Goal: Contribute content: Contribute content

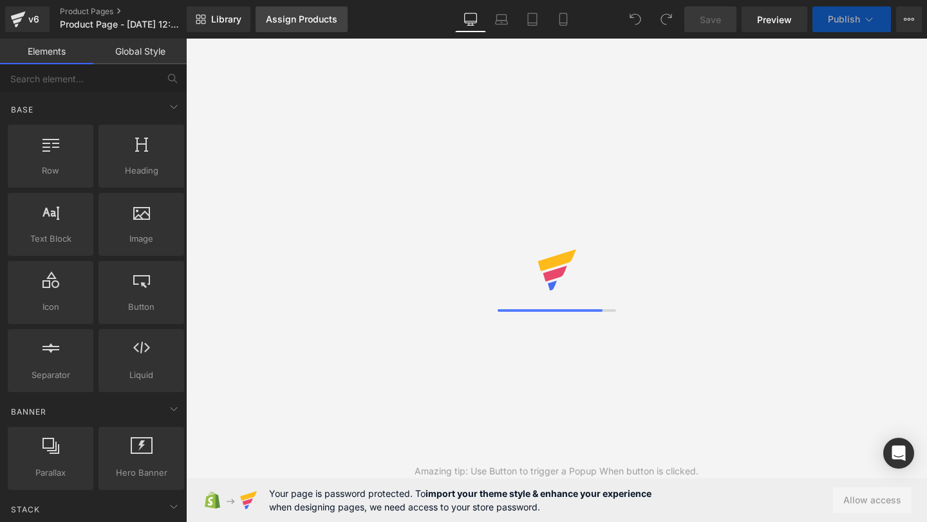
click at [267, 24] on div "Assign Products" at bounding box center [301, 19] width 71 height 10
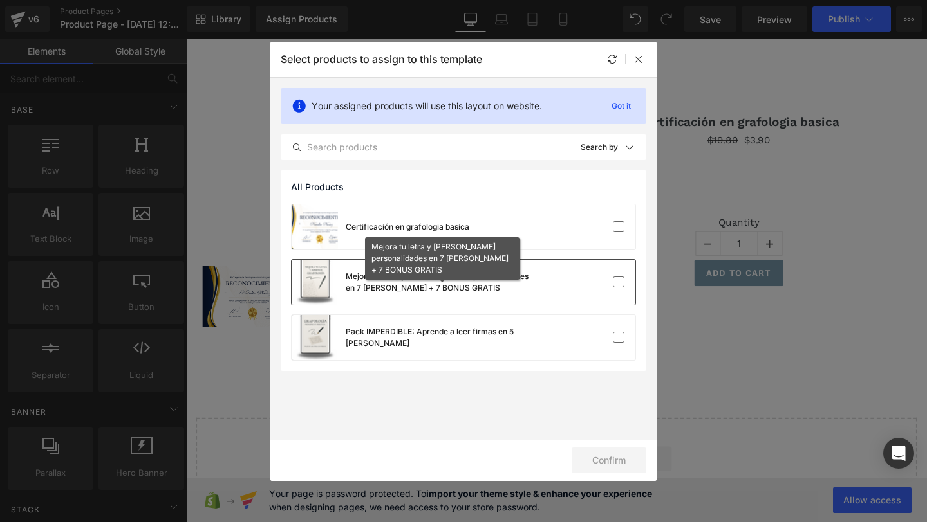
click at [481, 282] on div "Mejora tu letra y lee personalidades en 7 días + 7 BONUS GRATIS" at bounding box center [442, 282] width 193 height 23
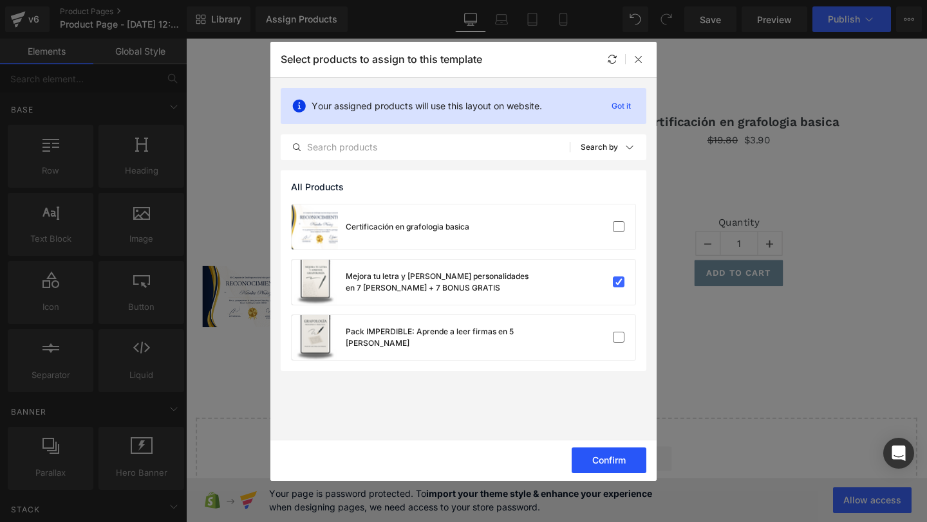
click at [617, 459] on button "Confirm" at bounding box center [608, 461] width 75 height 26
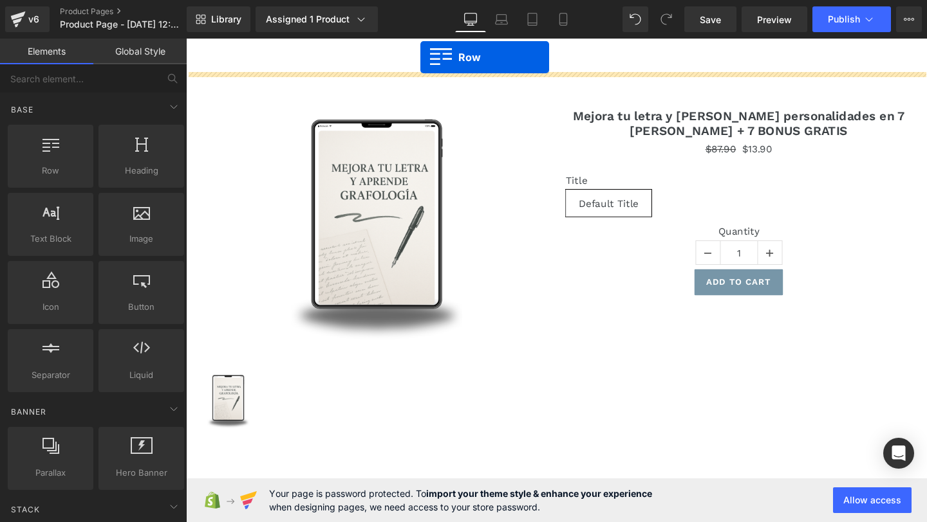
drag, startPoint x: 218, startPoint y: 201, endPoint x: 432, endPoint y: 59, distance: 257.2
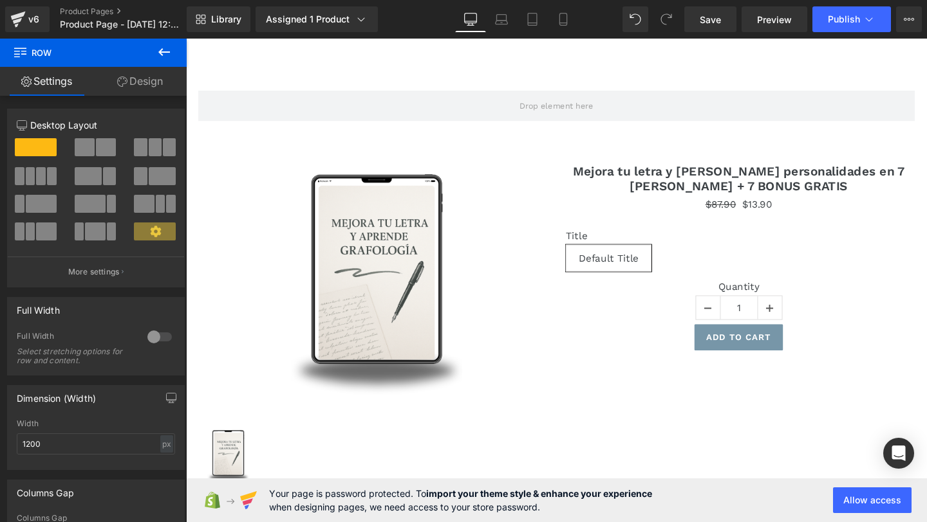
click at [167, 55] on icon at bounding box center [163, 51] width 15 height 15
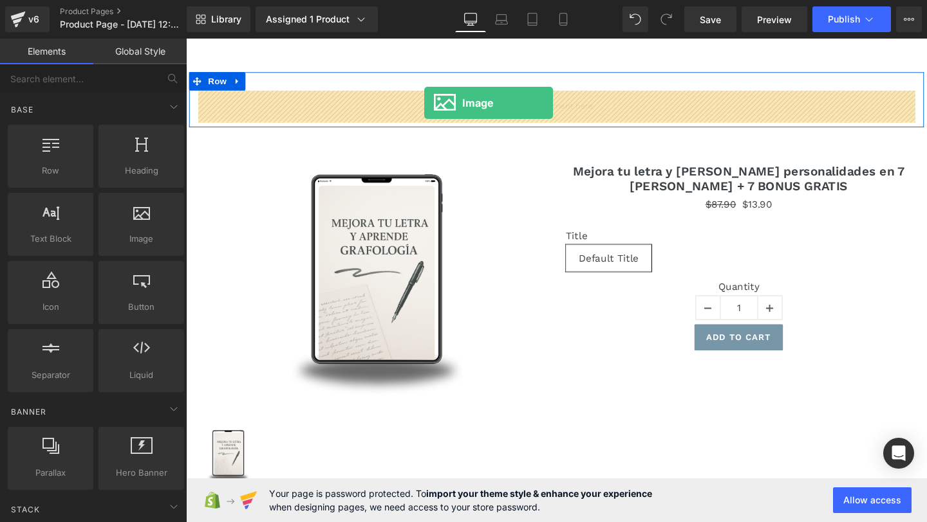
drag, startPoint x: 329, startPoint y: 282, endPoint x: 436, endPoint y: 106, distance: 205.6
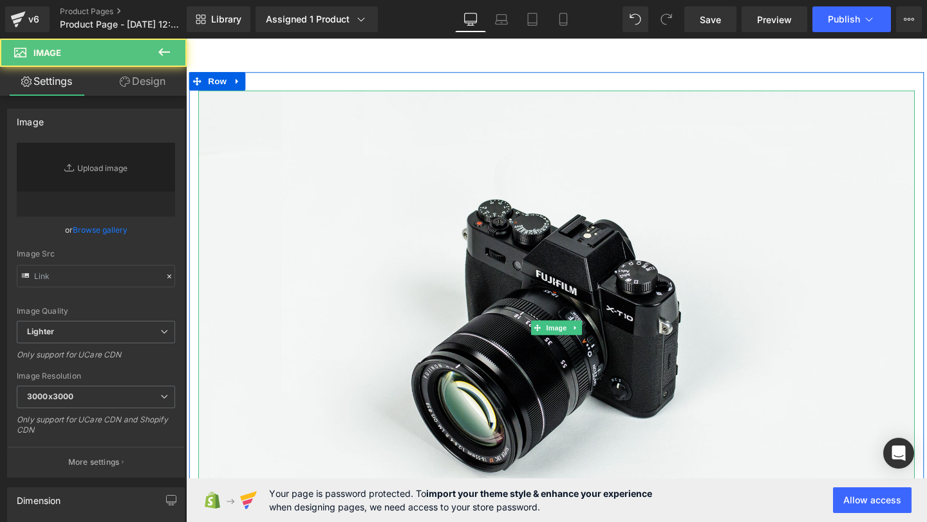
type input "//d1um8515vdn9kb.cloudfront.net/images/parallax.jpg"
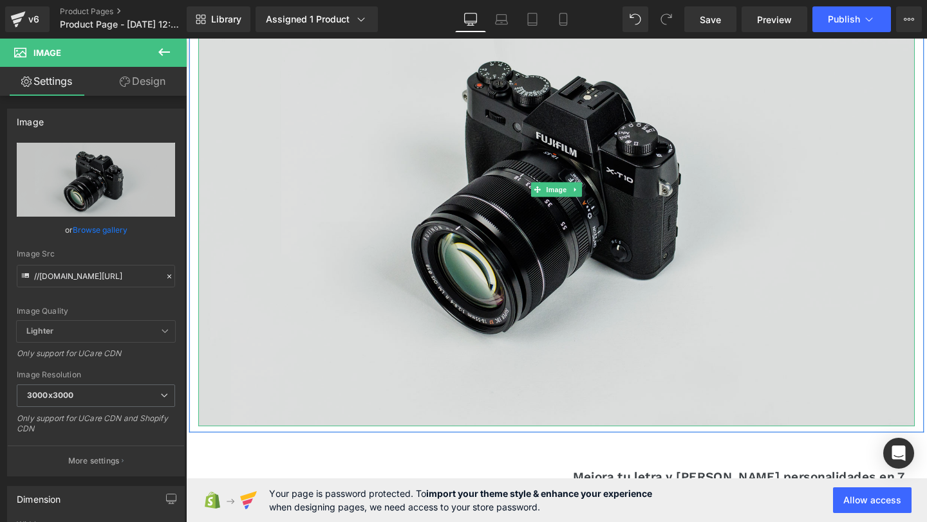
scroll to position [167, 0]
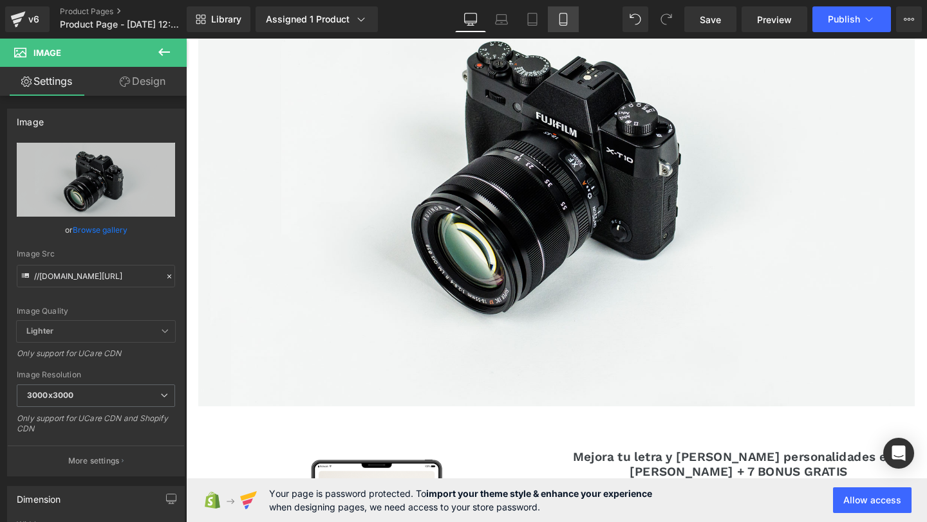
click at [566, 24] on icon at bounding box center [563, 19] width 13 height 13
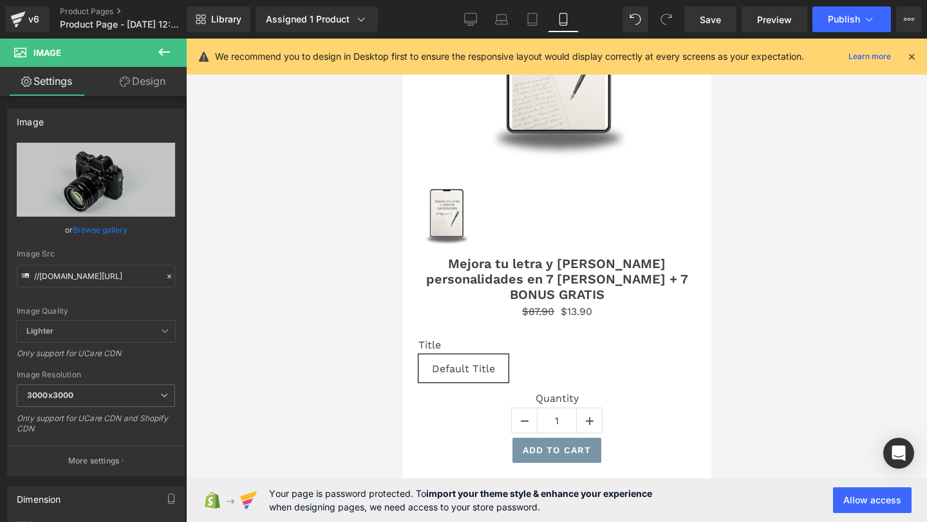
scroll to position [172, 0]
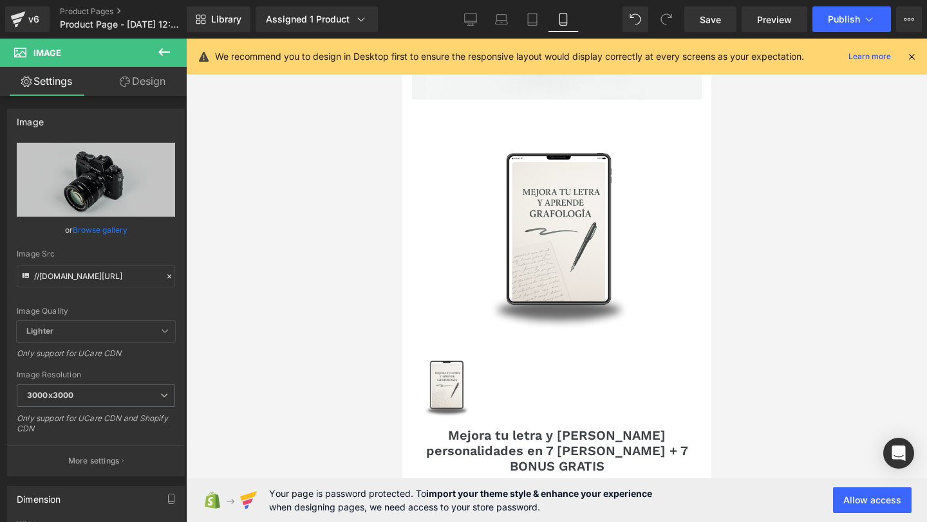
click at [518, 235] on img at bounding box center [556, 246] width 166 height 203
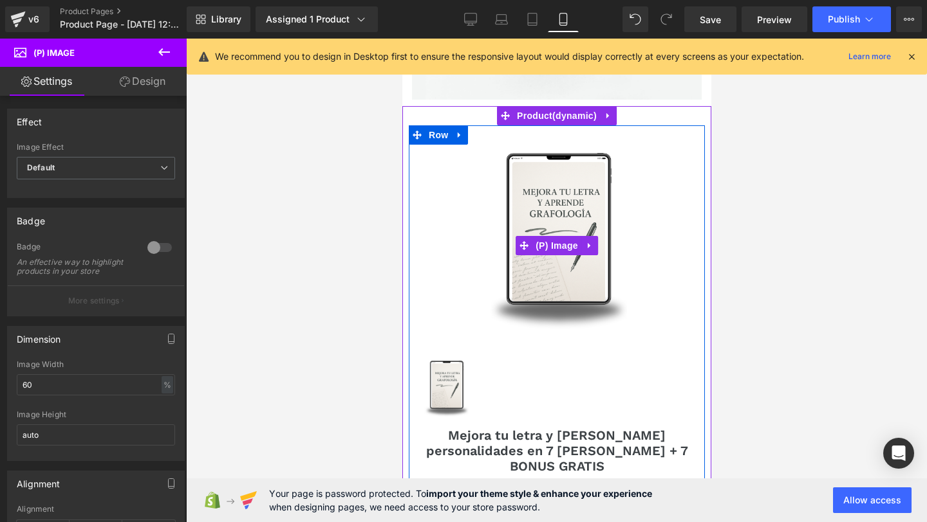
scroll to position [0, 0]
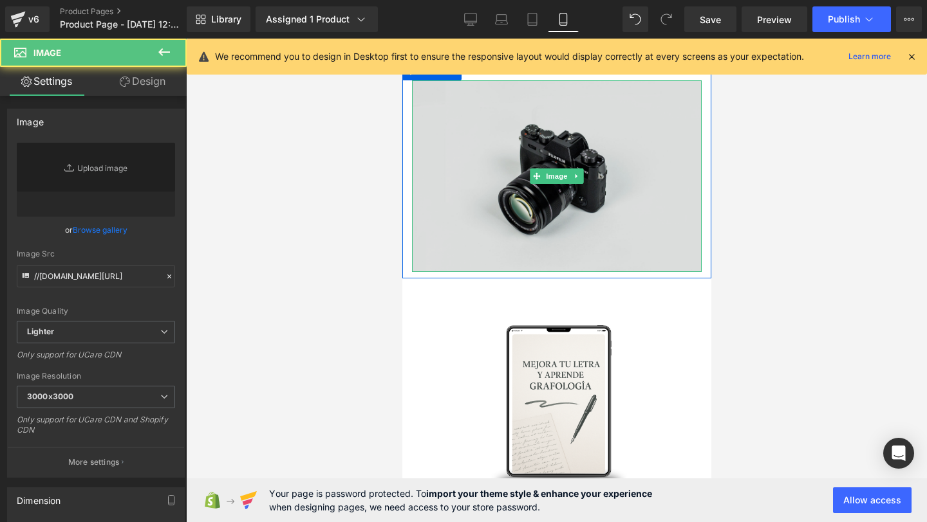
click at [535, 216] on img at bounding box center [556, 176] width 290 height 192
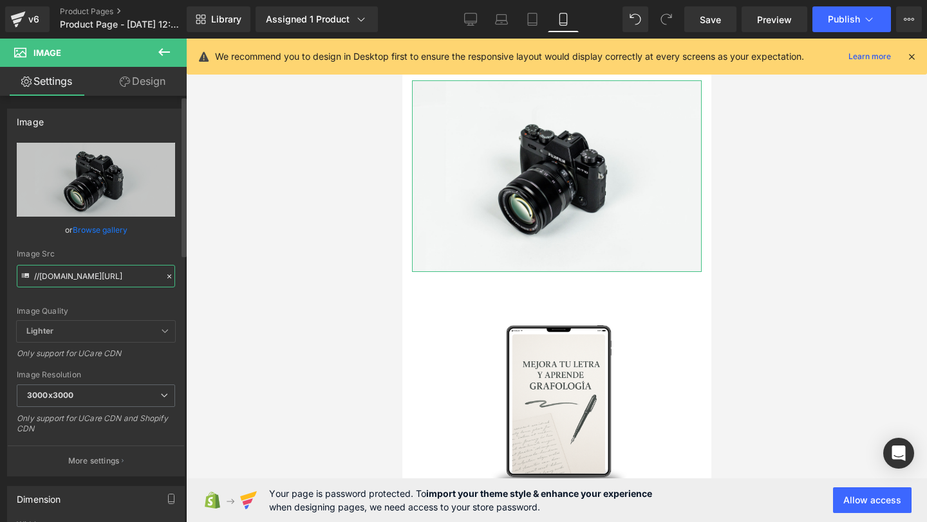
click at [48, 277] on input "//d1um8515vdn9kb.cloudfront.net/images/parallax.jpg" at bounding box center [96, 276] width 158 height 23
paste input "https://i.postimg.cc/dQzbpCJk/17.pn"
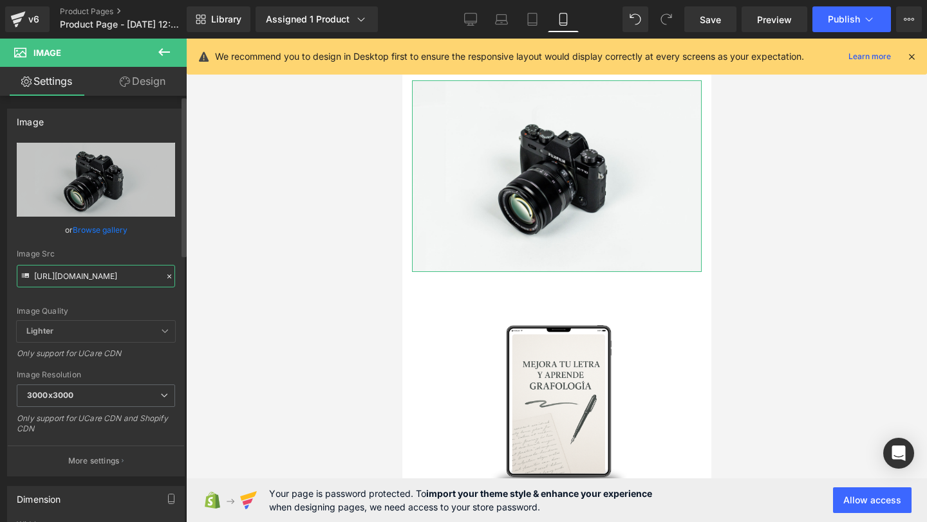
scroll to position [0, 19]
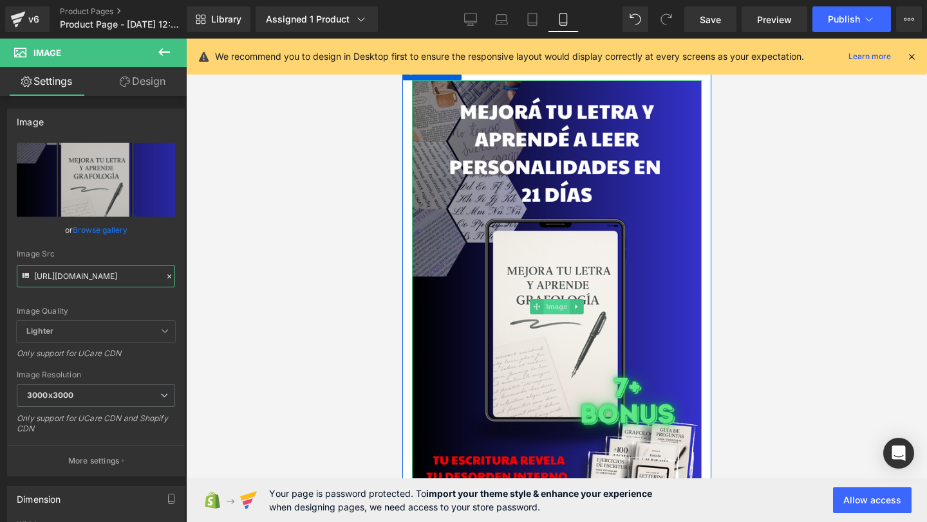
click at [557, 301] on span "Image" at bounding box center [555, 306] width 27 height 15
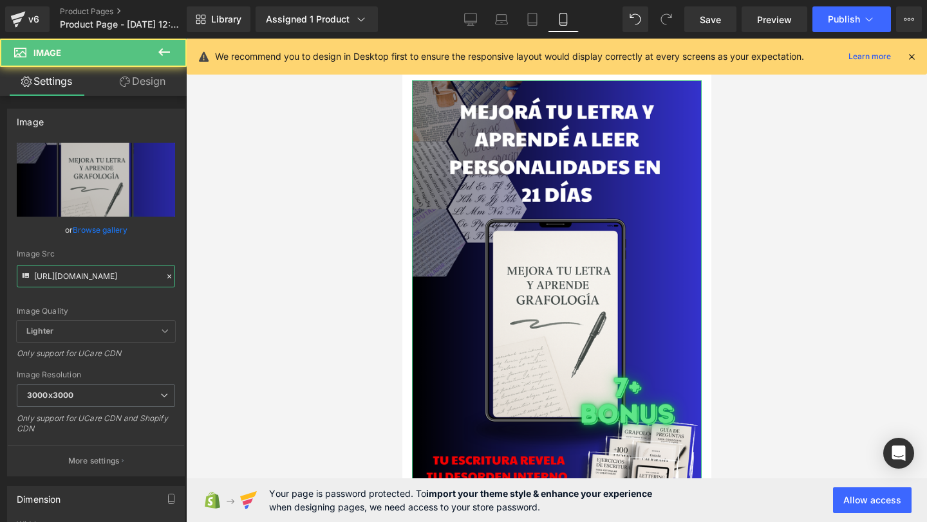
type input "[URL][DOMAIN_NAME]"
click at [149, 86] on link "Design" at bounding box center [142, 81] width 93 height 29
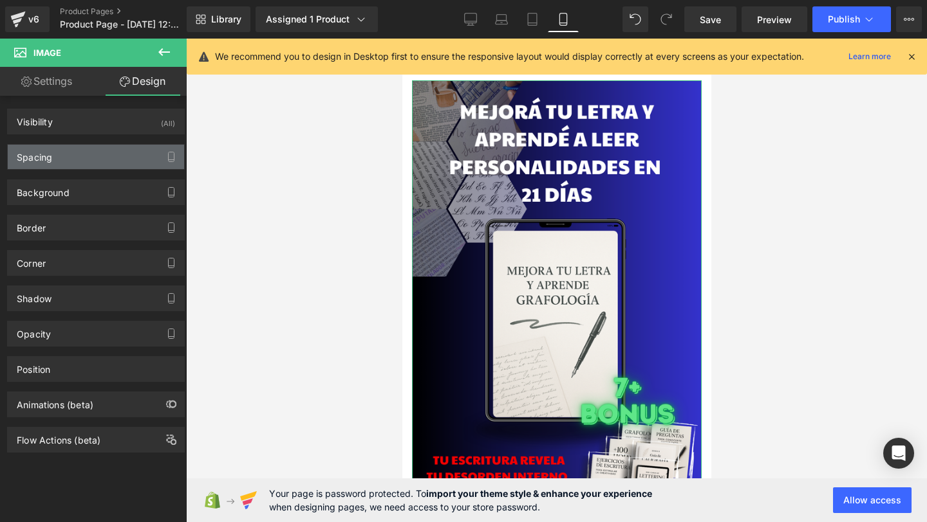
click at [129, 151] on div "Spacing" at bounding box center [96, 157] width 176 height 24
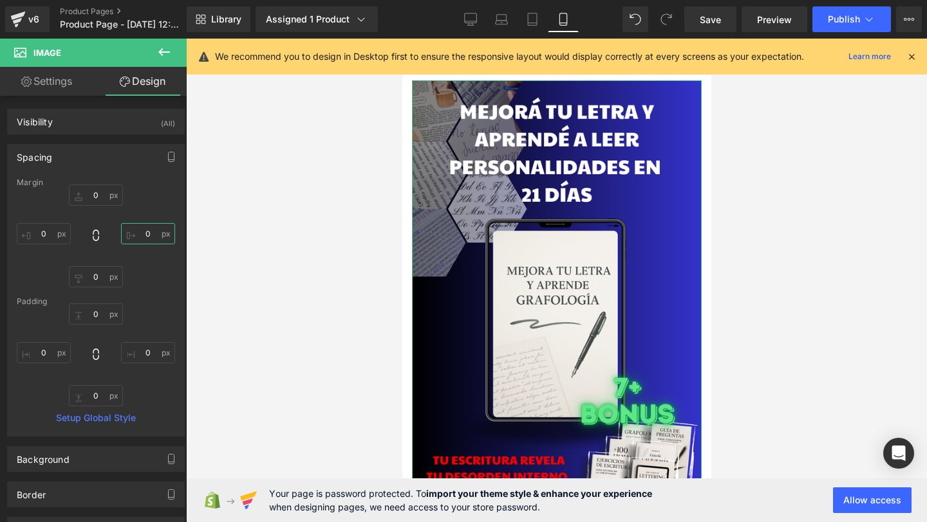
click at [142, 229] on input "0" at bounding box center [148, 233] width 54 height 21
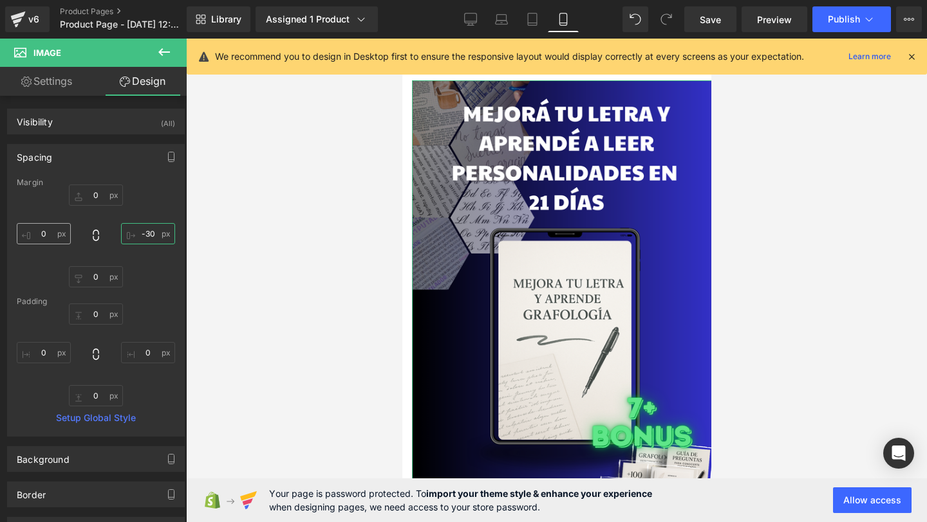
type input "-30"
click at [44, 236] on input "0" at bounding box center [44, 233] width 54 height 21
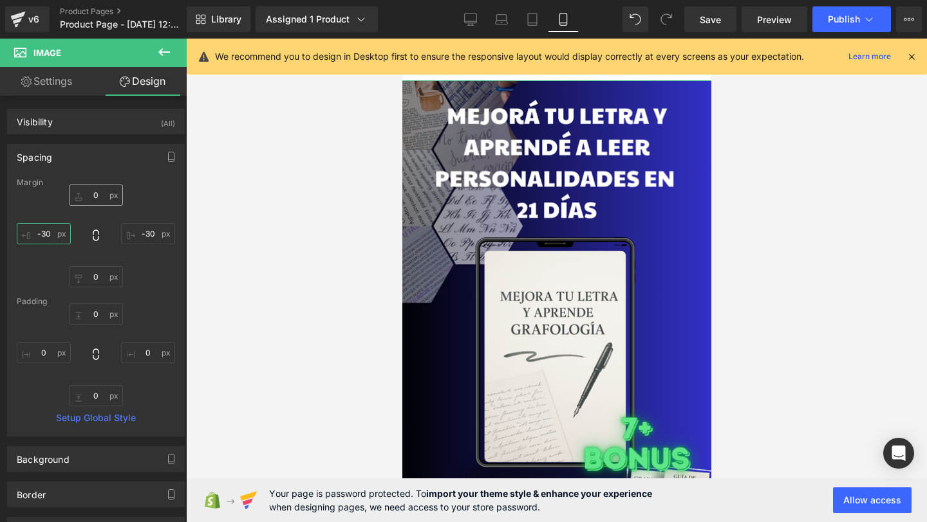
type input "-30"
click at [97, 196] on input "0" at bounding box center [96, 195] width 54 height 21
click at [910, 58] on icon at bounding box center [911, 57] width 12 height 12
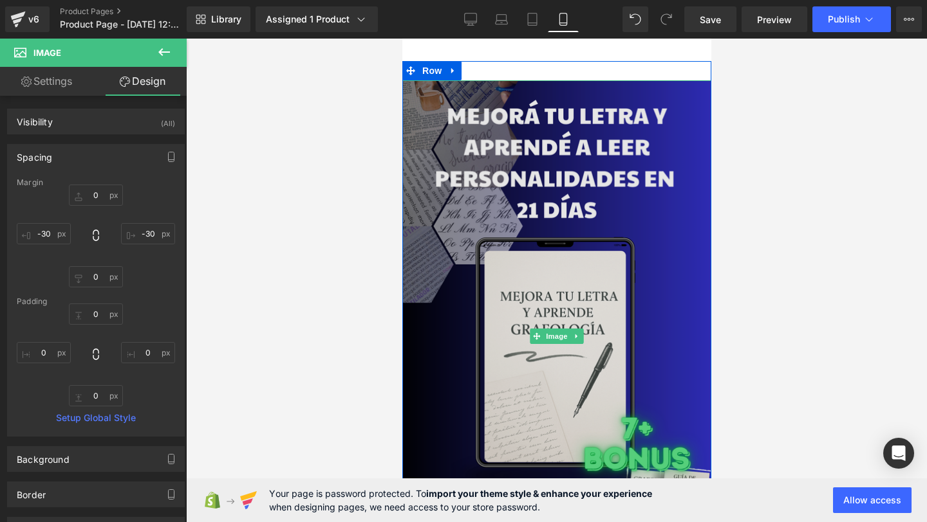
click at [519, 86] on img at bounding box center [556, 336] width 328 height 513
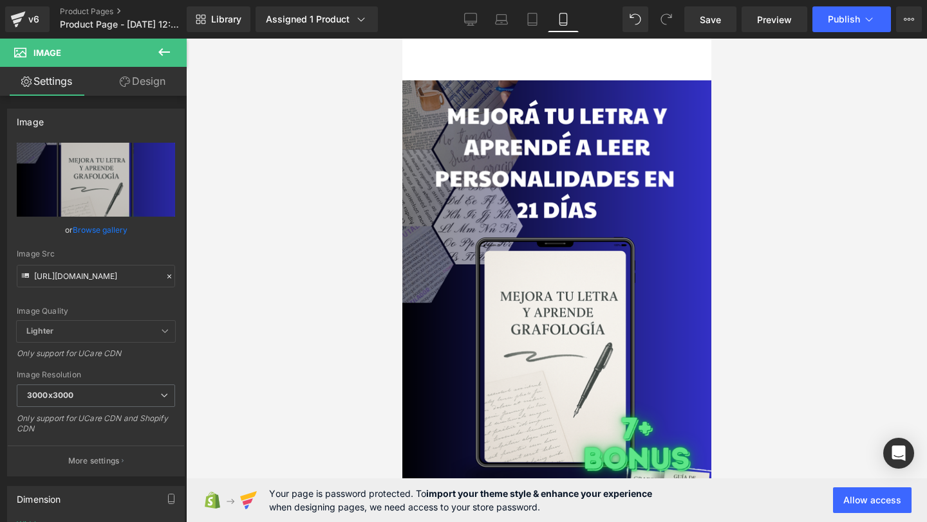
click at [467, 35] on div "Library Assigned 1 Product Product Preview Mejora tu letra y lee personalidades…" at bounding box center [557, 19] width 740 height 39
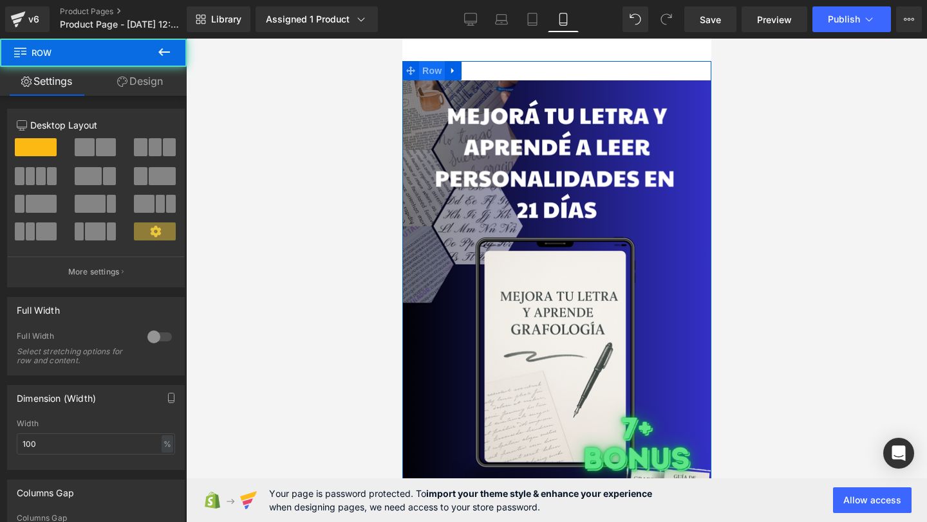
drag, startPoint x: 442, startPoint y: 68, endPoint x: 434, endPoint y: 75, distance: 11.4
click at [442, 68] on div "Image Row" at bounding box center [555, 330] width 309 height 539
click at [430, 73] on span "Row" at bounding box center [431, 70] width 26 height 19
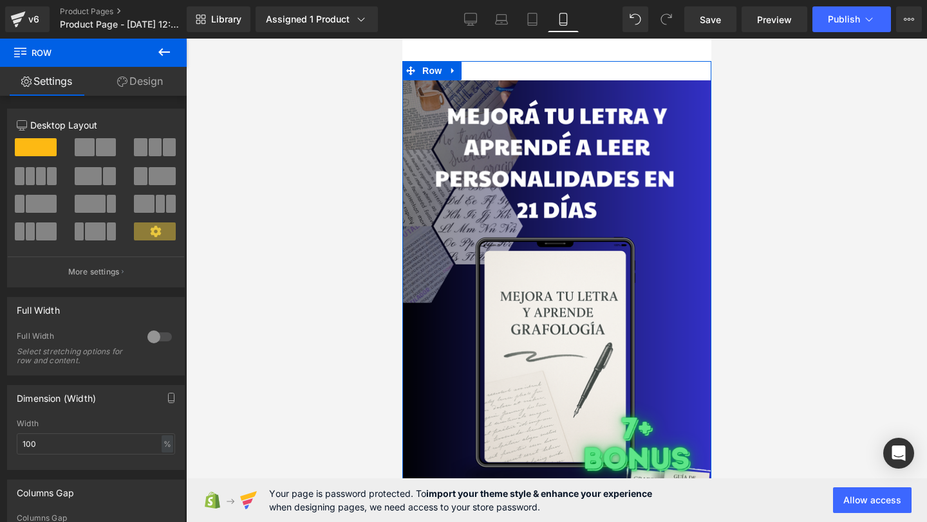
click at [115, 88] on link "Design" at bounding box center [139, 81] width 93 height 29
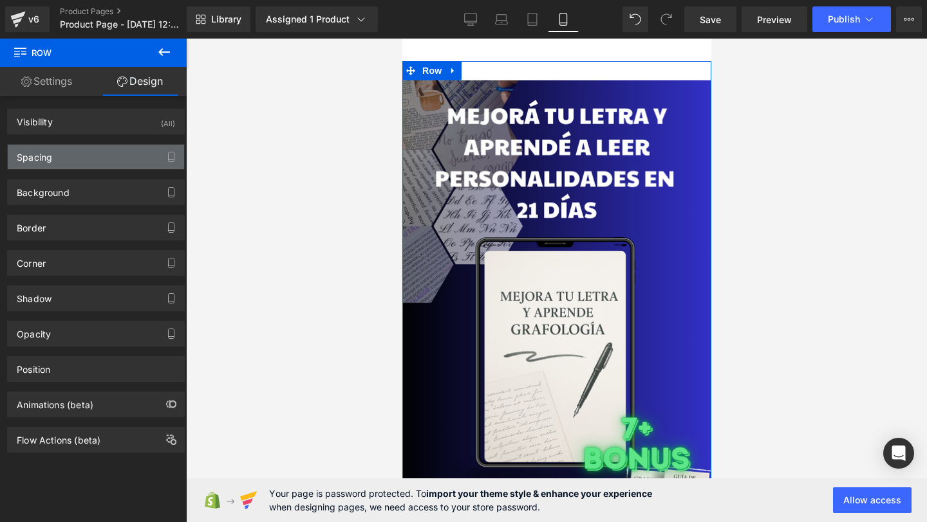
type input "0"
type input "30"
type input "0"
type input "10"
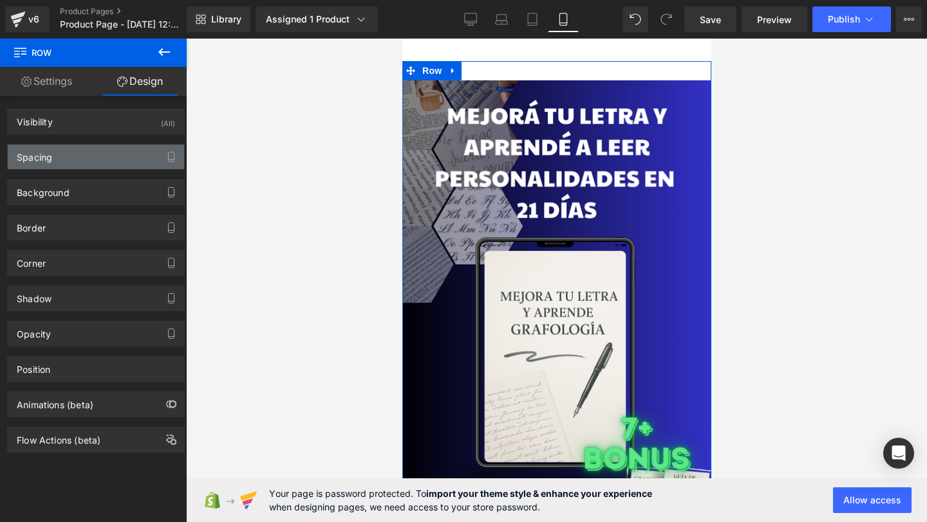
type input "0"
click at [77, 149] on div "Spacing" at bounding box center [96, 157] width 176 height 24
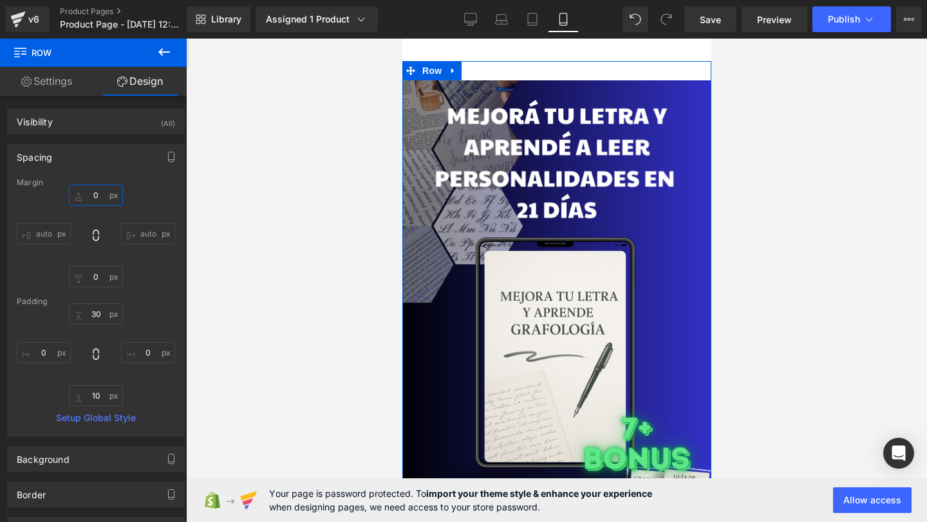
click at [100, 201] on input "0" at bounding box center [96, 195] width 54 height 21
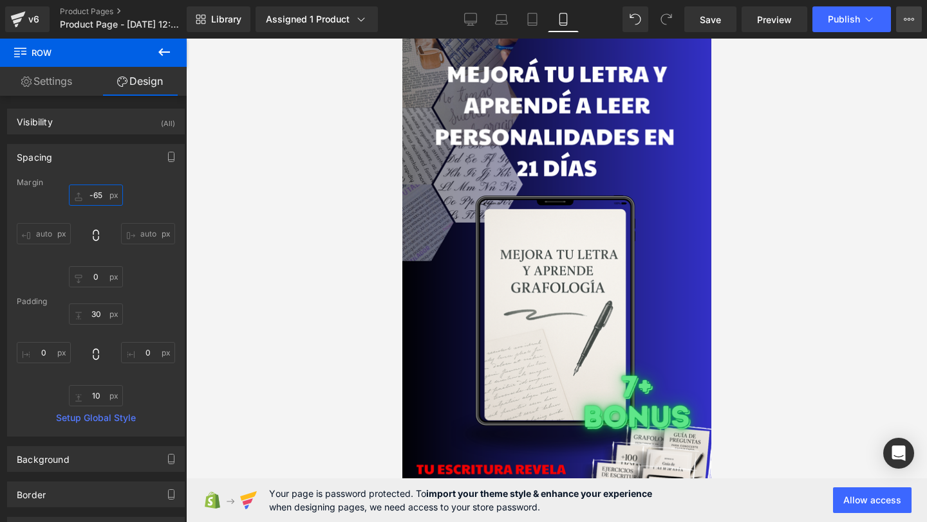
type input "-65"
click at [915, 30] on button "Upgrade Plan View Live Page View with current Template Save Template to Library…" at bounding box center [909, 19] width 26 height 26
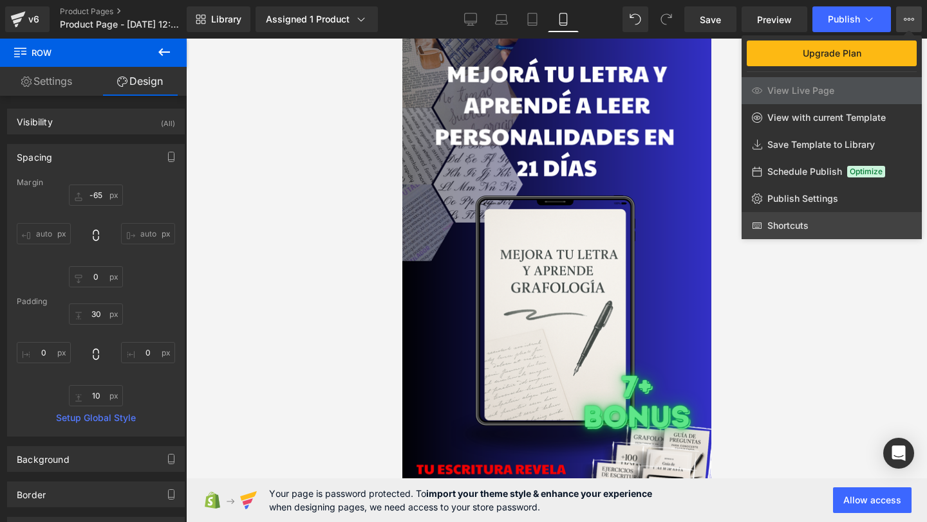
click at [793, 226] on span "Shortcuts" at bounding box center [787, 226] width 41 height 12
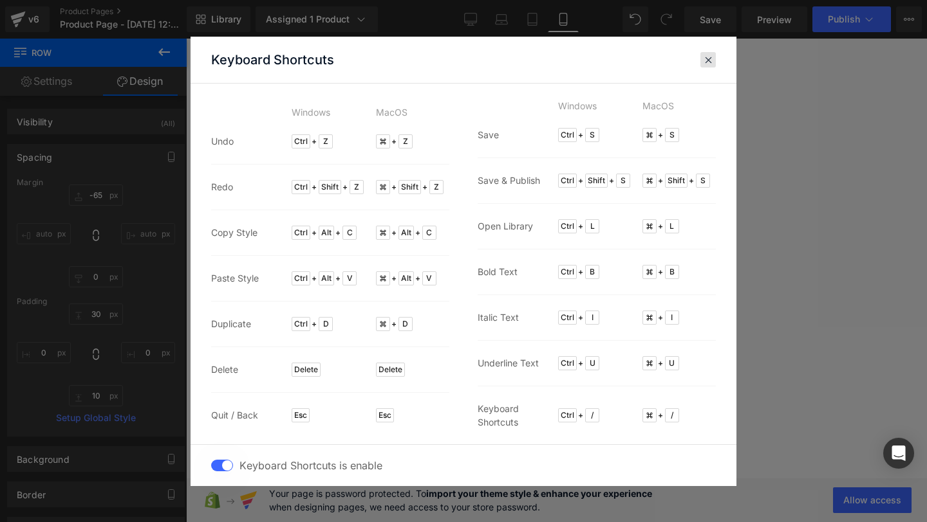
click at [706, 60] on span at bounding box center [708, 60] width 10 height 10
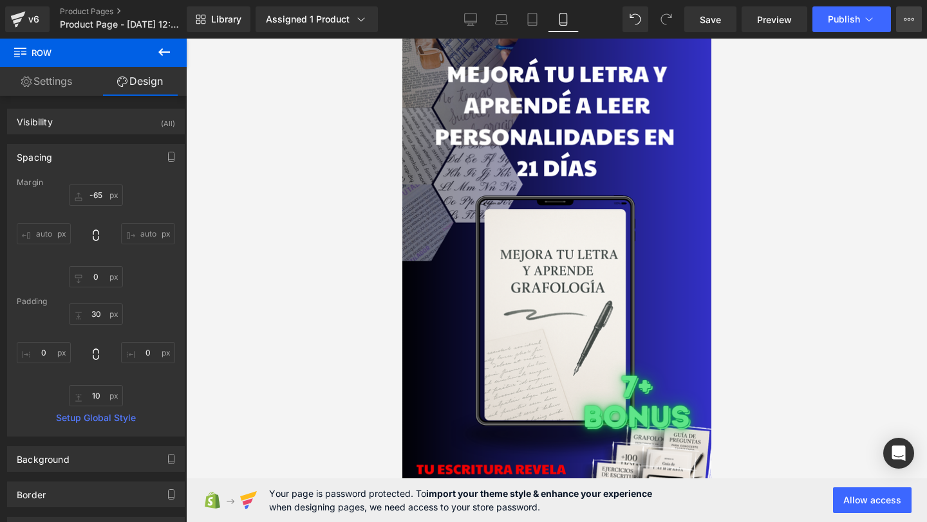
click at [909, 12] on button "Upgrade Plan View Live Page View with current Template Save Template to Library…" at bounding box center [909, 19] width 26 height 26
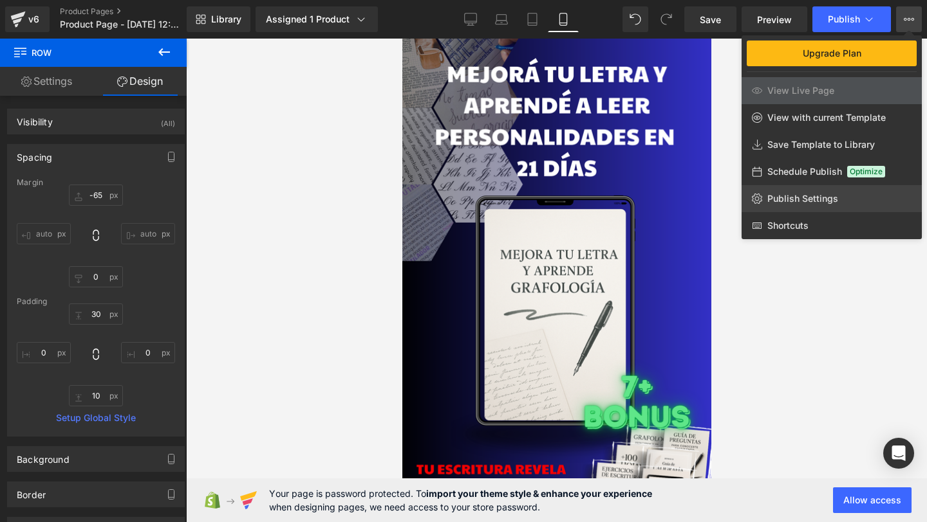
click at [806, 188] on link "Publish Settings" at bounding box center [831, 198] width 180 height 27
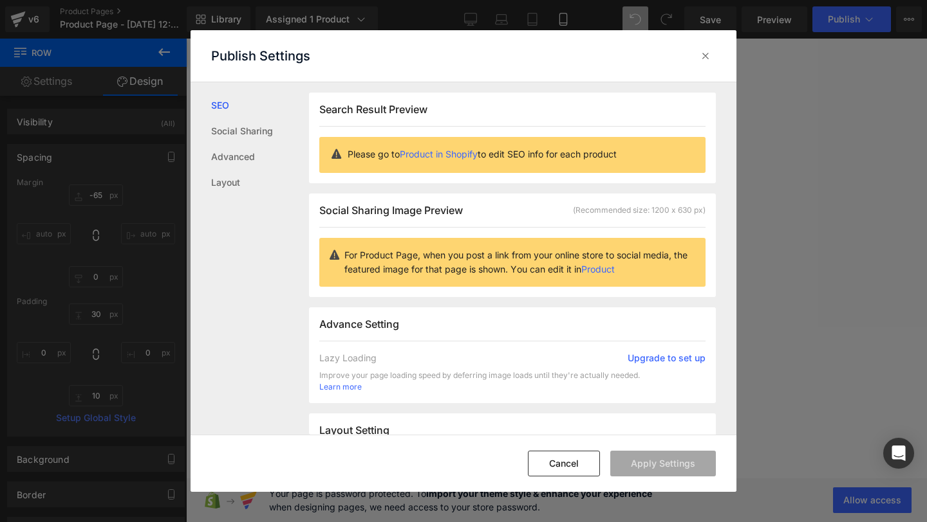
scroll to position [1, 0]
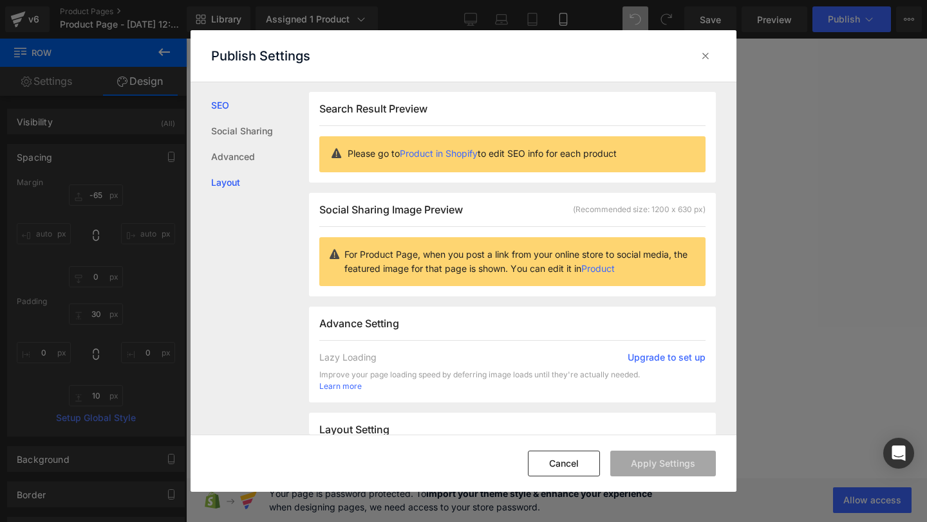
click at [218, 186] on link "Layout" at bounding box center [260, 183] width 98 height 26
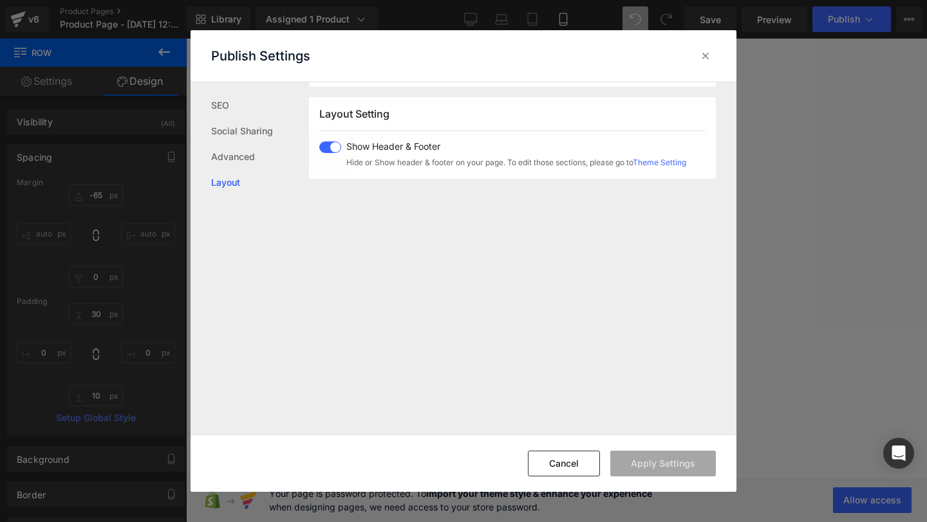
scroll to position [320, 0]
click at [328, 142] on span at bounding box center [330, 144] width 22 height 12
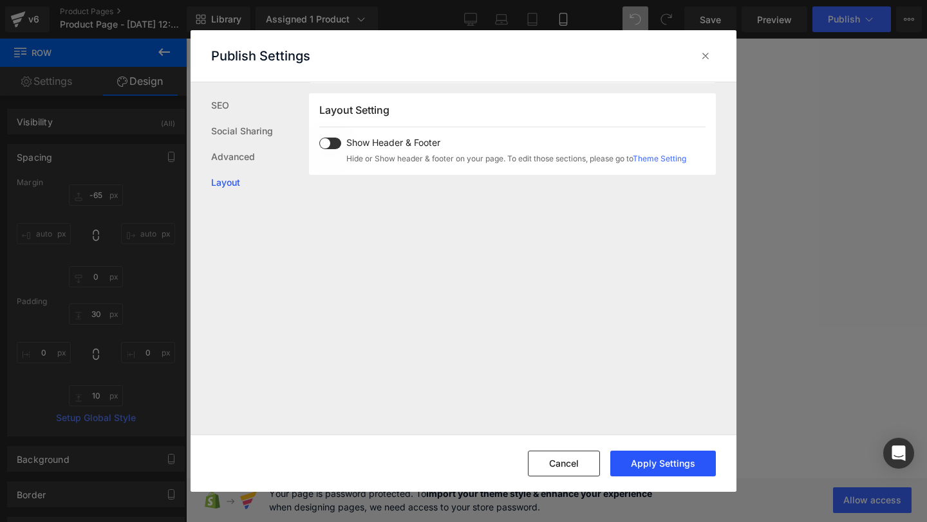
click at [642, 461] on button "Apply Settings" at bounding box center [663, 464] width 106 height 26
click at [708, 46] on div at bounding box center [705, 56] width 21 height 21
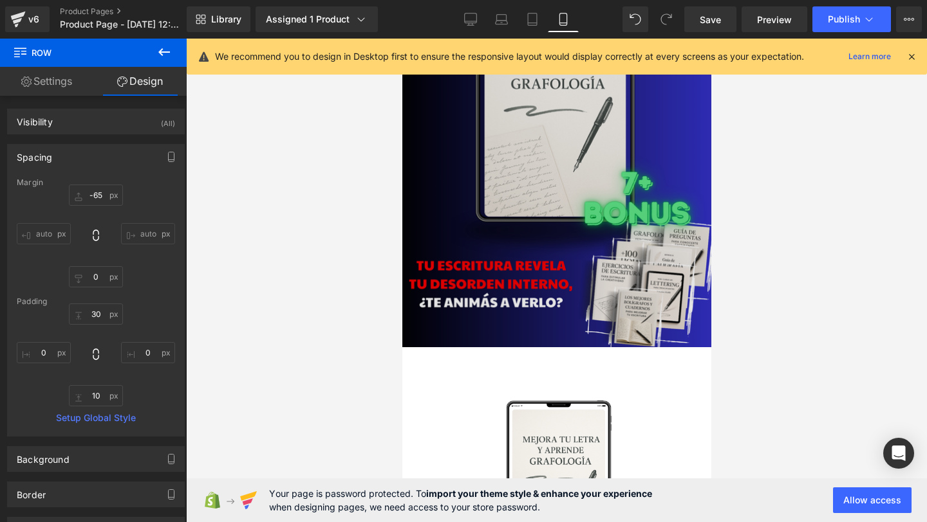
scroll to position [136, 0]
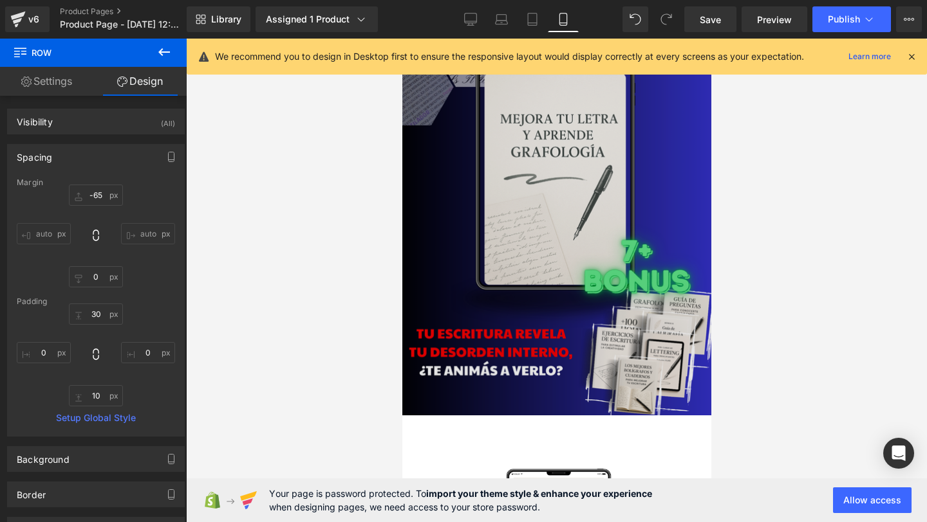
click at [549, 275] on img at bounding box center [556, 159] width 328 height 513
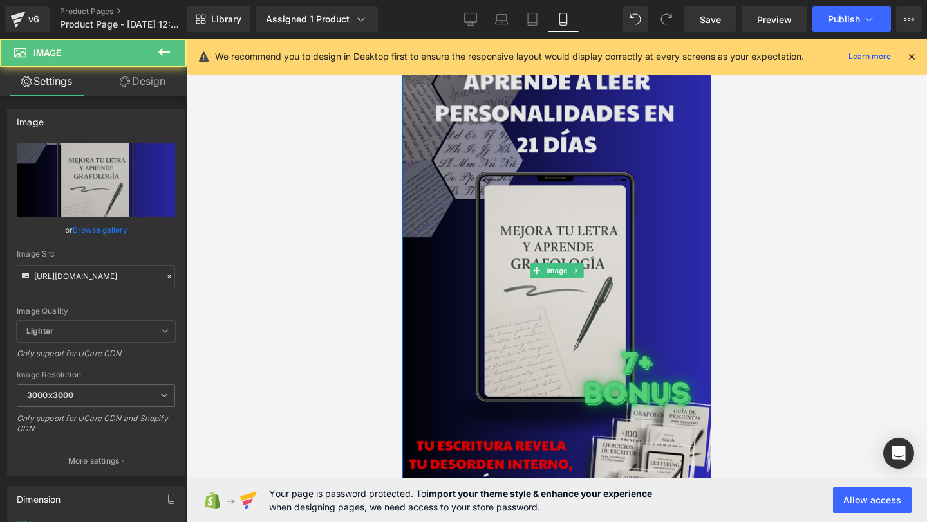
scroll to position [0, 0]
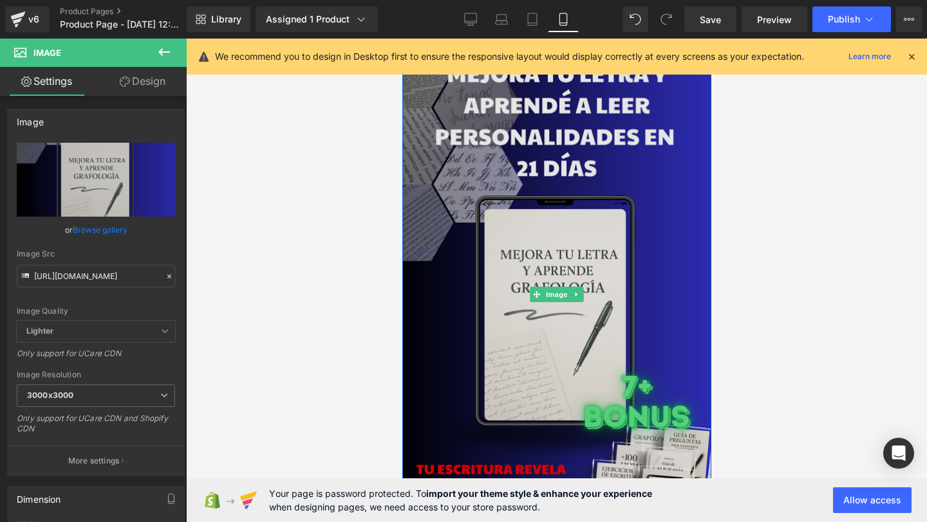
click at [446, 163] on img at bounding box center [556, 295] width 328 height 513
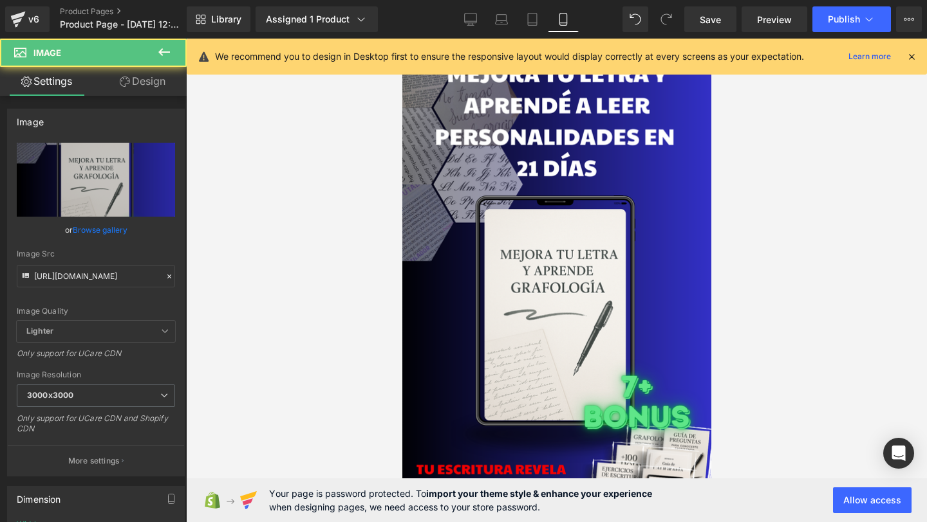
click at [919, 57] on div "We recommend you to design in Desktop first to ensure the responsive layout wou…" at bounding box center [557, 57] width 740 height 36
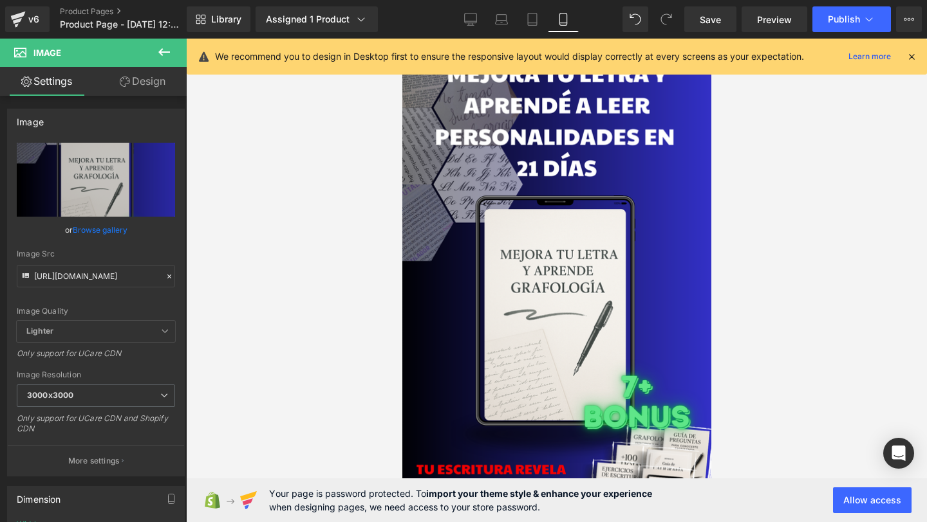
click at [916, 57] on icon at bounding box center [911, 57] width 12 height 12
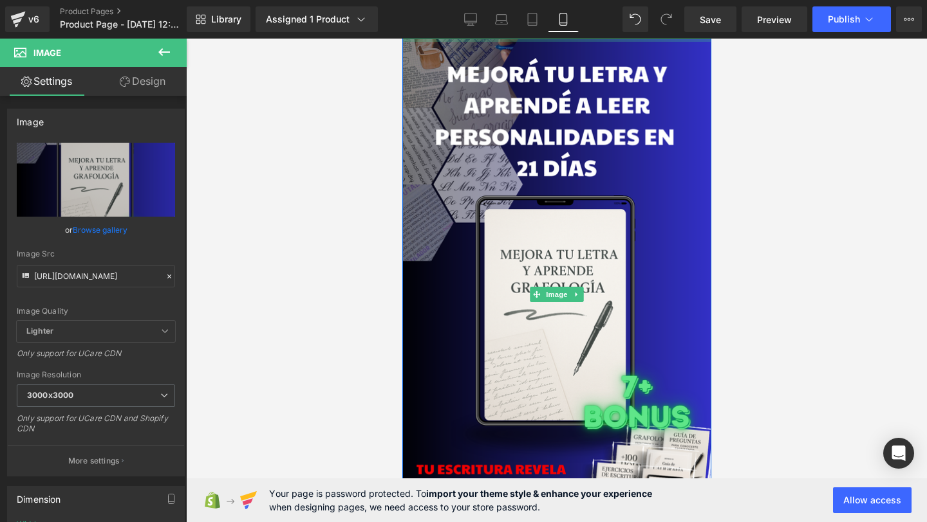
click at [462, 40] on div at bounding box center [556, 40] width 328 height 3
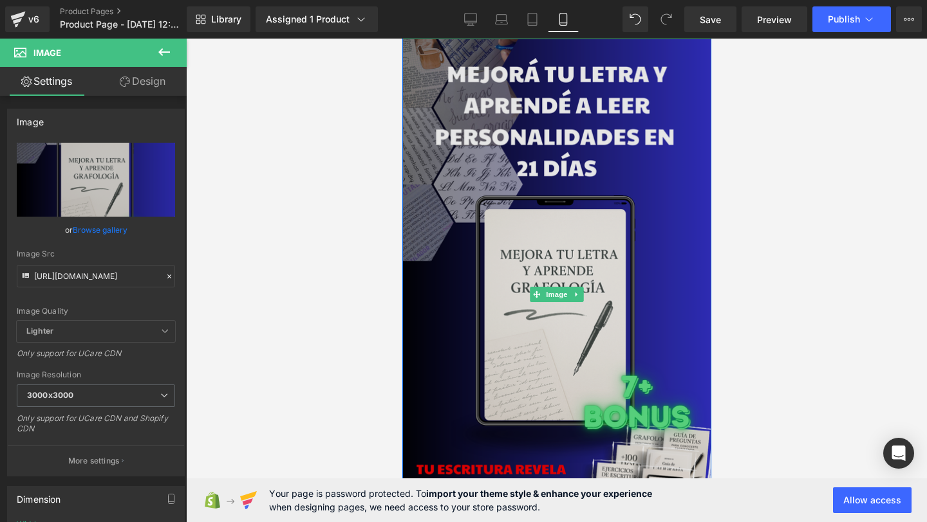
click at [459, 51] on img at bounding box center [556, 295] width 328 height 513
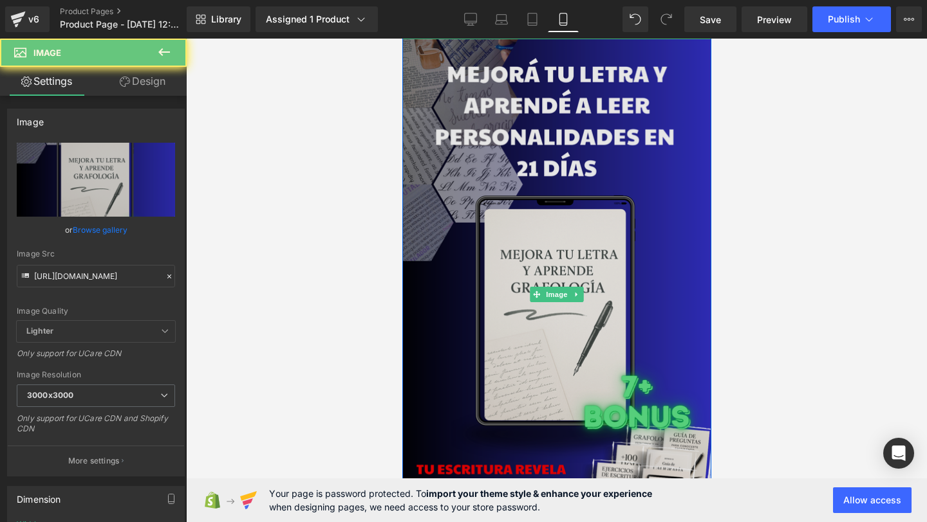
drag, startPoint x: 459, startPoint y: 51, endPoint x: 463, endPoint y: 89, distance: 38.2
click at [461, 90] on img at bounding box center [556, 295] width 328 height 513
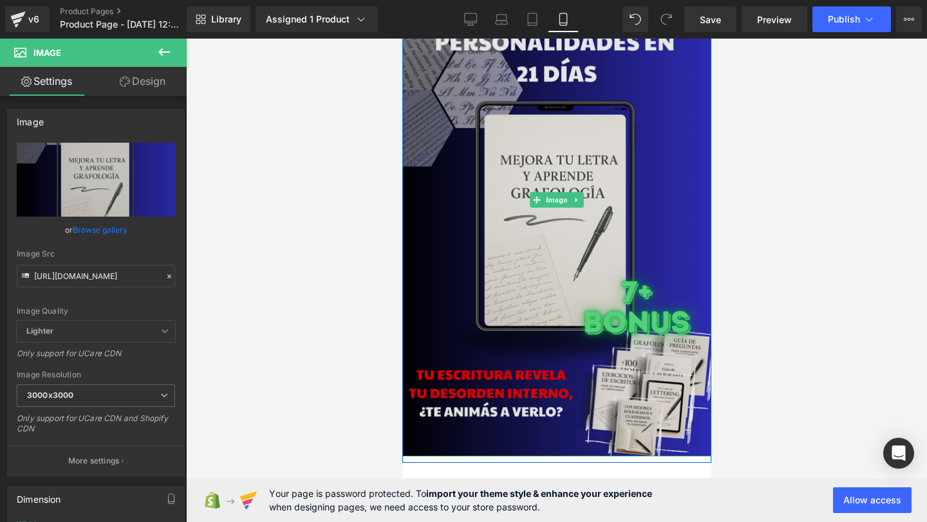
scroll to position [237, 0]
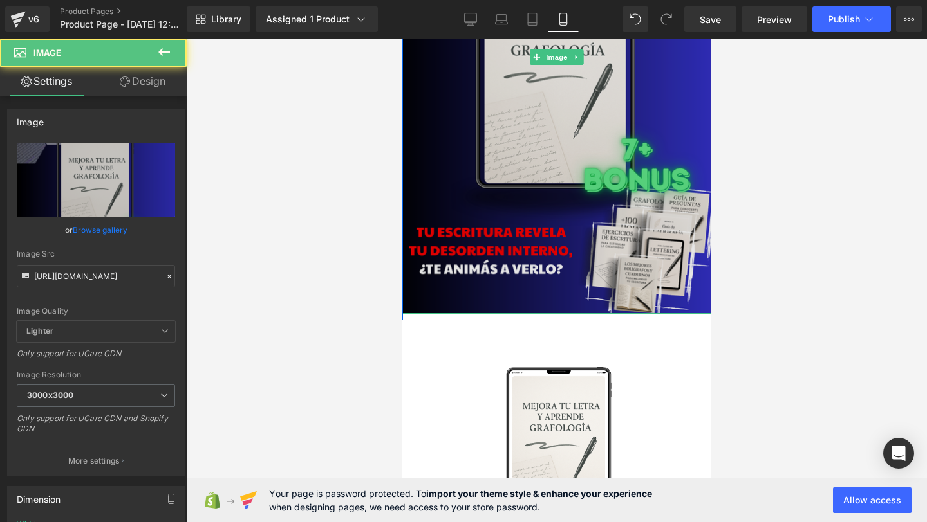
click at [640, 140] on img at bounding box center [556, 57] width 328 height 513
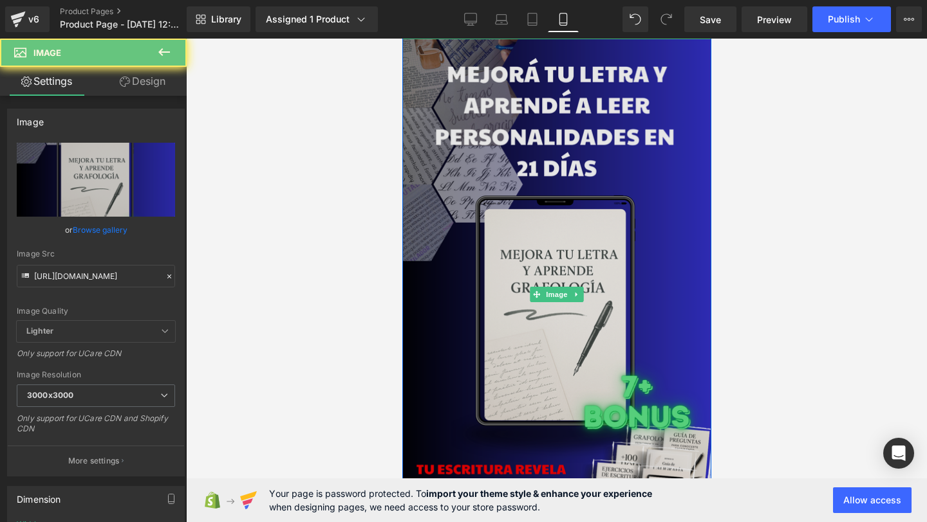
click at [528, 163] on img at bounding box center [556, 295] width 328 height 513
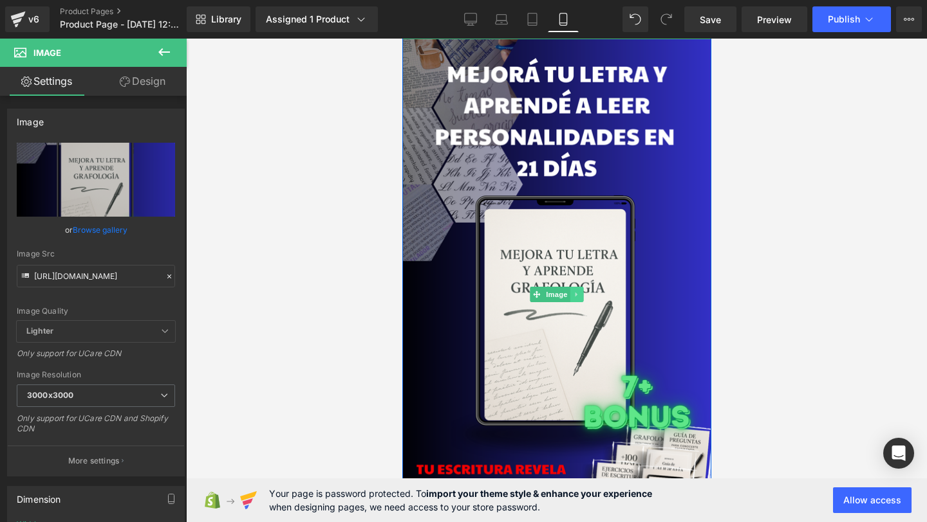
click at [573, 299] on link at bounding box center [576, 294] width 14 height 15
click at [568, 299] on icon at bounding box center [569, 294] width 7 height 7
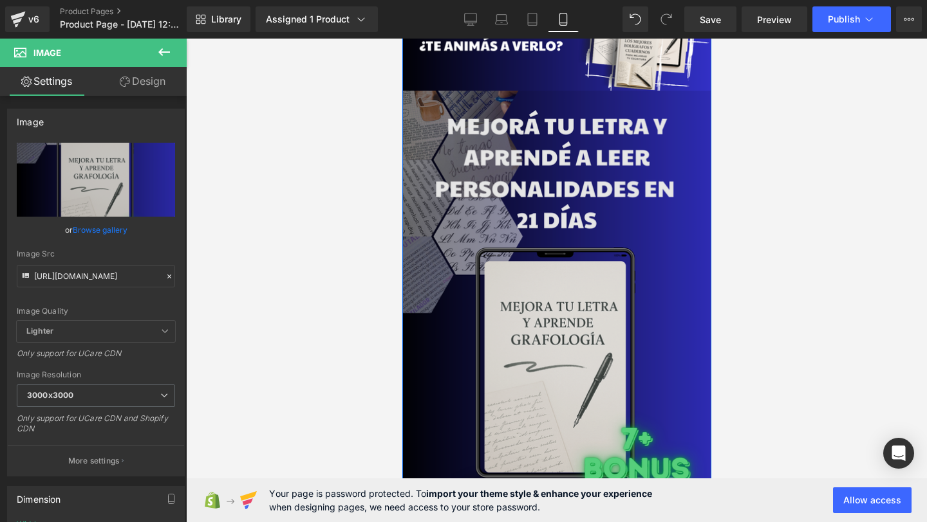
scroll to position [461, 0]
click at [405, 165] on img at bounding box center [556, 346] width 328 height 513
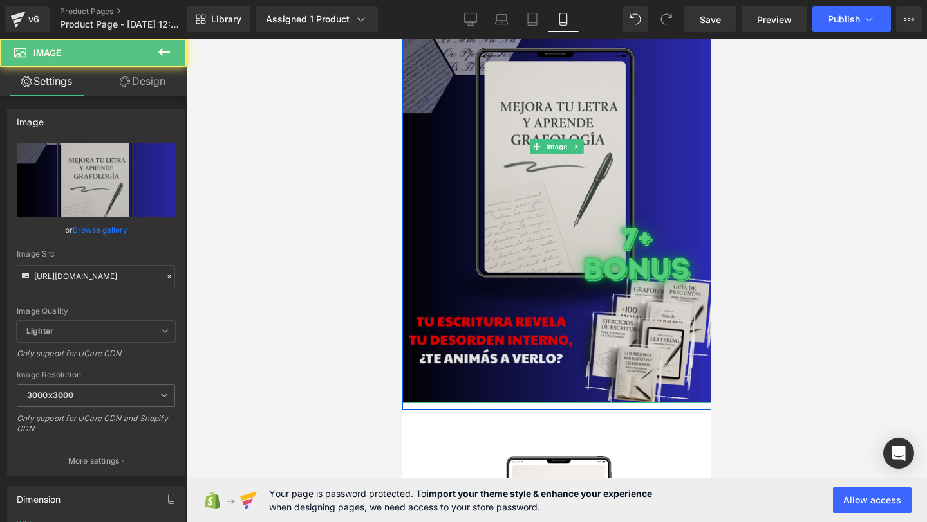
scroll to position [954, 0]
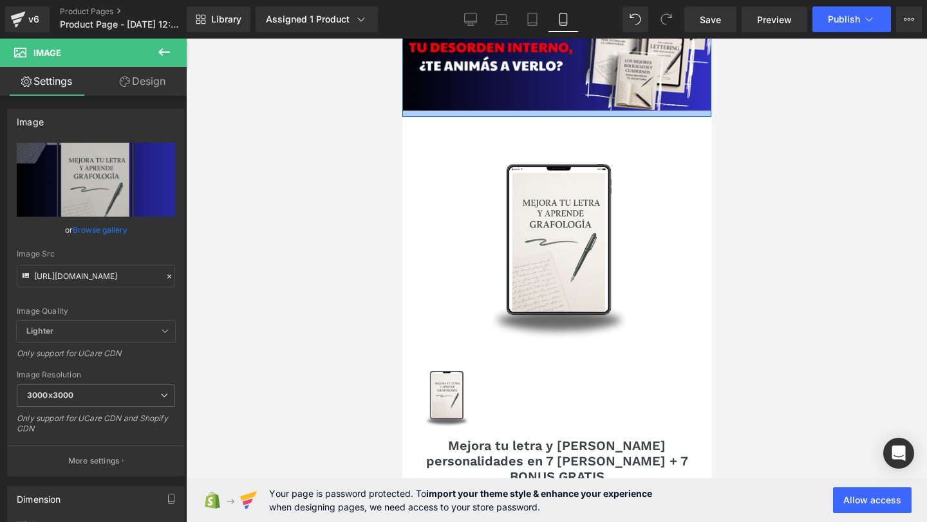
click at [427, 115] on div at bounding box center [555, 114] width 309 height 6
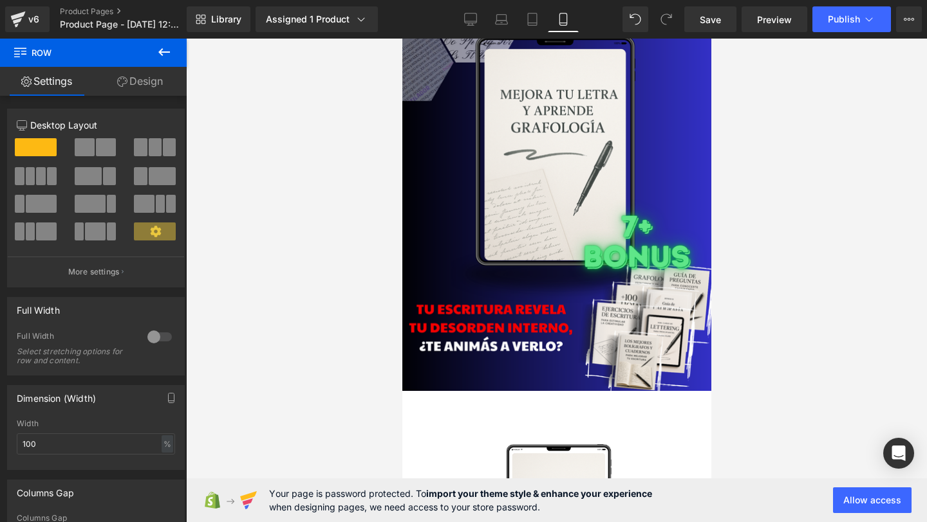
scroll to position [587, 0]
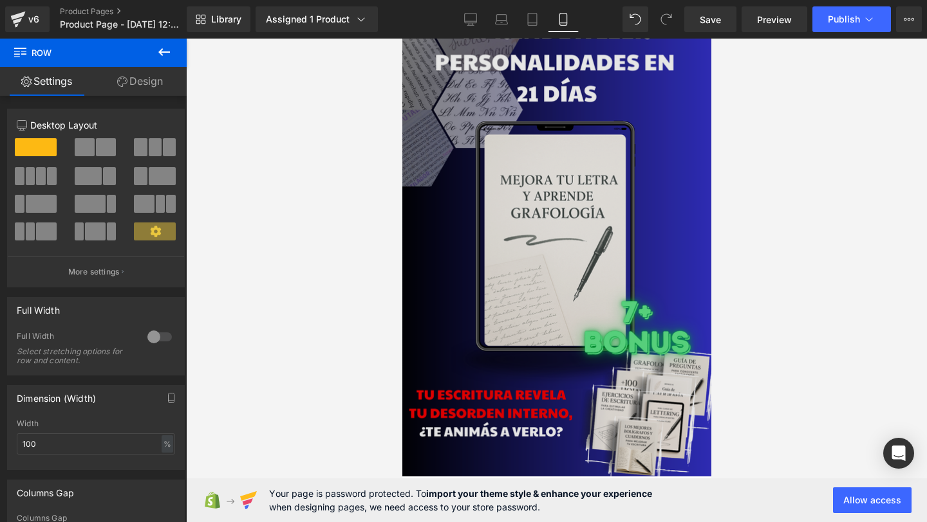
click at [487, 187] on img at bounding box center [556, 220] width 328 height 513
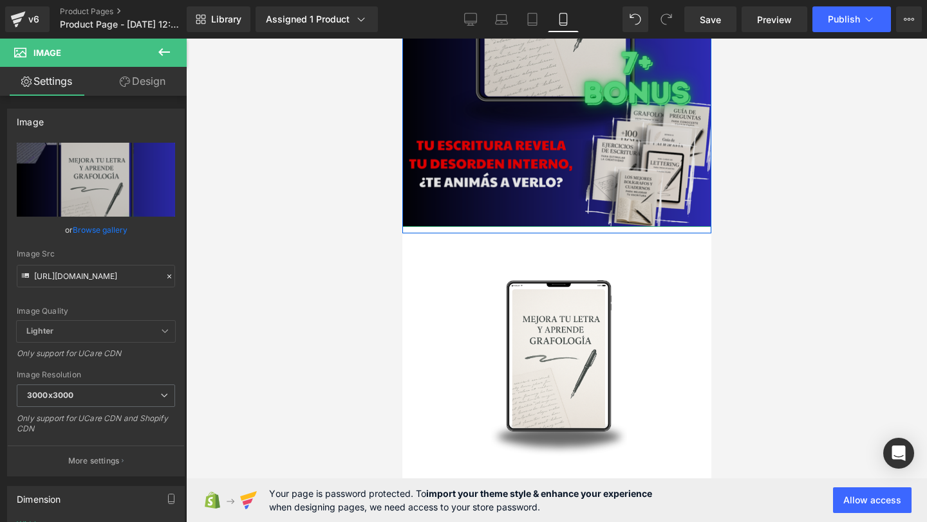
scroll to position [0, 0]
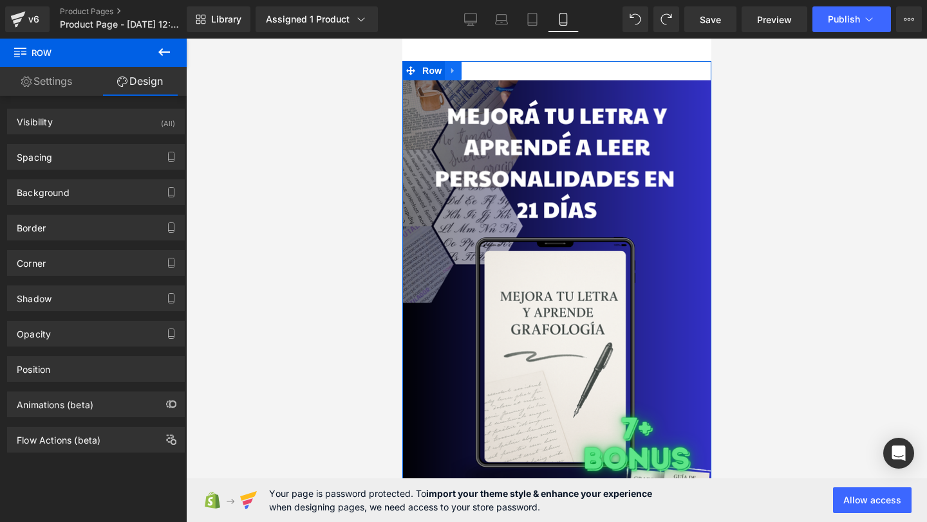
click at [450, 71] on icon at bounding box center [451, 71] width 3 height 6
click at [465, 69] on icon at bounding box center [469, 70] width 9 height 9
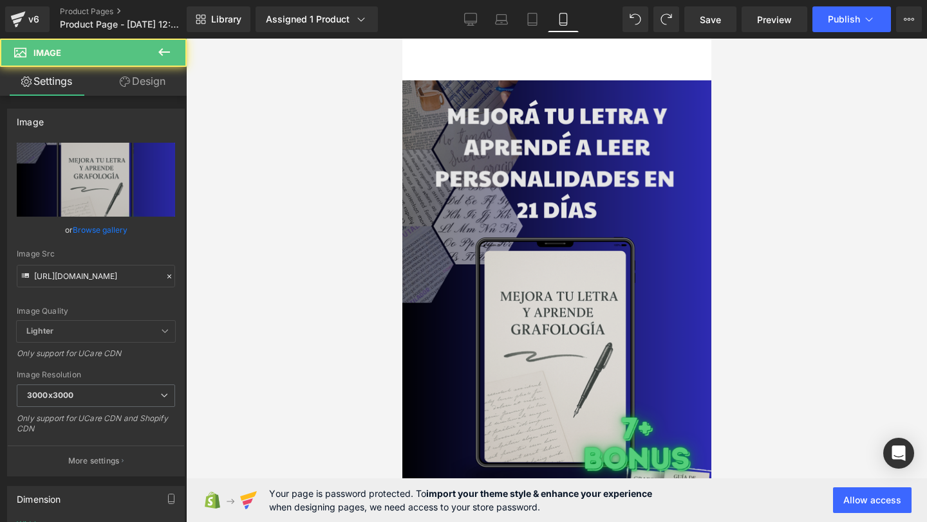
click at [525, 259] on img at bounding box center [556, 336] width 328 height 513
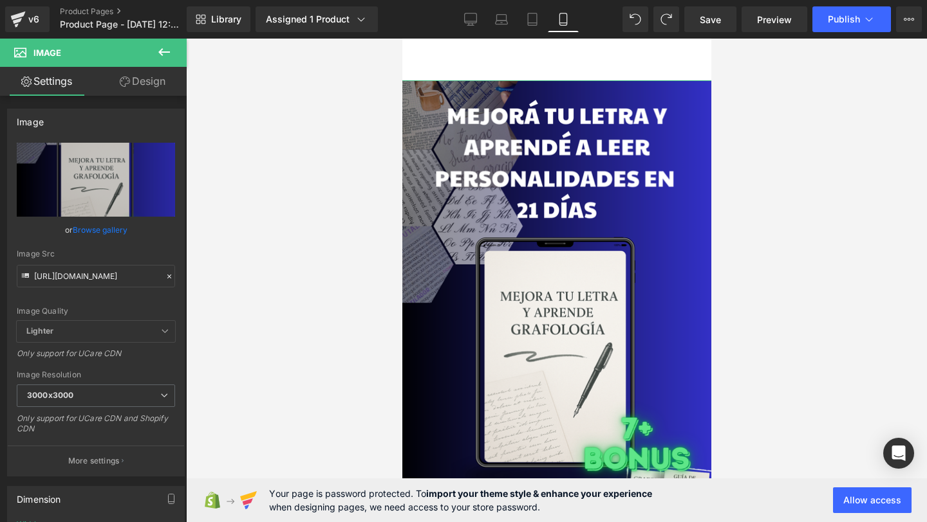
click at [172, 80] on link "Design" at bounding box center [142, 81] width 93 height 29
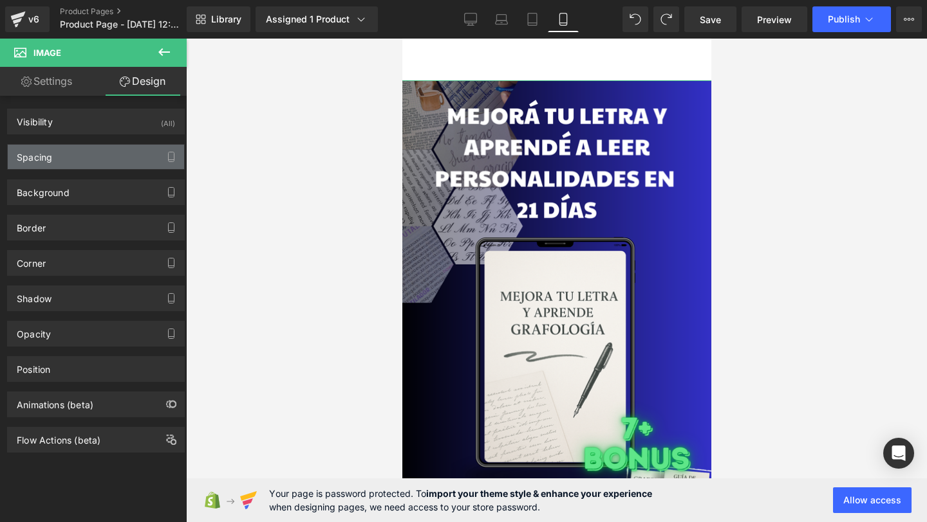
click at [80, 157] on div "Spacing" at bounding box center [96, 157] width 176 height 24
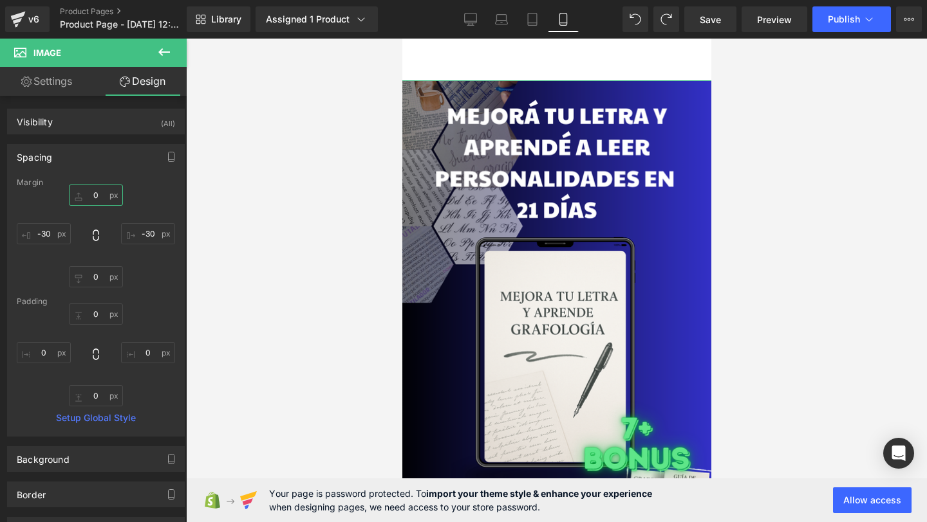
click at [92, 194] on input "0" at bounding box center [96, 195] width 54 height 21
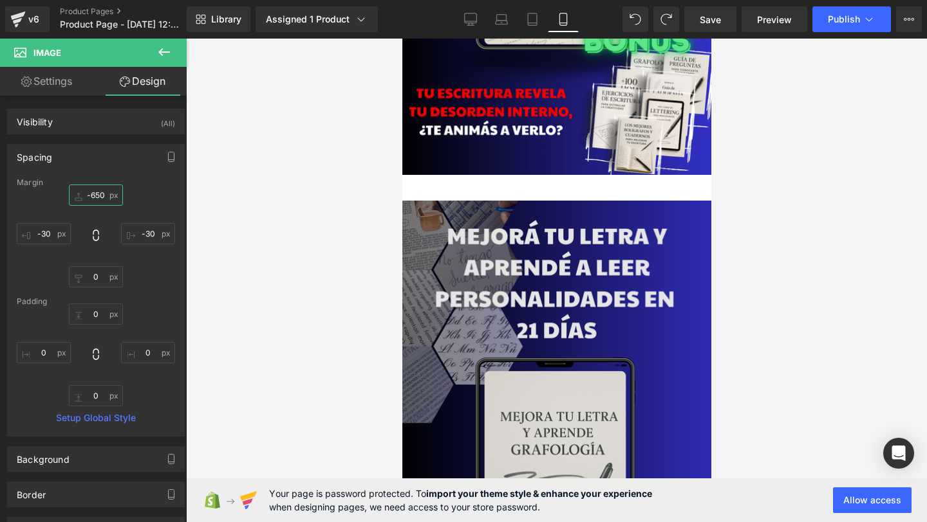
type input "-65"
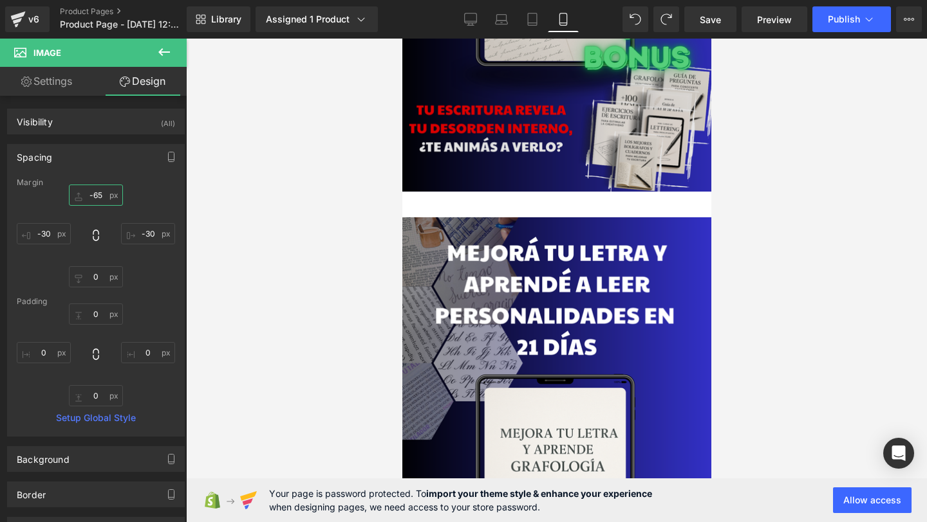
scroll to position [338, 0]
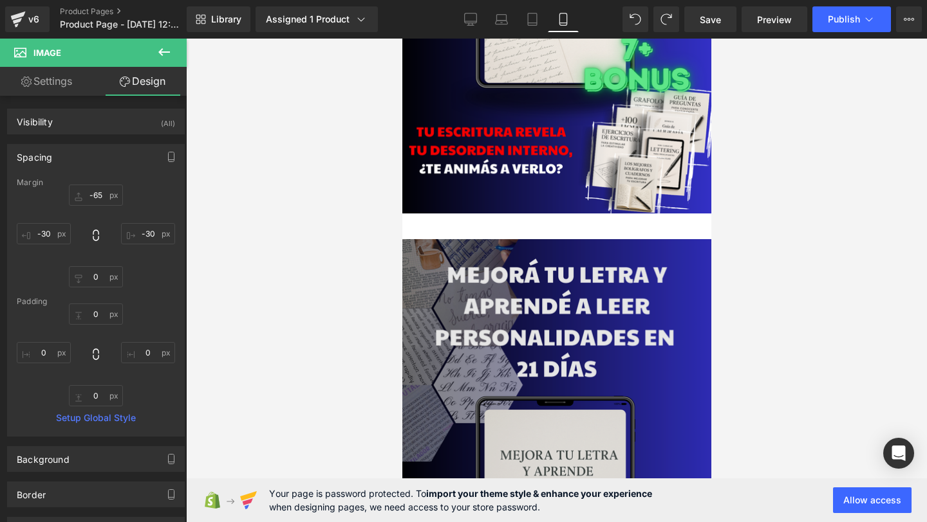
click at [557, 302] on img at bounding box center [556, 495] width 328 height 513
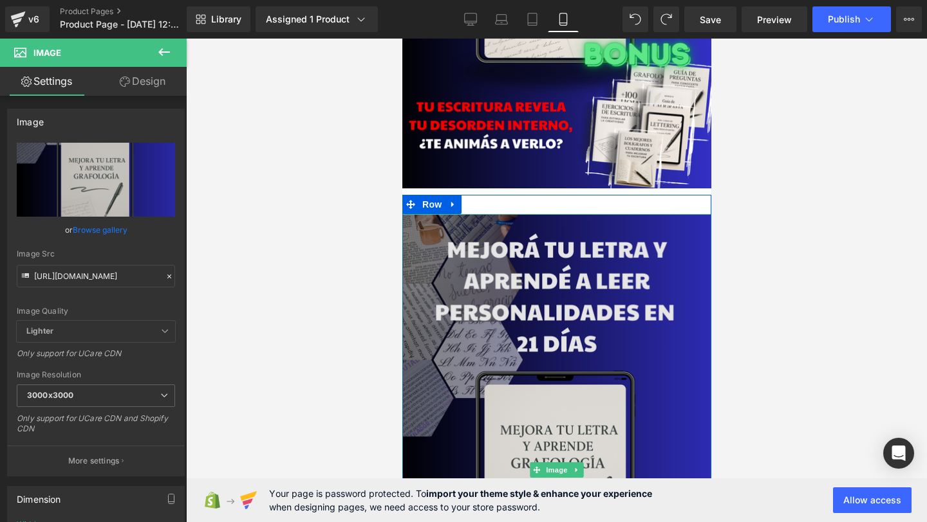
scroll to position [423, 0]
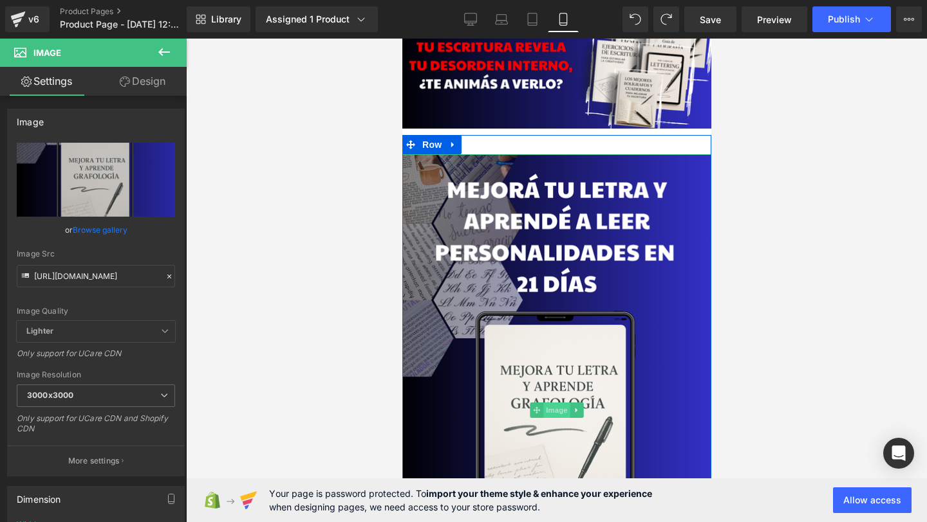
click at [551, 414] on span "Image" at bounding box center [555, 410] width 27 height 15
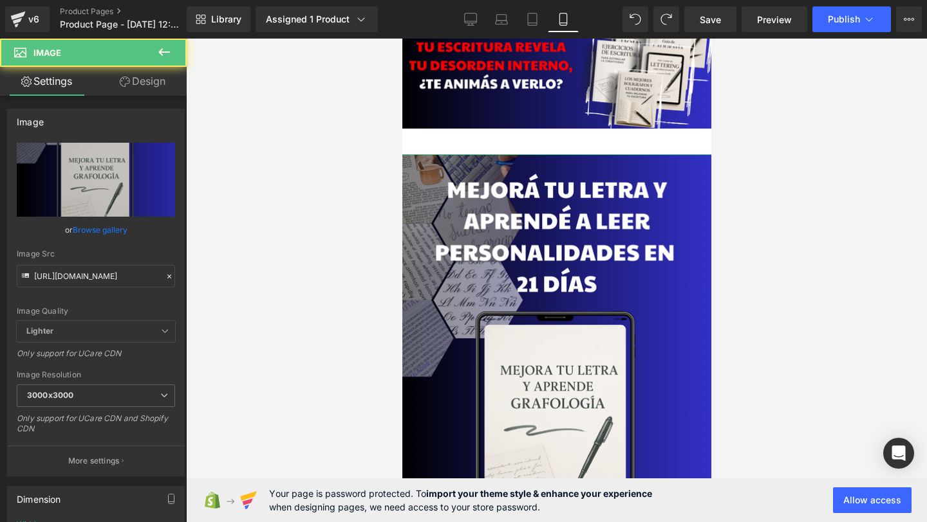
click at [145, 89] on link "Design" at bounding box center [142, 81] width 93 height 29
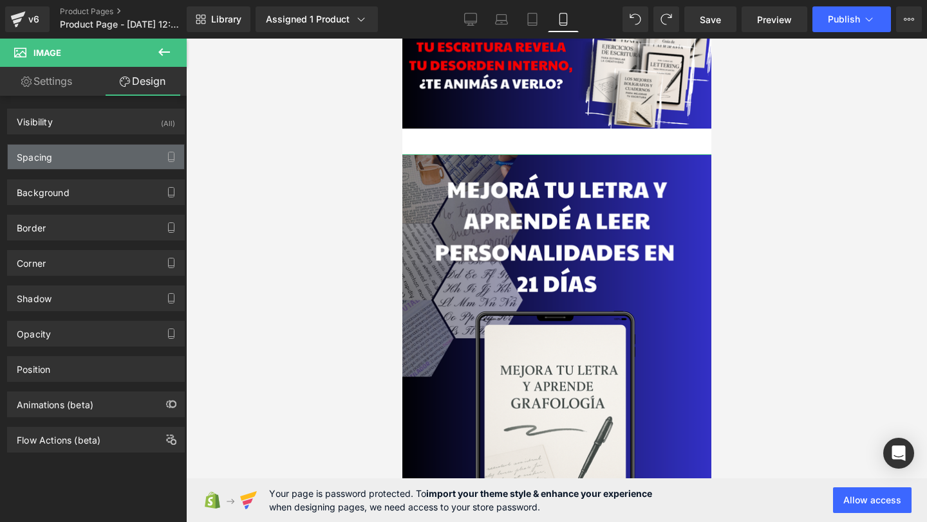
click at [93, 156] on div "Spacing" at bounding box center [96, 157] width 176 height 24
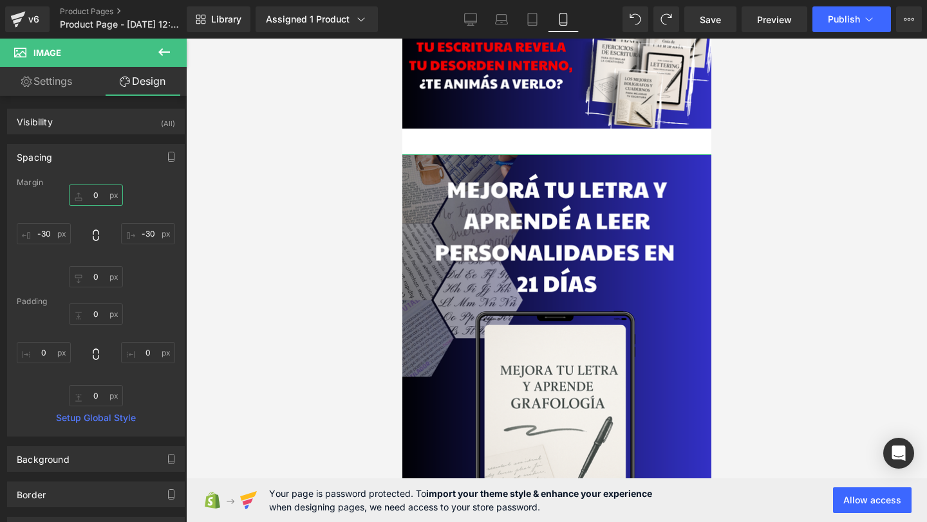
click at [97, 198] on input "0" at bounding box center [96, 195] width 54 height 21
type input "-40"
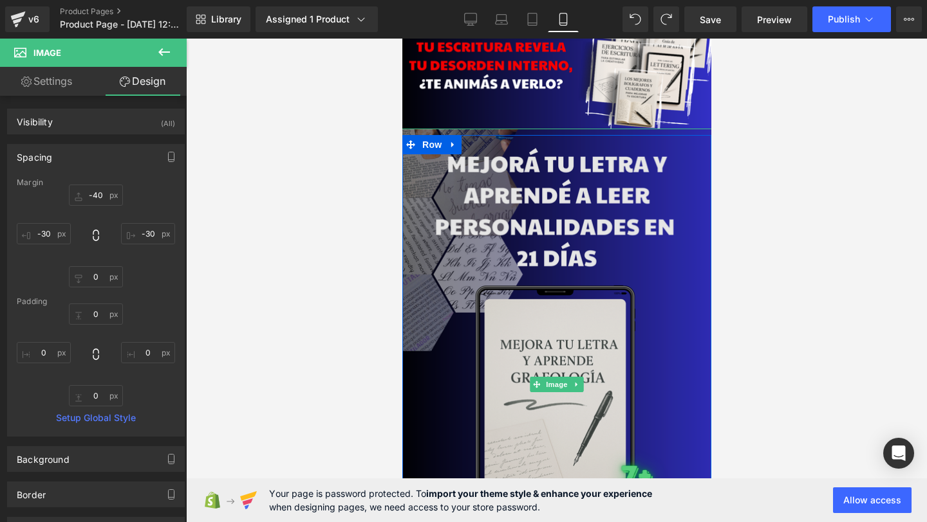
click at [491, 194] on img at bounding box center [556, 385] width 328 height 513
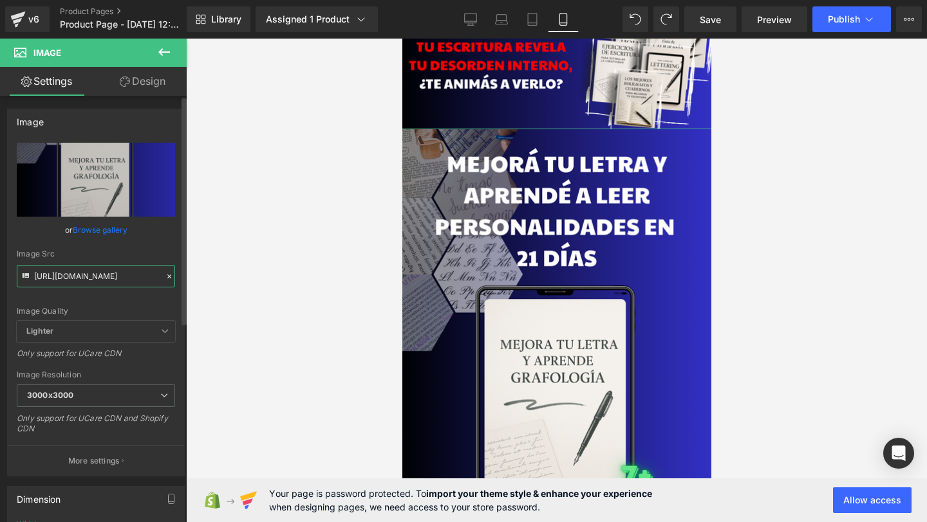
click at [66, 270] on input "[URL][DOMAIN_NAME]" at bounding box center [96, 276] width 158 height 23
paste input "447CWPRx/18"
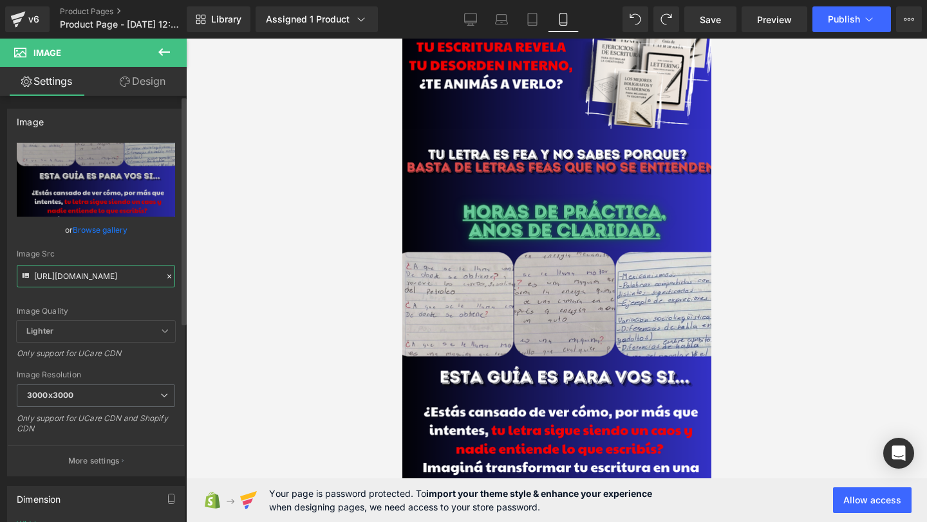
type input "https://i.postimg.cc/447CWPRx/18.png"
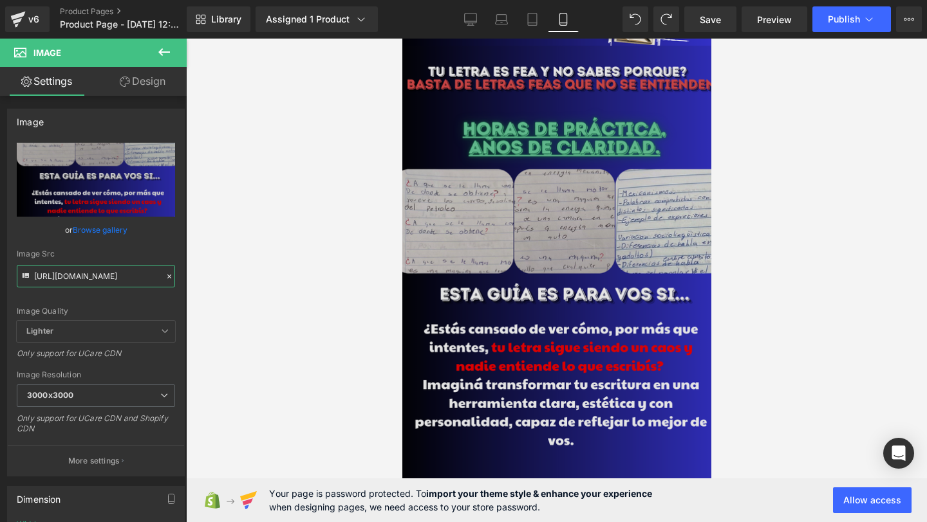
scroll to position [355, 0]
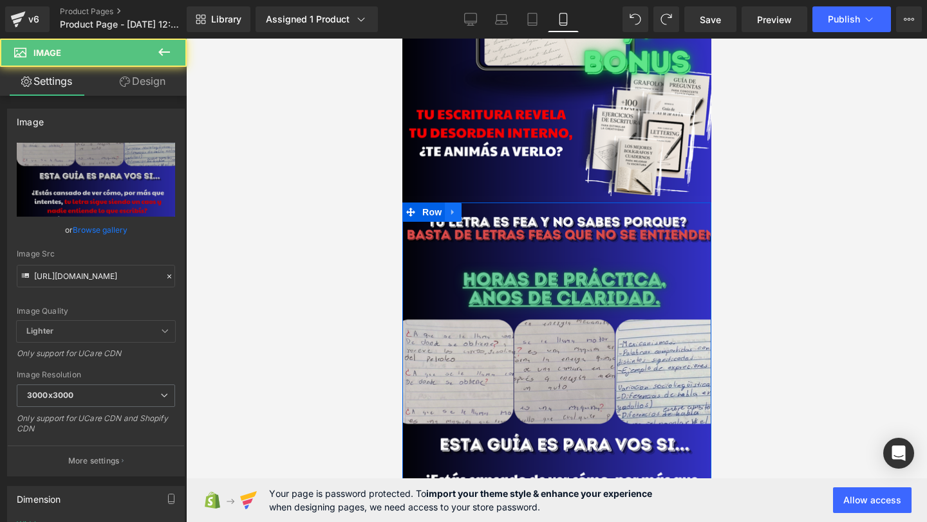
click at [452, 208] on icon at bounding box center [452, 212] width 9 height 10
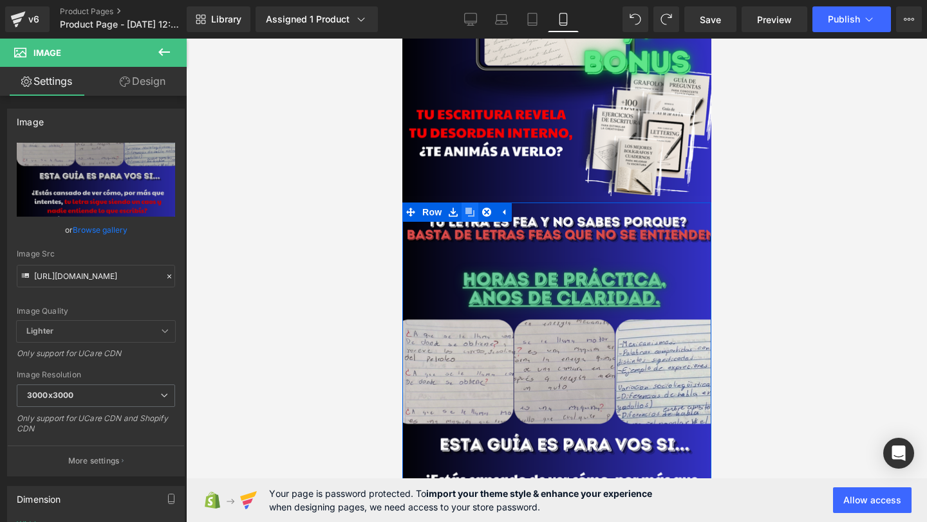
click at [474, 210] on link at bounding box center [469, 212] width 17 height 19
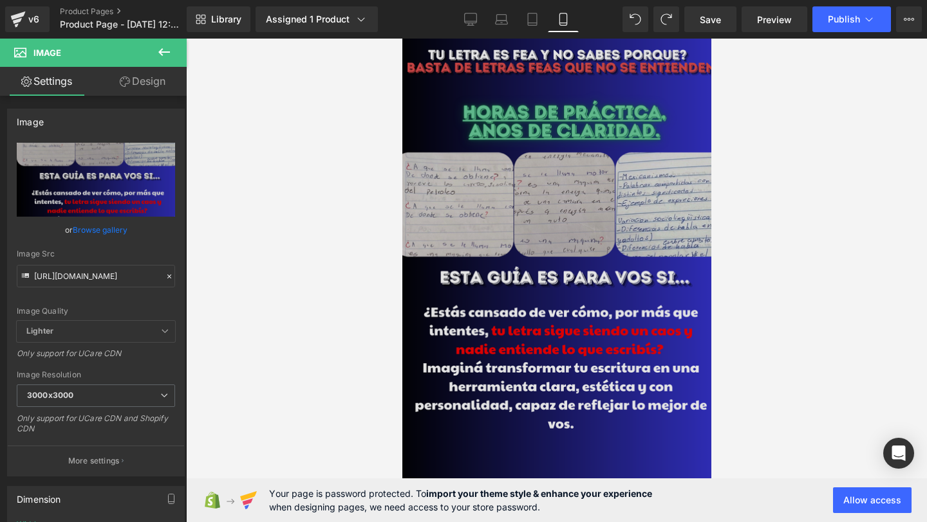
scroll to position [872, 0]
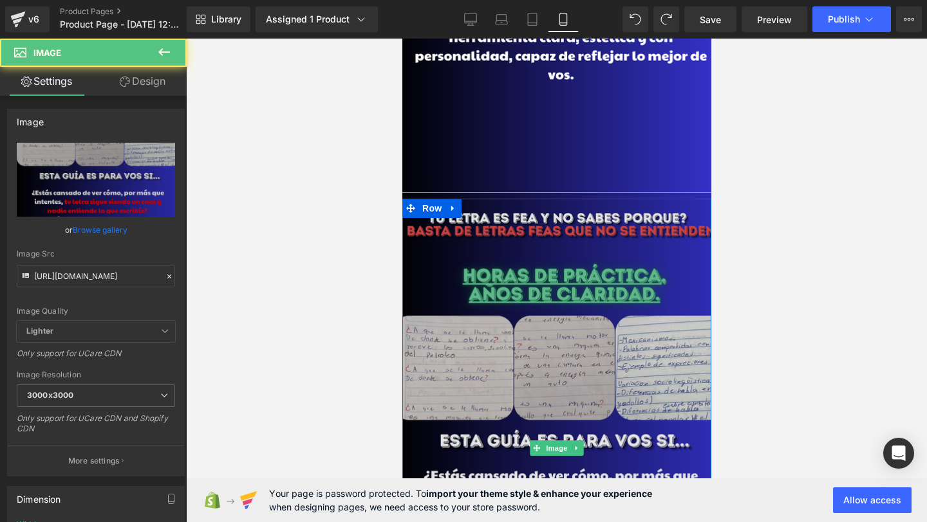
click at [513, 326] on img at bounding box center [556, 448] width 328 height 513
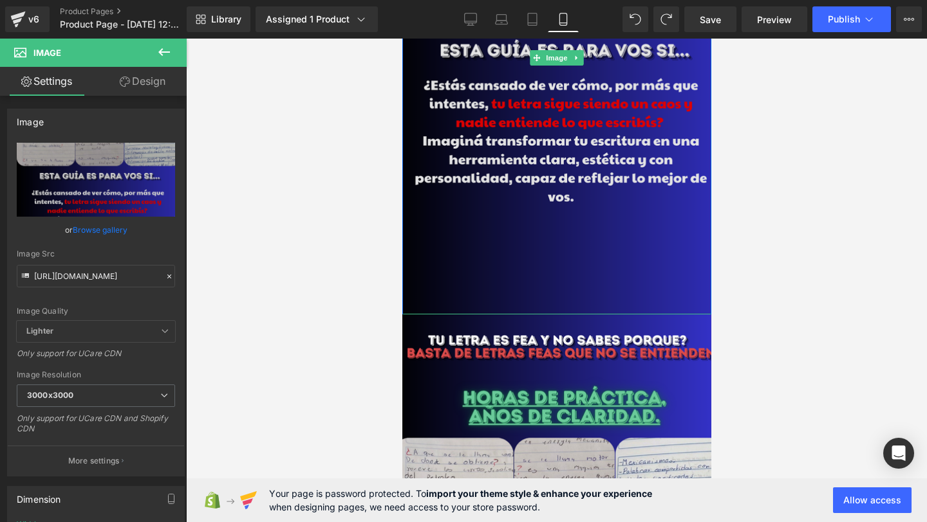
scroll to position [941, 0]
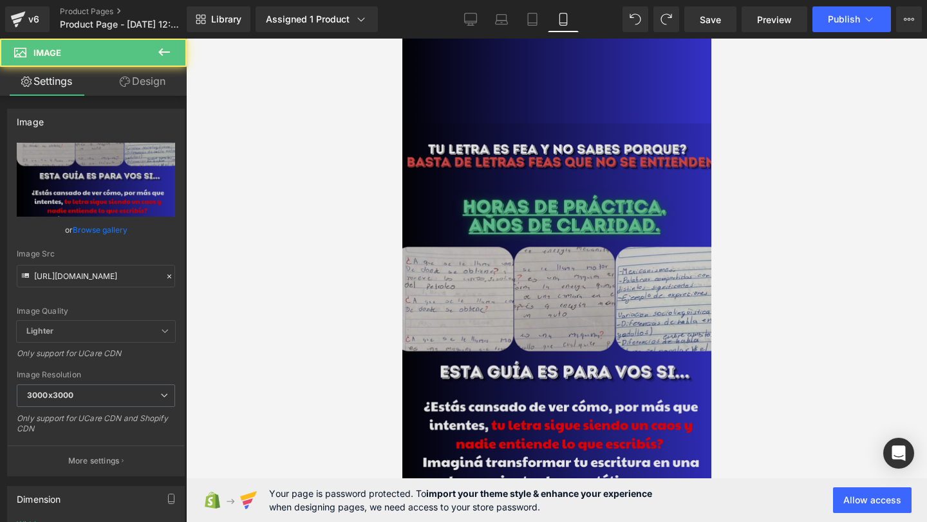
click at [474, 128] on img at bounding box center [556, 380] width 328 height 513
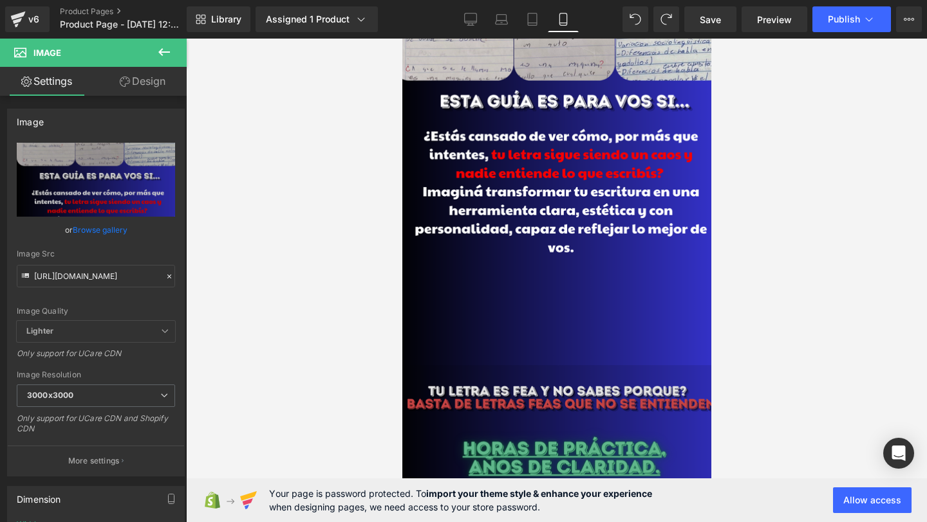
scroll to position [701, 0]
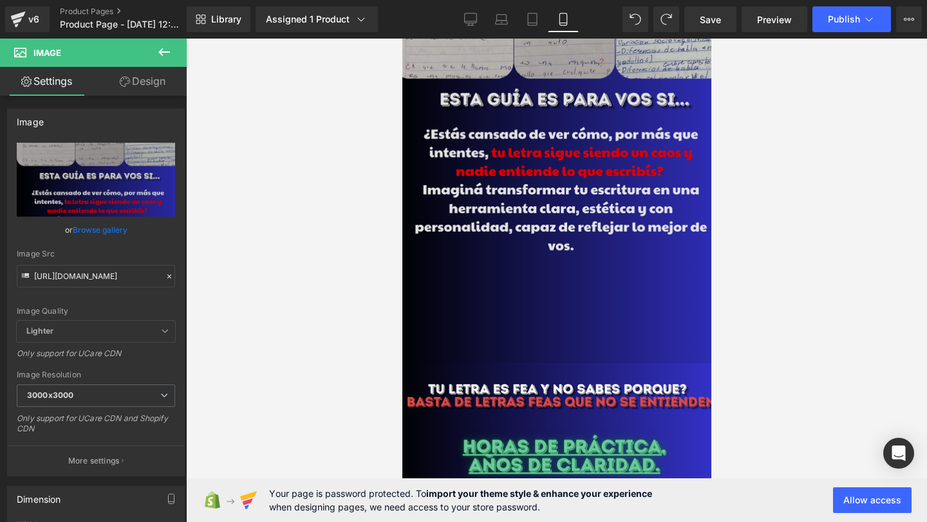
drag, startPoint x: 486, startPoint y: 325, endPoint x: 486, endPoint y: 189, distance: 135.8
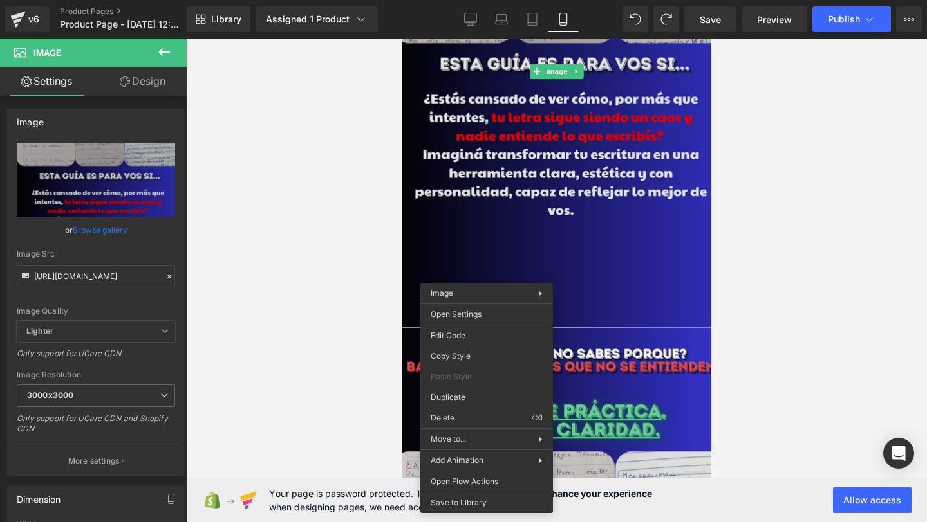
scroll to position [811, 0]
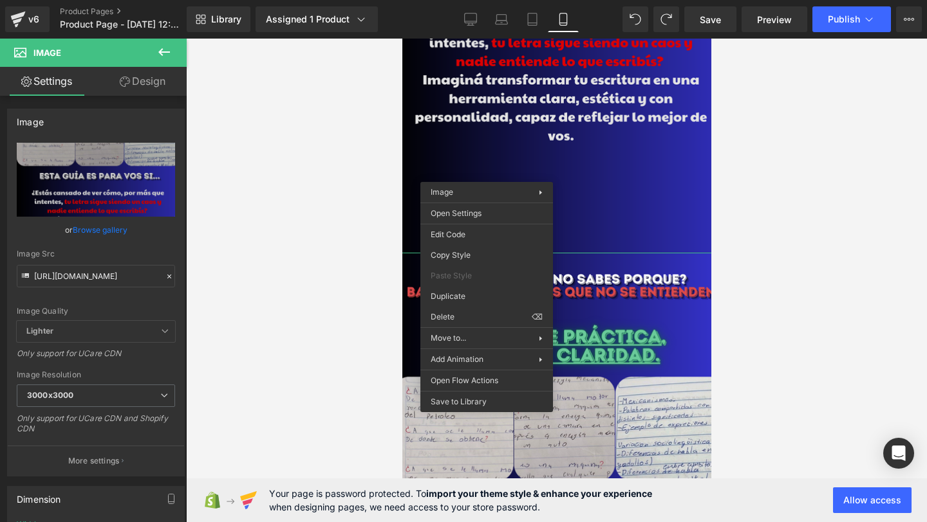
click at [486, 189] on span "Image" at bounding box center [484, 193] width 108 height 12
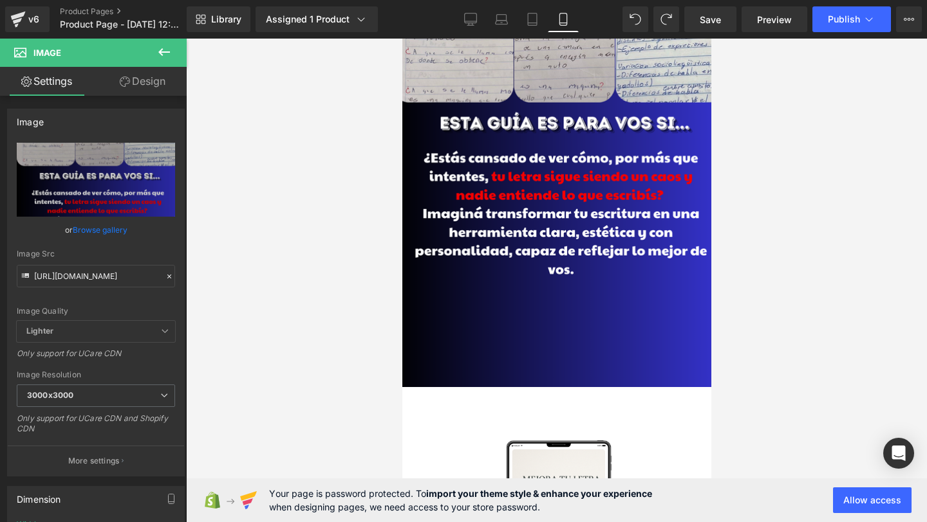
scroll to position [1223, 0]
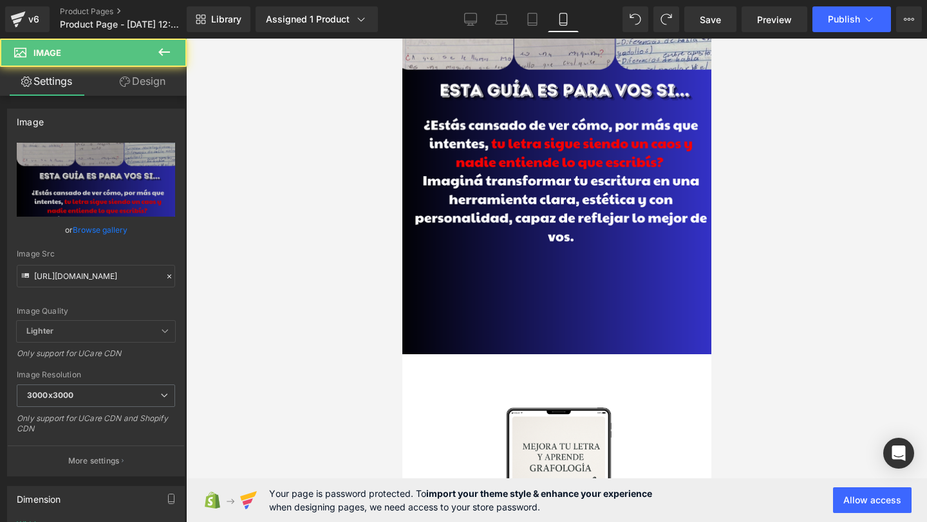
click at [489, 167] on img at bounding box center [556, 98] width 328 height 513
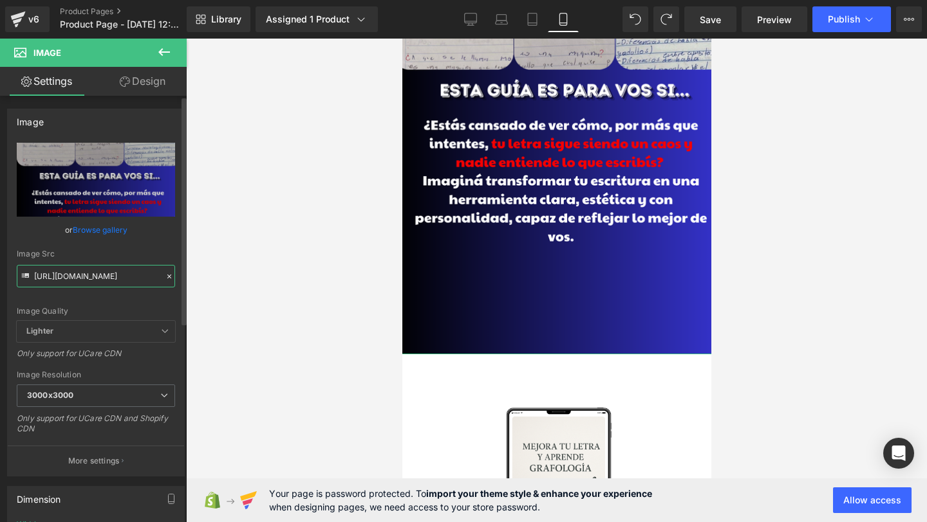
click at [79, 270] on input "https://i.postimg.cc/447CWPRx/18.png" at bounding box center [96, 276] width 158 height 23
click at [77, 270] on input "https://i.postimg.cc/447CWPRx/18.png" at bounding box center [96, 276] width 158 height 23
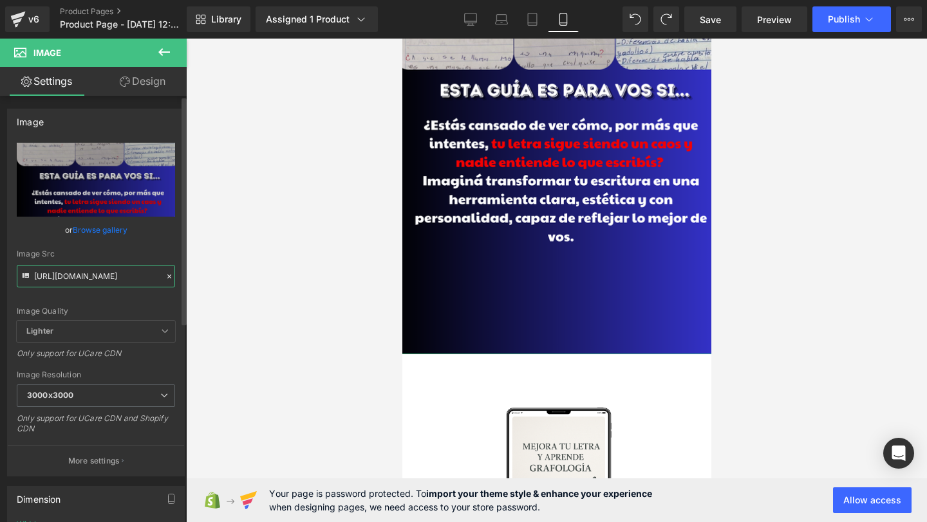
click at [77, 270] on input "https://i.postimg.cc/447CWPRx/18.png" at bounding box center [96, 276] width 158 height 23
click at [76, 281] on input "https://i.postimg.cc/447CWPRx/18.png" at bounding box center [96, 276] width 158 height 23
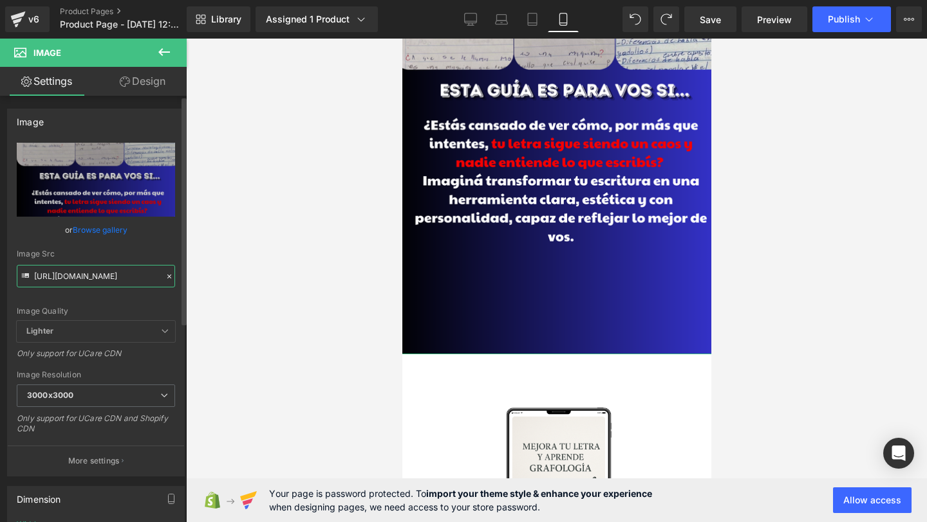
paste input "mkFS7hn6/19"
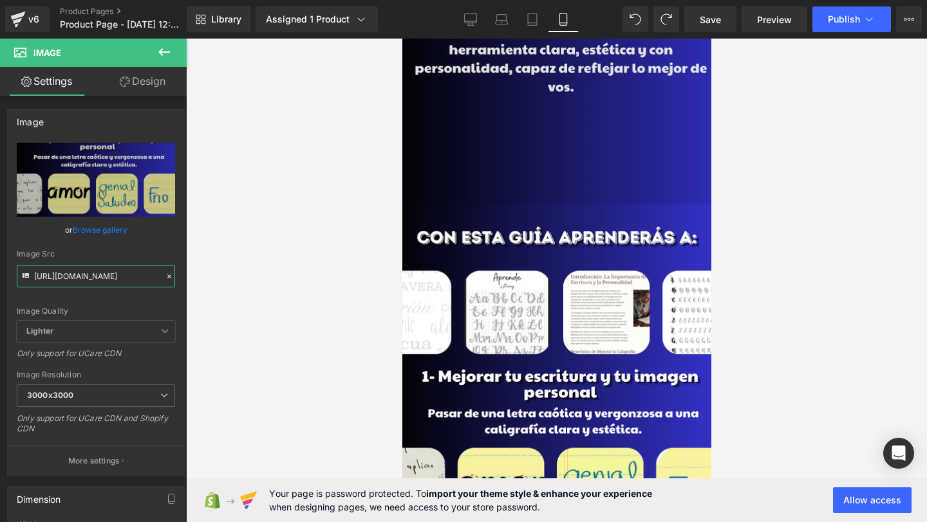
scroll to position [850, 0]
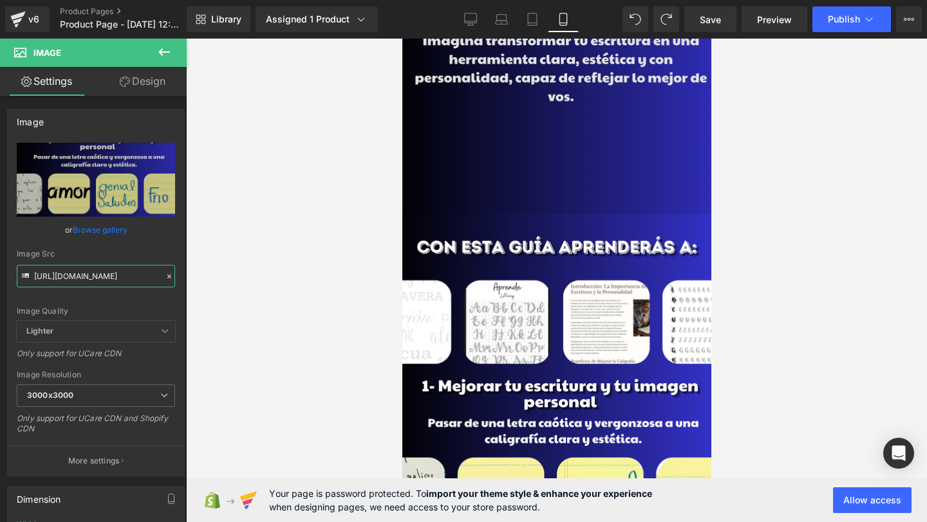
type input "https://i.postimg.cc/mkFS7hn6/19.png"
click at [521, 335] on img at bounding box center [556, 470] width 328 height 513
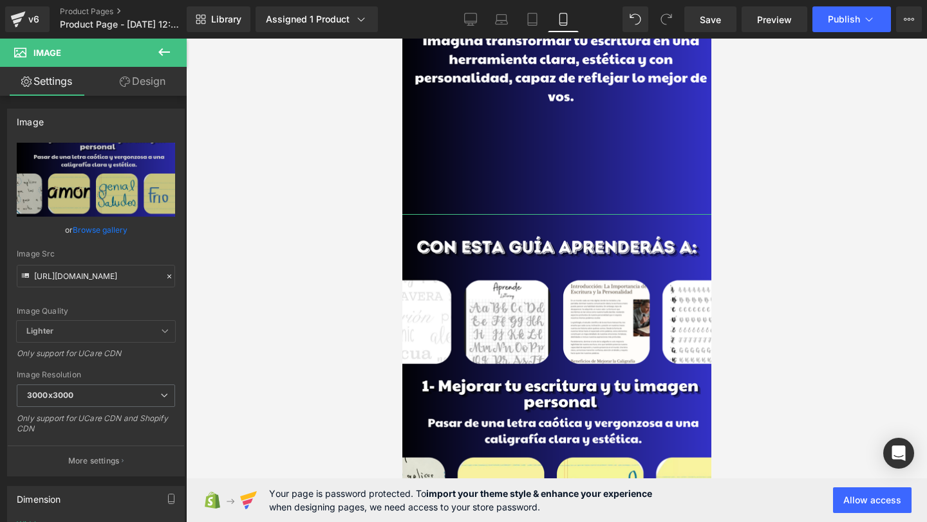
click at [142, 75] on link "Design" at bounding box center [142, 81] width 93 height 29
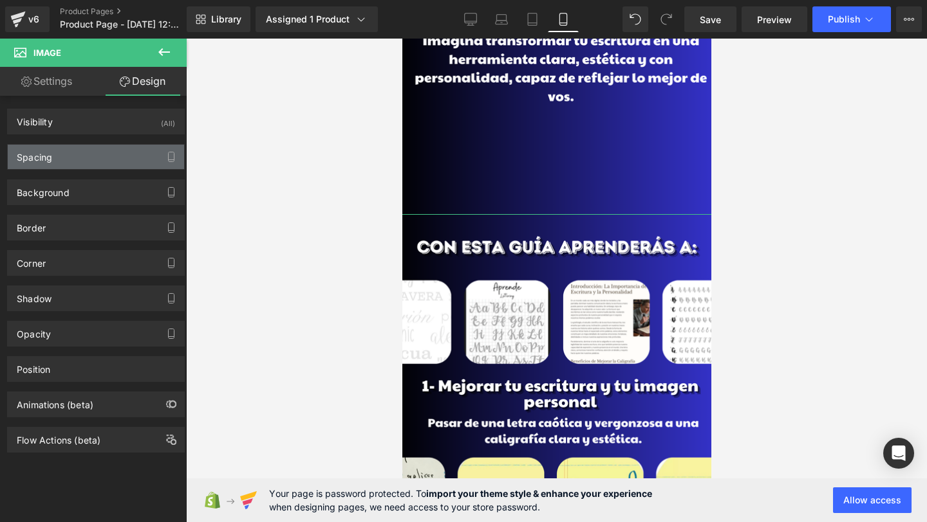
click at [86, 156] on div "Spacing" at bounding box center [96, 157] width 176 height 24
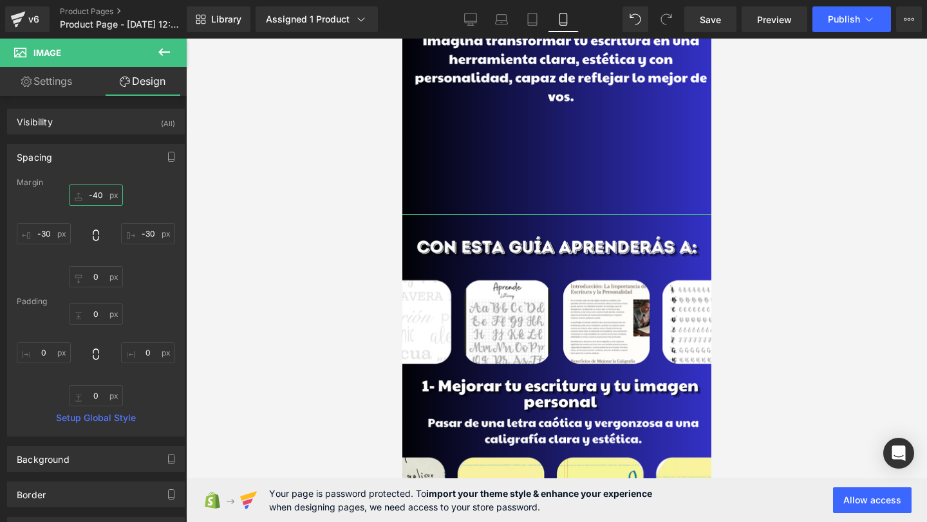
click at [97, 199] on input "-40" at bounding box center [96, 195] width 54 height 21
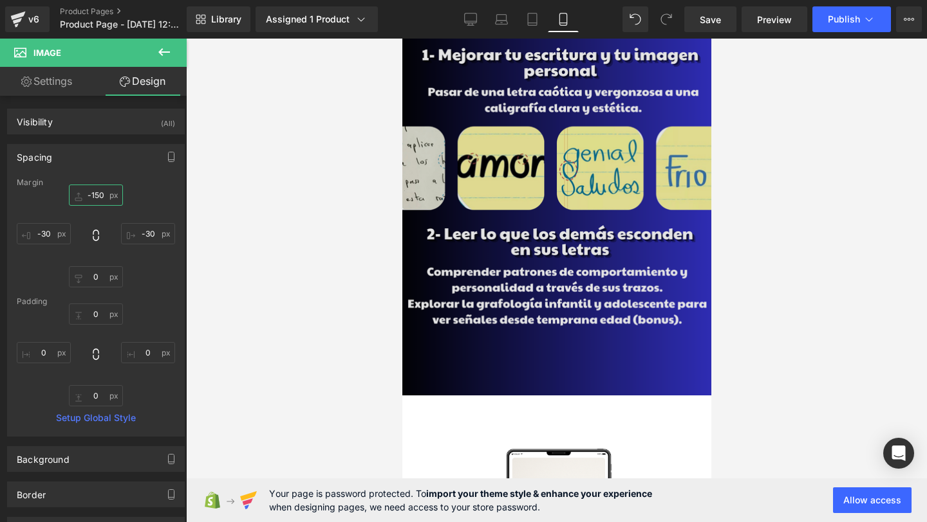
scroll to position [1075, 0]
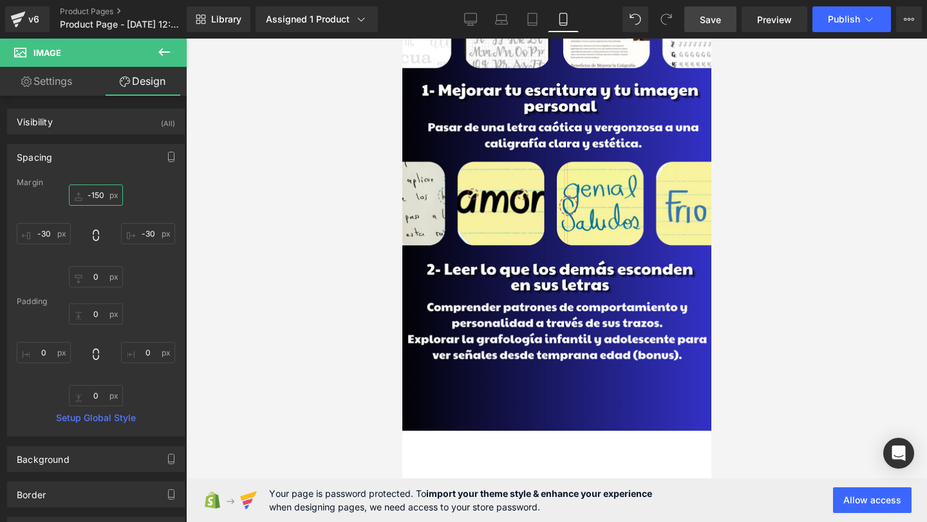
type input "-150"
click at [722, 27] on link "Save" at bounding box center [710, 19] width 52 height 26
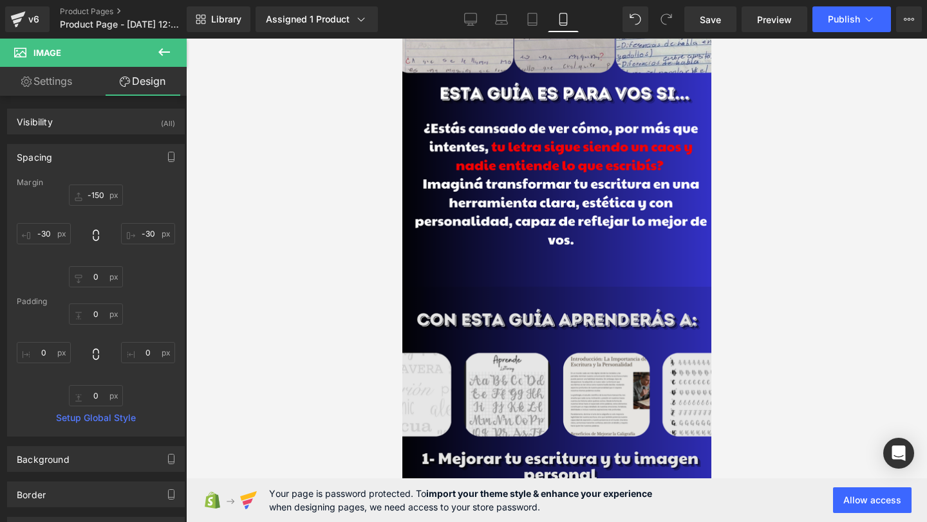
scroll to position [978, 0]
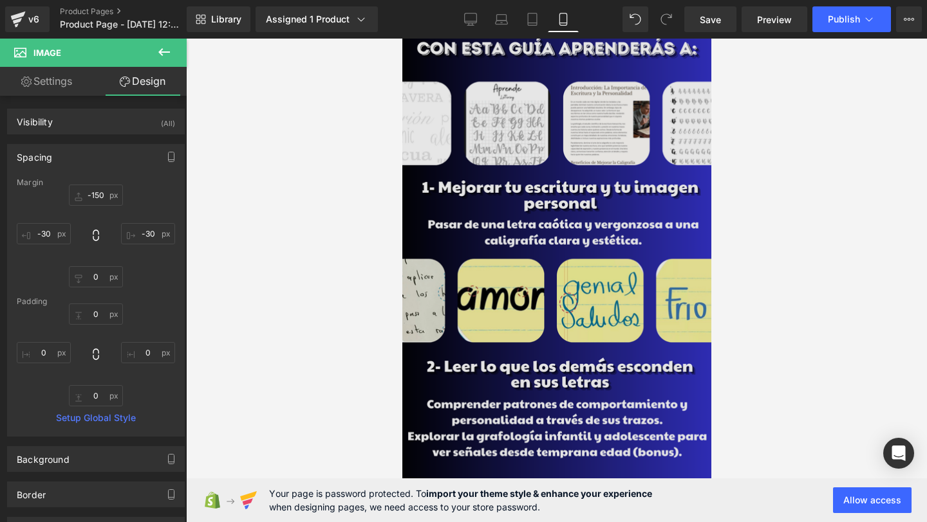
click at [546, 336] on img at bounding box center [556, 271] width 328 height 513
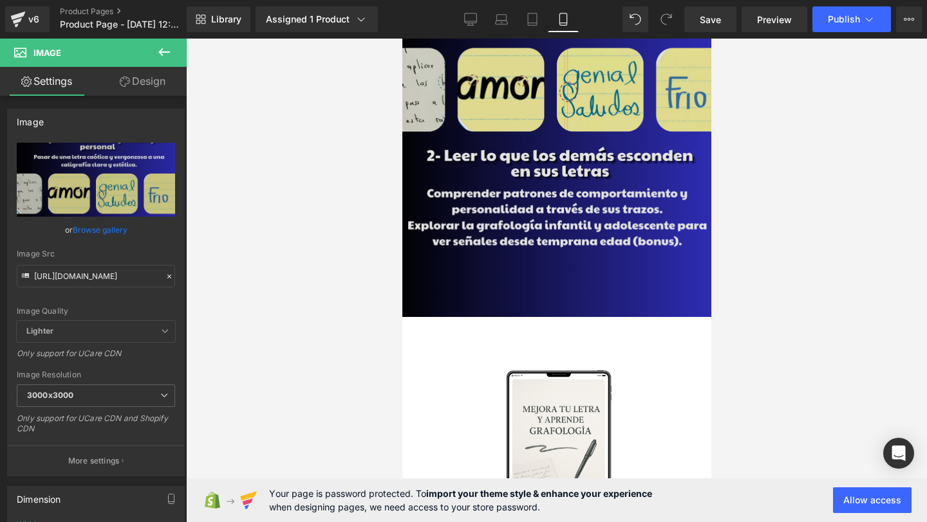
scroll to position [1116, 0]
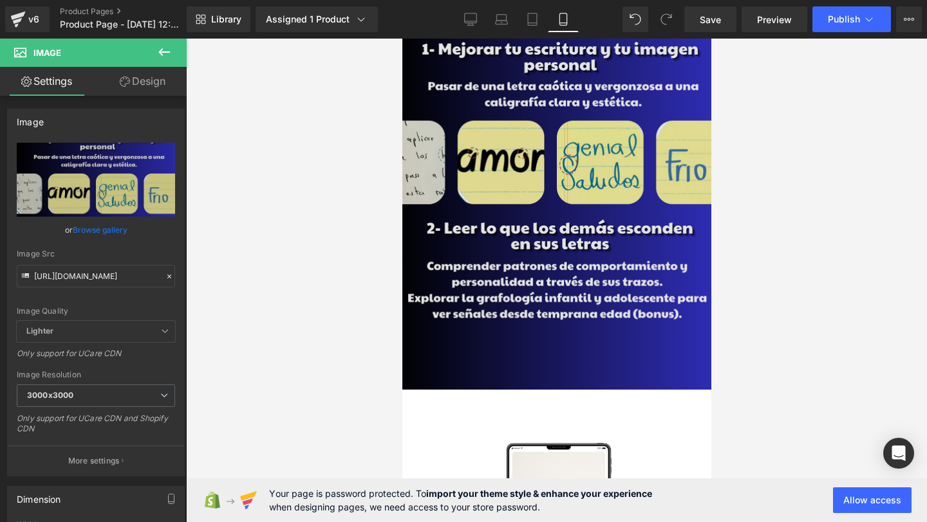
click at [585, 222] on img at bounding box center [556, 133] width 328 height 513
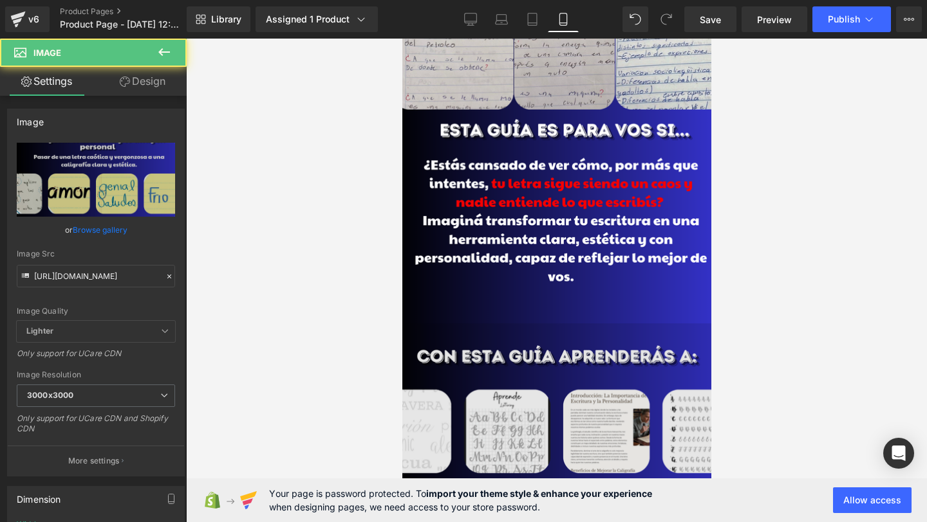
scroll to position [681, 0]
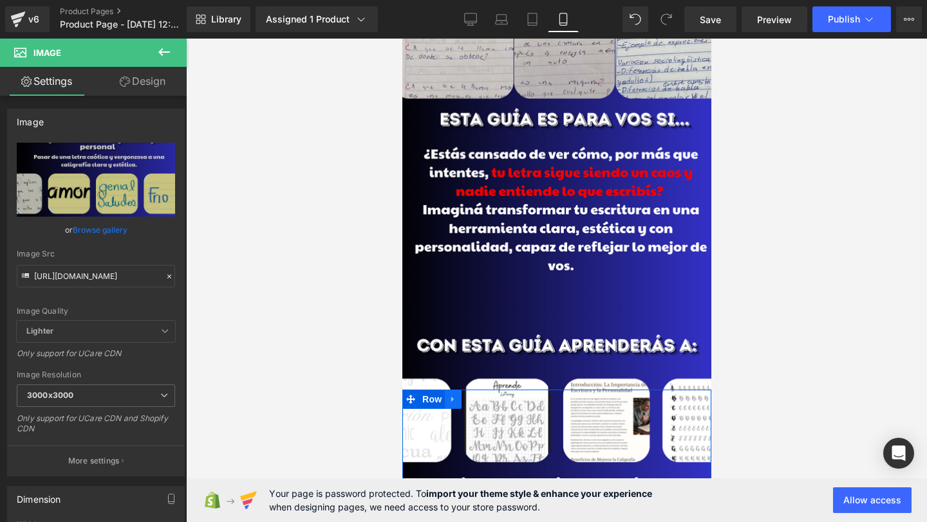
click at [454, 400] on icon at bounding box center [452, 399] width 9 height 10
click at [473, 398] on icon at bounding box center [469, 399] width 9 height 9
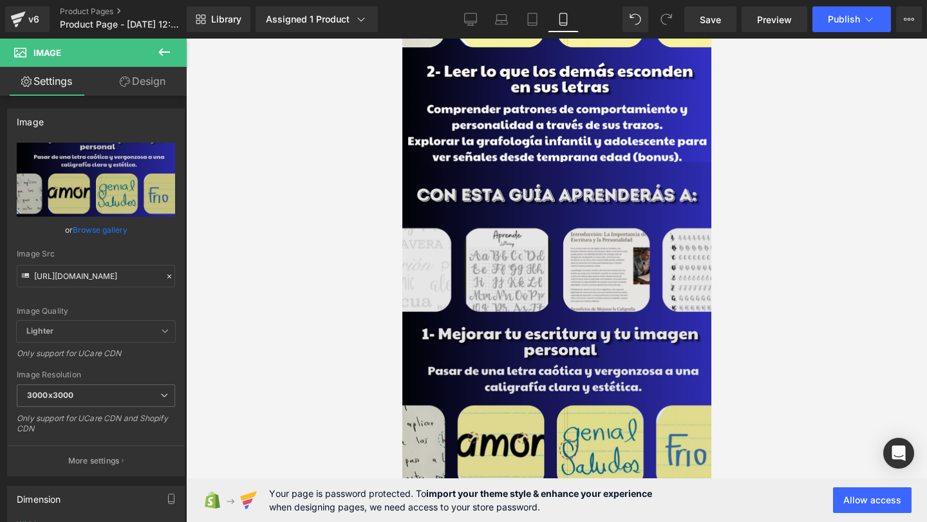
scroll to position [1273, 0]
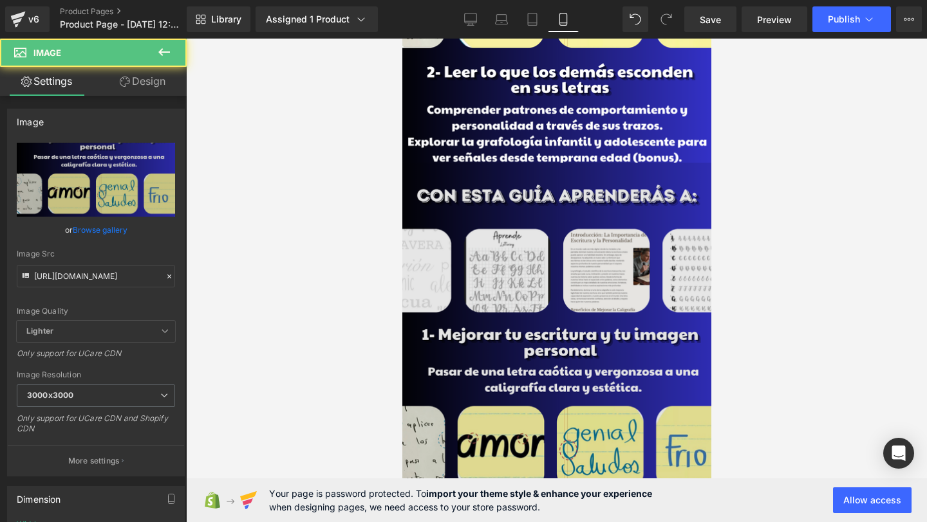
click at [587, 342] on img at bounding box center [556, 419] width 328 height 513
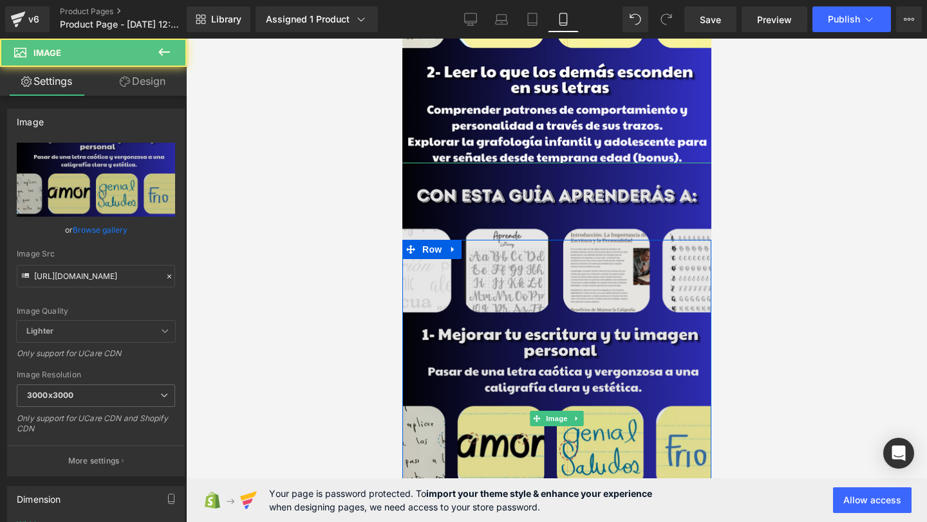
click at [593, 224] on img at bounding box center [556, 419] width 328 height 513
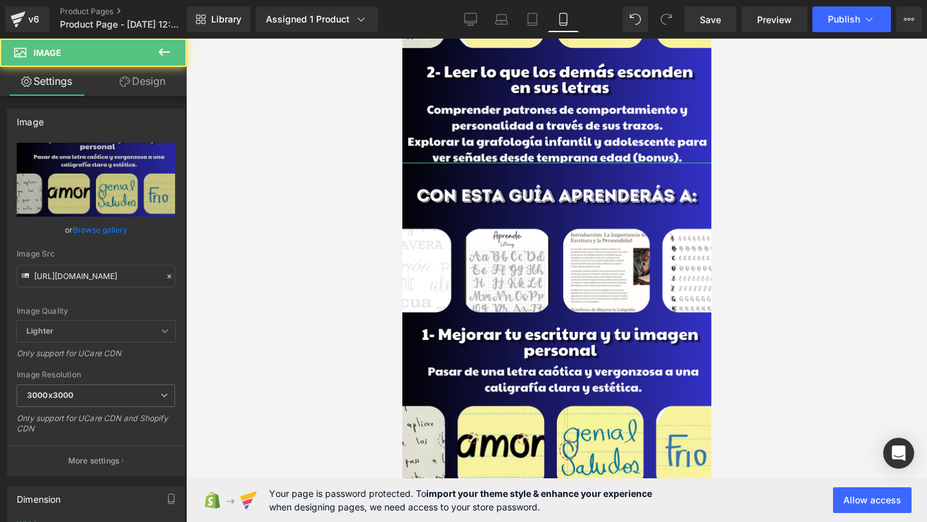
click at [156, 76] on link "Design" at bounding box center [142, 81] width 93 height 29
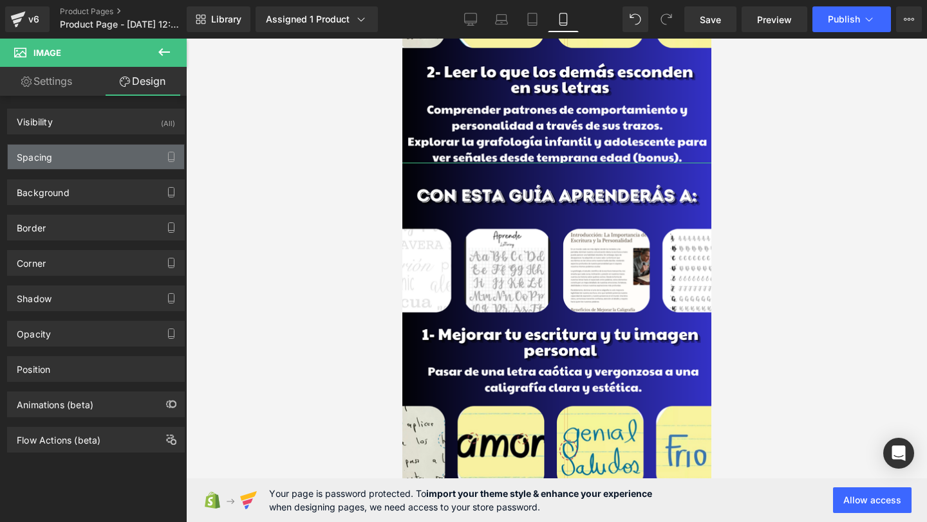
click at [73, 157] on div "Spacing" at bounding box center [96, 157] width 176 height 24
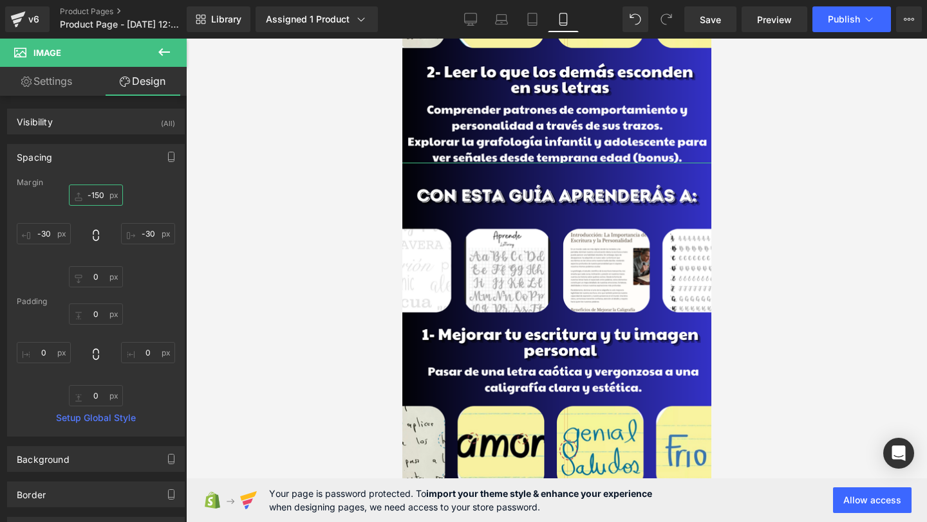
click at [96, 200] on input "-150" at bounding box center [96, 195] width 54 height 21
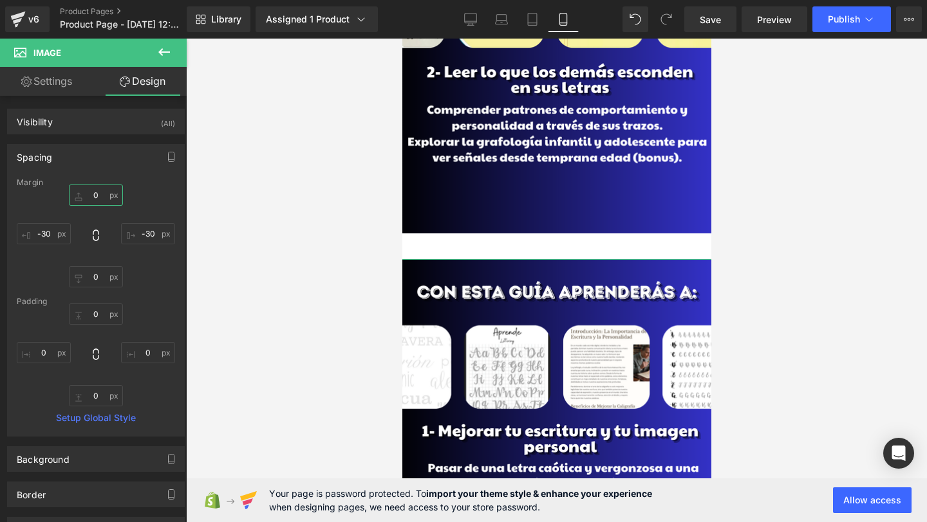
type input "0"
type input "-100"
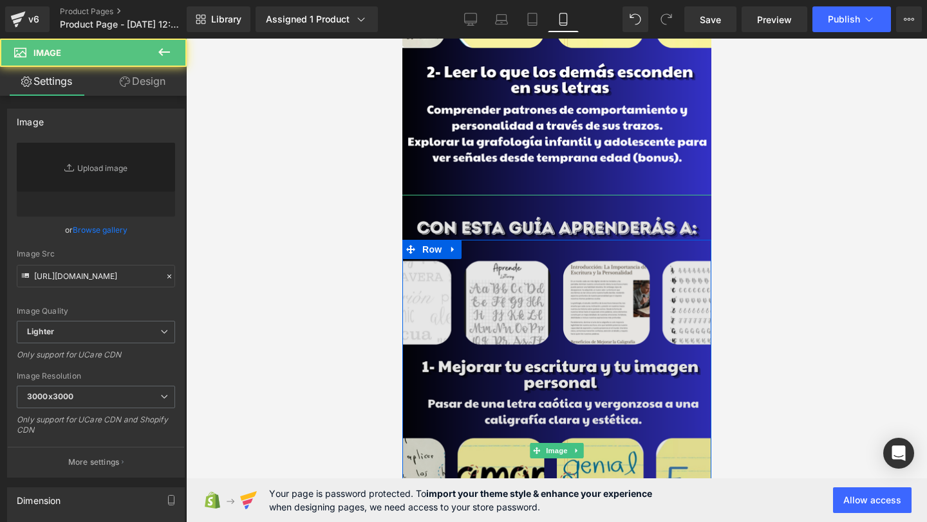
click at [550, 331] on img at bounding box center [556, 451] width 328 height 513
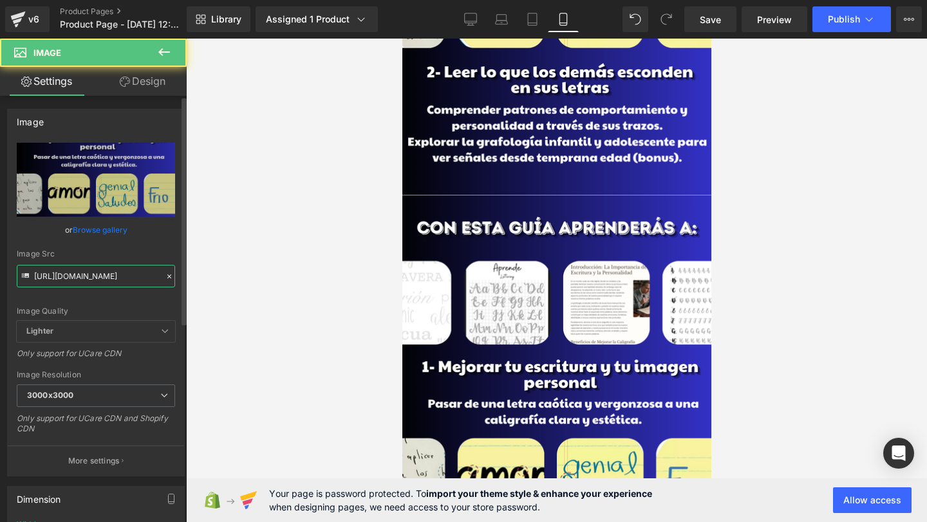
click at [88, 275] on input "https://i.postimg.cc/mkFS7hn6/19.png" at bounding box center [96, 276] width 158 height 23
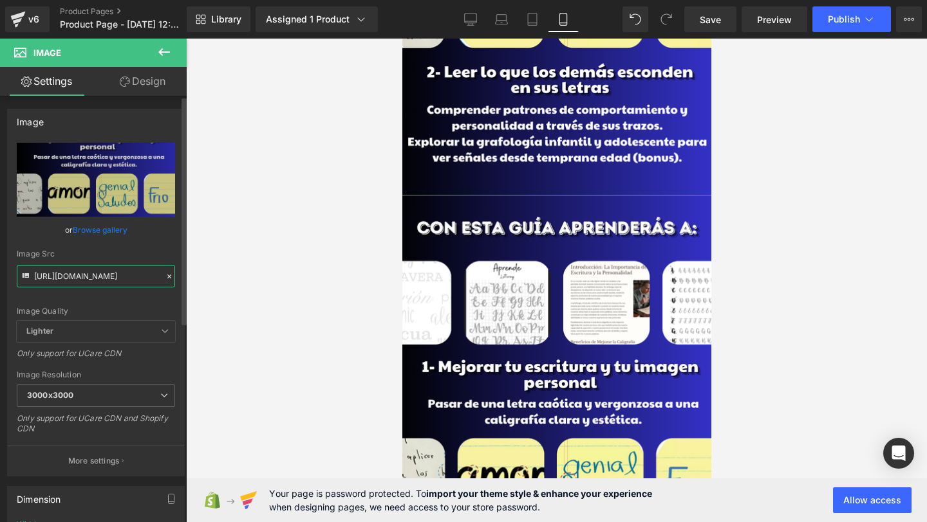
click at [88, 275] on input "https://i.postimg.cc/mkFS7hn6/19.png" at bounding box center [96, 276] width 158 height 23
paste input "https://i.postimg.cc/66DkgZB7/20.png"
type input "https://i.postimg.cc/66DkgZB7/20.png"
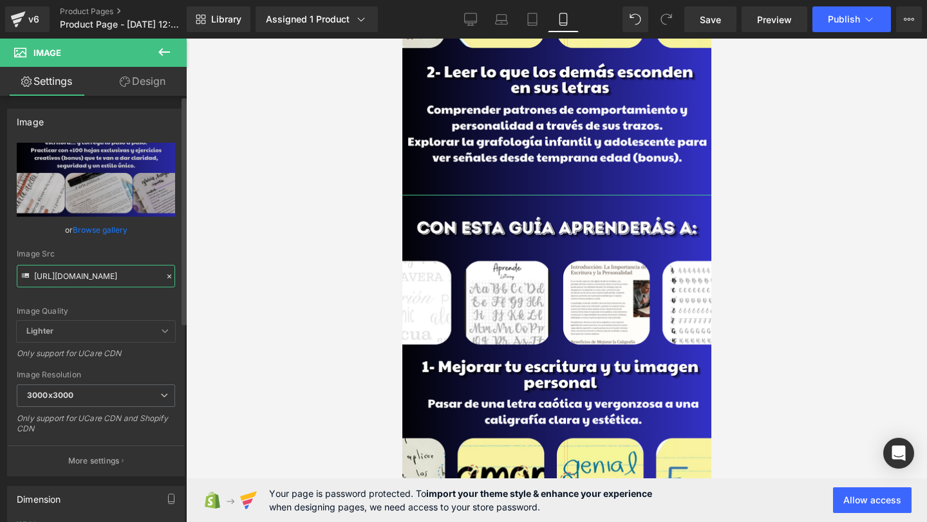
scroll to position [0, 22]
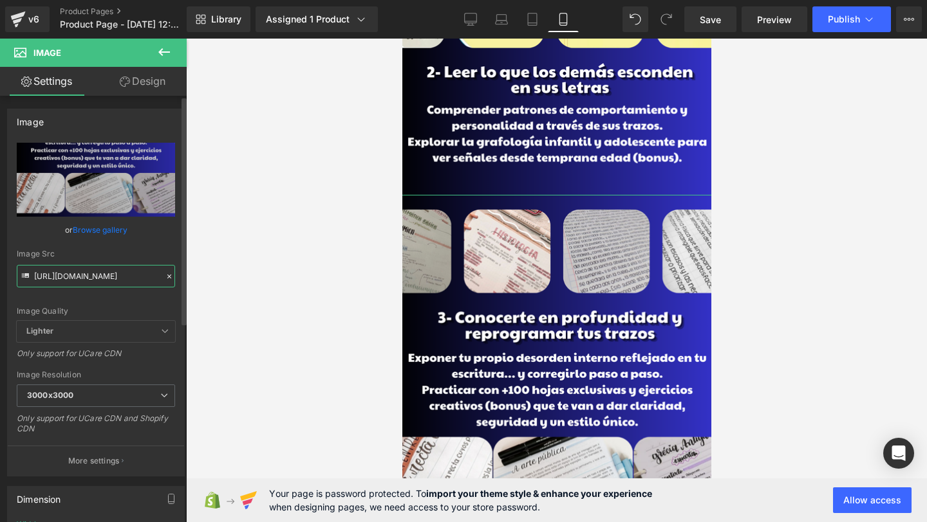
click at [66, 281] on input "https://i.postimg.cc/66DkgZB7/20.png" at bounding box center [96, 276] width 158 height 23
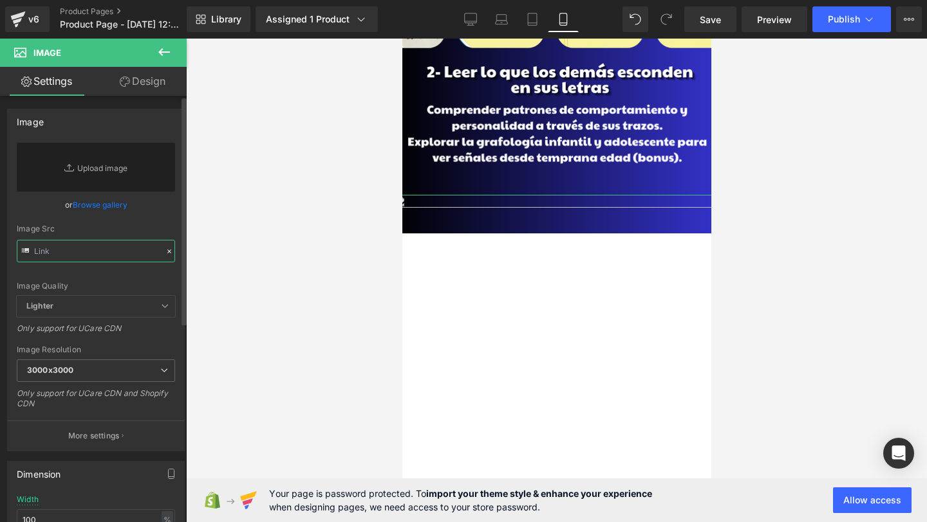
paste input "https://i.postimg.cc/66DkgZB7/20.png"
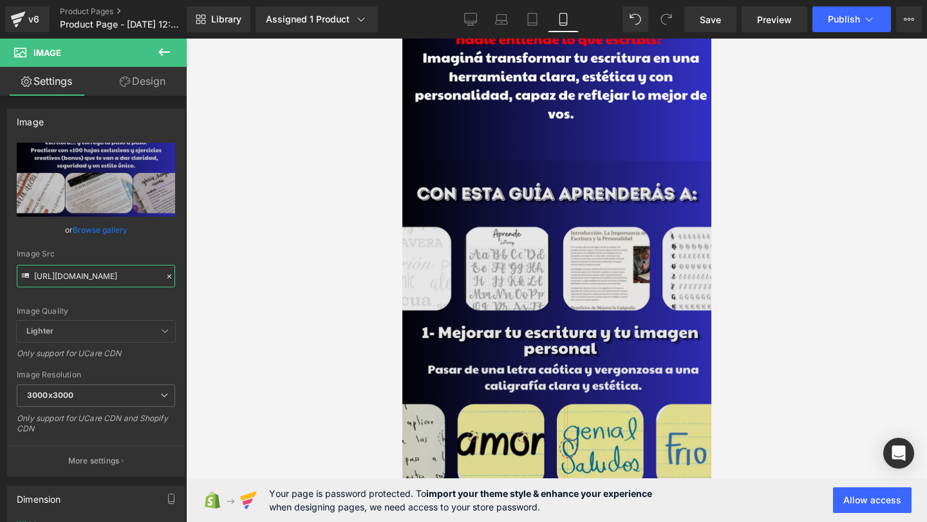
scroll to position [1047, 0]
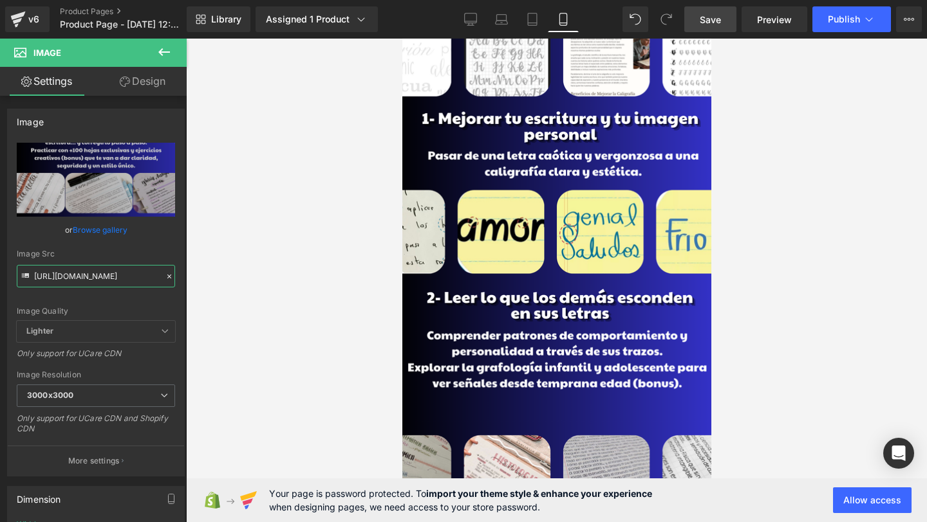
type input "https://i.postimg.cc/66DkgZB7/20.png"
click at [710, 13] on span "Save" at bounding box center [709, 20] width 21 height 14
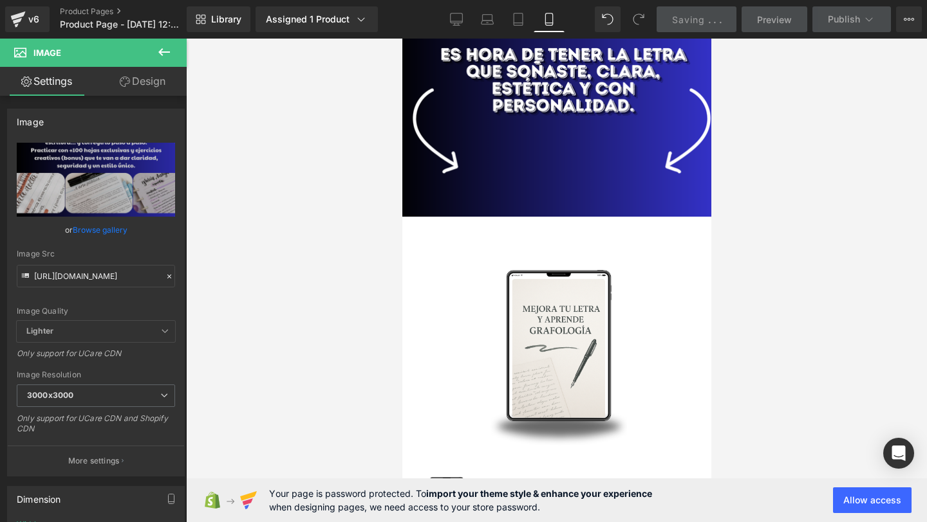
scroll to position [2031, 0]
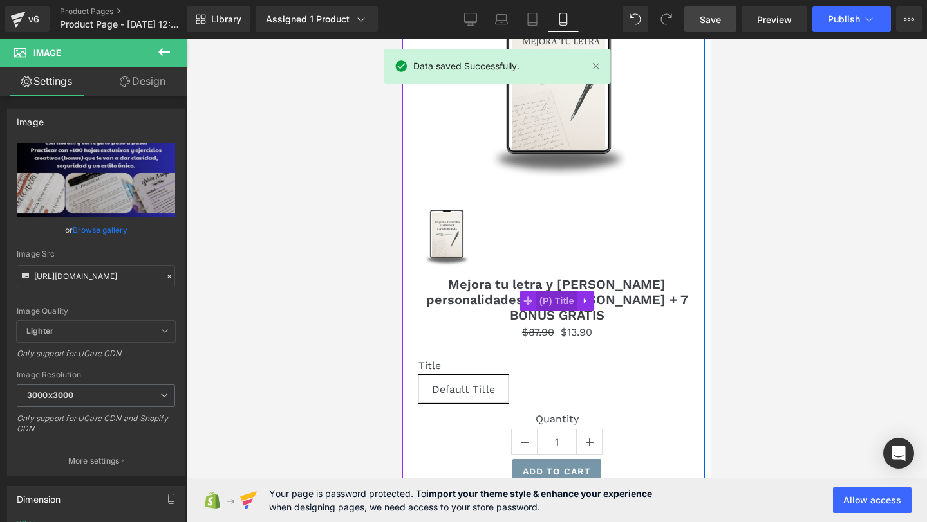
click at [547, 293] on span "(P) Title" at bounding box center [555, 300] width 41 height 19
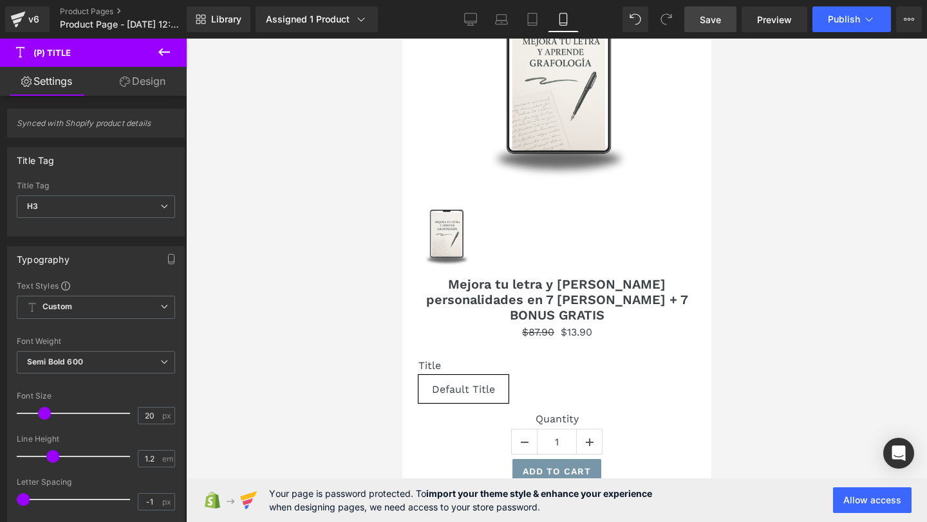
click at [714, 24] on span "Save" at bounding box center [709, 20] width 21 height 14
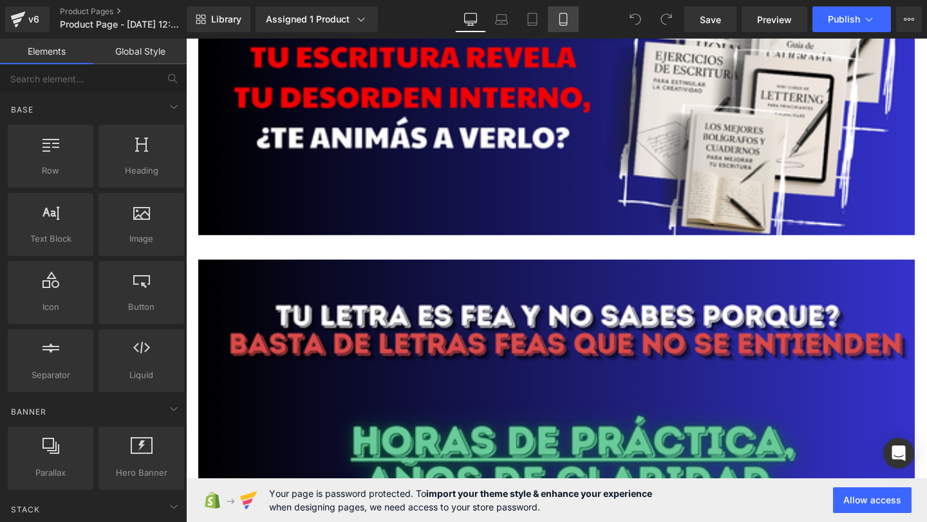
click at [558, 13] on icon at bounding box center [563, 19] width 13 height 13
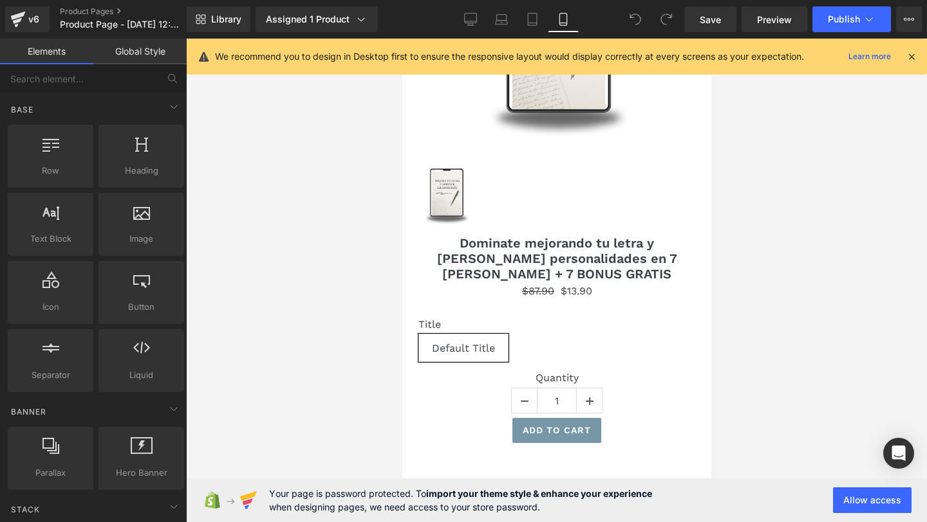
scroll to position [2153, 0]
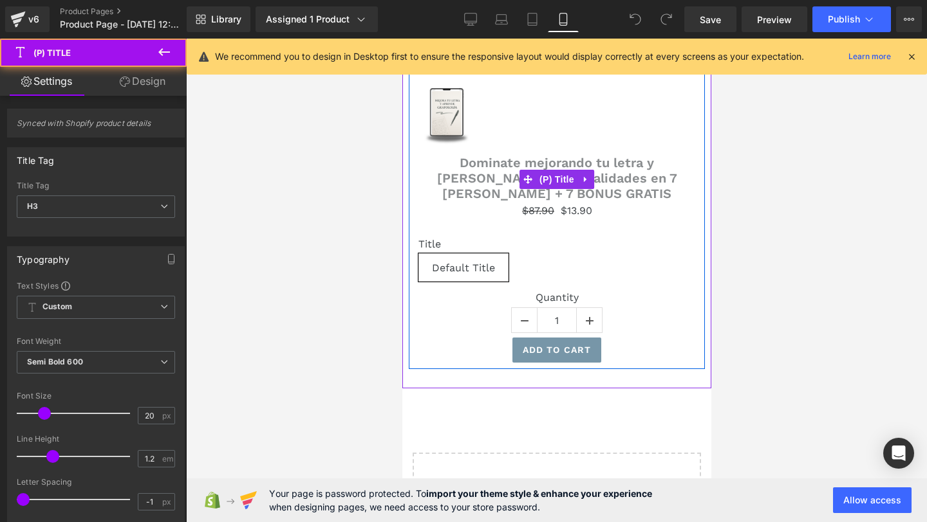
click at [540, 168] on link "Dominate mejorando tu letra y [PERSON_NAME] personalidades en 7 [PERSON_NAME] +…" at bounding box center [556, 178] width 277 height 46
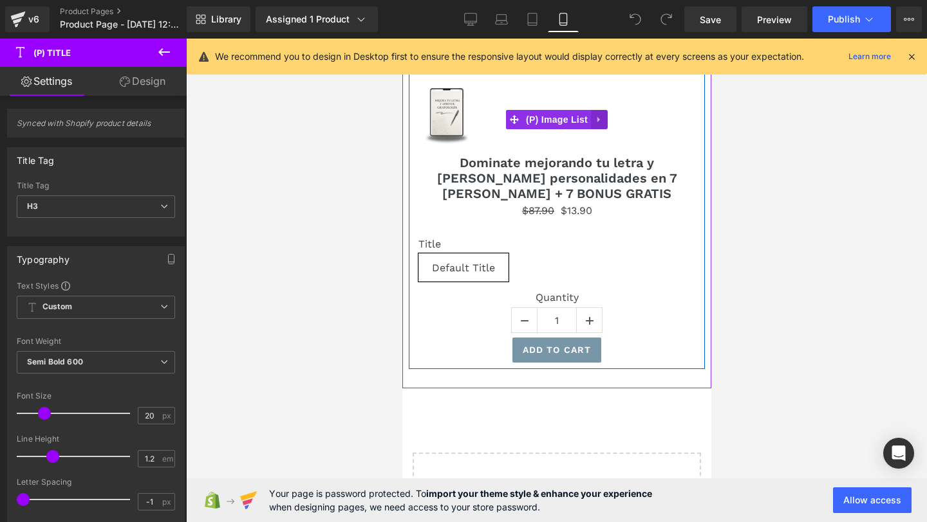
click at [597, 116] on icon at bounding box center [598, 120] width 9 height 10
click at [609, 117] on icon at bounding box center [606, 119] width 9 height 9
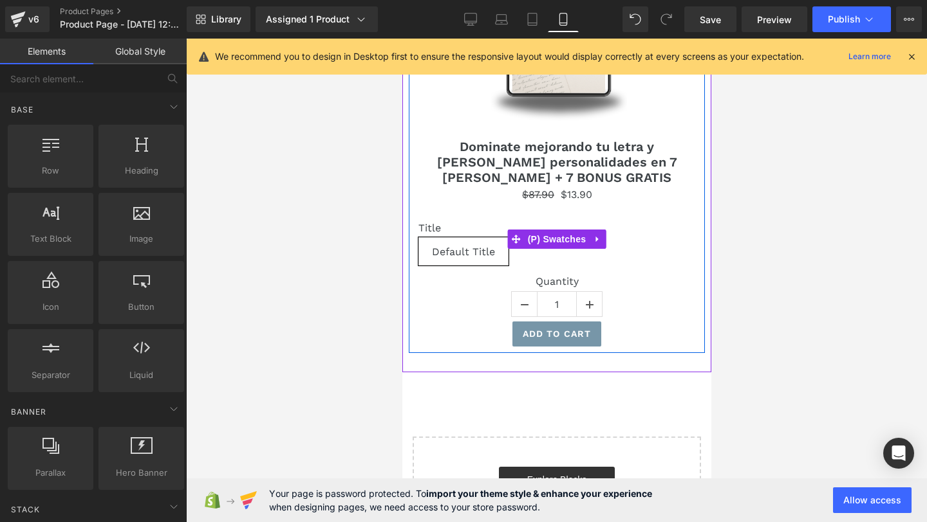
scroll to position [2074, 0]
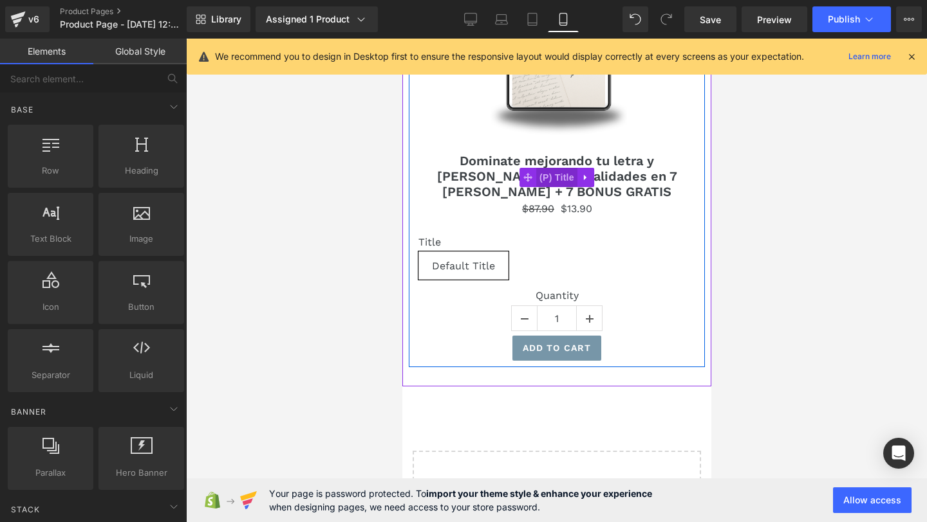
click at [562, 172] on span "(P) Title" at bounding box center [555, 177] width 41 height 19
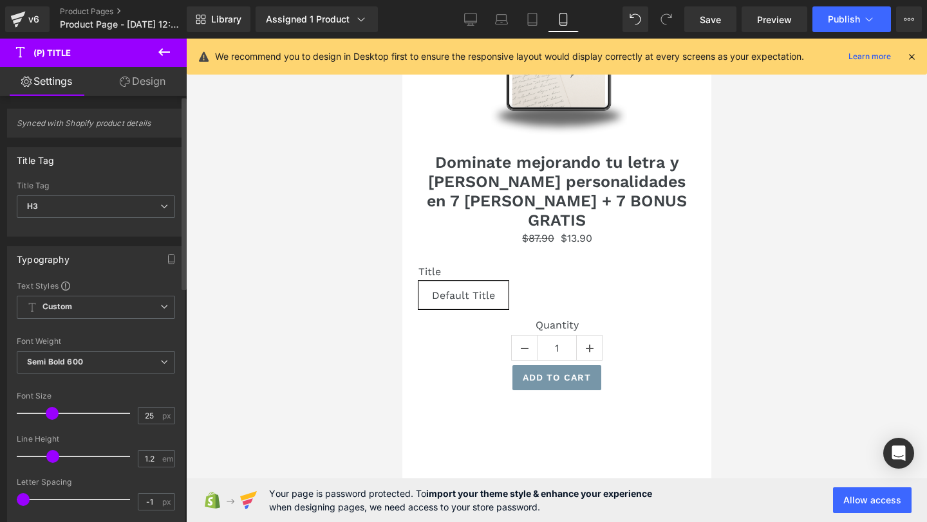
type input "24"
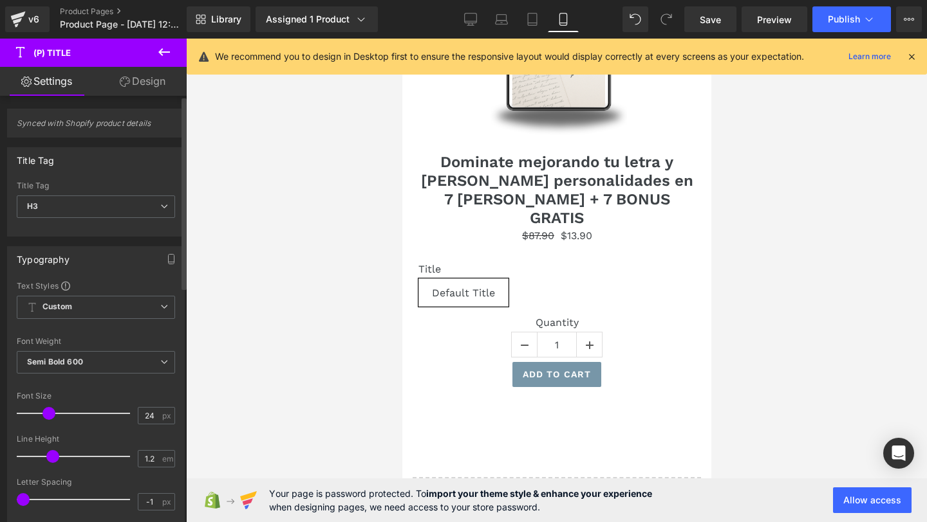
click at [52, 413] on span at bounding box center [48, 413] width 13 height 13
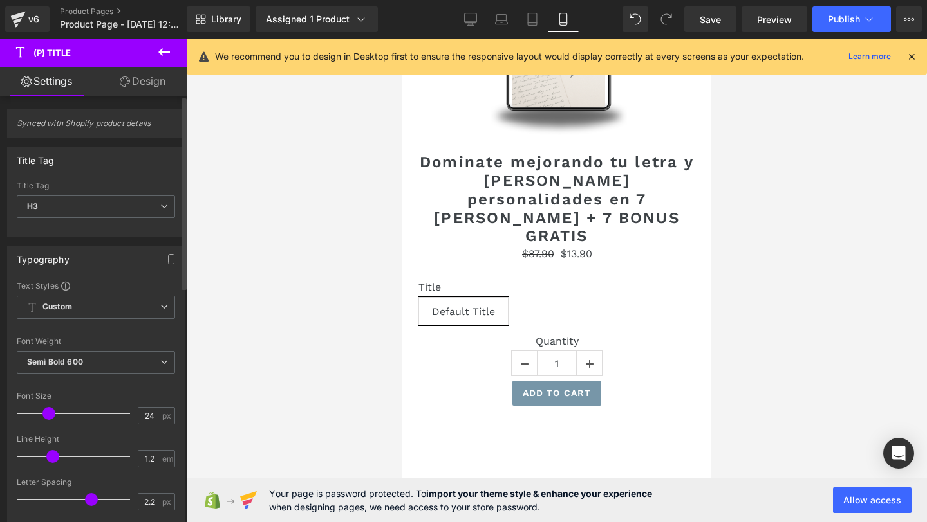
type input "2.3"
drag, startPoint x: 29, startPoint y: 495, endPoint x: 89, endPoint y: 506, distance: 61.5
click at [89, 506] on div at bounding box center [76, 500] width 107 height 26
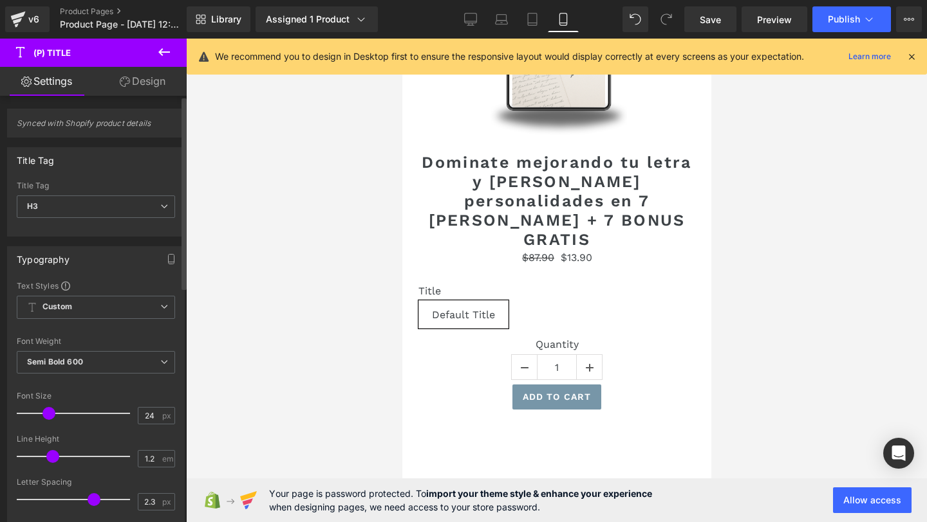
type input "23"
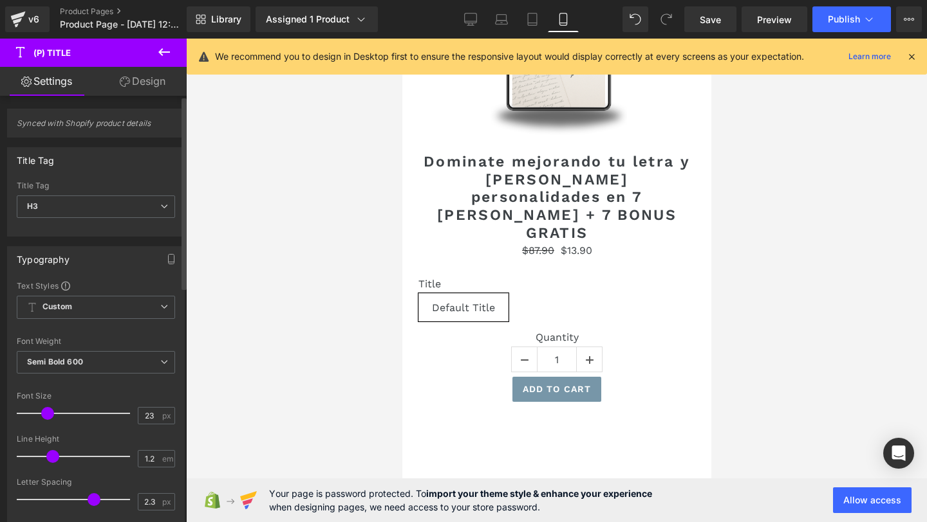
click at [41, 421] on div at bounding box center [76, 414] width 107 height 26
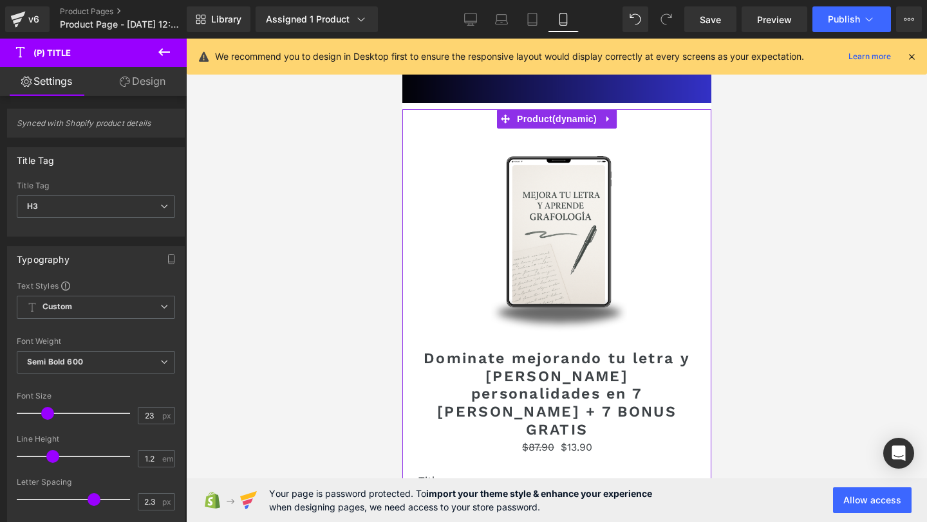
scroll to position [1954, 0]
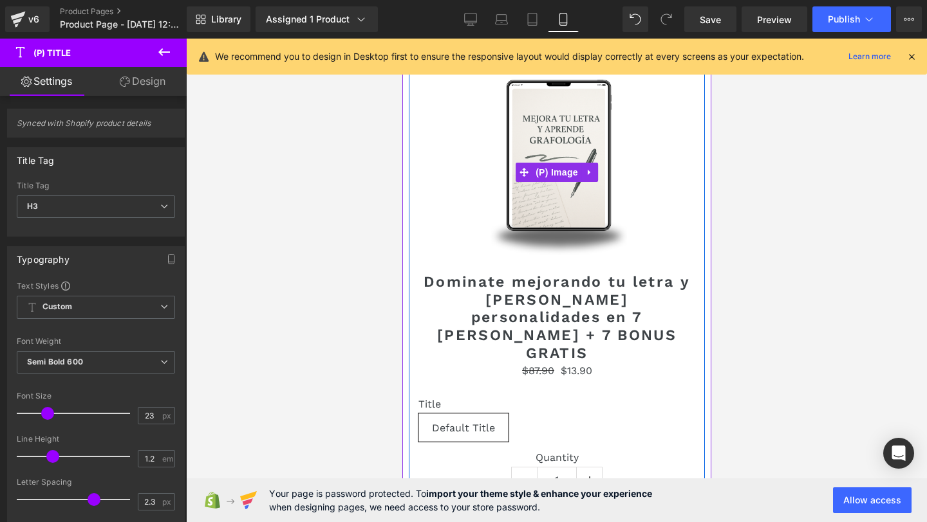
click at [520, 153] on img at bounding box center [556, 172] width 166 height 203
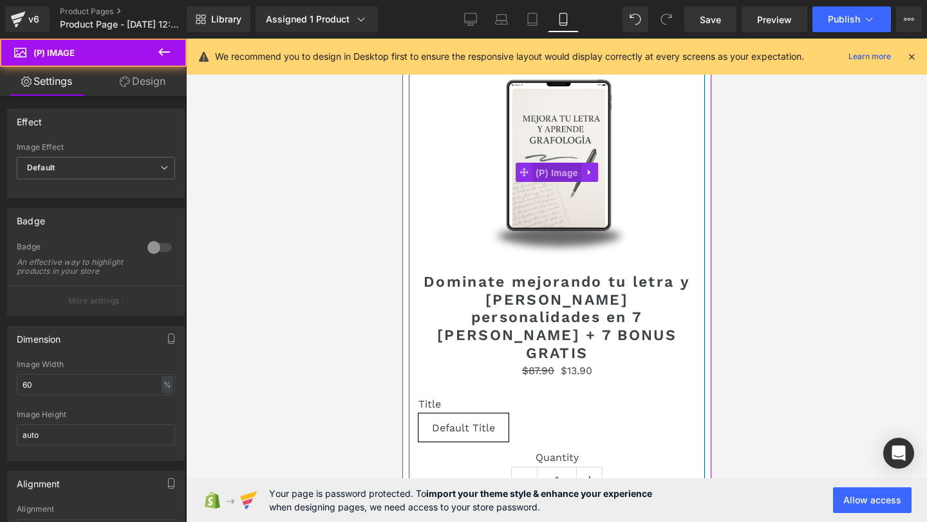
click at [553, 178] on span "(P) Image" at bounding box center [555, 172] width 49 height 19
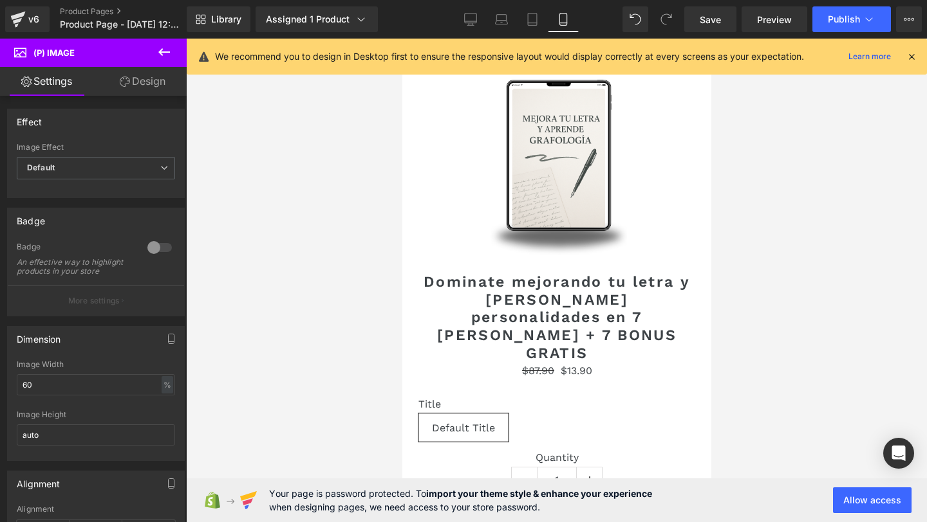
click at [146, 80] on link "Design" at bounding box center [142, 81] width 93 height 29
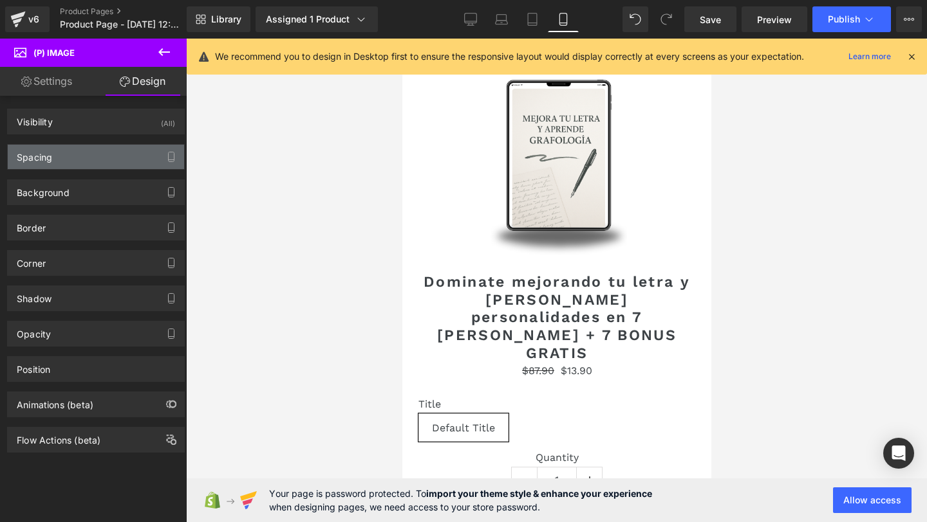
type input "0"
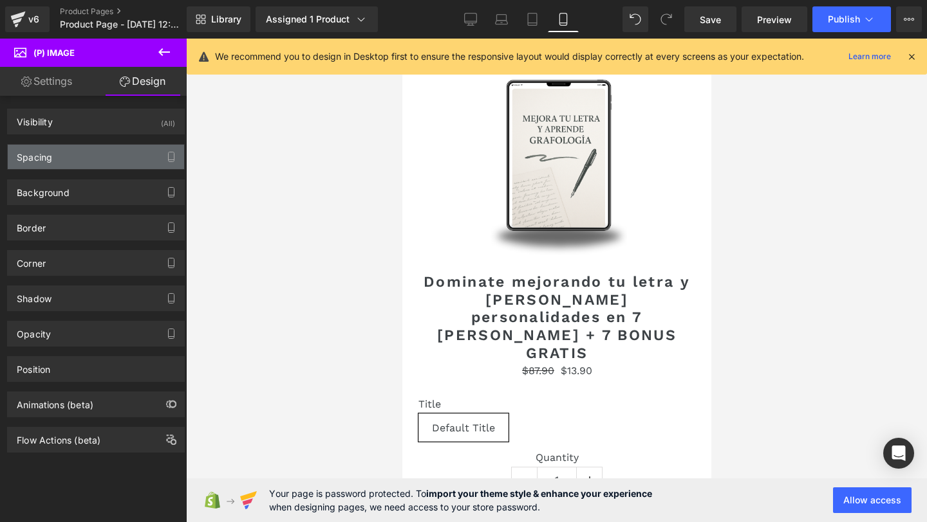
type input "0"
click at [59, 171] on div "Background Color & Image color transparent Color transparent 0 % Image Replace …" at bounding box center [96, 187] width 192 height 35
click at [86, 172] on div "Background Color & Image color transparent Color transparent 0 % Image Replace …" at bounding box center [96, 187] width 192 height 35
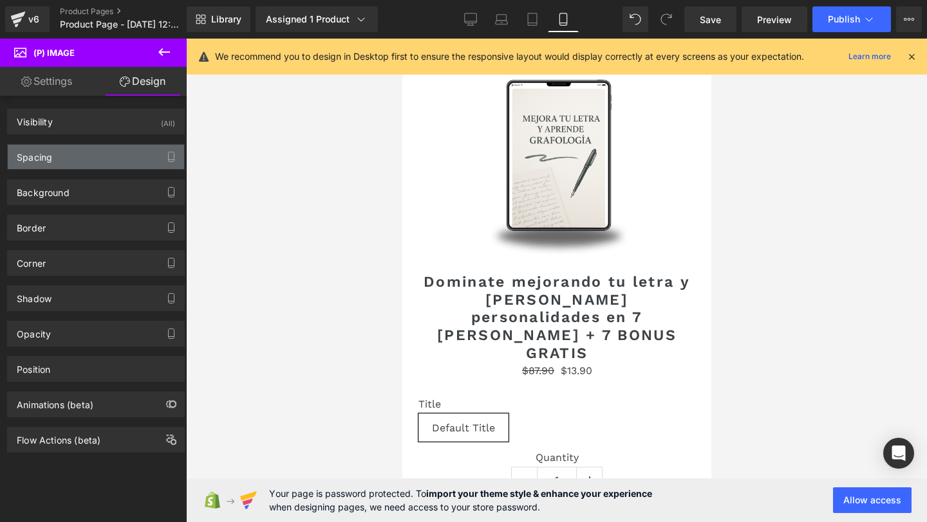
click at [107, 161] on div "Spacing" at bounding box center [96, 157] width 176 height 24
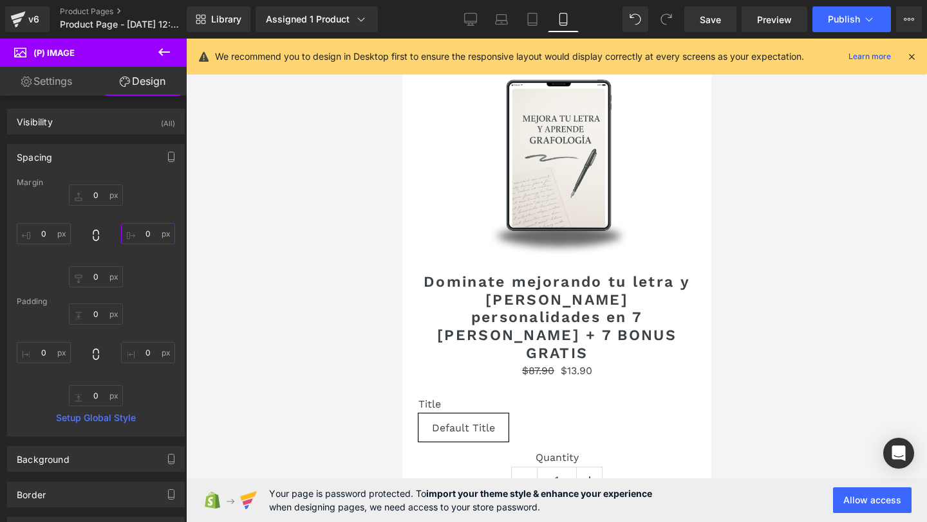
click at [137, 241] on input "0" at bounding box center [148, 233] width 54 height 21
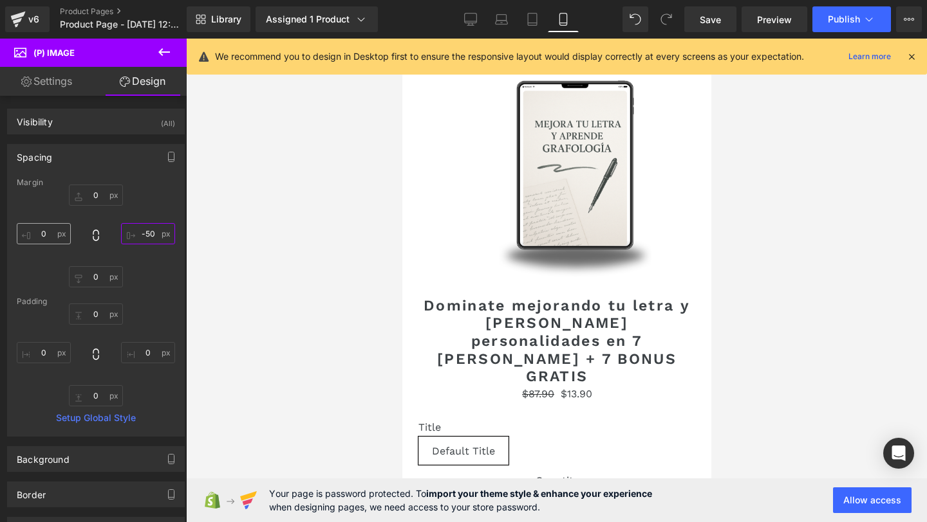
type input "-50"
click at [46, 233] on input "0" at bounding box center [44, 233] width 54 height 21
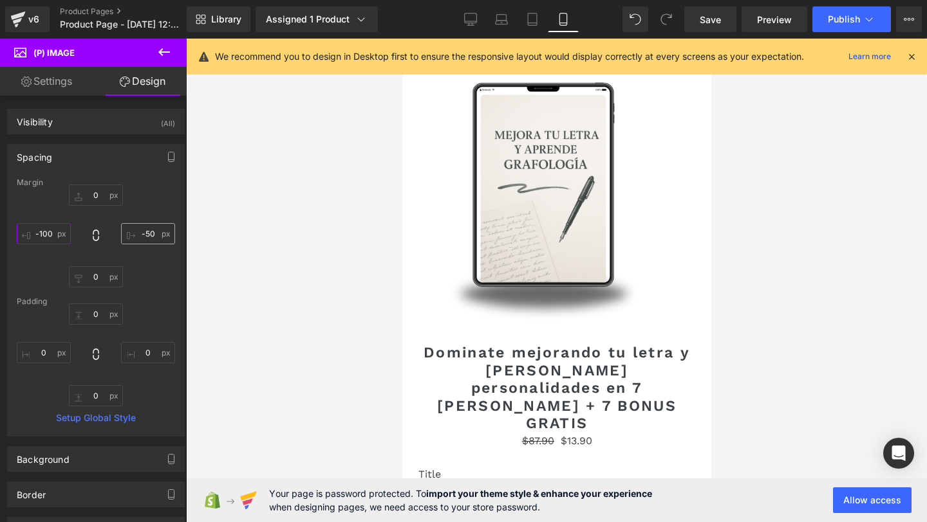
type input "-100"
click at [150, 235] on input "-50" at bounding box center [148, 233] width 54 height 21
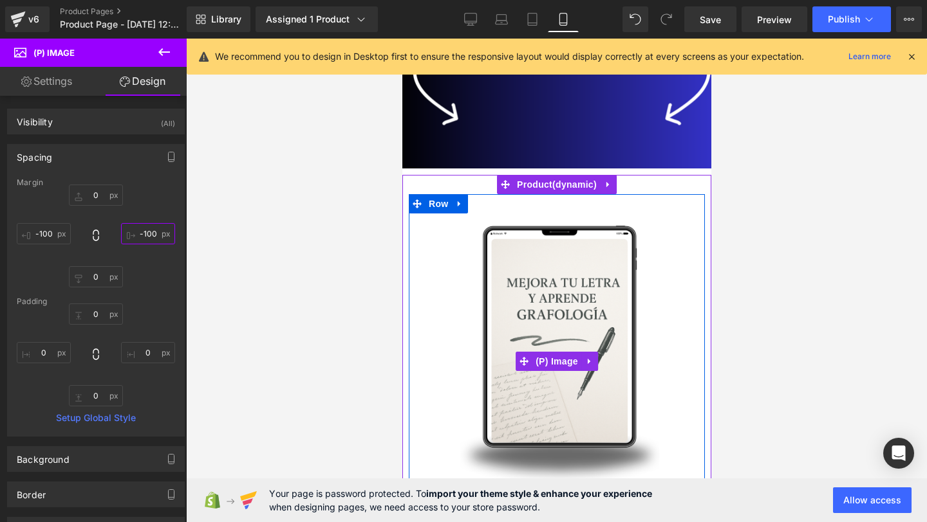
scroll to position [1804, 0]
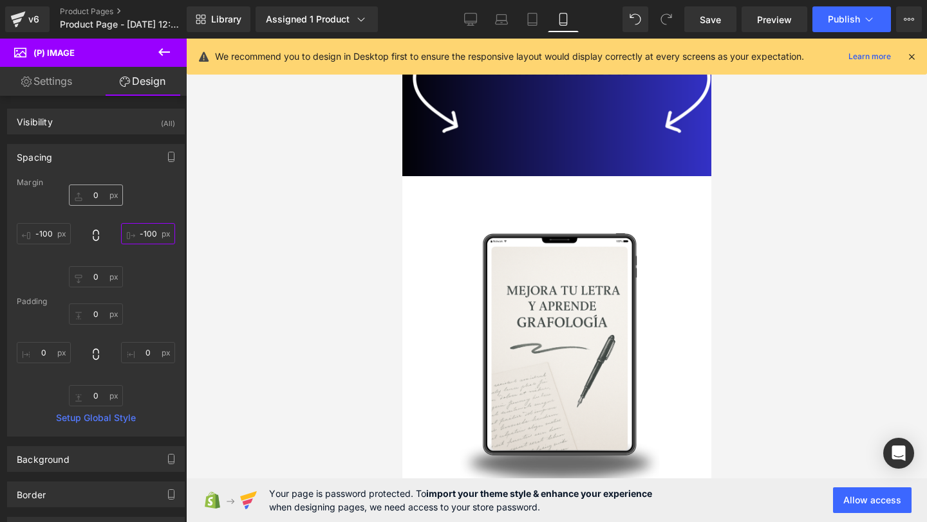
type input "-100"
click at [95, 194] on input "0" at bounding box center [96, 195] width 54 height 21
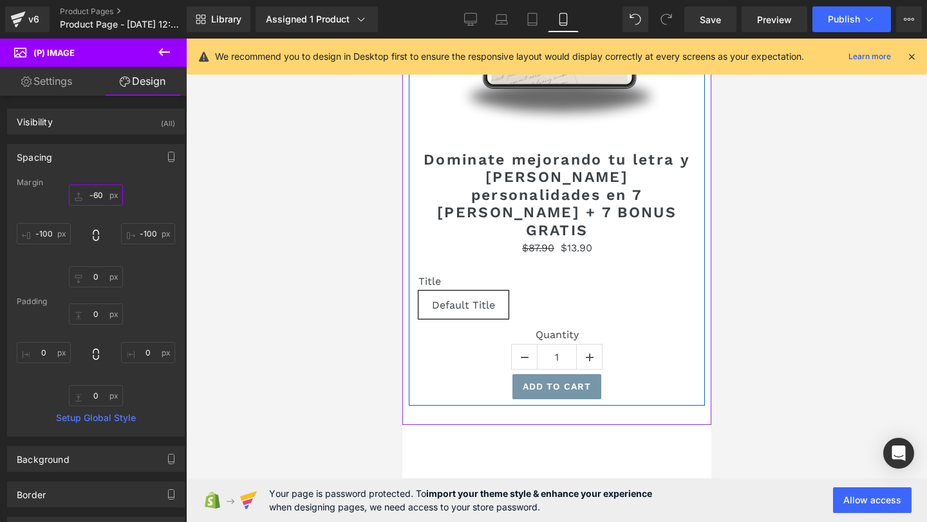
scroll to position [2143, 0]
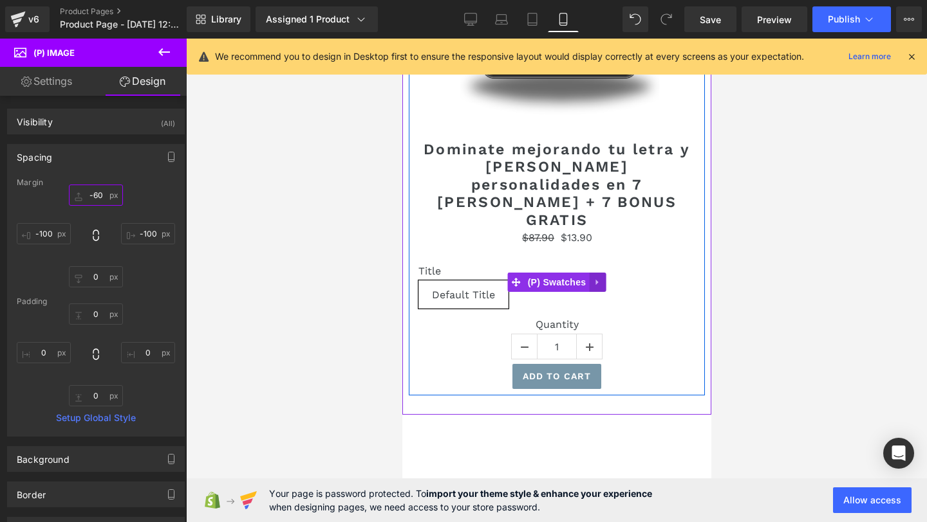
type input "-60"
click at [596, 277] on icon at bounding box center [596, 282] width 9 height 10
click at [603, 278] on icon at bounding box center [604, 282] width 9 height 9
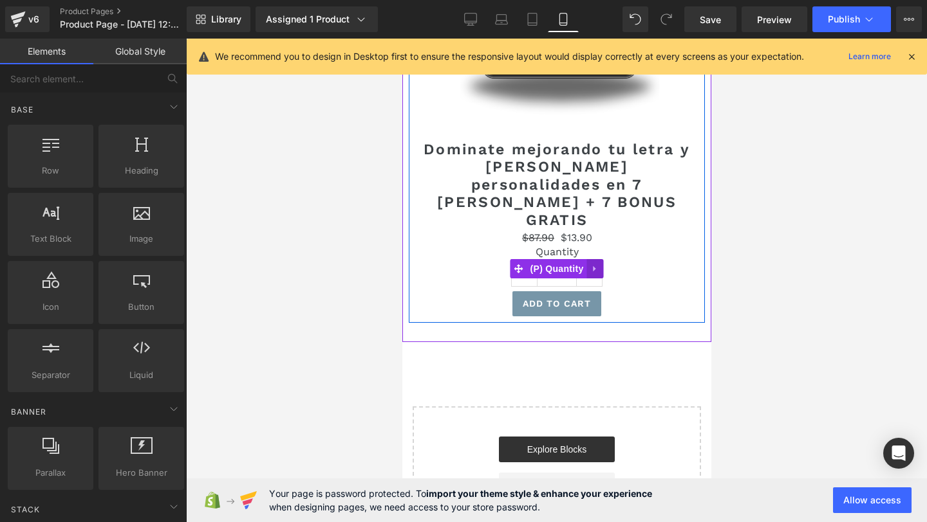
click at [593, 266] on icon at bounding box center [593, 269] width 3 height 6
click at [602, 264] on icon at bounding box center [602, 268] width 9 height 9
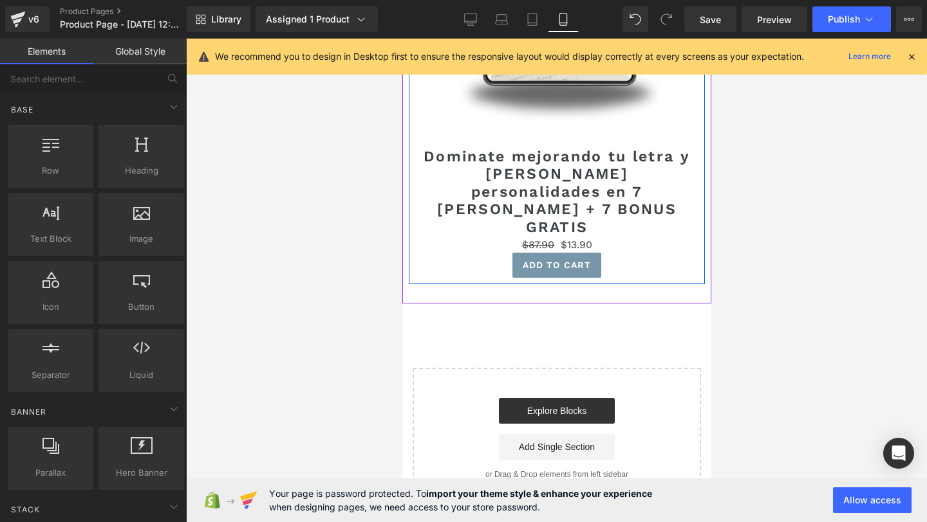
scroll to position [2101, 0]
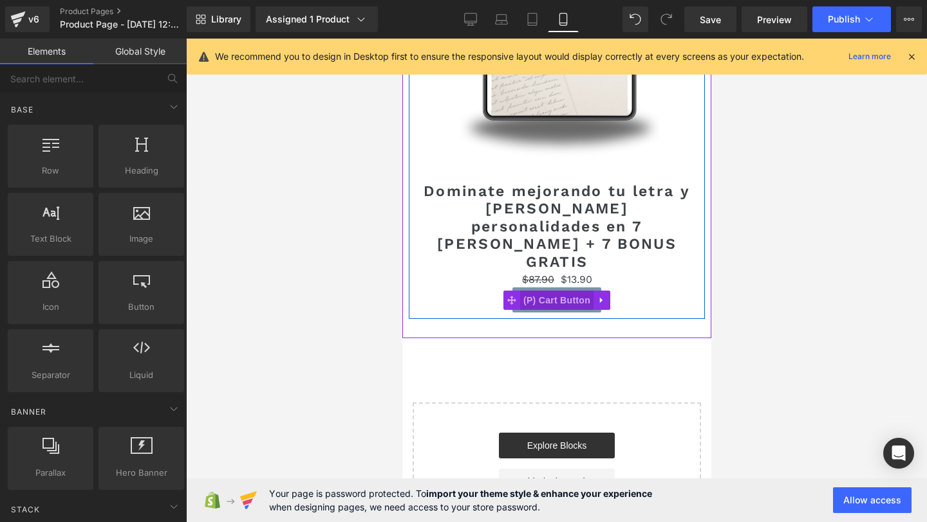
click at [549, 291] on span "(P) Cart Button" at bounding box center [555, 300] width 73 height 19
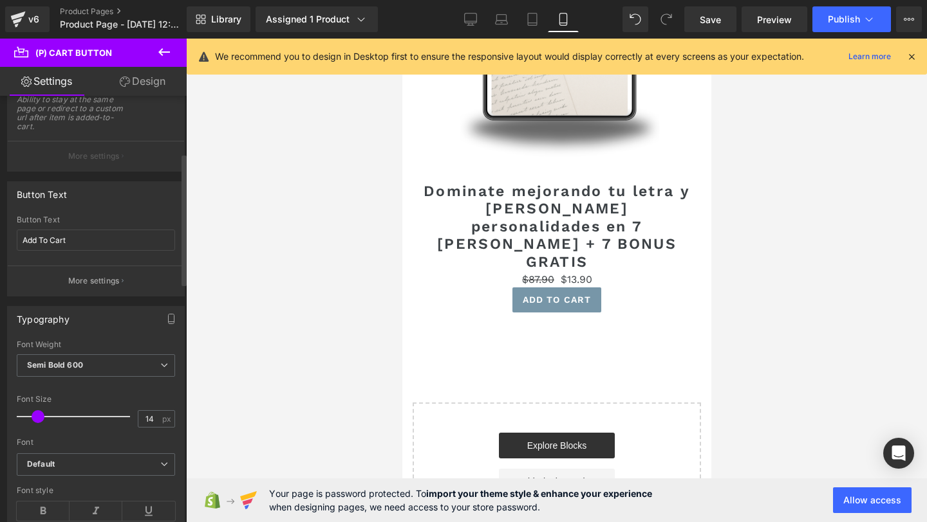
scroll to position [185, 0]
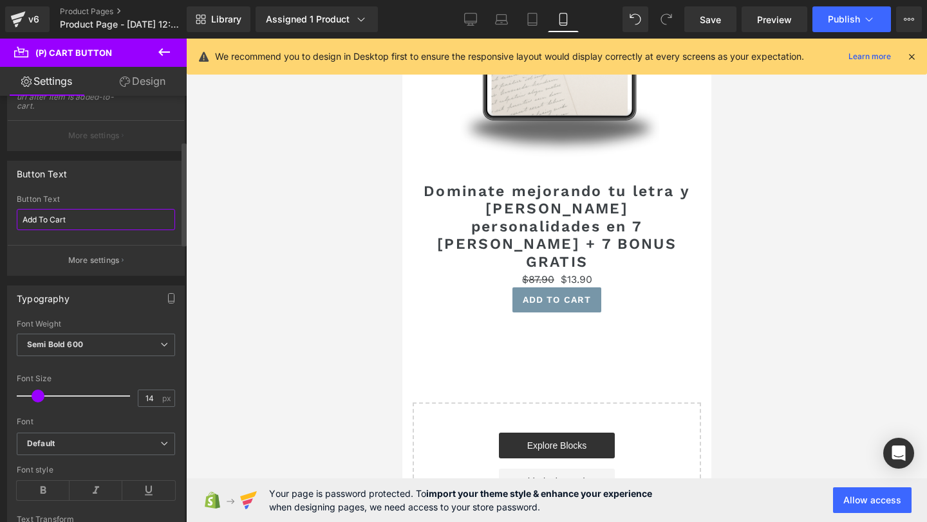
drag, startPoint x: 66, startPoint y: 217, endPoint x: 0, endPoint y: 211, distance: 65.9
click at [0, 211] on div "Button Text Add To Cart Button Text Add To Cart More settings" at bounding box center [96, 213] width 192 height 125
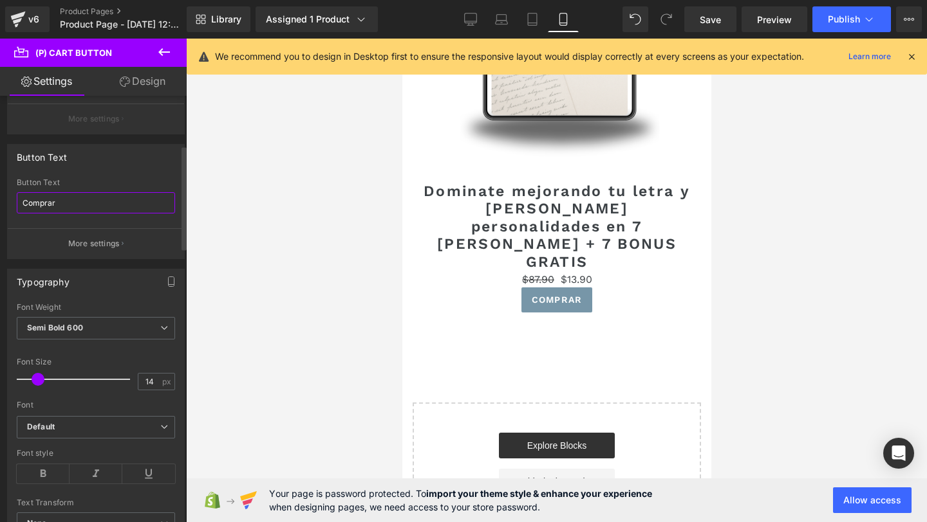
type input "Comprar"
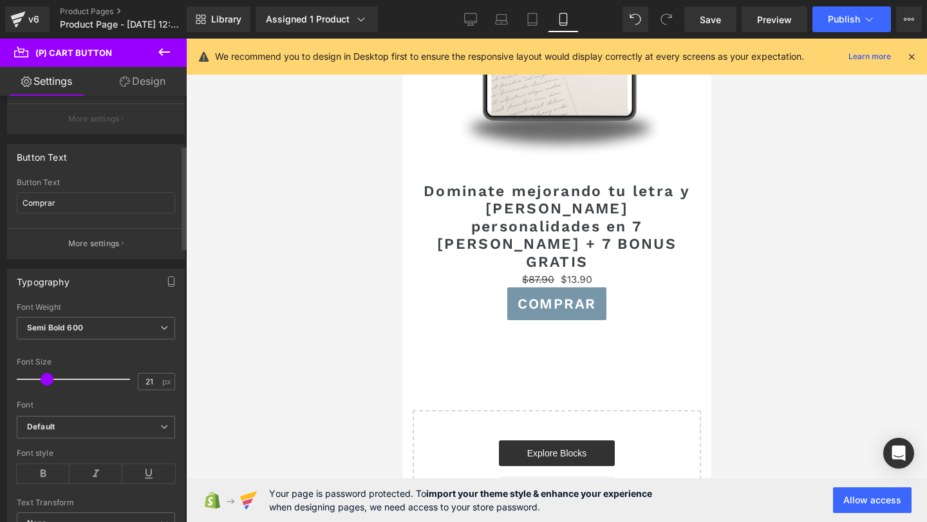
type input "20"
click at [43, 384] on div at bounding box center [76, 380] width 107 height 26
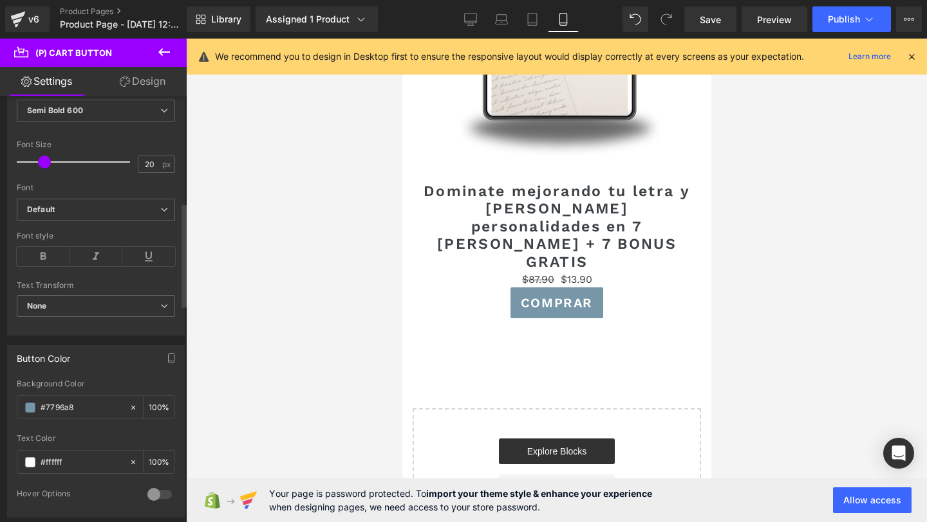
scroll to position [437, 0]
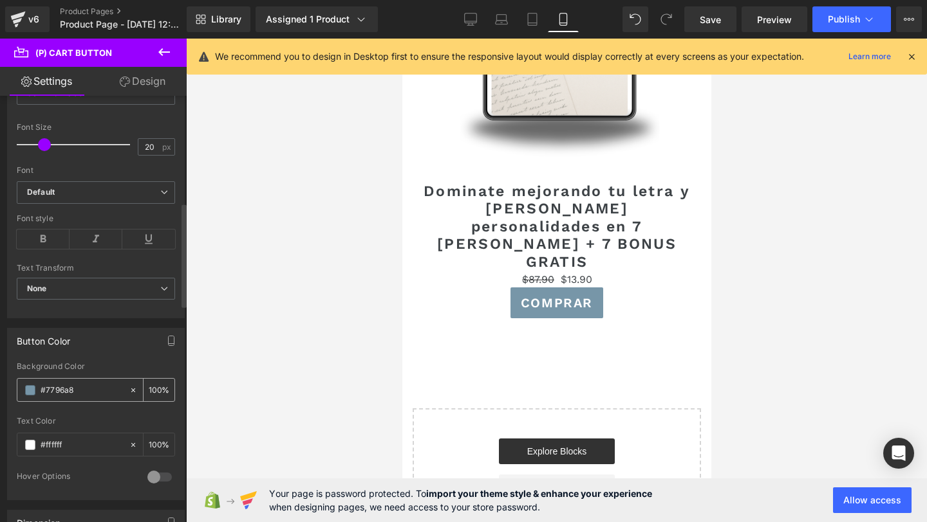
click at [30, 394] on span at bounding box center [30, 390] width 10 height 10
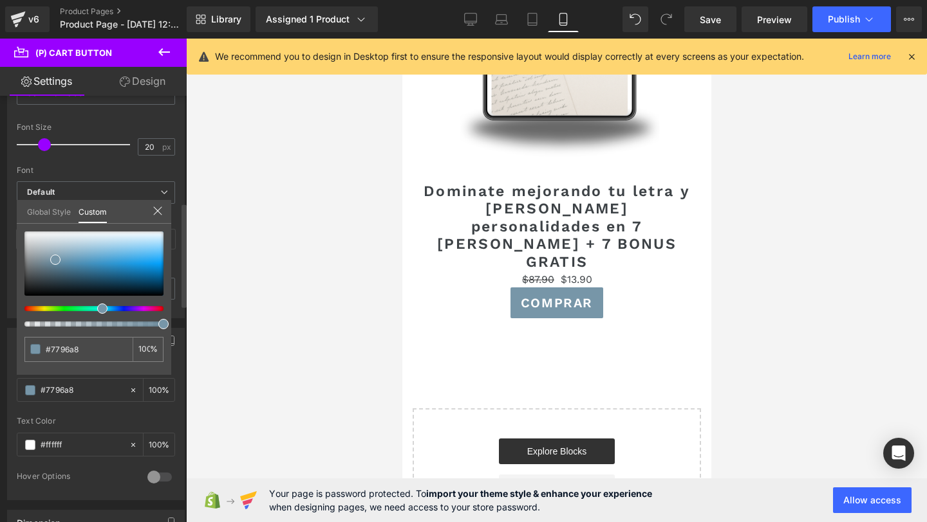
type input "#768ba7"
type input "#7692a7"
type input "#76a7a7"
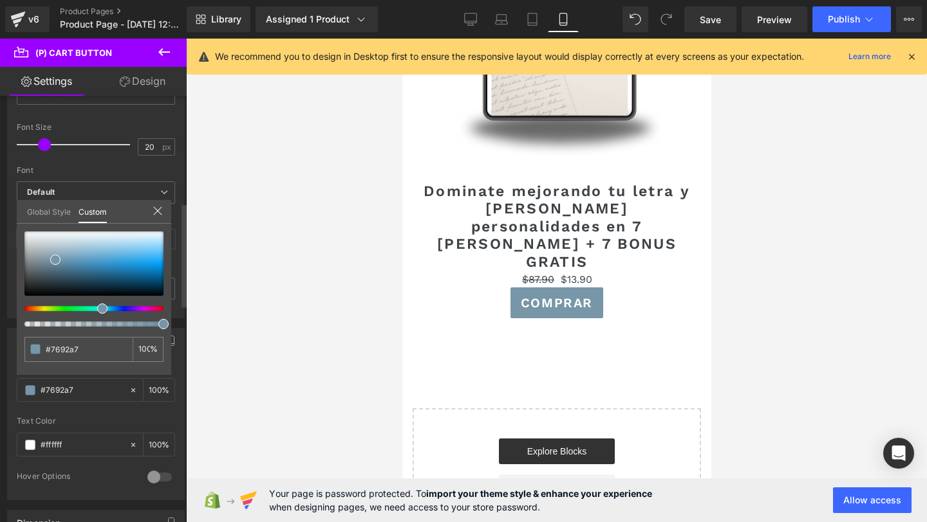
type input "#76a7a7"
type input "#76a796"
type input "#76a790"
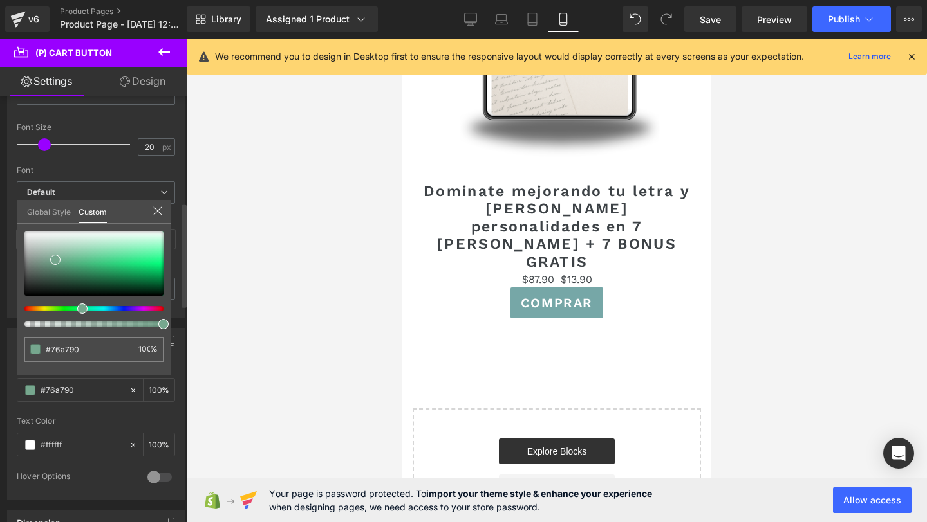
type input "#76a792"
type input "#76a790"
type input "#76a78e"
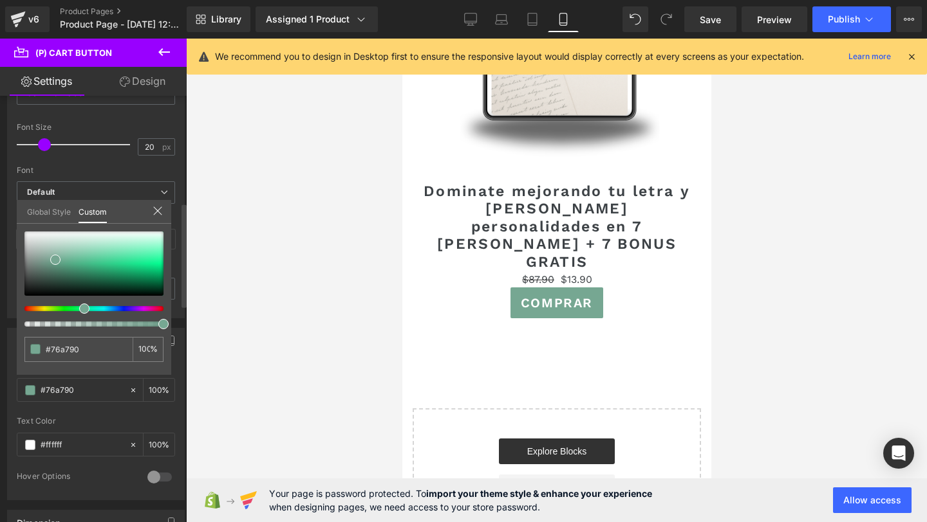
type input "#76a78e"
type input "#76a78c"
type input "#76a78a"
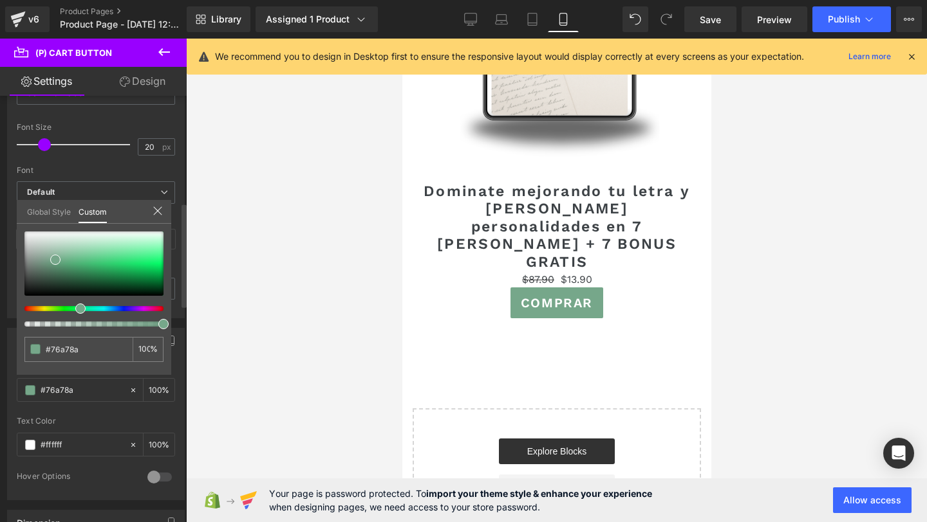
type input "#76a789"
type input "#76a788"
type input "#76a786"
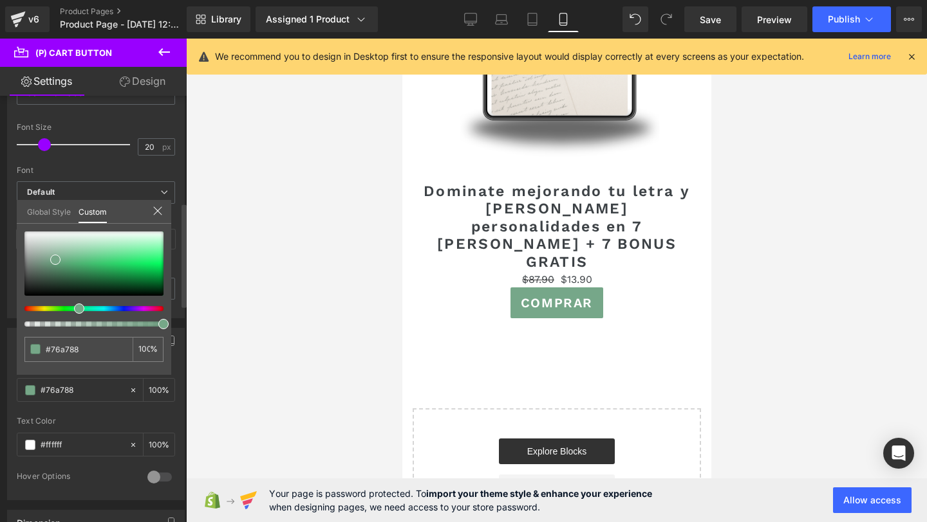
type input "#76a786"
type input "#76a785"
type input "#76a784"
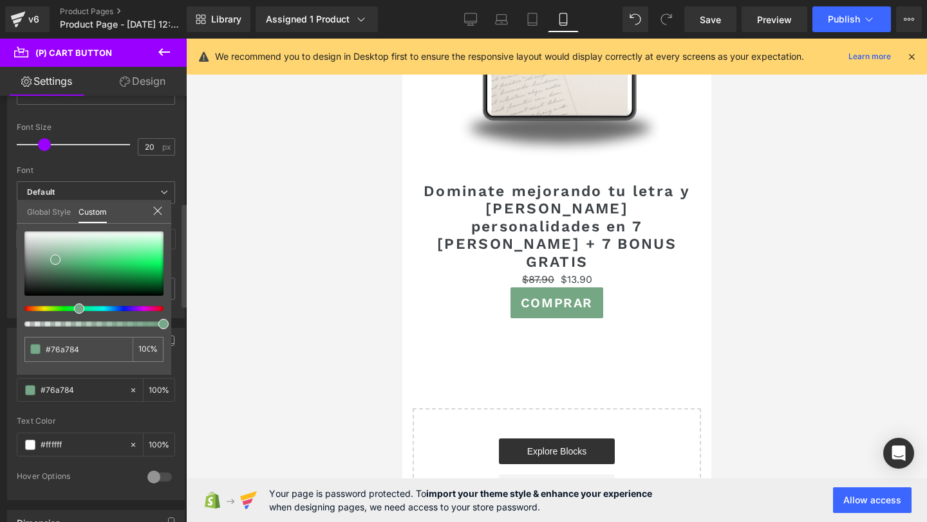
type input "#76a781"
type input "#76a77e"
type input "#76a77b"
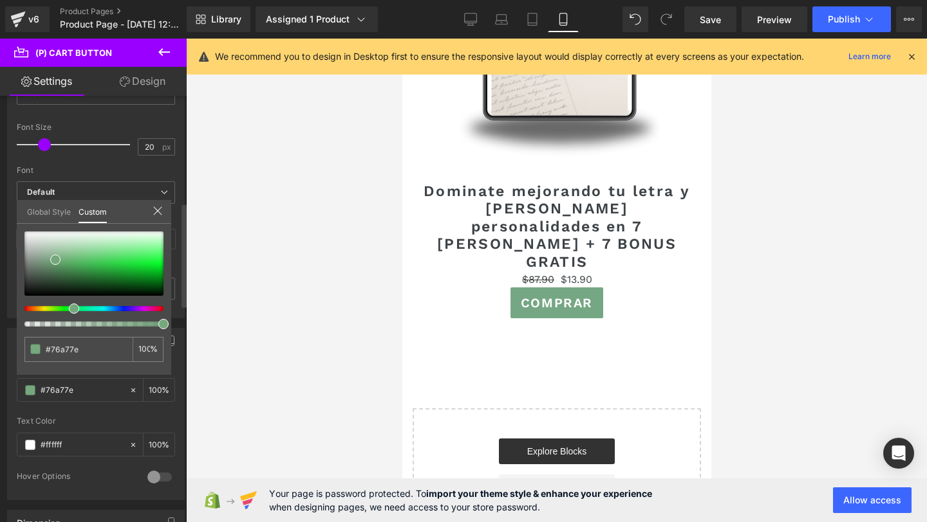
type input "#76a77b"
type input "#76a77a"
type input "#76a779"
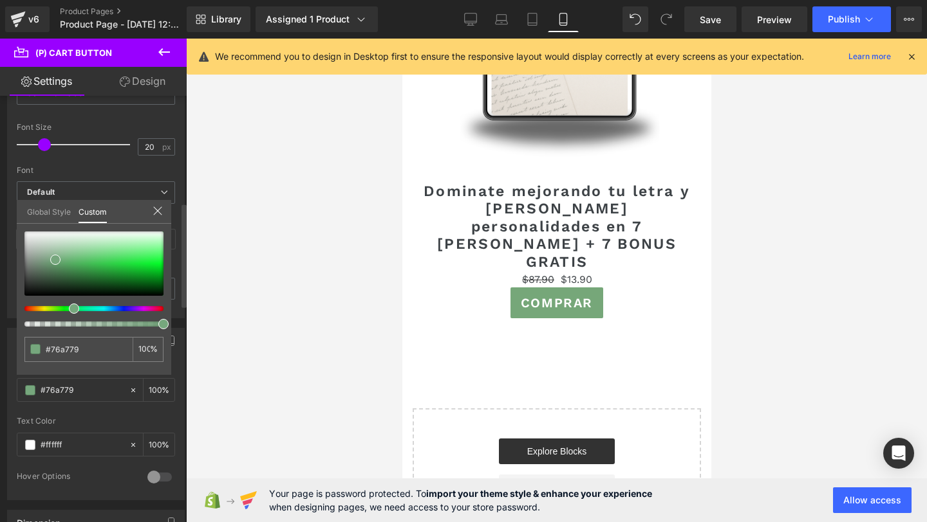
type input "#76a777"
type input "#76a776"
drag, startPoint x: 98, startPoint y: 310, endPoint x: 62, endPoint y: 313, distance: 36.8
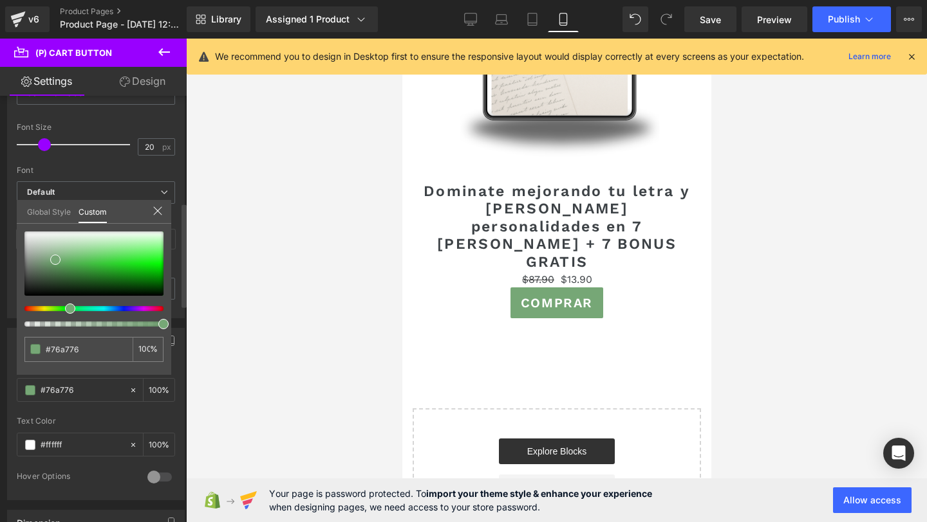
click at [62, 313] on div at bounding box center [93, 279] width 139 height 95
type input "#6db06d"
type input "#58c458"
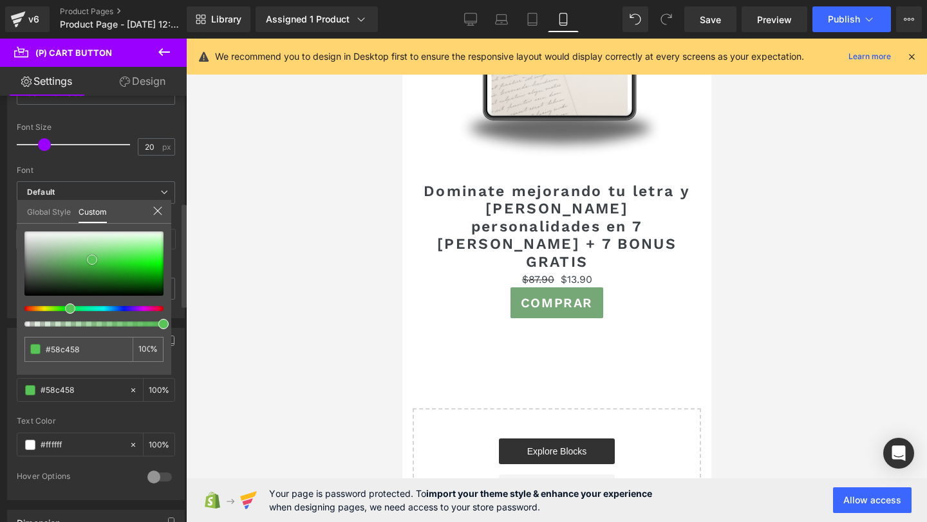
type input "#45d745"
type input "#2ee52e"
type input "#19eb19"
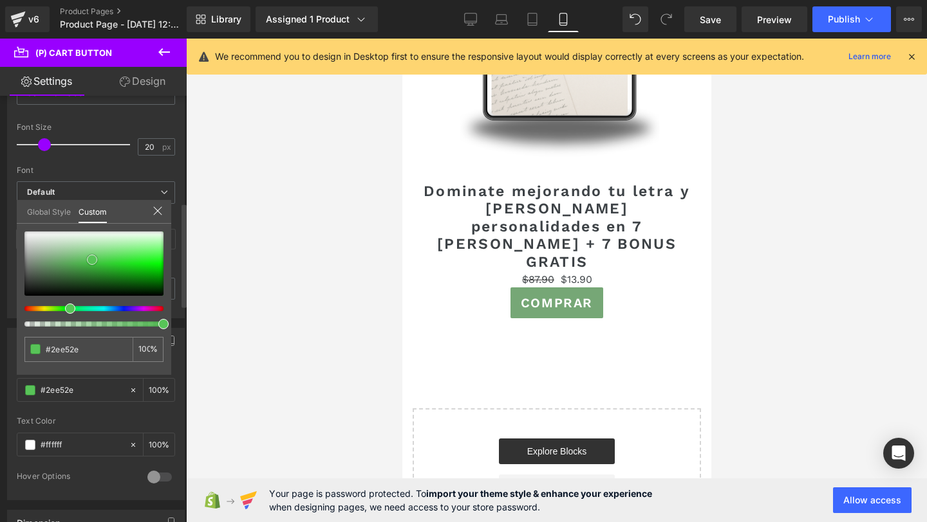
type input "#19eb19"
type input "#12e712"
type input "#11e311"
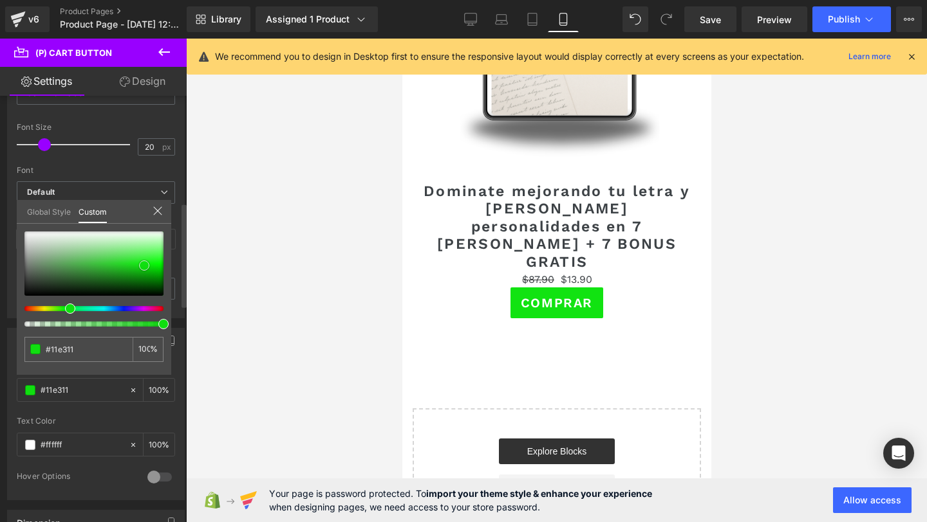
type input "#0fe00f"
type input "#0fdb0f"
type input "#10da10"
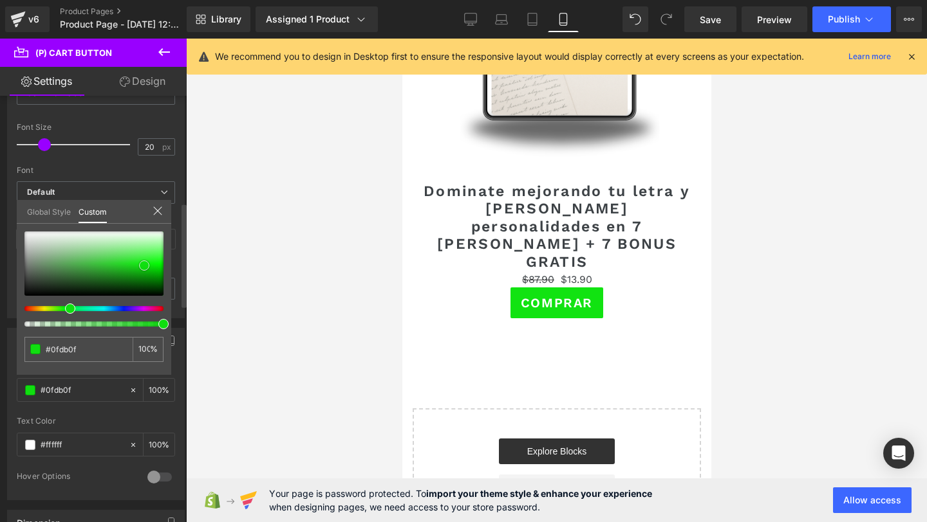
type input "#10da10"
type input "#10d510"
type input "#0ed10e"
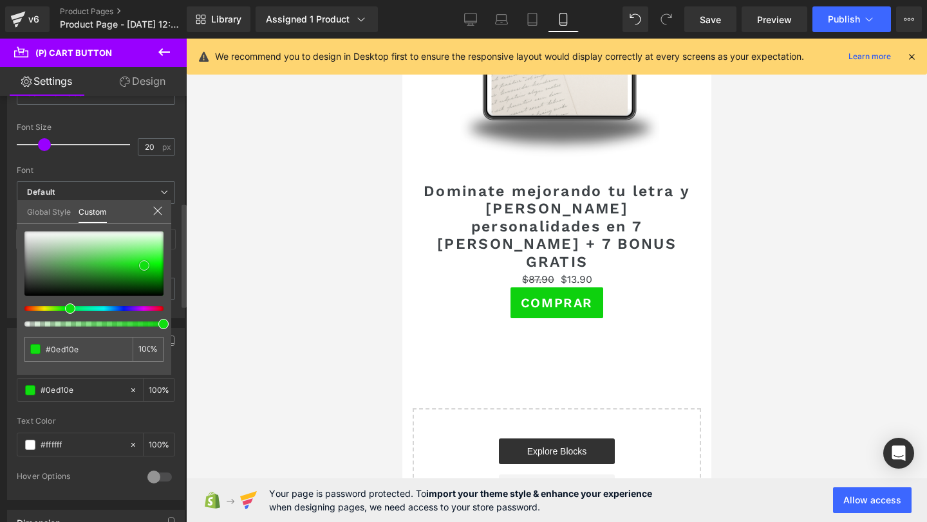
type input "#0ecd0e"
type input "#0cc90c"
type input "#0dc30d"
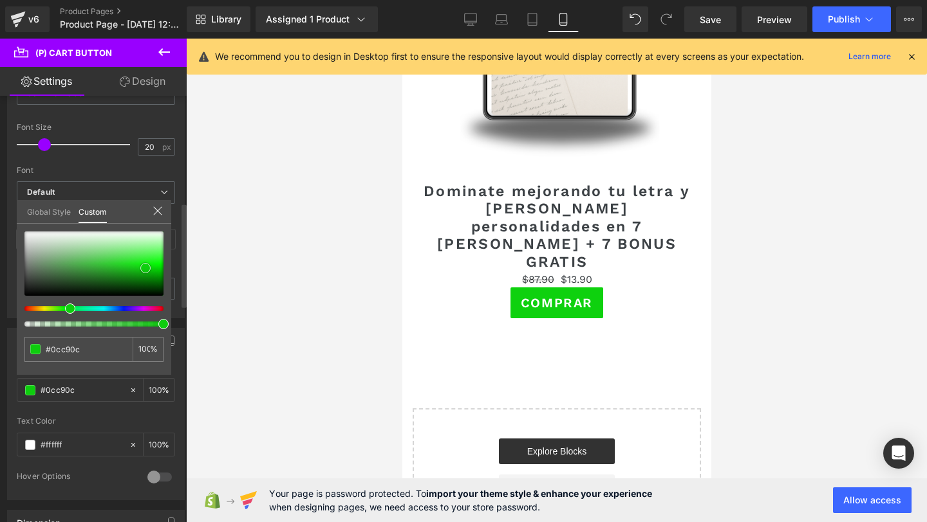
type input "#0dc30d"
type input "#0ebd0e"
type input "#10bb10"
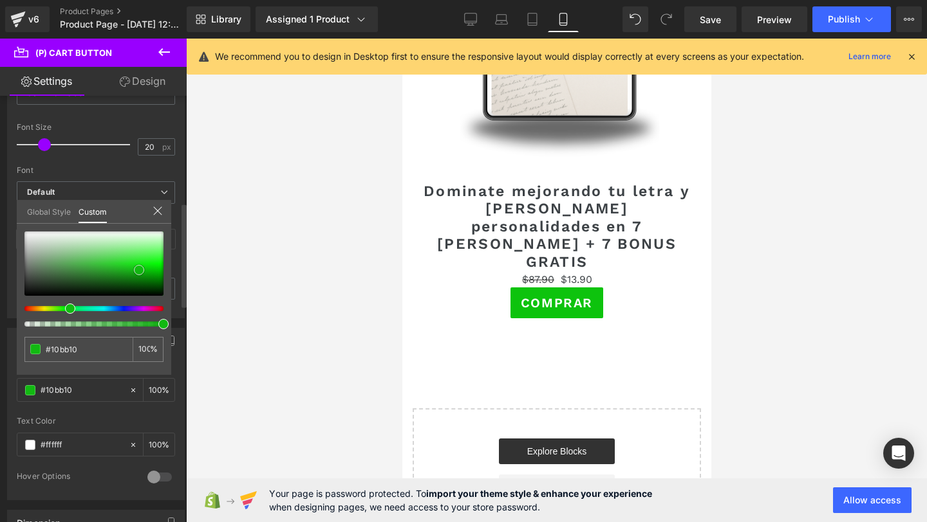
type input "#14b714"
type input "#16b516"
type input "#19b219"
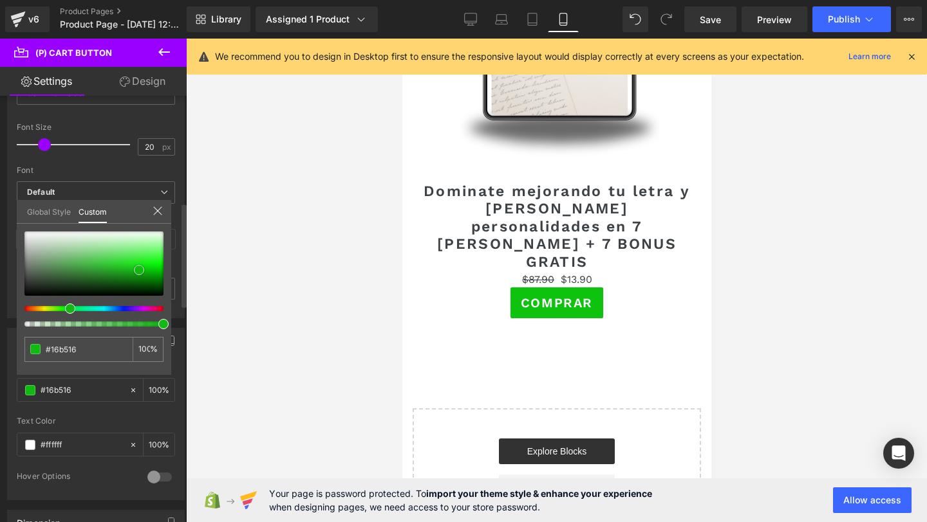
type input "#19b219"
type input "#1bb01b"
type input "#1db31d"
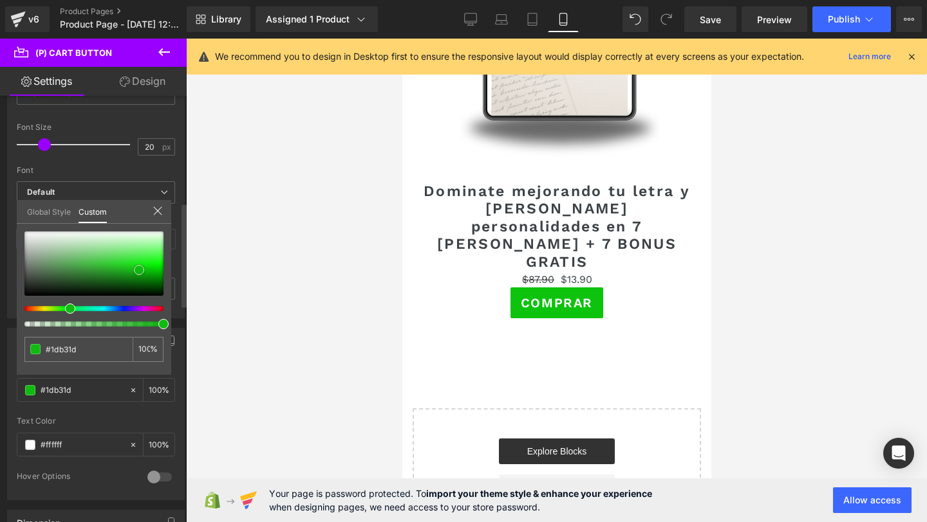
type input "#22bd22"
type input "#29d029"
type input "#55d755"
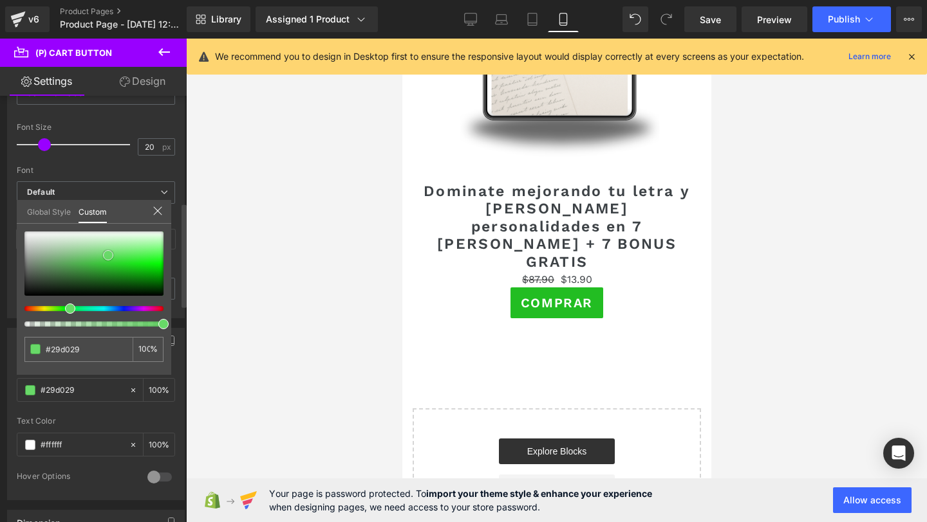
type input "#55d755"
type input "#75db75"
type input "#82dd82"
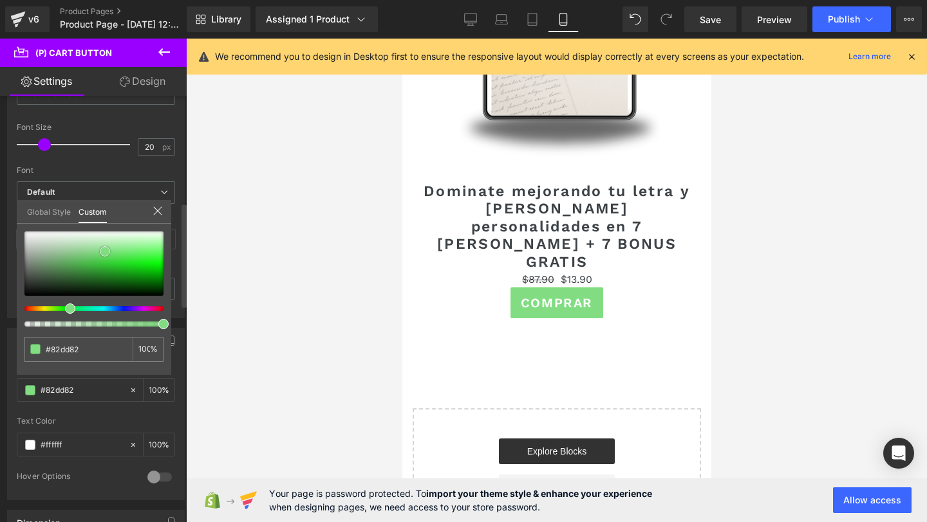
type input "#86de86"
type input "#82dd82"
type input "#7bdf7b"
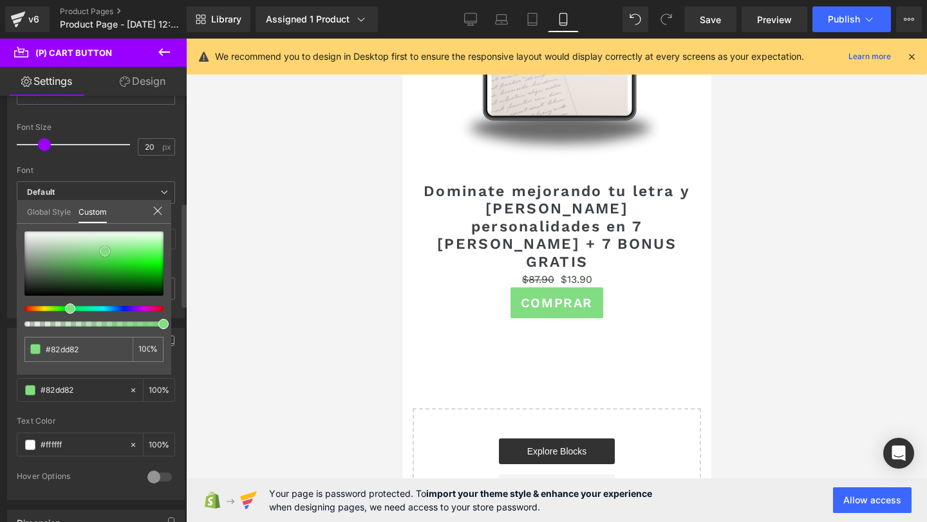
type input "#7bdf7b"
type input "#67e467"
type input "#4eed4e"
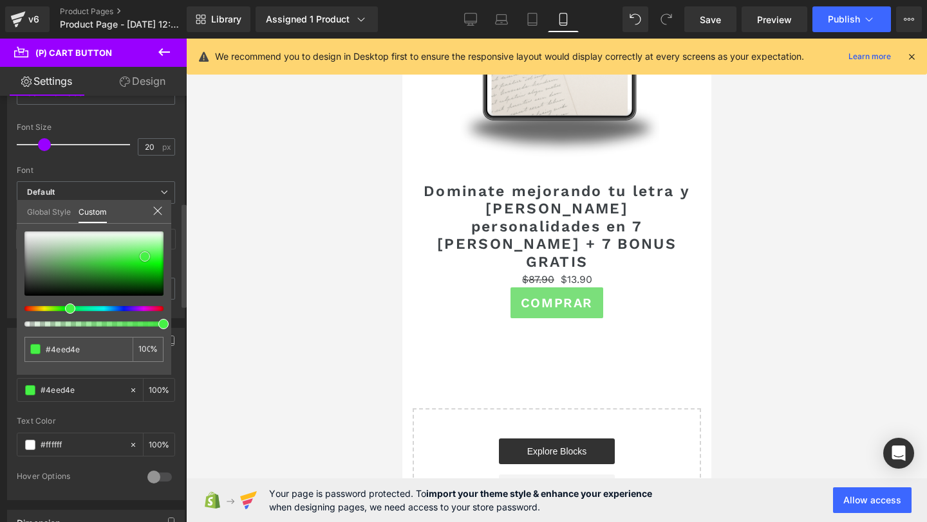
type input "#3df43d"
type input "#35f735"
type input "#33f933"
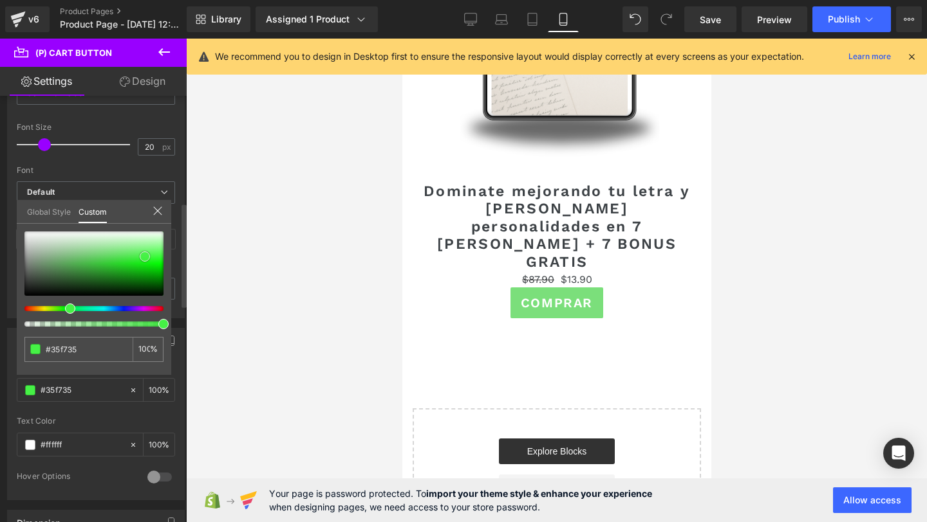
type input "#33f933"
type input "#2dfa2d"
type input "#28fa28"
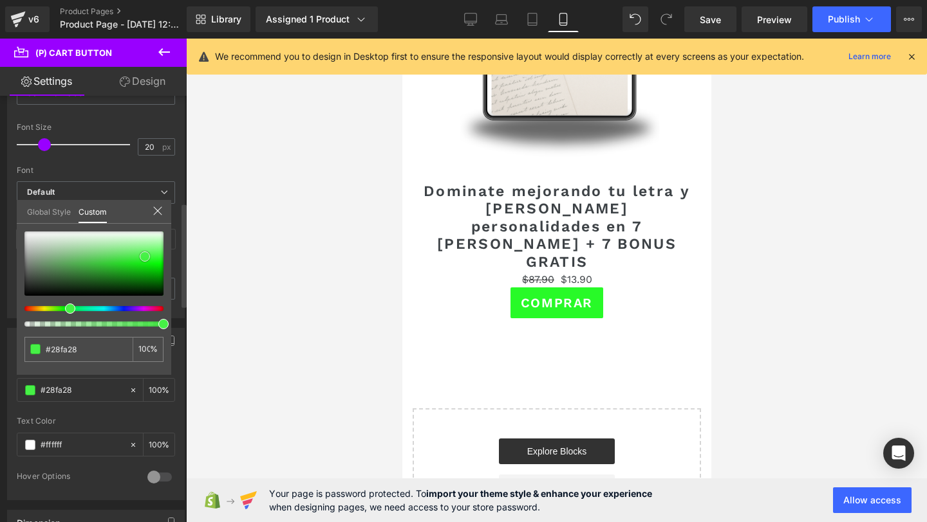
type input "#21fb21"
type input "#1cfb1c"
type input "#0aff0a"
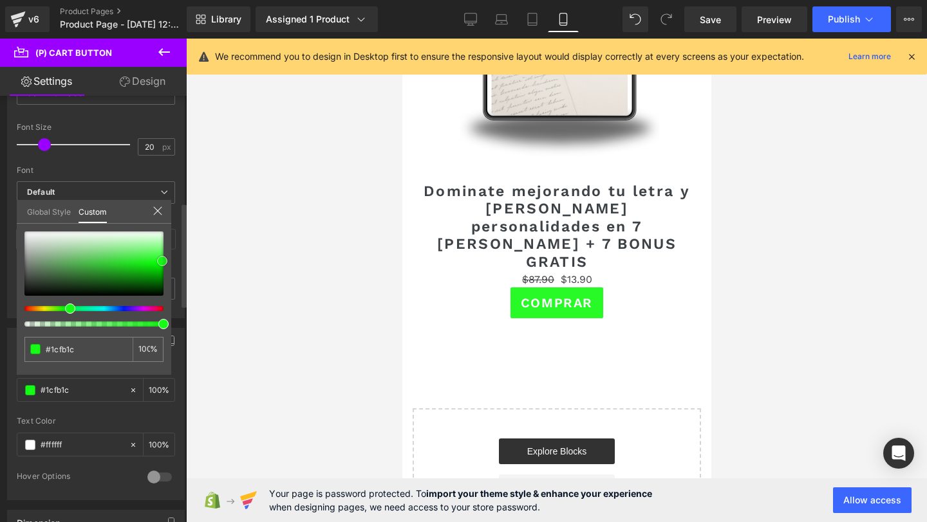
type input "#0aff0a"
type input "#00f900"
type input "#00ef00"
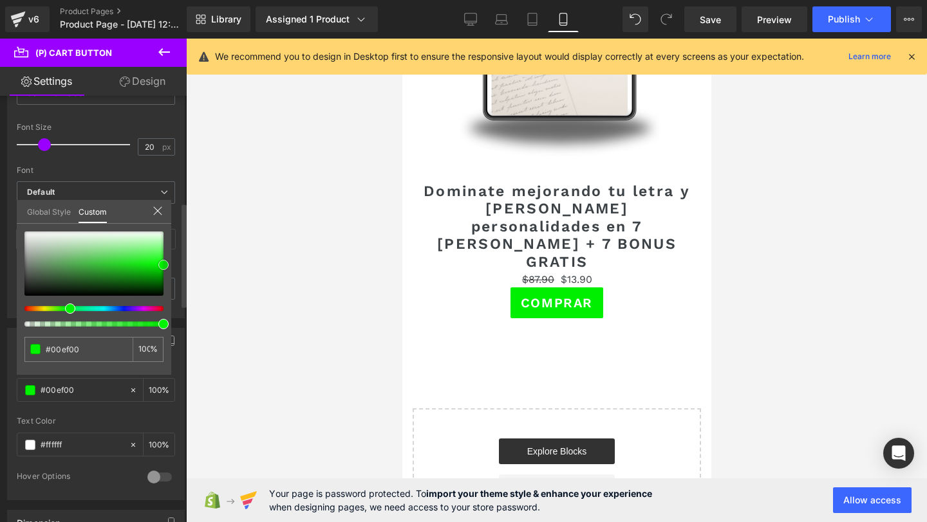
type input "#00f400"
type input "#00ff00"
type input "#11fc11"
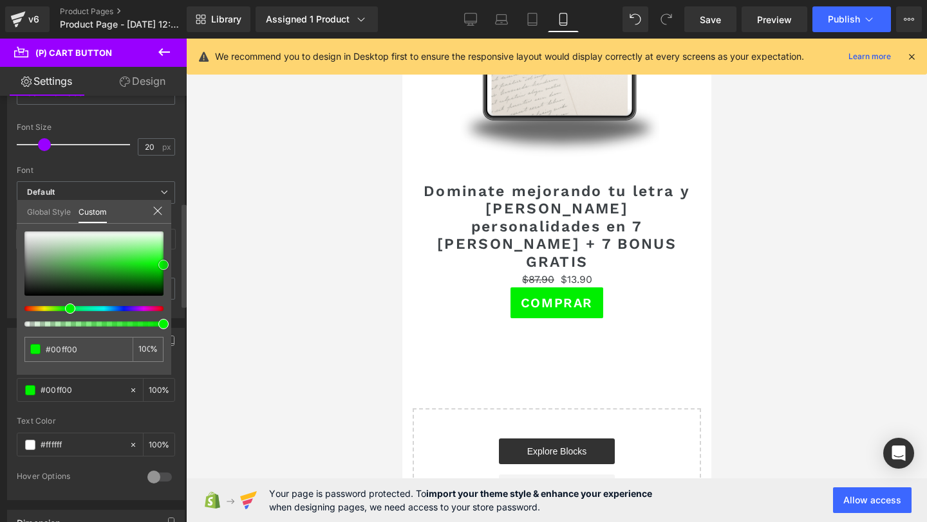
type input "#11fc11"
type input "#2af82a"
type input "#3df43d"
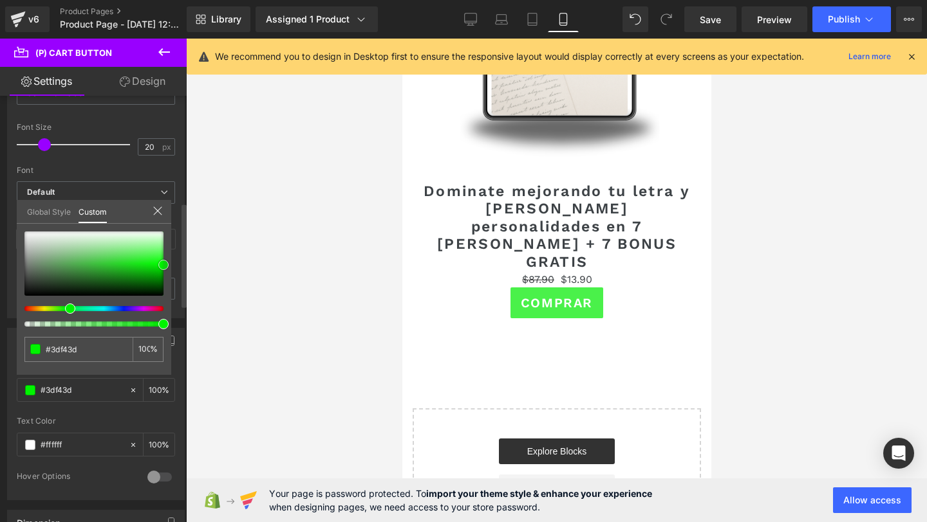
type input "#4af14a"
type input "#51ef51"
type input "#53ee53"
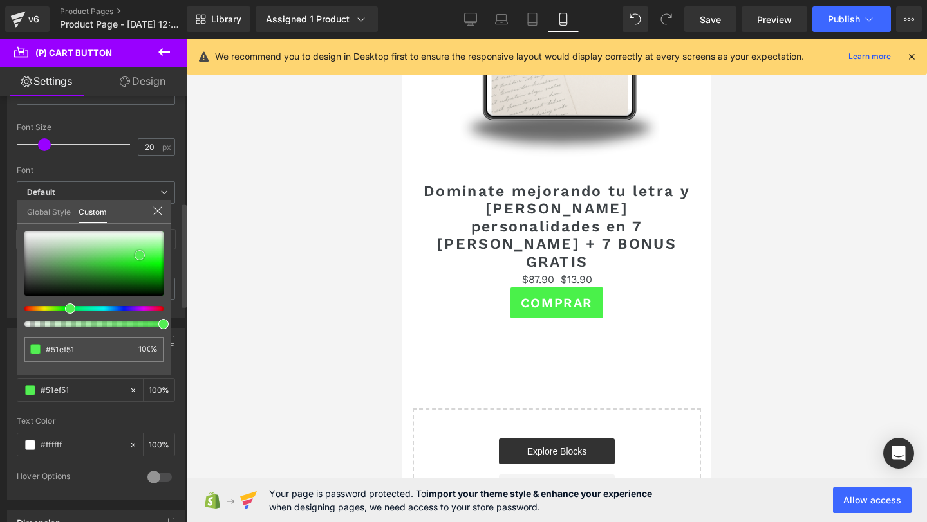
type input "#53ee53"
type input "#55ec55"
type input "#4be64b"
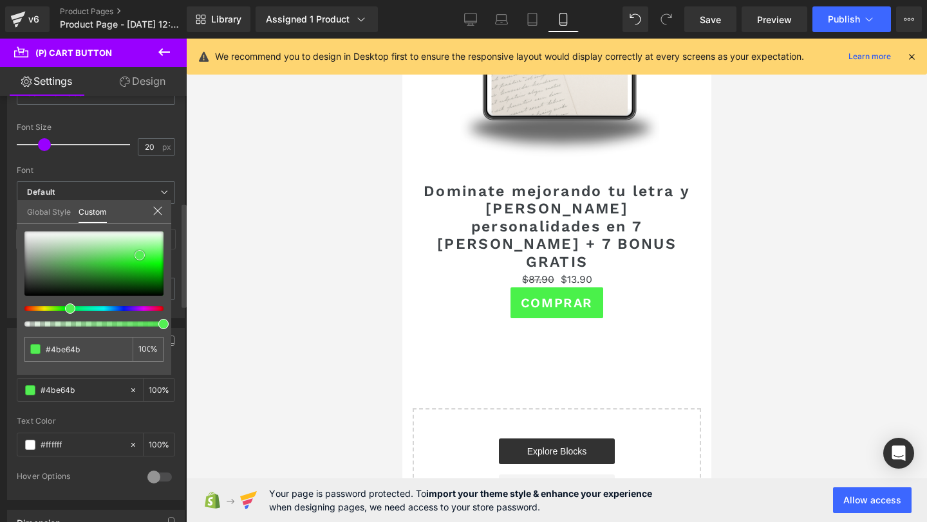
type input "#41e141"
type input "#3add3a"
type input "#37db37"
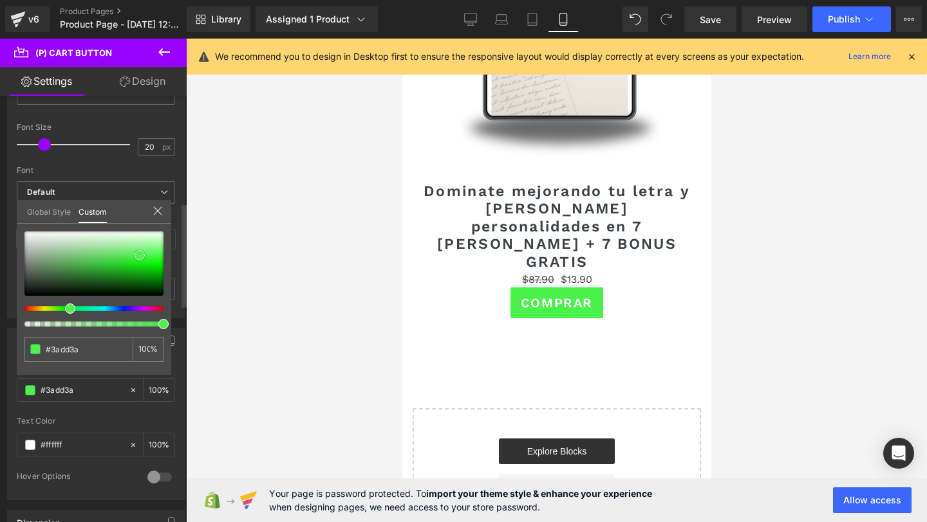
type input "#37db37"
type input "#38da38"
type input "#34d934"
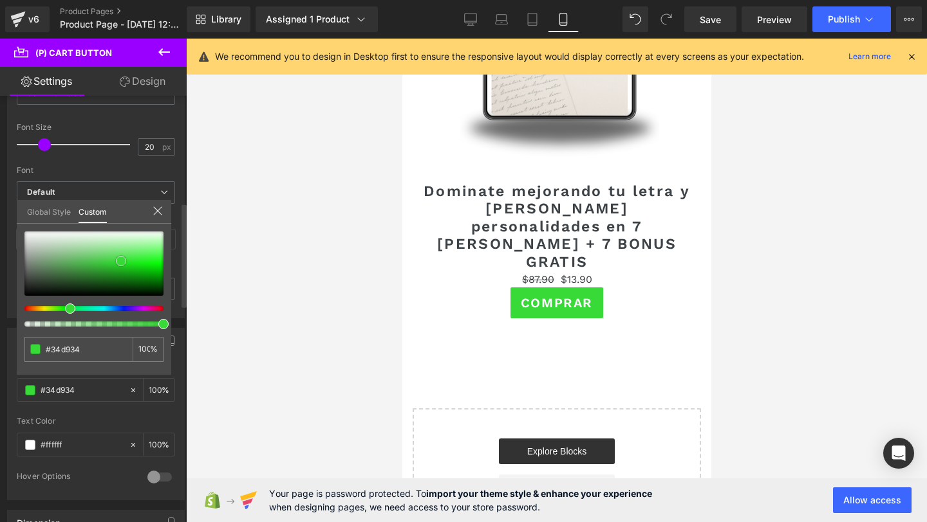
type input "#35d835"
type input "#33db33"
type input "#32dc32"
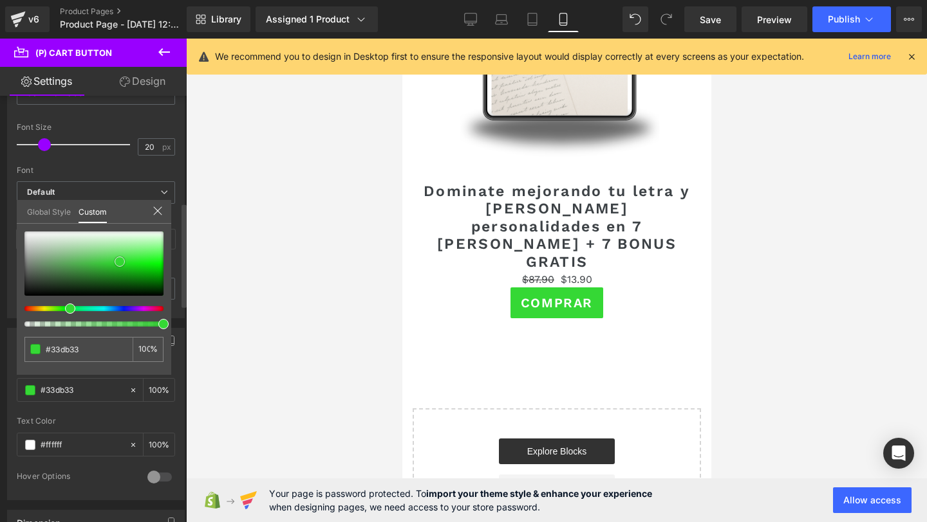
type input "#32dc32"
type input "#2bdd2b"
type input "#1fdf1f"
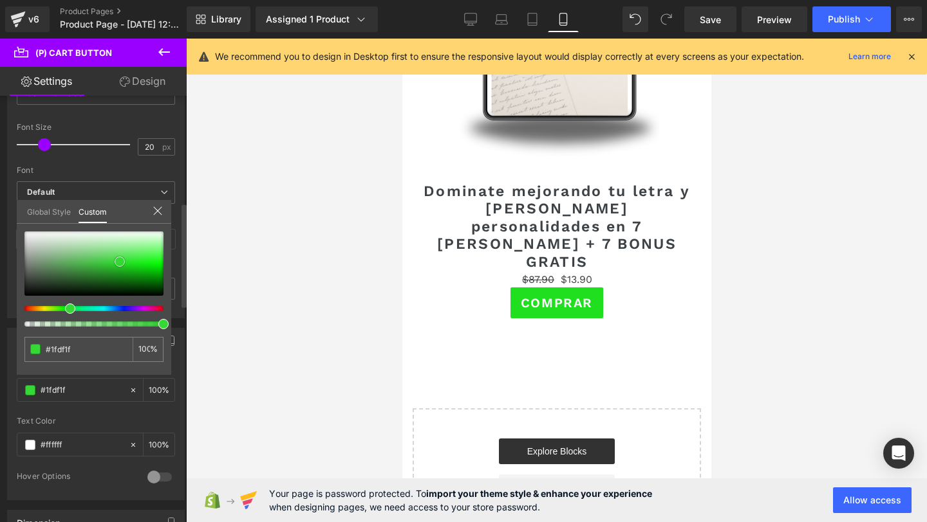
type input "#1cdd1c"
type input "#1cd81c"
type input "#1ad51a"
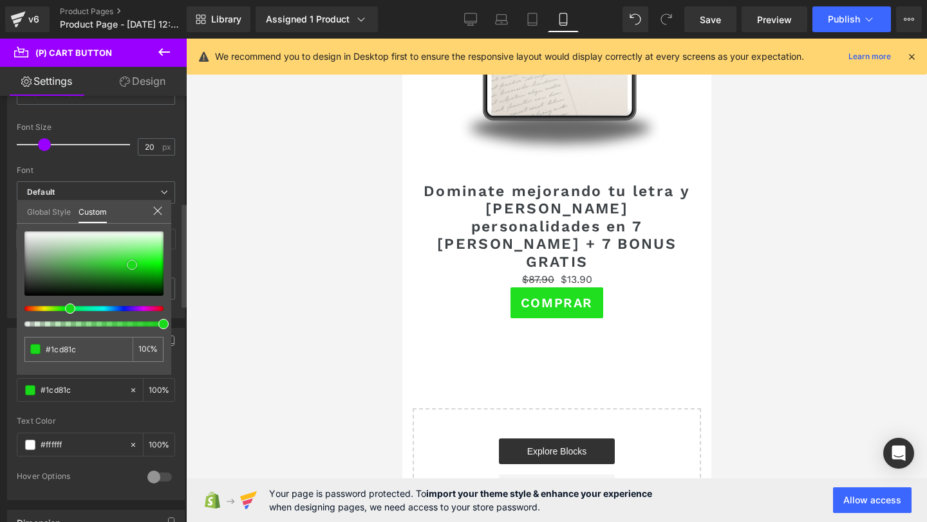
type input "#1ad51a"
type input "#19d019"
type input "#18d118"
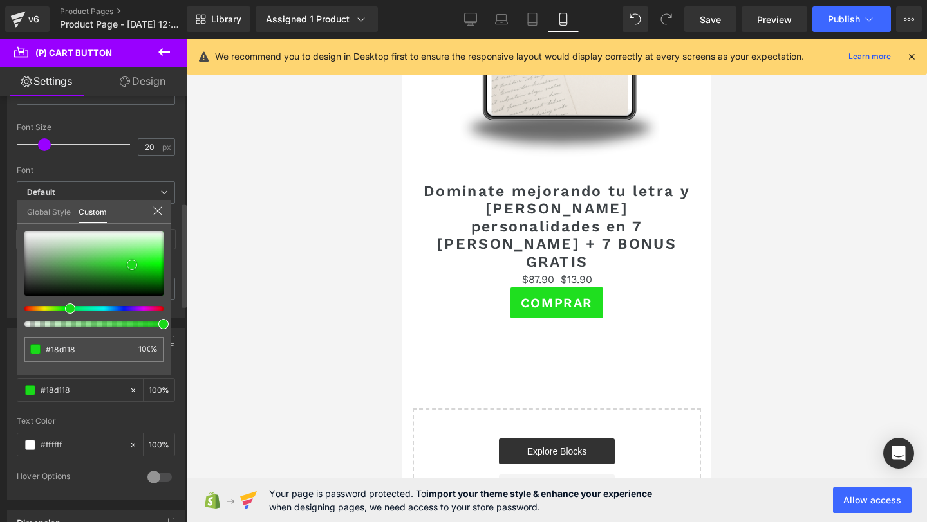
type input "#18cd18"
type input "#15cf15"
type input "#14d014"
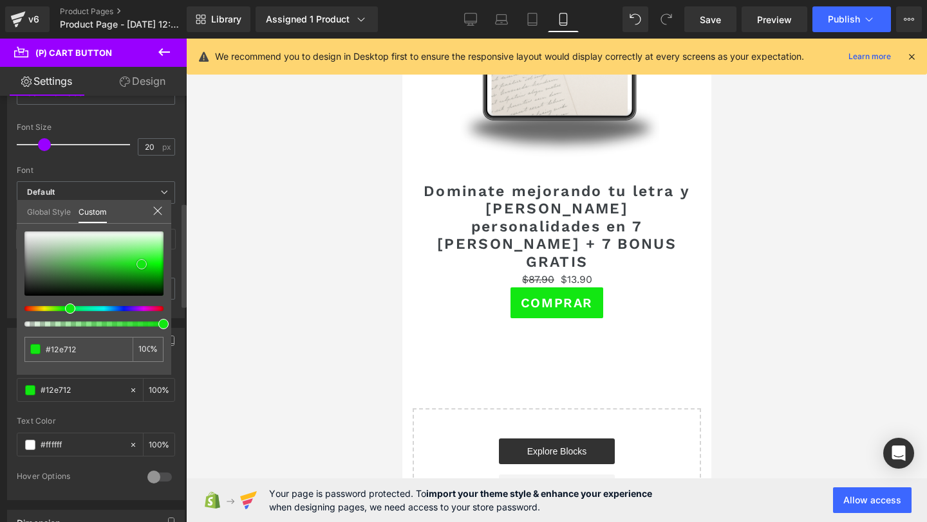
drag, startPoint x: 53, startPoint y: 262, endPoint x: 138, endPoint y: 266, distance: 85.1
click at [139, 266] on span at bounding box center [141, 264] width 10 height 10
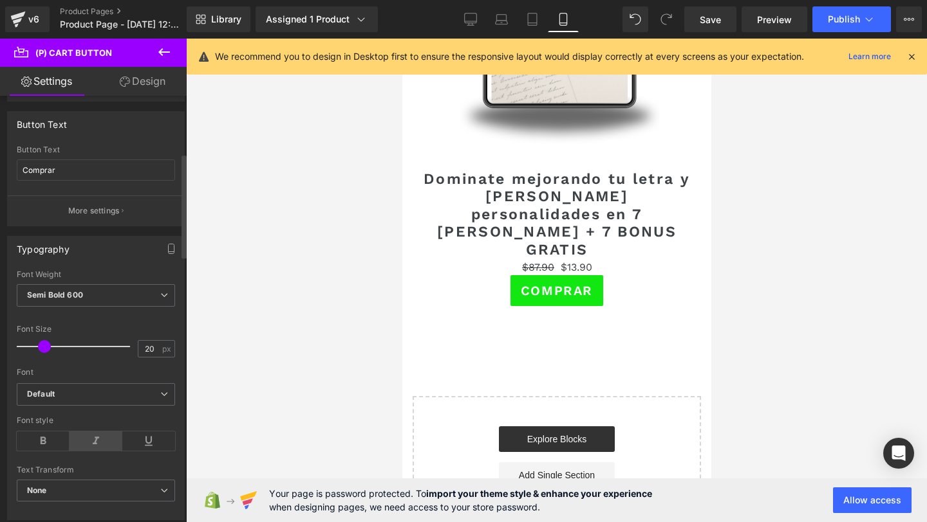
scroll to position [233, 0]
click at [57, 308] on span "Semi Bold 600" at bounding box center [96, 297] width 158 height 23
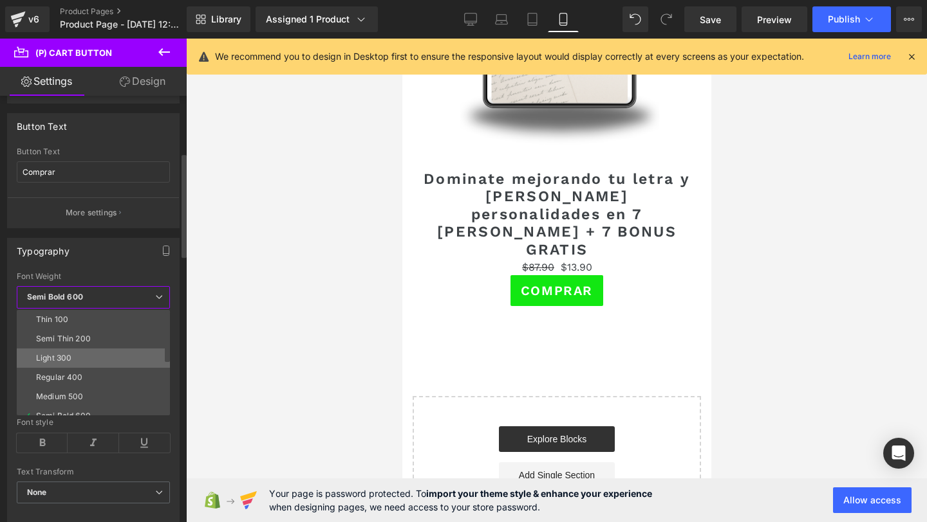
click at [54, 354] on div "Light 300" at bounding box center [53, 358] width 35 height 9
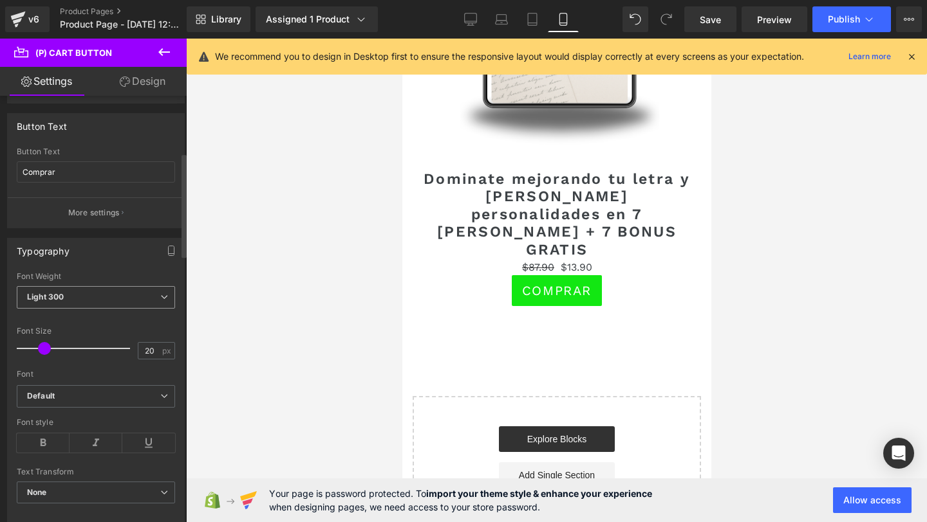
click at [78, 308] on span "Light 300" at bounding box center [96, 297] width 158 height 23
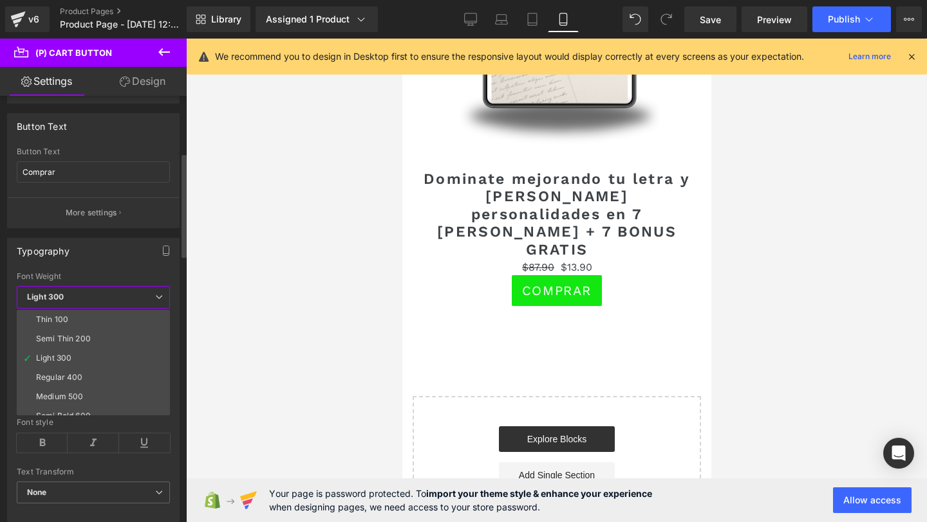
click at [93, 293] on span "Light 300" at bounding box center [93, 297] width 153 height 23
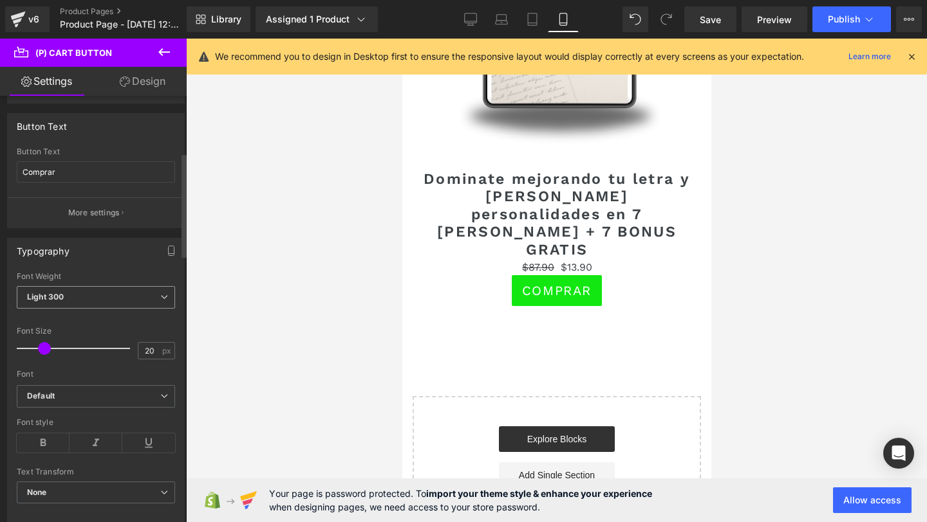
click at [117, 292] on span "Light 300" at bounding box center [96, 297] width 158 height 23
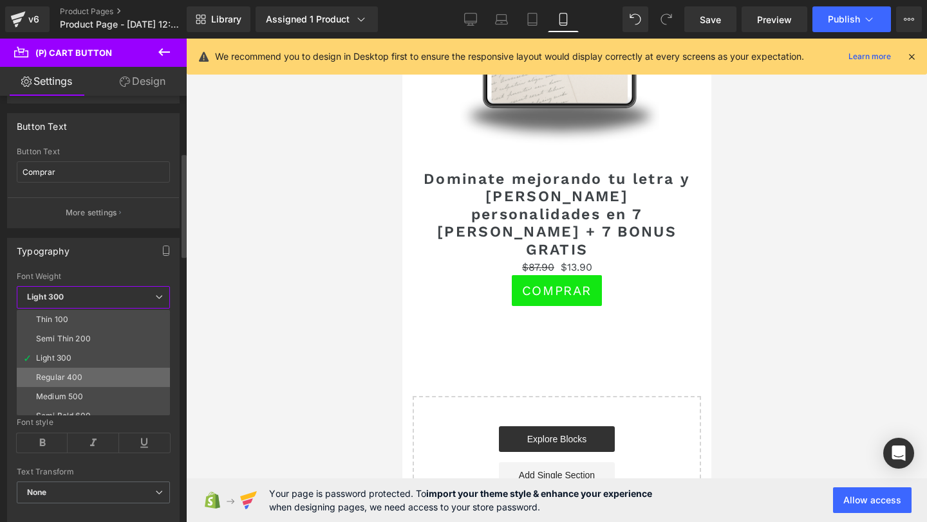
scroll to position [107, 0]
click at [97, 370] on li "Bold 700" at bounding box center [96, 367] width 159 height 19
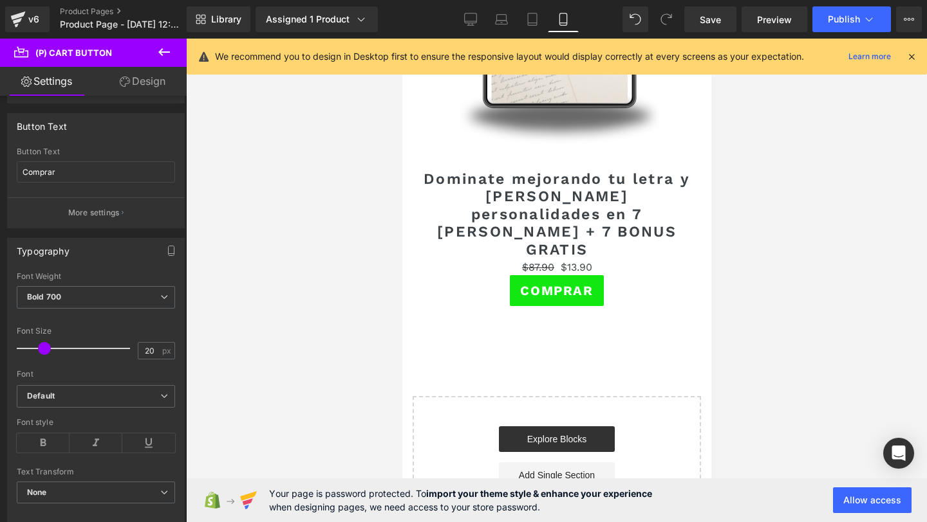
click at [147, 84] on link "Design" at bounding box center [142, 81] width 93 height 29
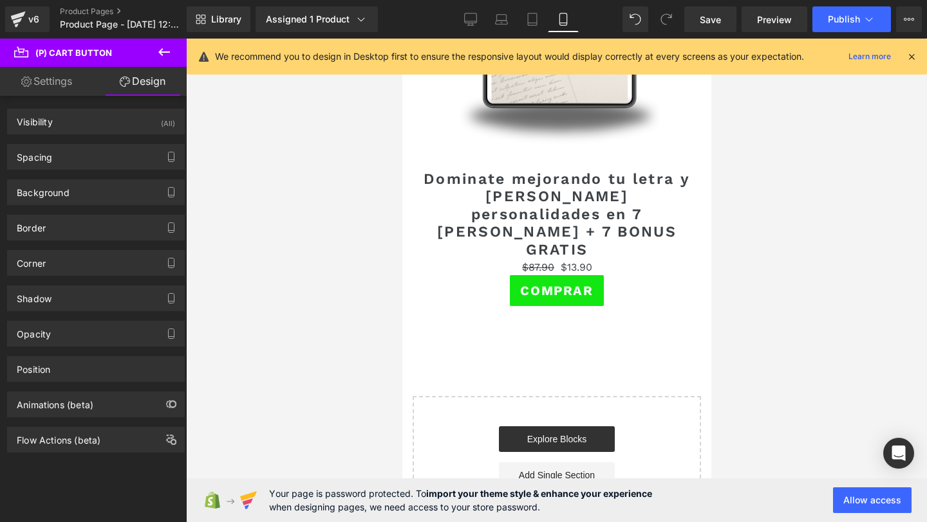
click at [123, 214] on div "Border Border Style Custom Custom Setup Global Style Custom Setup Global Style …" at bounding box center [96, 222] width 192 height 35
click at [120, 217] on div "Border" at bounding box center [96, 228] width 176 height 24
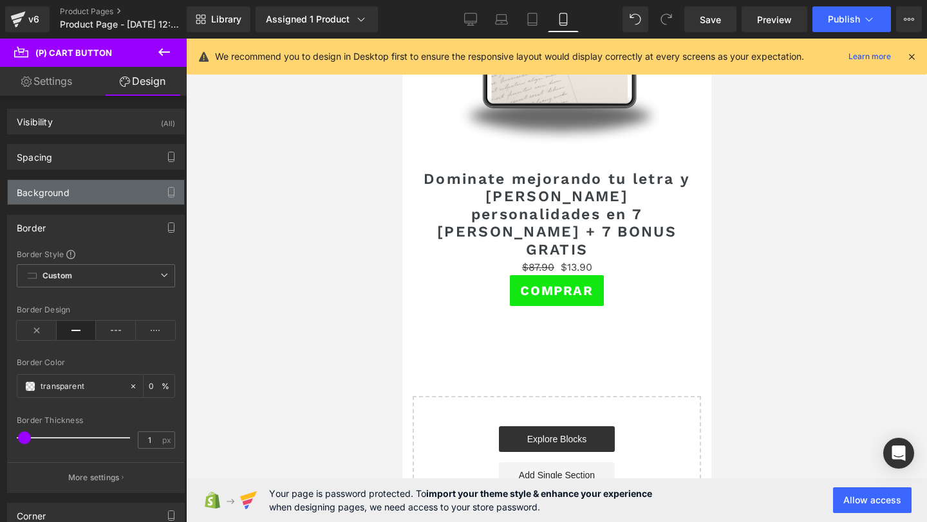
click at [125, 191] on div "Background" at bounding box center [96, 192] width 176 height 24
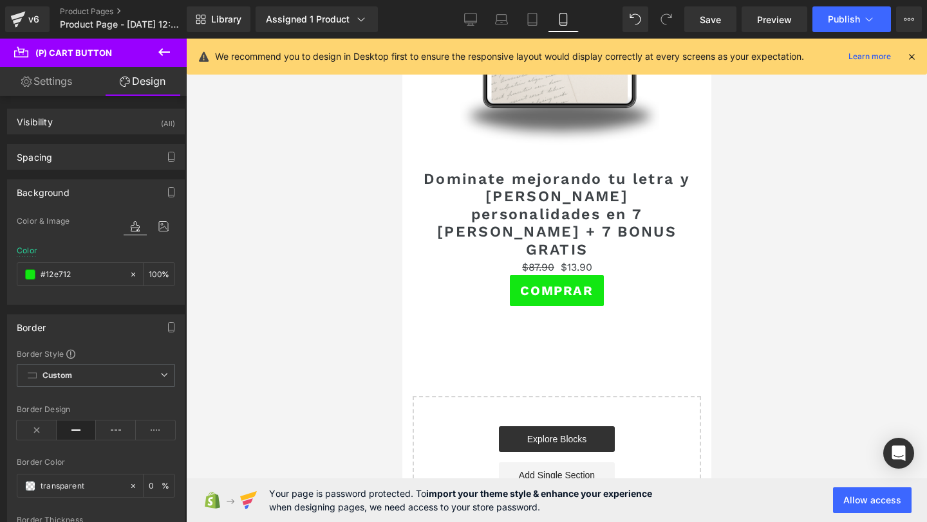
click at [94, 194] on div "Background" at bounding box center [96, 192] width 176 height 24
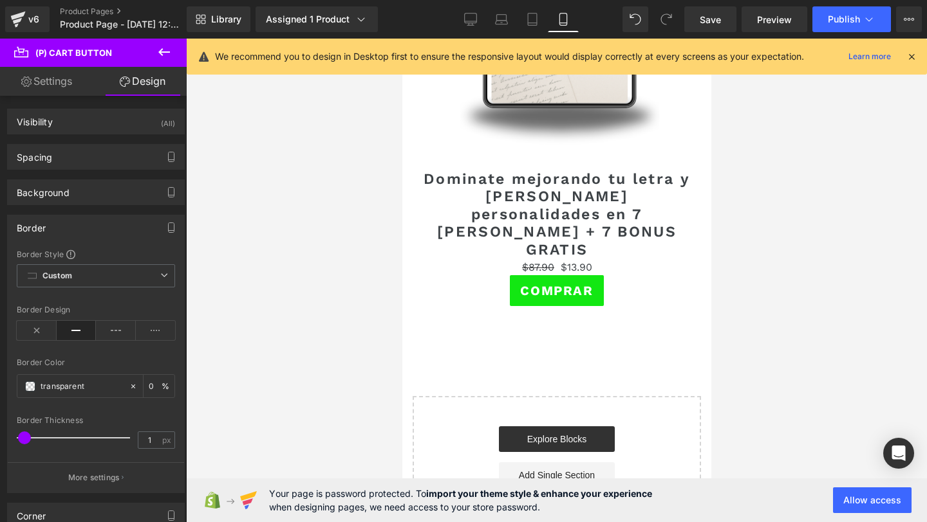
click at [93, 221] on div "Border" at bounding box center [96, 228] width 176 height 24
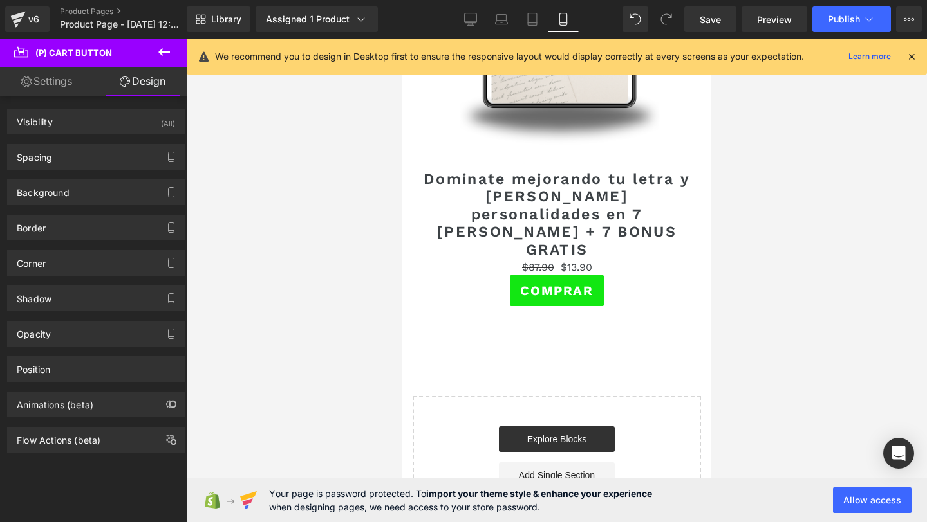
click at [80, 247] on div "Corner Corner Style Custom Custom Setup Global Style Custom Setup Global Style …" at bounding box center [96, 258] width 192 height 35
click at [78, 257] on div "Corner" at bounding box center [96, 263] width 176 height 24
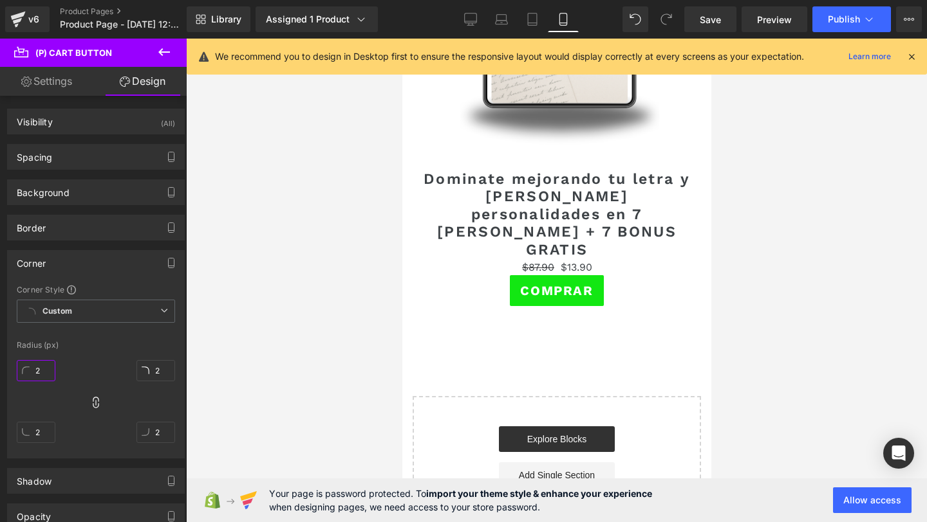
click at [35, 372] on input "2" at bounding box center [36, 370] width 39 height 21
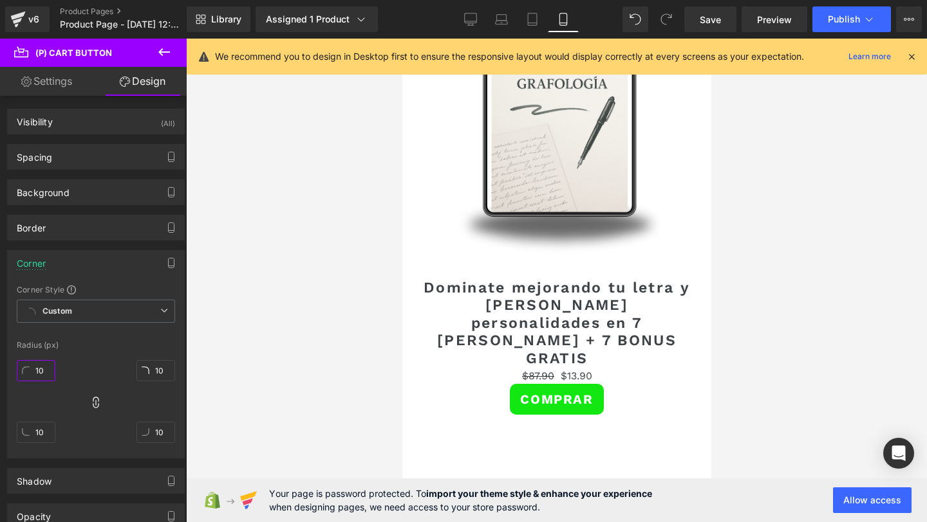
scroll to position [2071, 0]
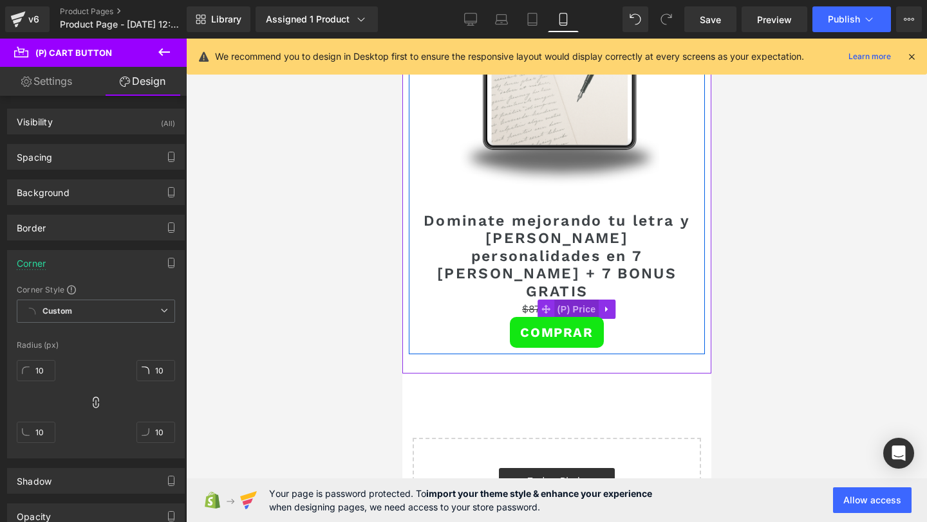
click at [566, 300] on span "(P) Price" at bounding box center [575, 309] width 45 height 19
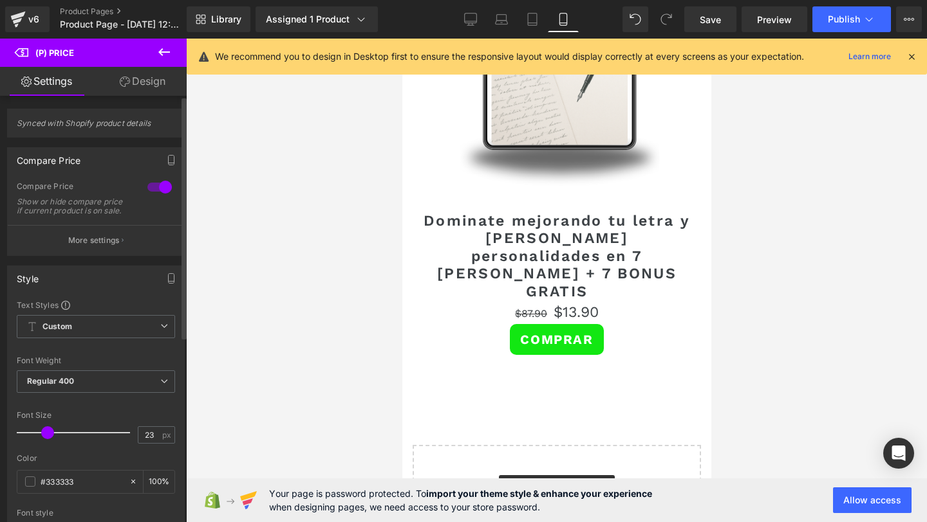
drag, startPoint x: 42, startPoint y: 445, endPoint x: 49, endPoint y: 445, distance: 7.1
click at [49, 439] on span at bounding box center [47, 433] width 13 height 13
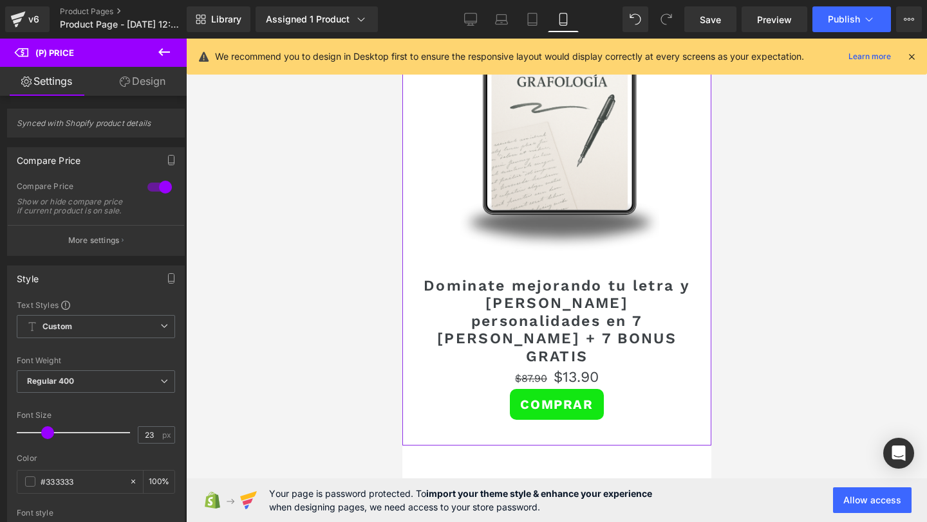
scroll to position [2051, 0]
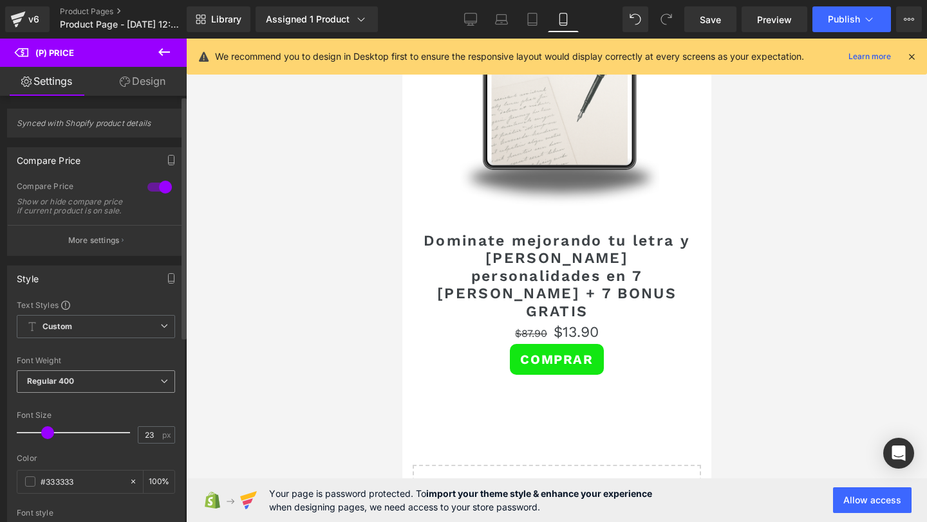
click at [78, 393] on span "Regular 400" at bounding box center [96, 382] width 158 height 23
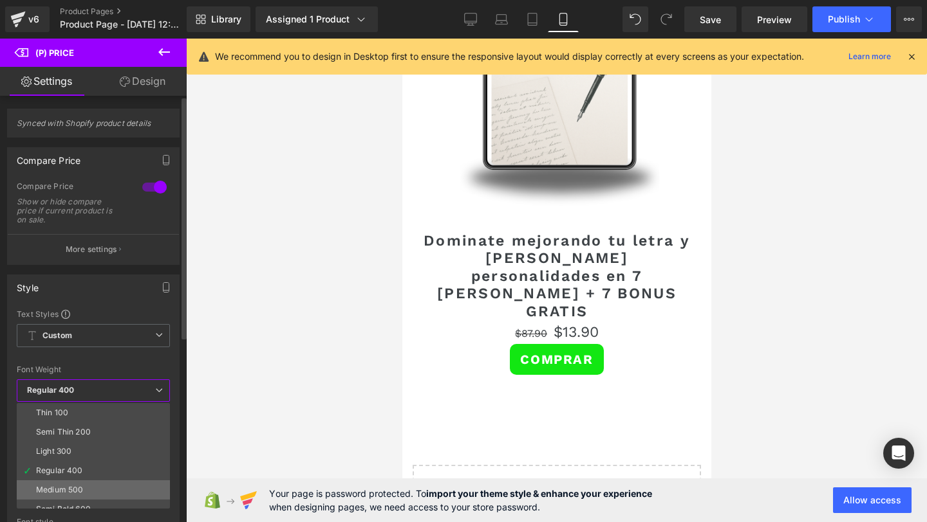
click at [62, 488] on div "Medium 500" at bounding box center [59, 490] width 47 height 9
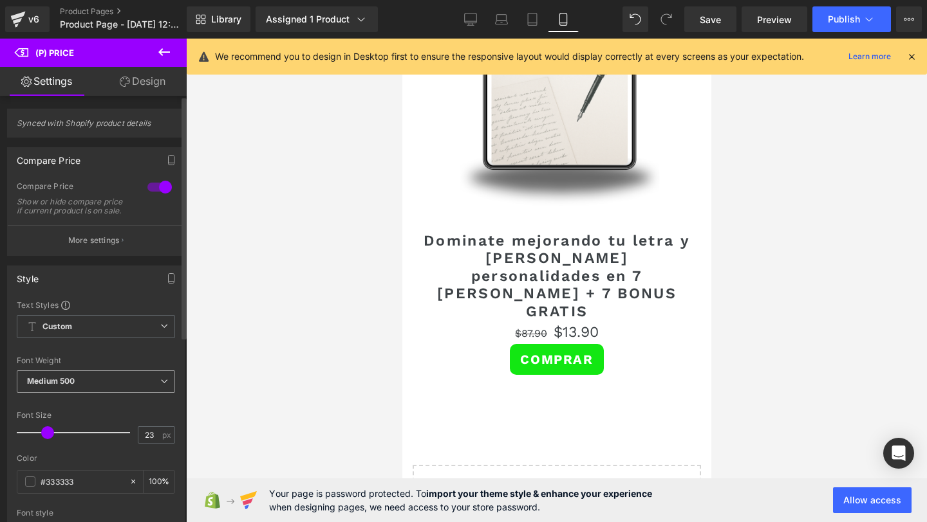
click at [102, 393] on span "Medium 500" at bounding box center [96, 382] width 158 height 23
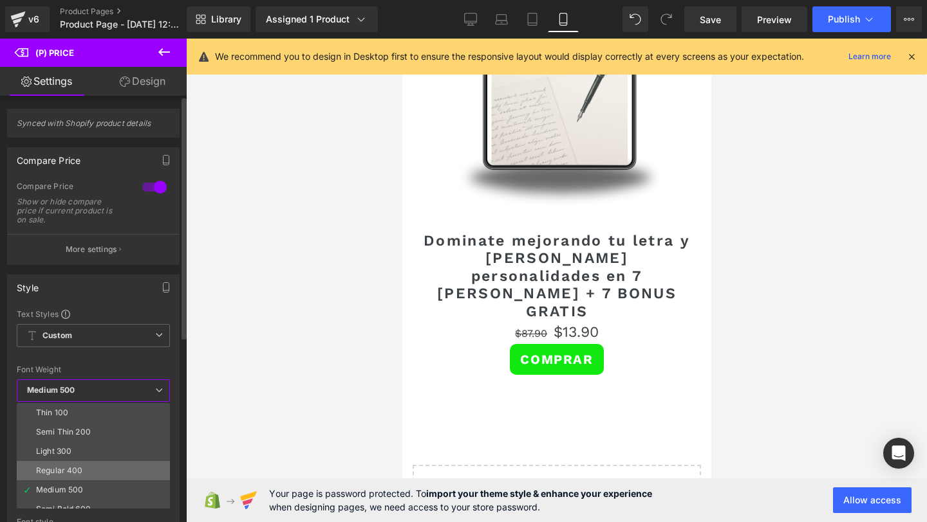
scroll to position [33, 0]
click at [81, 480] on div "Semi Bold 600" at bounding box center [63, 476] width 55 height 9
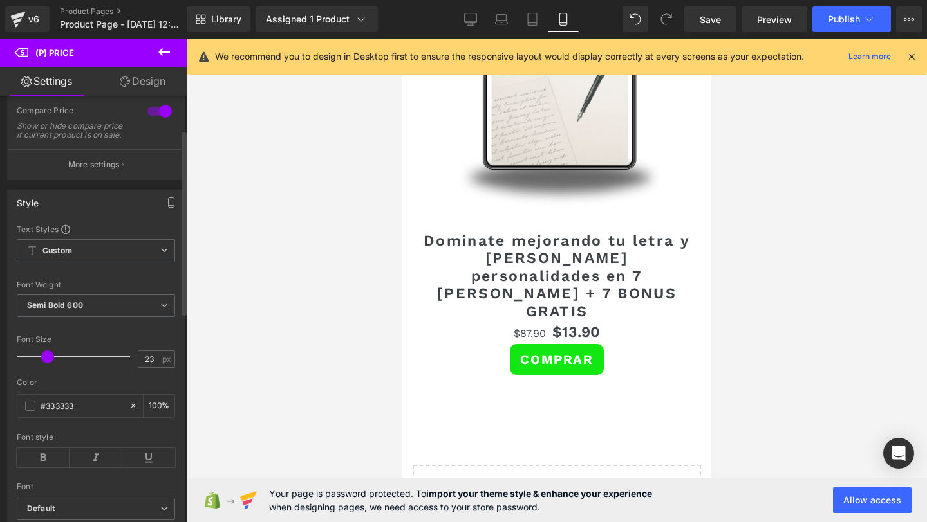
scroll to position [78, 0]
click at [31, 409] on span at bounding box center [30, 403] width 10 height 10
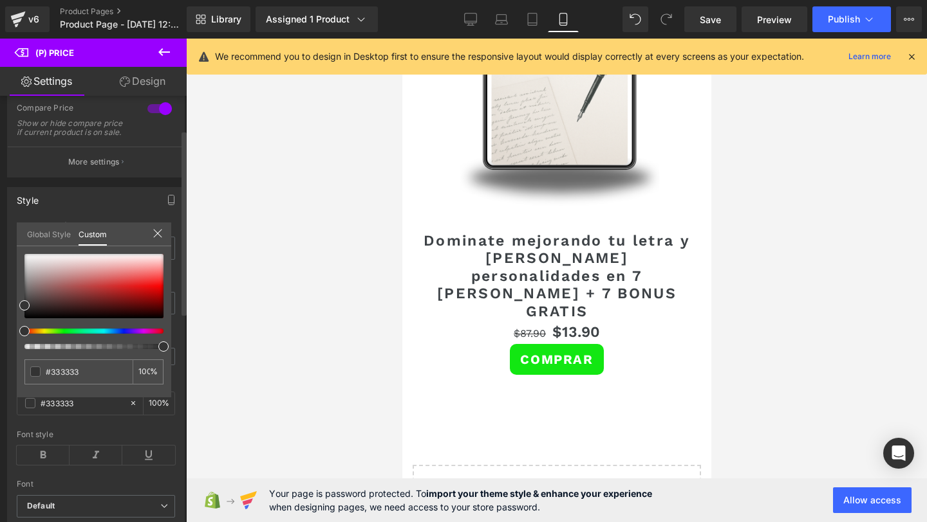
click at [78, 335] on div at bounding box center [93, 301] width 139 height 95
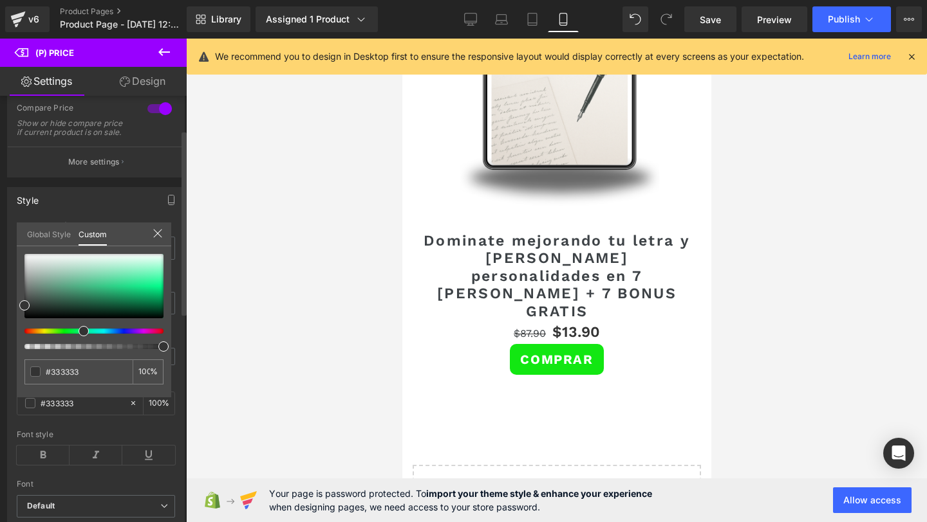
click at [78, 333] on div at bounding box center [88, 331] width 139 height 5
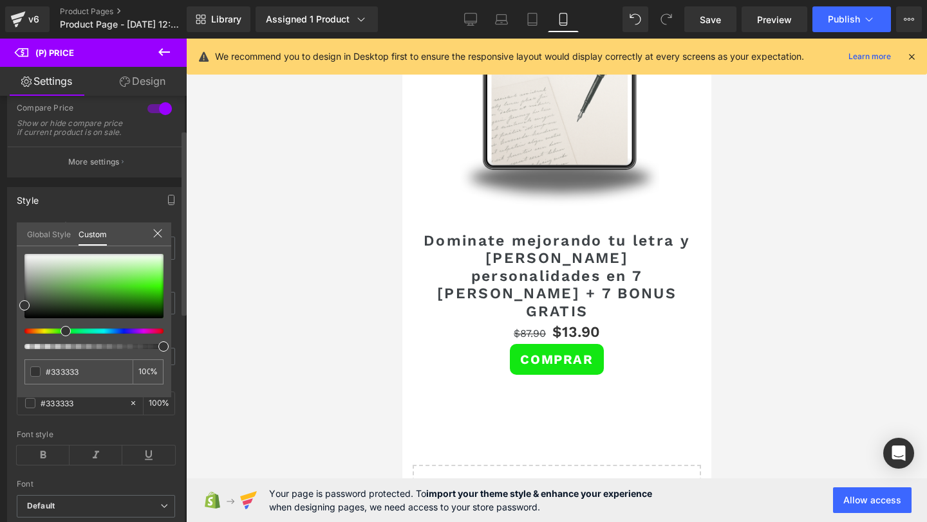
drag, startPoint x: 74, startPoint y: 332, endPoint x: 60, endPoint y: 333, distance: 13.6
click at [60, 333] on div at bounding box center [88, 331] width 139 height 5
drag, startPoint x: 24, startPoint y: 304, endPoint x: 144, endPoint y: 297, distance: 119.9
click at [144, 297] on span at bounding box center [144, 298] width 10 height 10
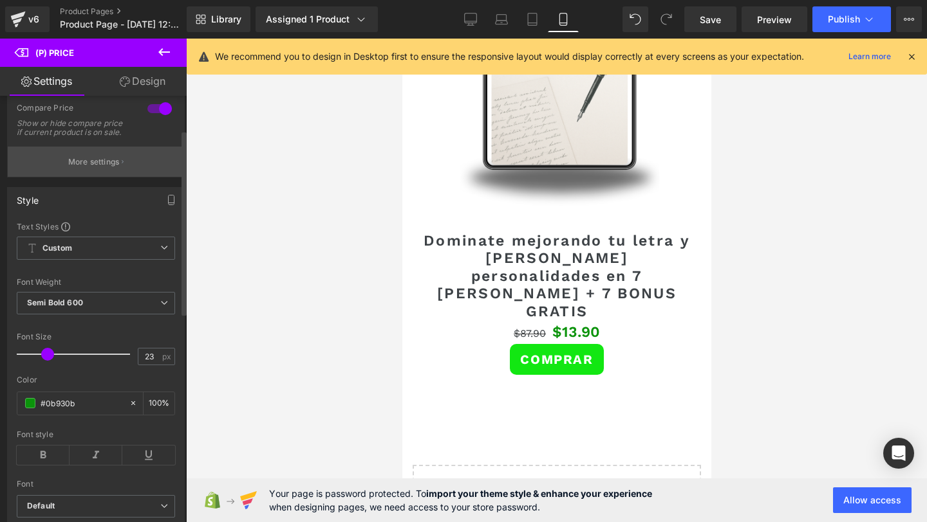
click at [89, 168] on p "More settings" at bounding box center [93, 162] width 51 height 12
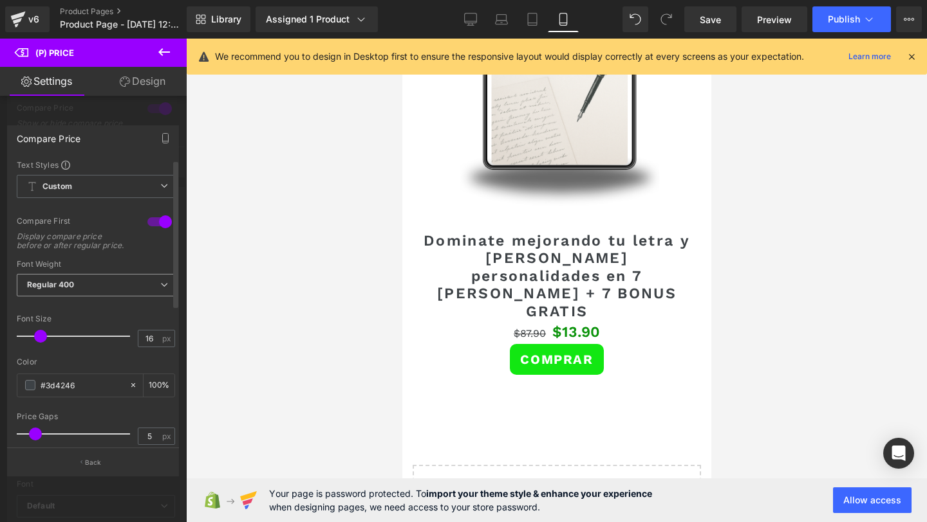
click at [58, 297] on span "Regular 400" at bounding box center [96, 285] width 158 height 23
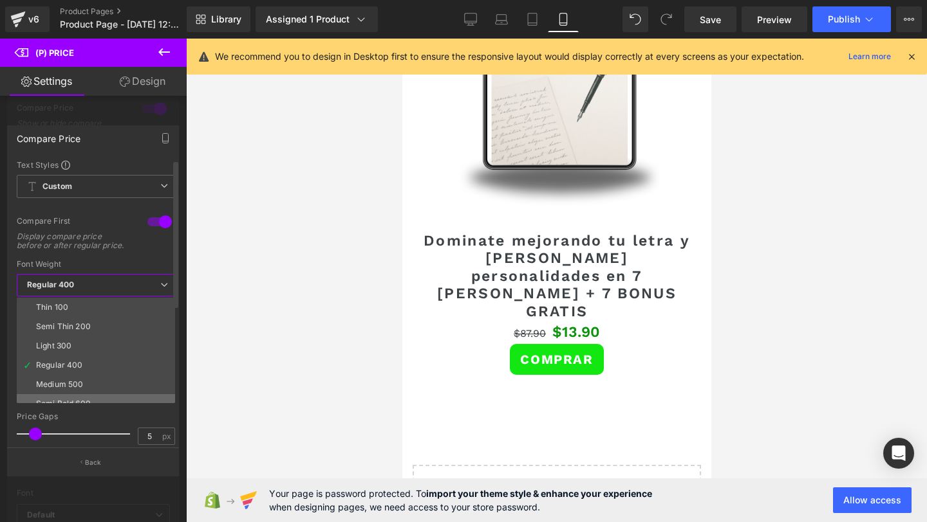
click at [60, 407] on li "Semi Bold 600" at bounding box center [99, 403] width 164 height 19
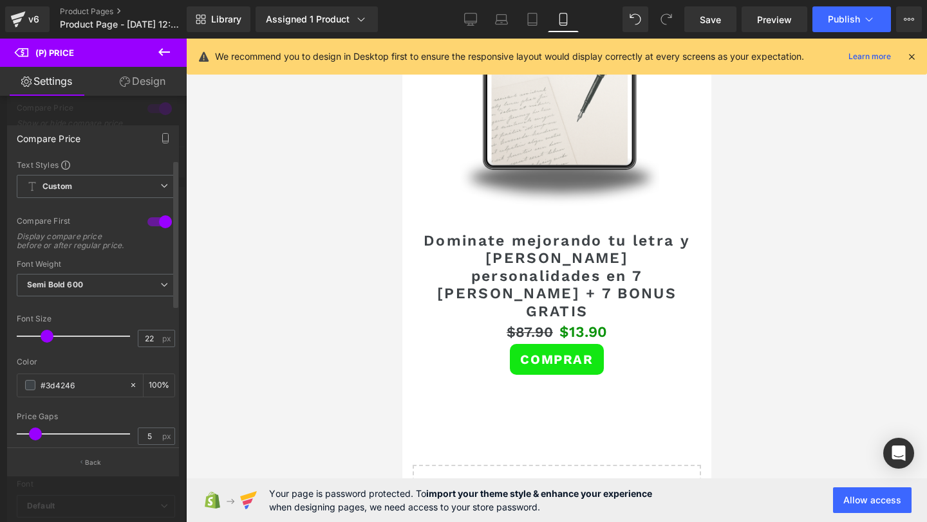
click at [49, 343] on span at bounding box center [47, 336] width 13 height 13
click at [32, 397] on div "#3d4246" at bounding box center [72, 385] width 111 height 23
click at [32, 391] on span at bounding box center [30, 385] width 10 height 10
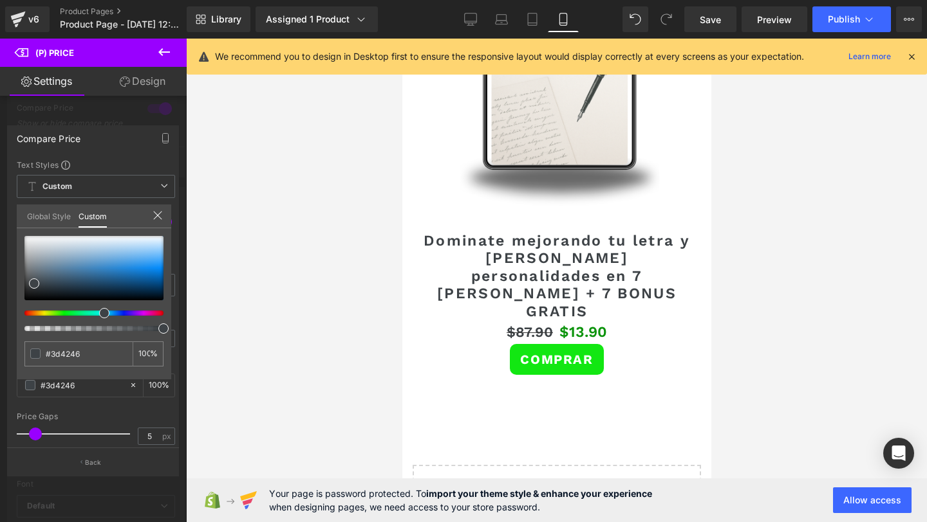
click at [25, 319] on div at bounding box center [93, 283] width 139 height 95
click at [26, 316] on div at bounding box center [93, 283] width 139 height 95
click at [29, 314] on div at bounding box center [88, 313] width 139 height 5
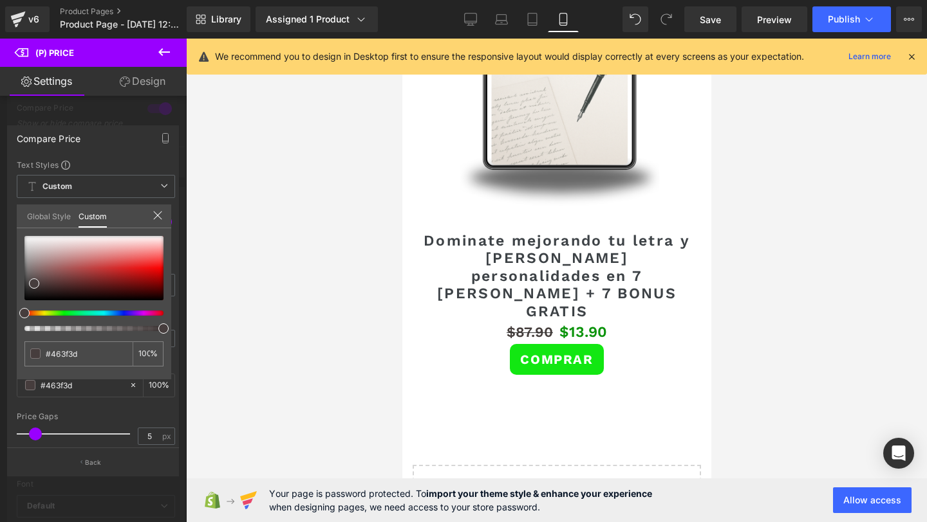
drag, startPoint x: 29, startPoint y: 314, endPoint x: 5, endPoint y: 309, distance: 24.4
click at [5, 309] on div "Compare Price Text Styles Custom Custom Setup Global Style Custom Setup Global …" at bounding box center [93, 296] width 187 height 360
drag, startPoint x: 33, startPoint y: 283, endPoint x: 158, endPoint y: 272, distance: 125.4
click at [158, 272] on span at bounding box center [159, 272] width 10 height 10
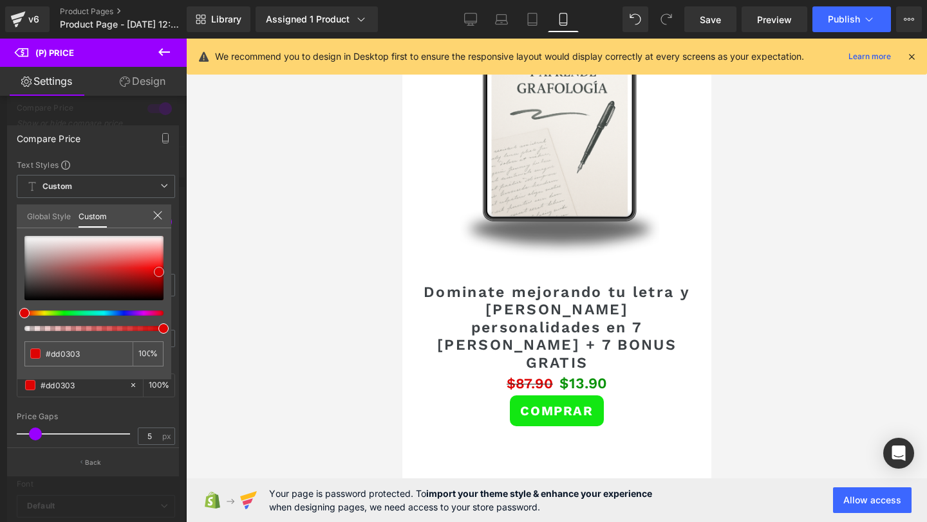
scroll to position [2004, 0]
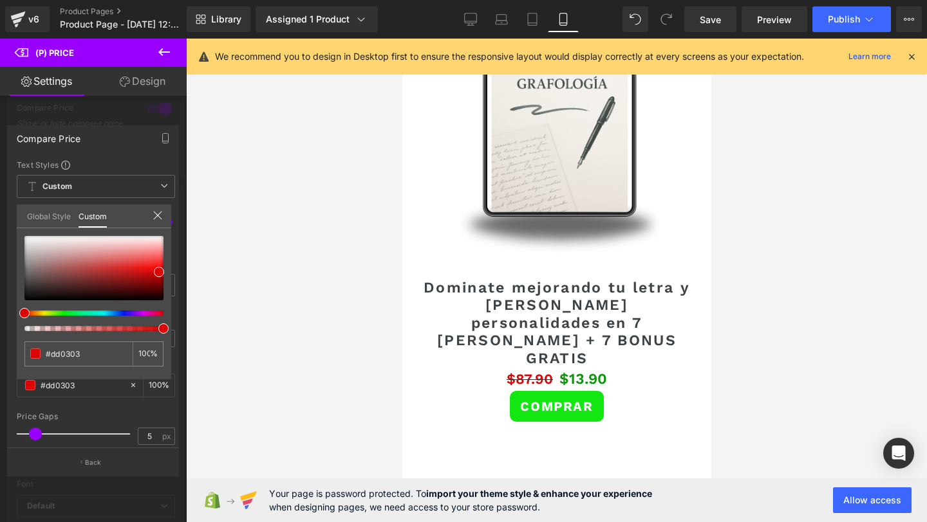
click at [152, 51] on button at bounding box center [164, 53] width 45 height 28
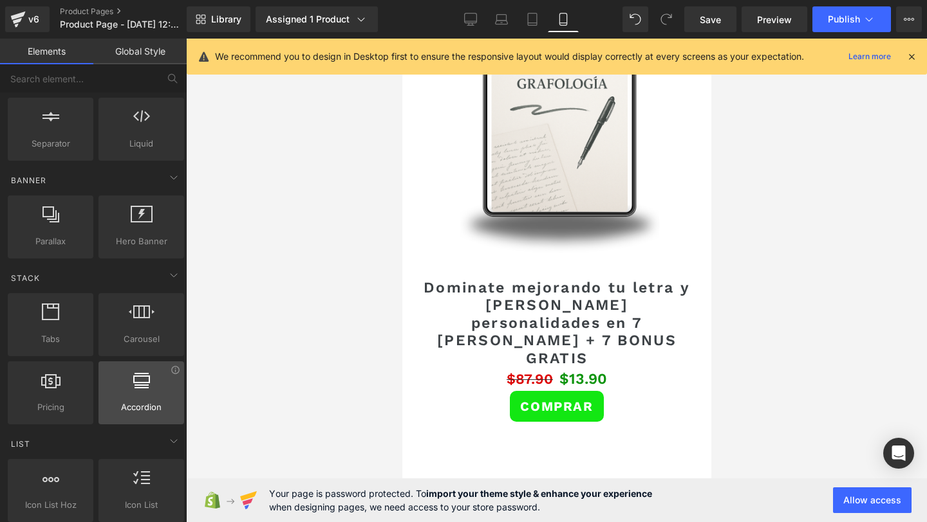
scroll to position [268, 0]
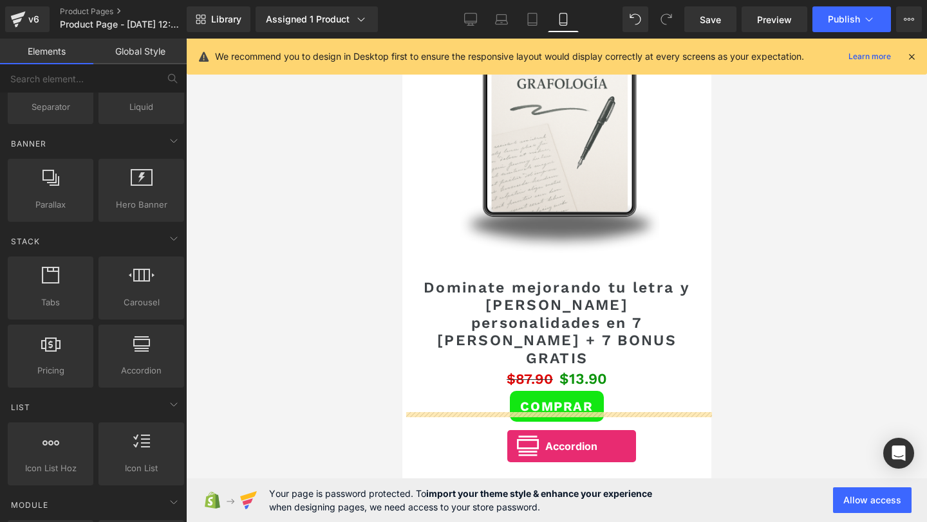
drag, startPoint x: 553, startPoint y: 377, endPoint x: 506, endPoint y: 446, distance: 83.0
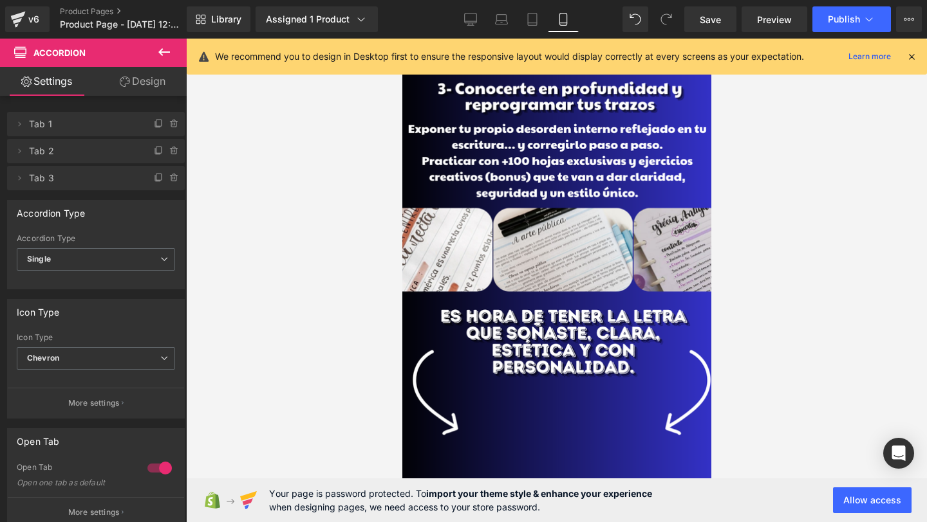
scroll to position [2316, 0]
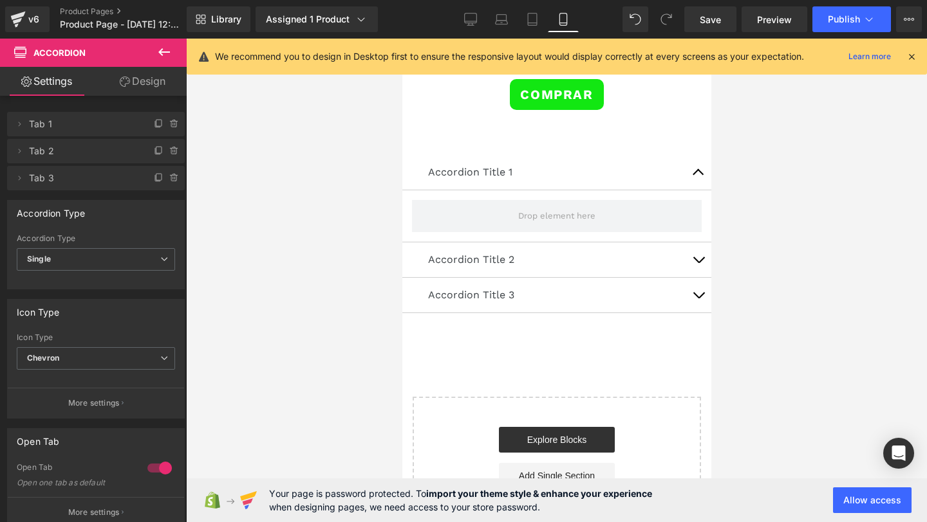
click at [914, 63] on div at bounding box center [911, 57] width 10 height 14
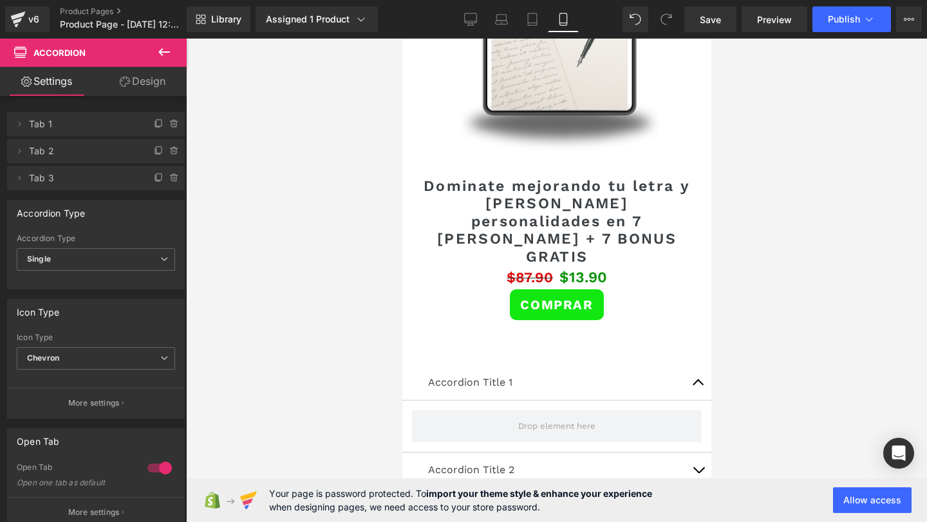
scroll to position [2114, 0]
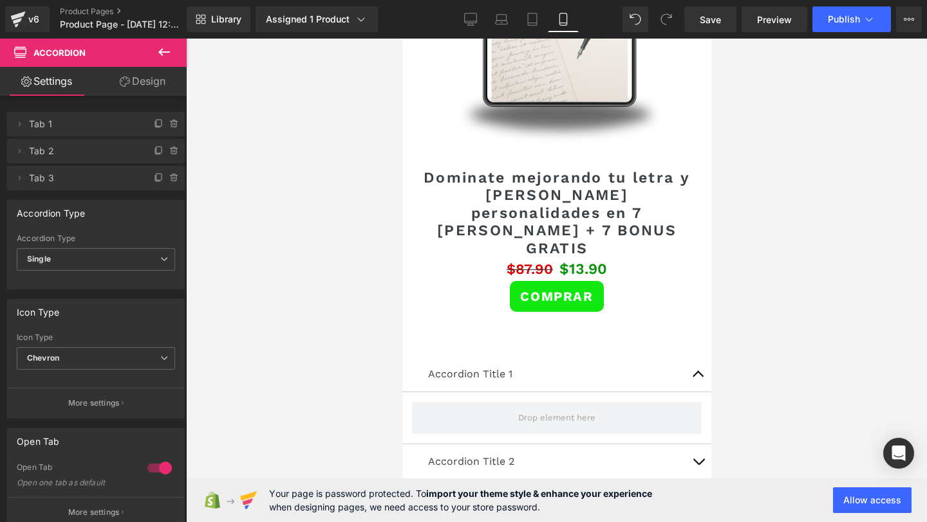
click at [169, 55] on icon at bounding box center [163, 51] width 15 height 15
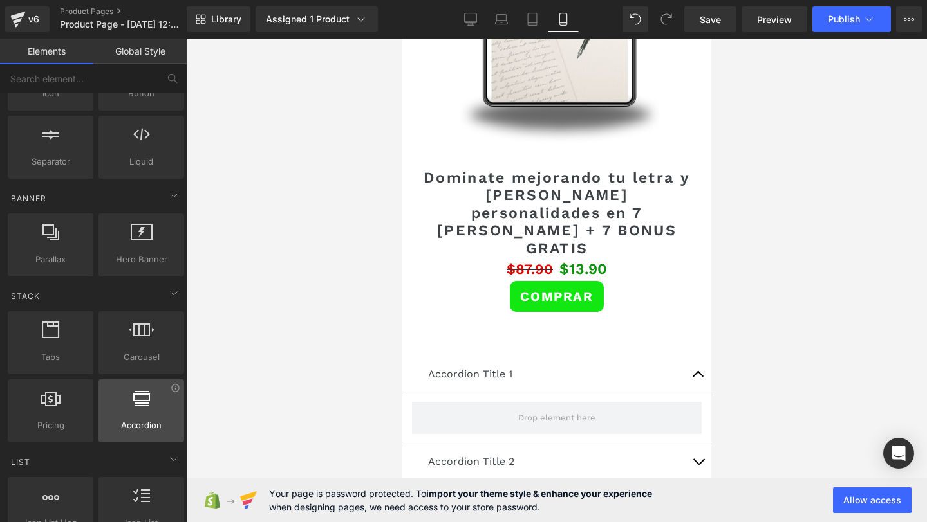
scroll to position [258, 0]
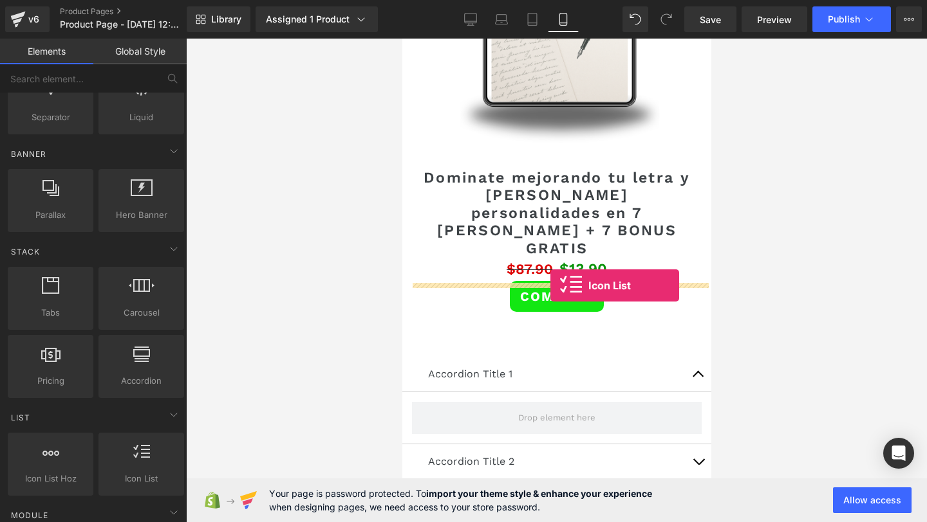
drag, startPoint x: 539, startPoint y: 522, endPoint x: 549, endPoint y: 285, distance: 237.6
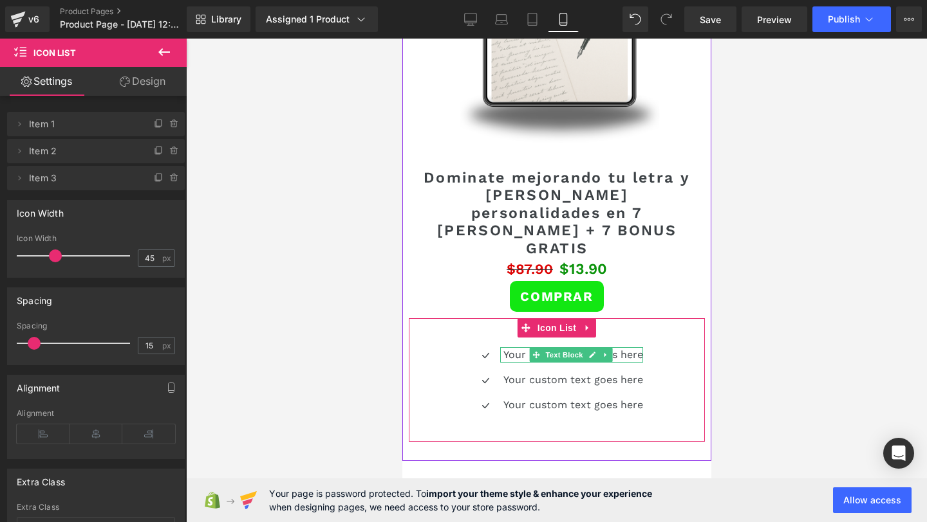
click at [515, 347] on p "Your custom text goes here" at bounding box center [573, 354] width 140 height 15
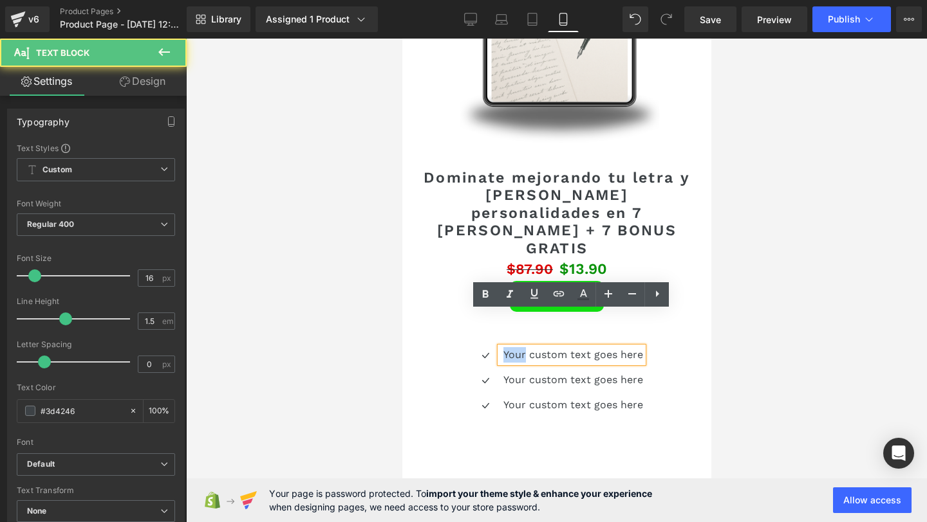
click at [515, 347] on p "Your custom text goes here" at bounding box center [573, 354] width 140 height 15
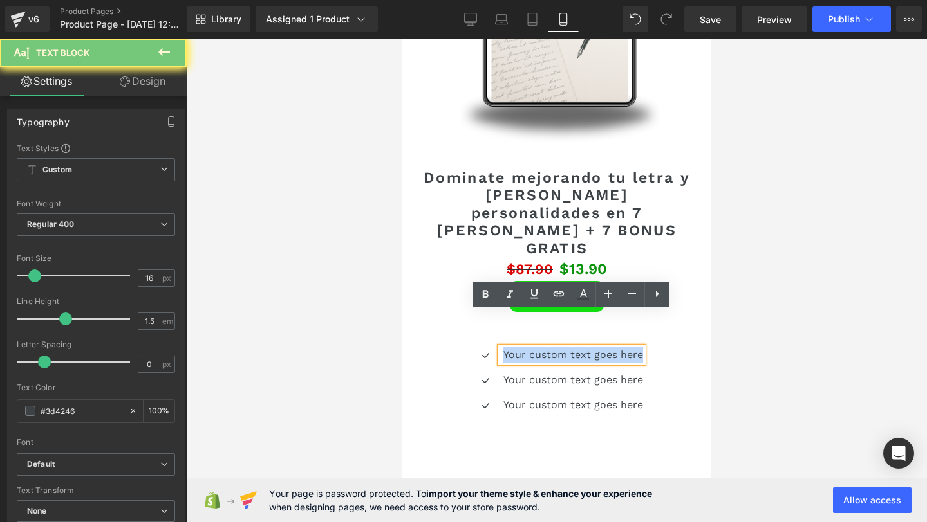
click at [515, 347] on p "Your custom text goes here" at bounding box center [573, 354] width 140 height 15
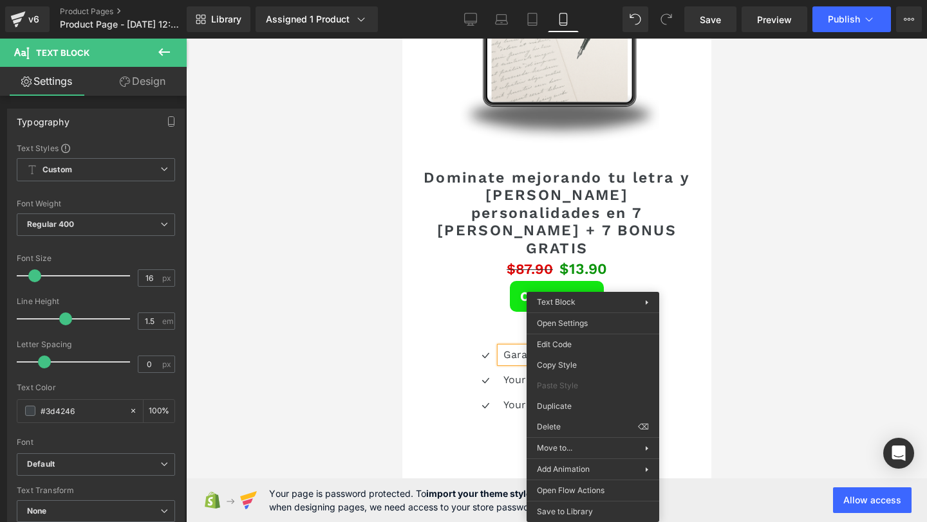
click at [681, 347] on div "Icon Garantia de satisfaccion Text Block Icon Your custom text goes here Text B…" at bounding box center [556, 384] width 296 height 75
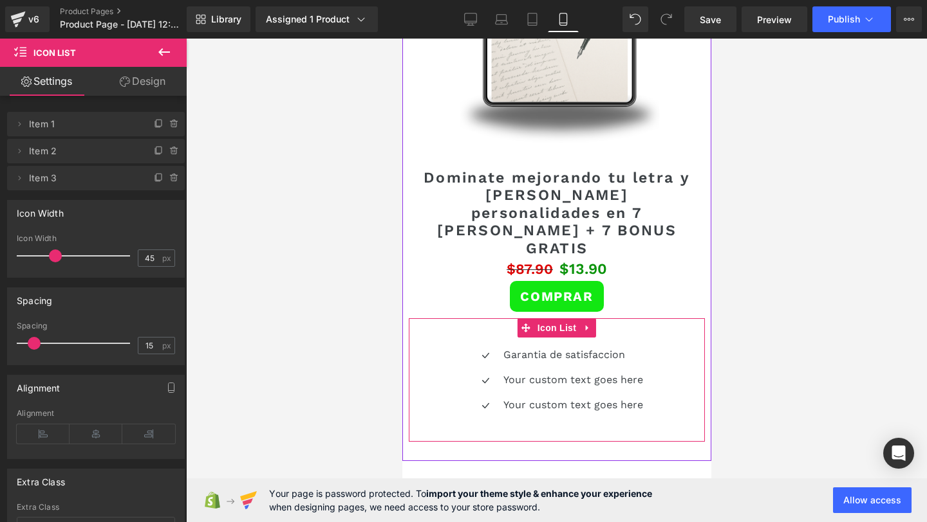
click at [618, 347] on p "Garantia de satisfaccion" at bounding box center [573, 354] width 140 height 15
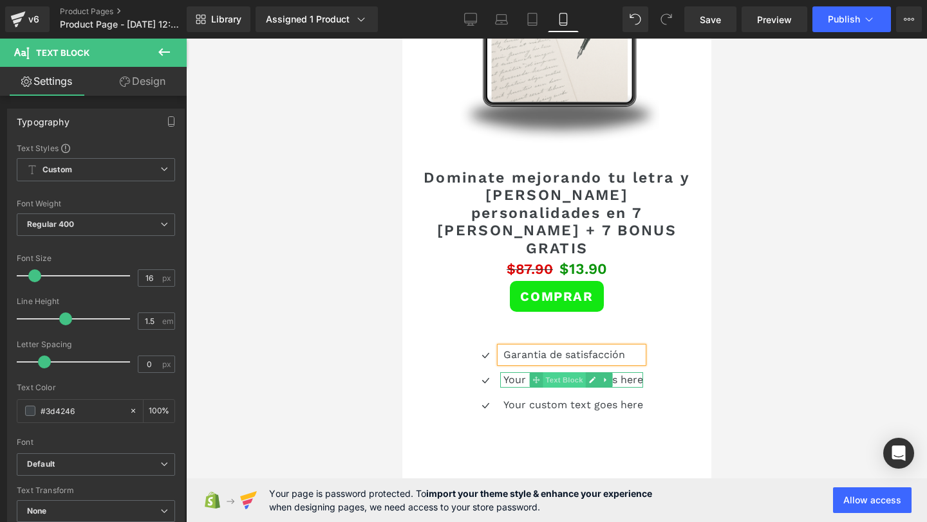
click at [571, 373] on span "Text Block" at bounding box center [563, 380] width 42 height 15
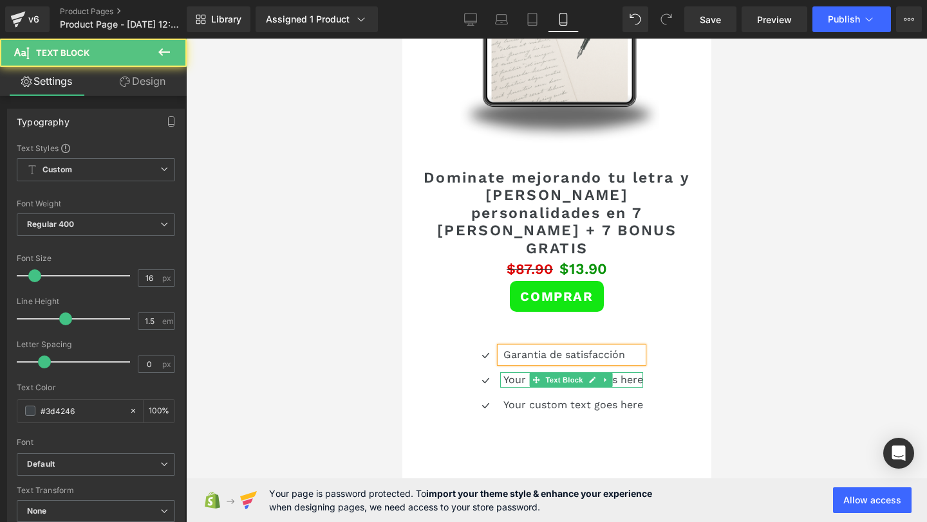
click at [506, 373] on p "Your custom text goes here" at bounding box center [573, 380] width 140 height 15
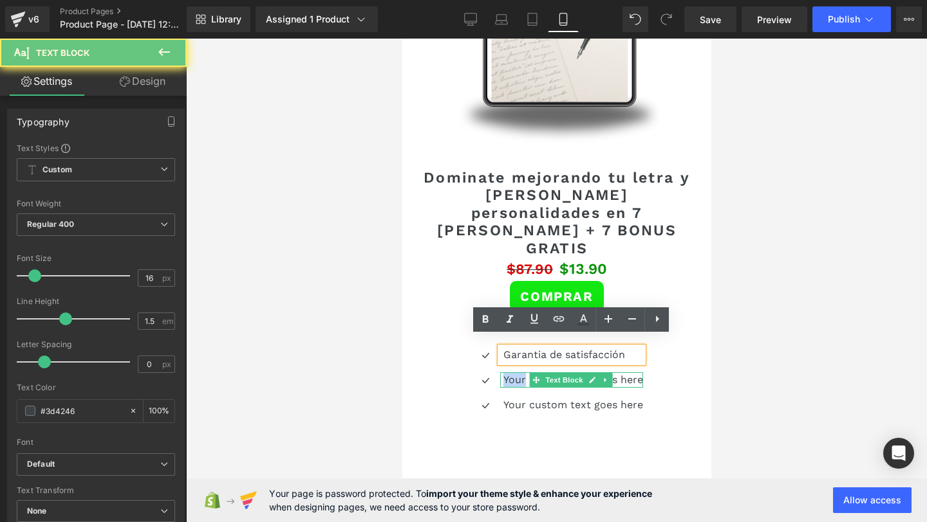
click at [506, 373] on p "Your custom text goes here" at bounding box center [573, 380] width 140 height 15
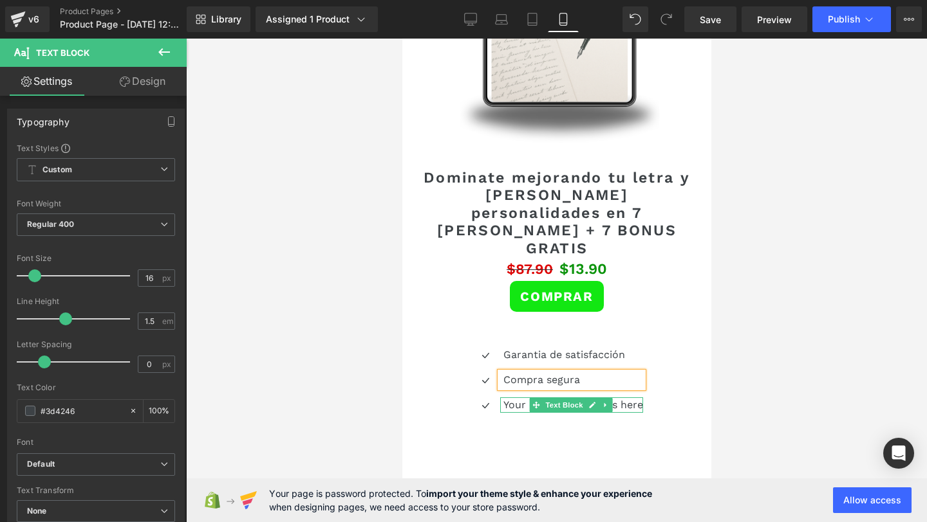
click at [524, 398] on p "Your custom text goes here" at bounding box center [573, 405] width 140 height 15
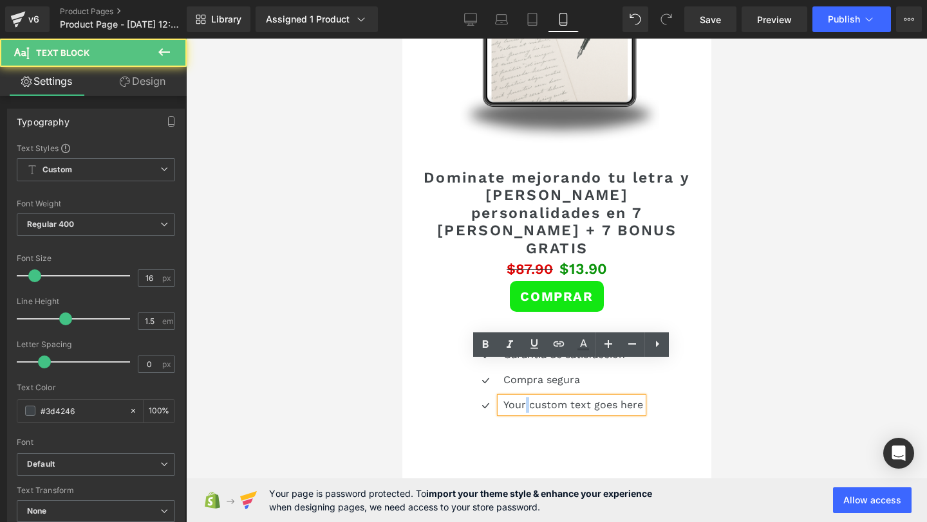
click at [524, 398] on p "Your custom text goes here" at bounding box center [573, 405] width 140 height 15
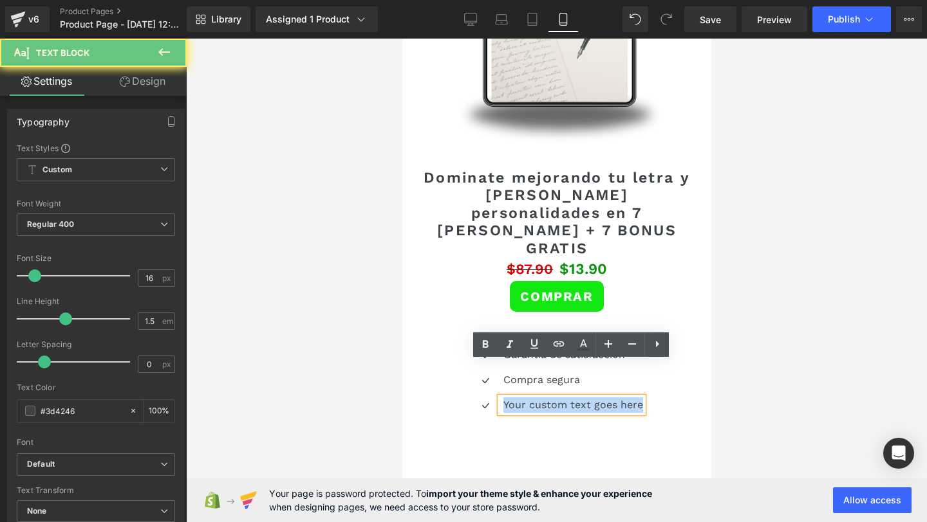
click at [524, 398] on p "Your custom text goes here" at bounding box center [573, 405] width 140 height 15
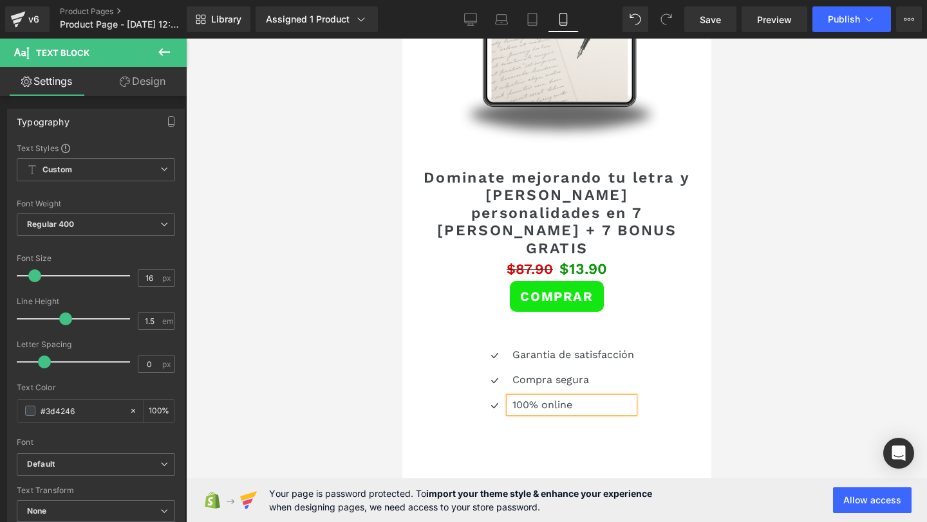
click at [495, 347] on div "Icon" at bounding box center [493, 357] width 29 height 21
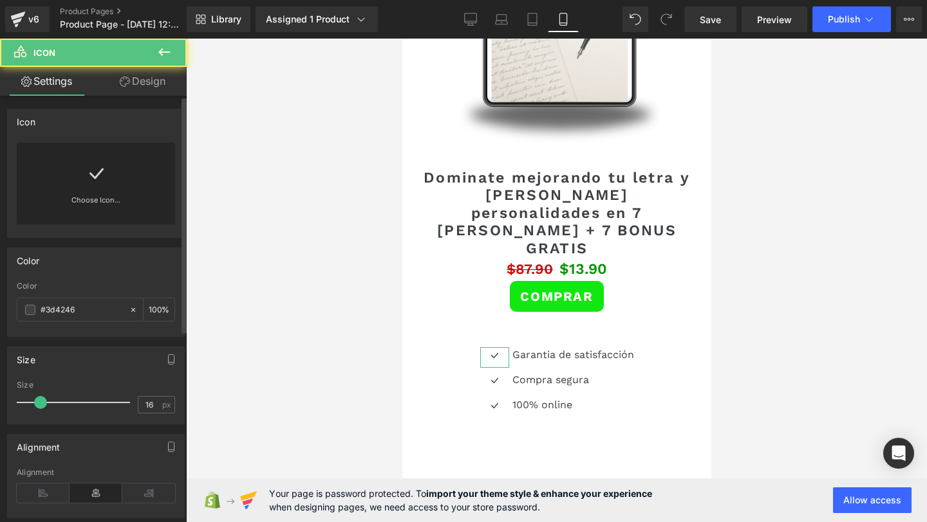
click at [79, 179] on div "Choose Icon..." at bounding box center [96, 184] width 158 height 82
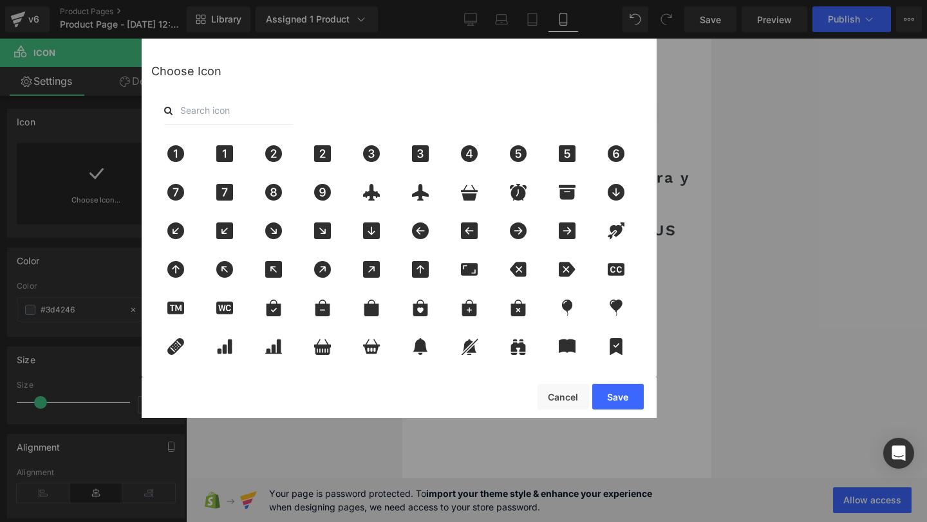
click at [202, 105] on input "text" at bounding box center [228, 111] width 129 height 28
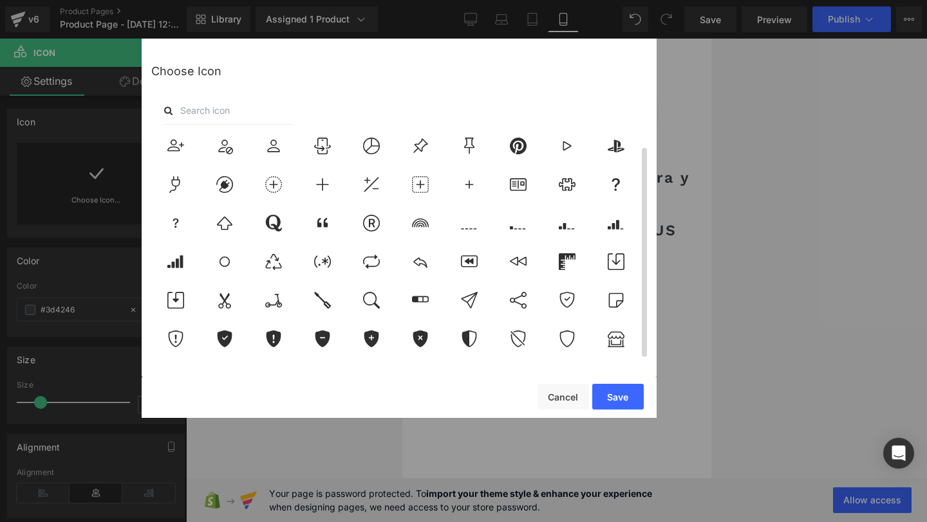
scroll to position [4487, 0]
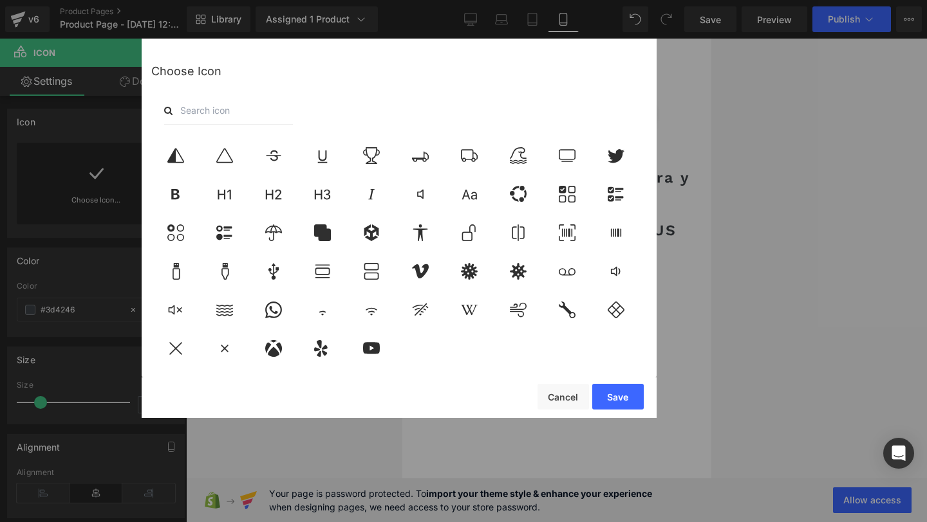
click at [190, 106] on input "text" at bounding box center [228, 111] width 129 height 28
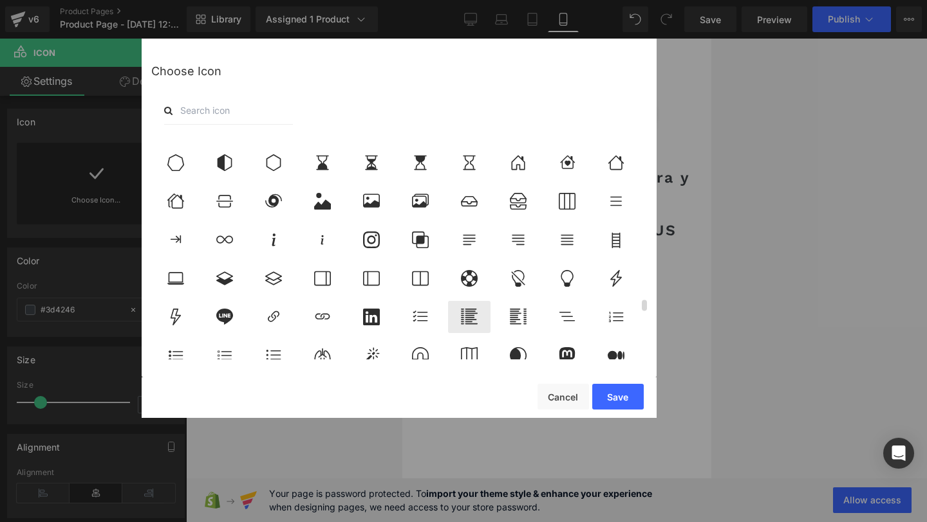
scroll to position [3498, 0]
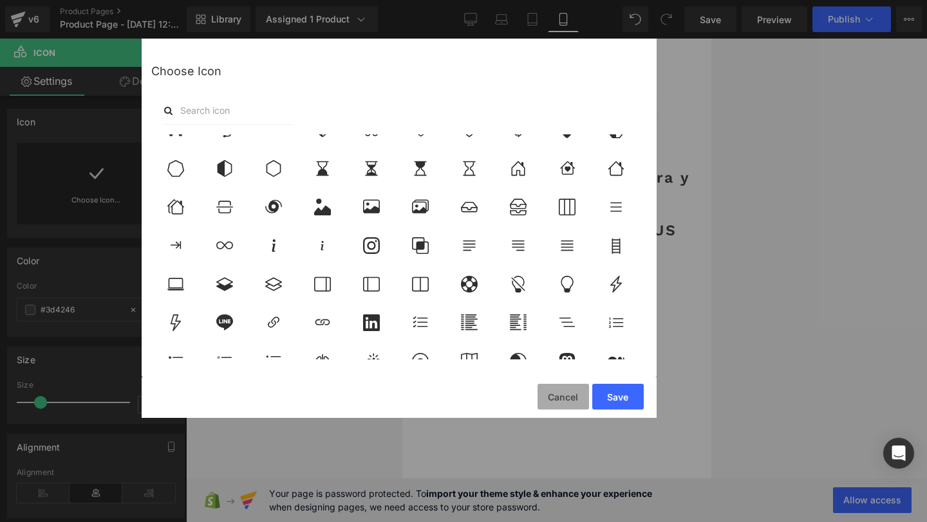
click at [569, 401] on button "Cancel" at bounding box center [562, 397] width 51 height 26
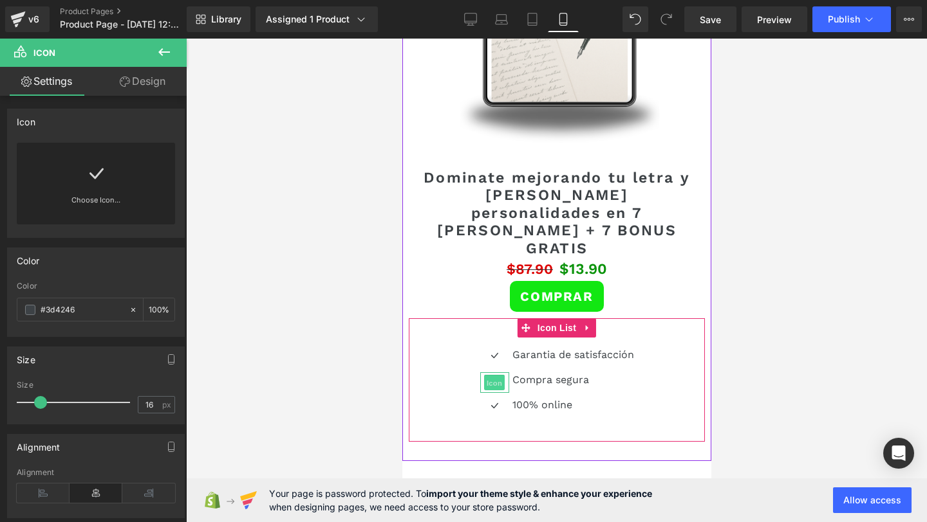
click at [494, 375] on span "Icon" at bounding box center [493, 382] width 21 height 15
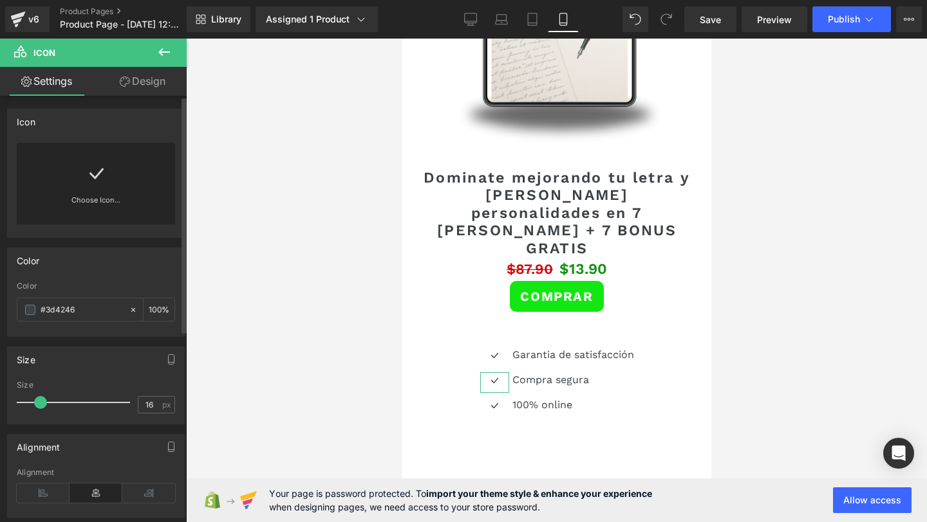
click at [92, 176] on icon at bounding box center [96, 173] width 21 height 21
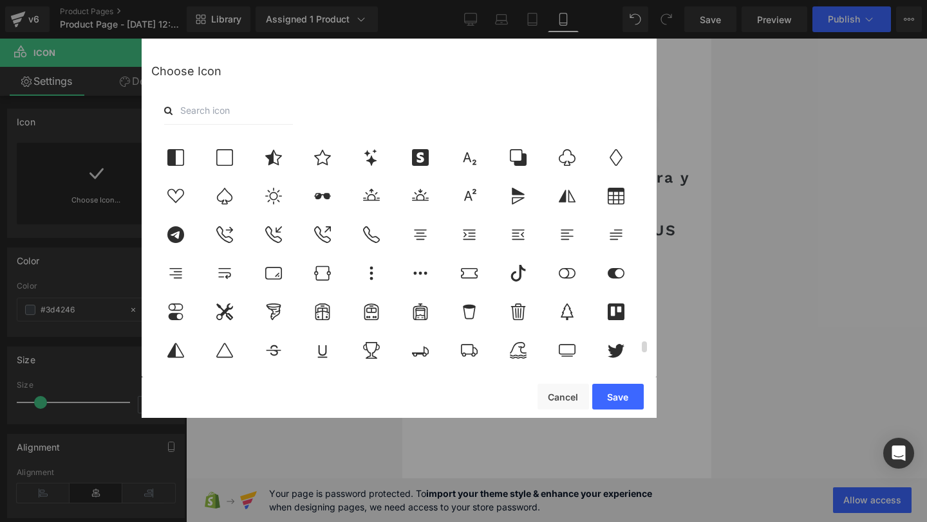
scroll to position [4487, 0]
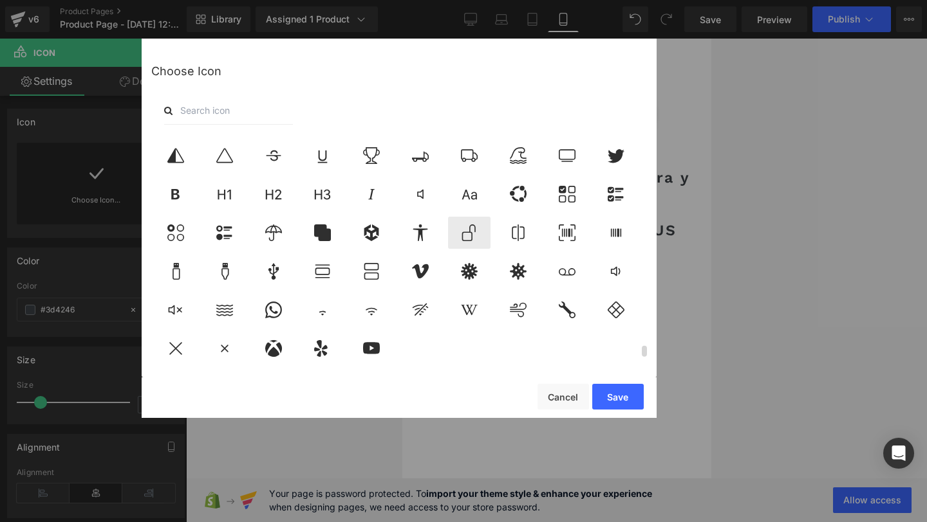
click at [477, 236] on div at bounding box center [469, 233] width 42 height 32
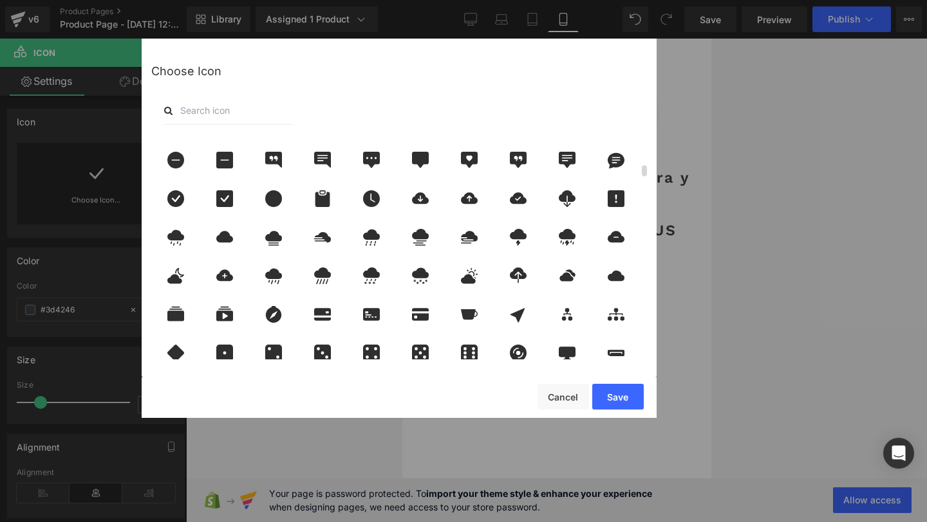
scroll to position [0, 0]
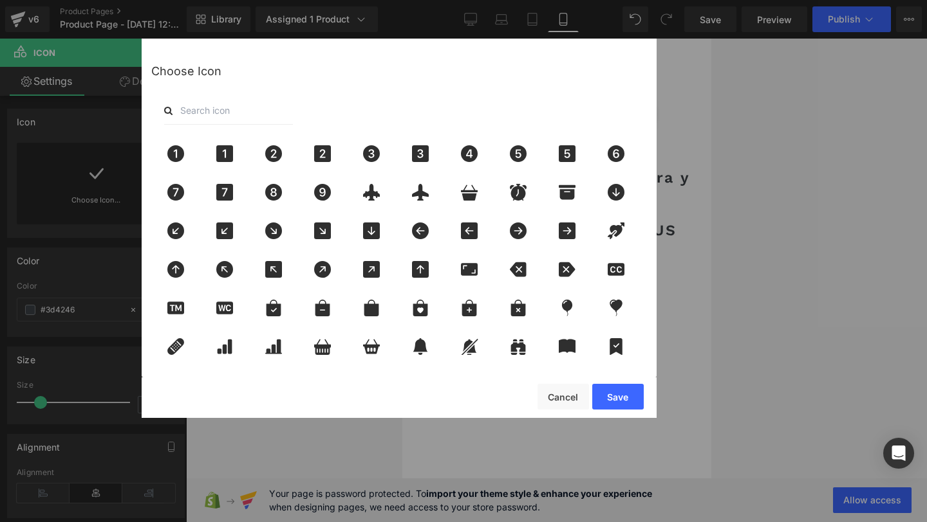
click at [206, 126] on div "Choose Icon" at bounding box center [399, 207] width 515 height 337
click at [211, 113] on input "text" at bounding box center [228, 111] width 129 height 28
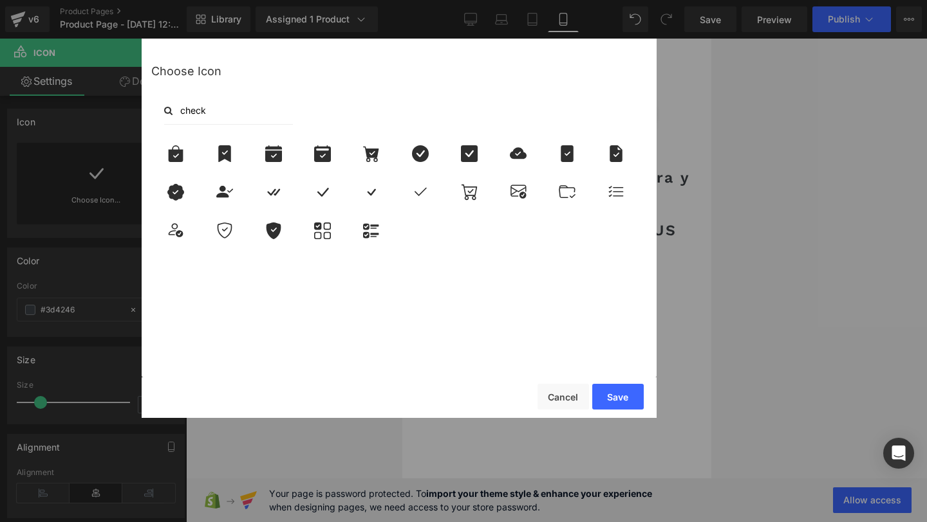
click at [562, 372] on div "Choose Icon check" at bounding box center [399, 207] width 515 height 337
click at [562, 391] on button "Cancel" at bounding box center [562, 397] width 51 height 26
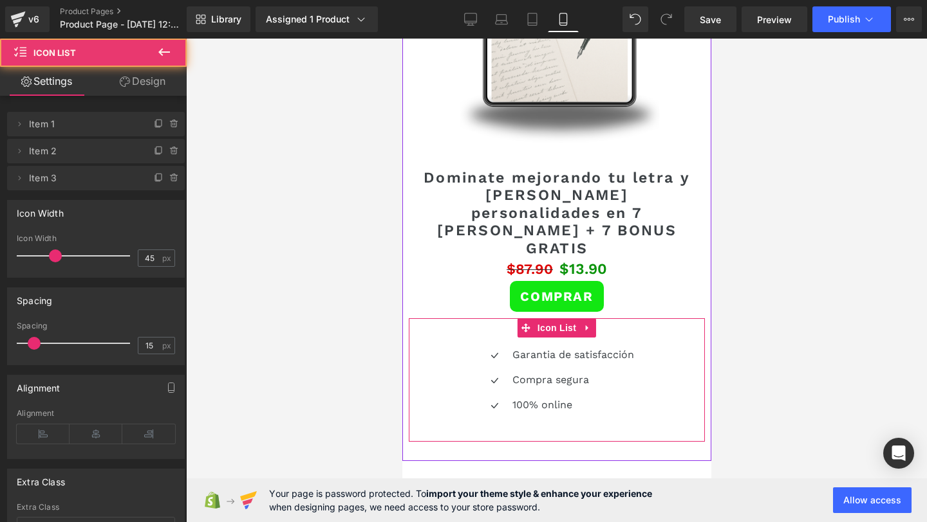
click at [513, 318] on div "Icon Garantia de satisfacción Text Block Icon Compra segura Text Block Icon 100…" at bounding box center [556, 380] width 296 height 124
click at [482, 318] on div "Icon Garantia de satisfacción Text Block Icon Compra segura Text Block Icon 100…" at bounding box center [556, 380] width 296 height 124
click at [484, 318] on div "Icon Garantia de satisfacción Text Block Icon Compra segura Text Block Icon 100…" at bounding box center [556, 380] width 296 height 124
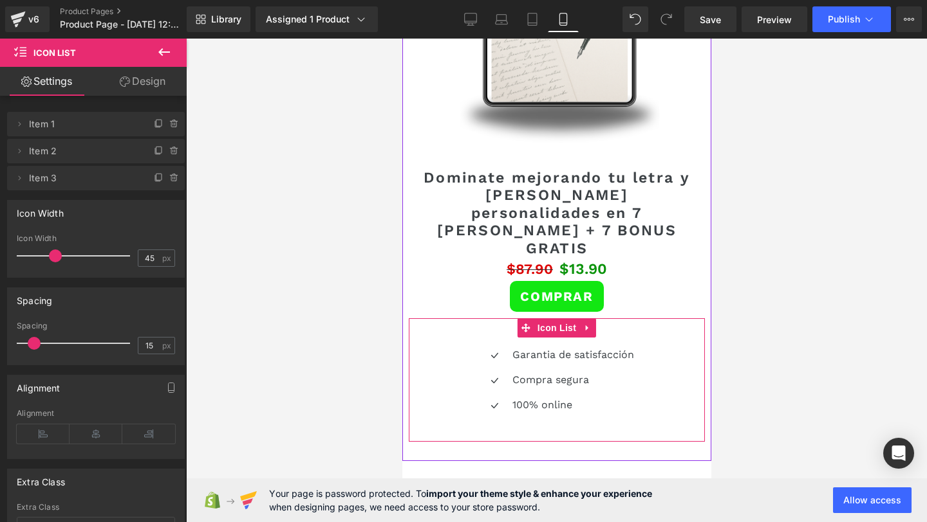
drag, startPoint x: 461, startPoint y: 311, endPoint x: 474, endPoint y: 284, distance: 29.4
click at [474, 318] on div "Icon Garantia de satisfacción Text Block Icon Compra segura Text Block Icon 100…" at bounding box center [556, 380] width 296 height 124
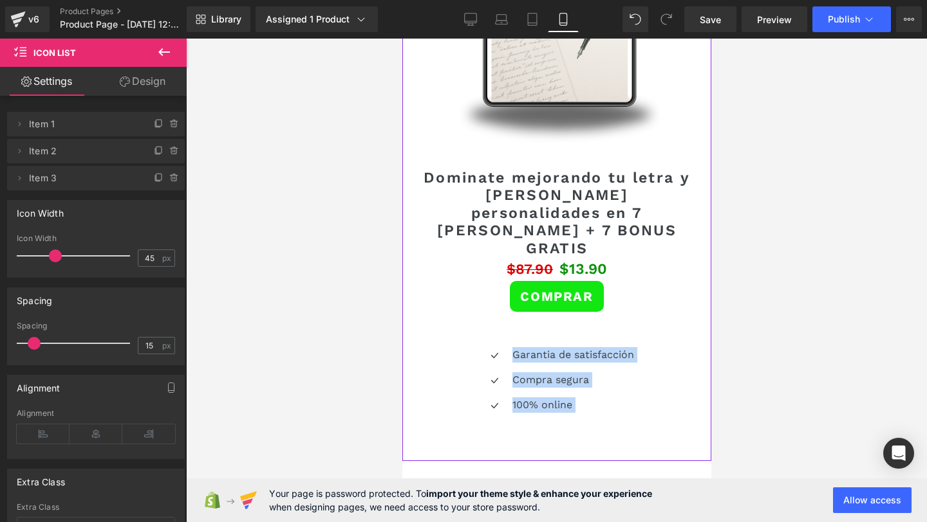
click at [466, 281] on div "Comprar" at bounding box center [556, 296] width 277 height 31
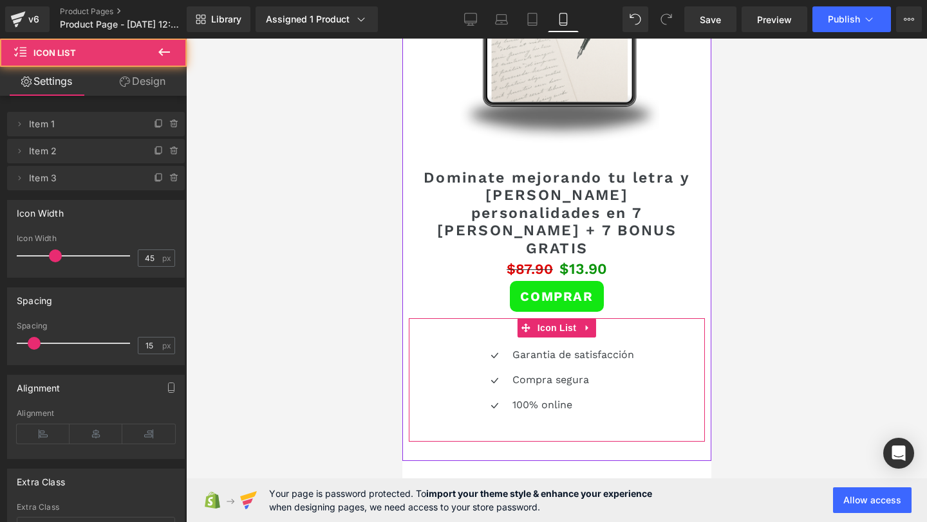
click at [465, 318] on div "45px" at bounding box center [556, 332] width 296 height 29
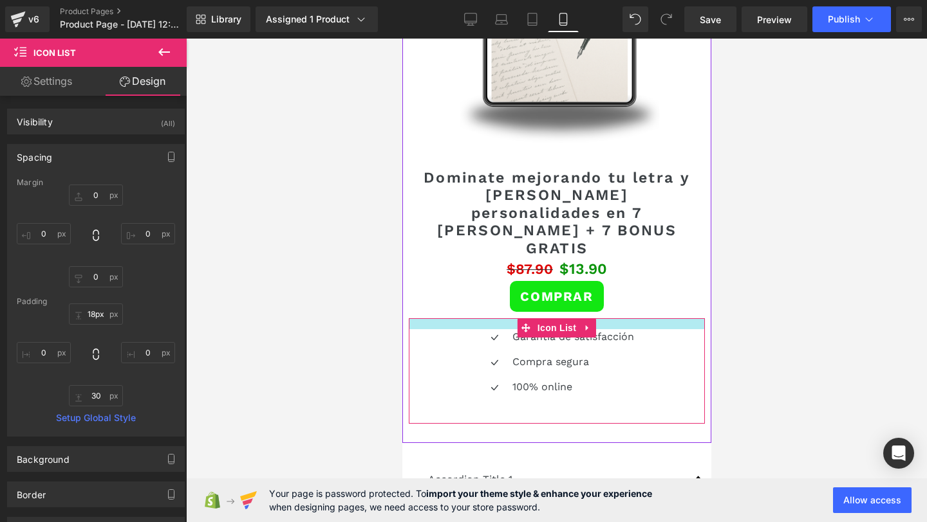
drag, startPoint x: 465, startPoint y: 309, endPoint x: 470, endPoint y: 293, distance: 16.5
click at [470, 318] on div at bounding box center [556, 323] width 296 height 11
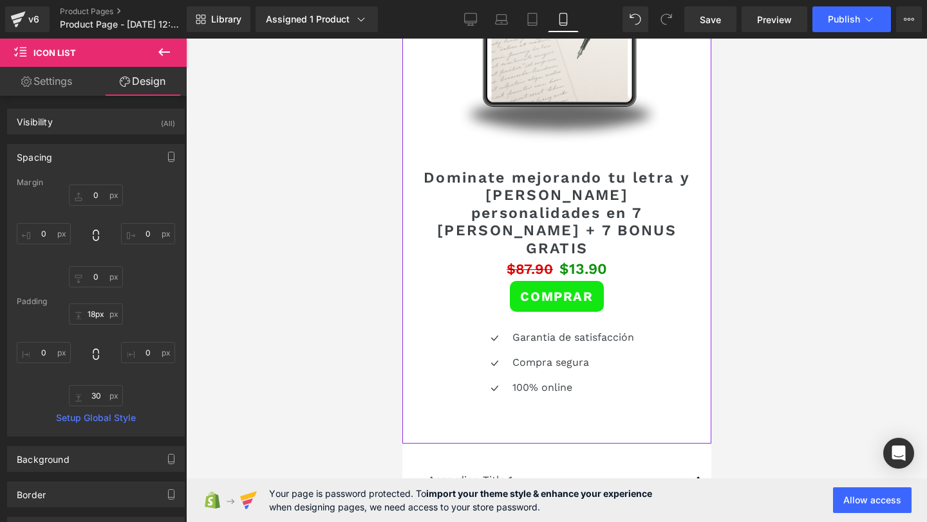
click at [676, 281] on div "Comprar" at bounding box center [556, 296] width 277 height 31
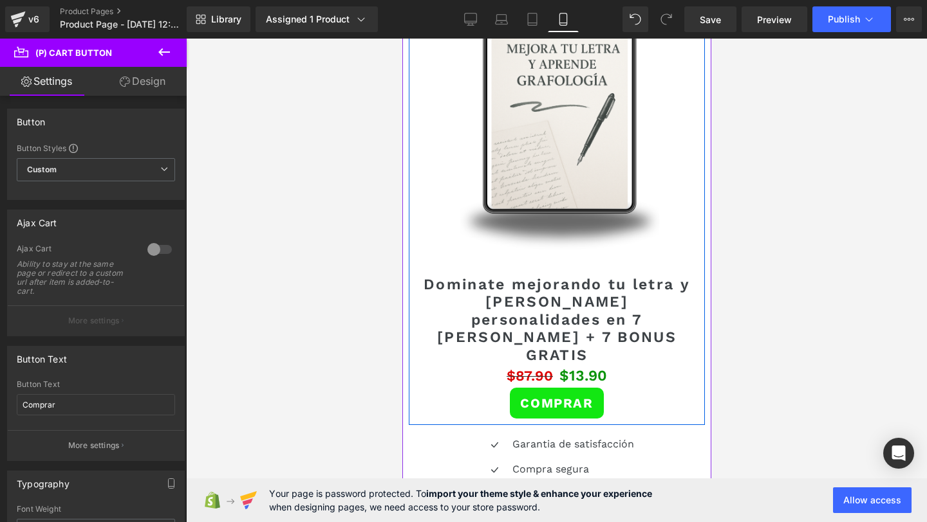
scroll to position [2009, 0]
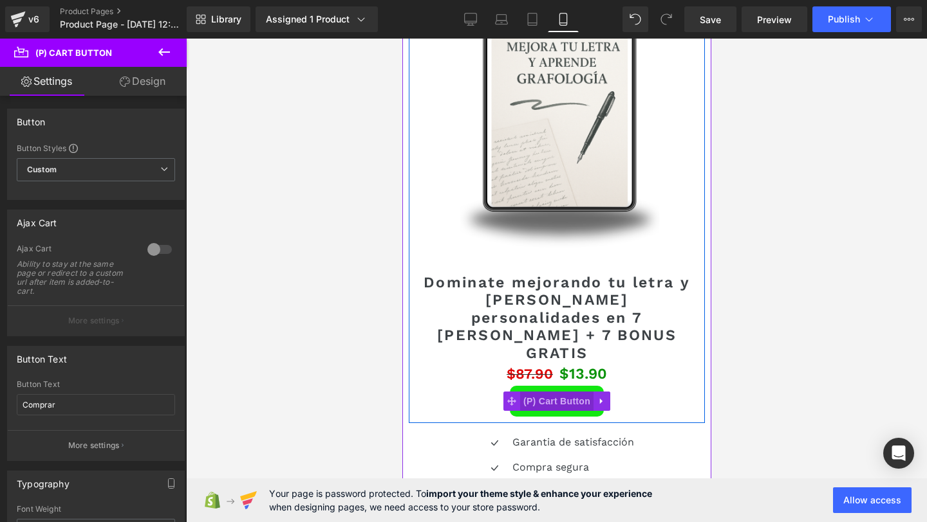
click at [551, 392] on span "(P) Cart Button" at bounding box center [555, 401] width 73 height 19
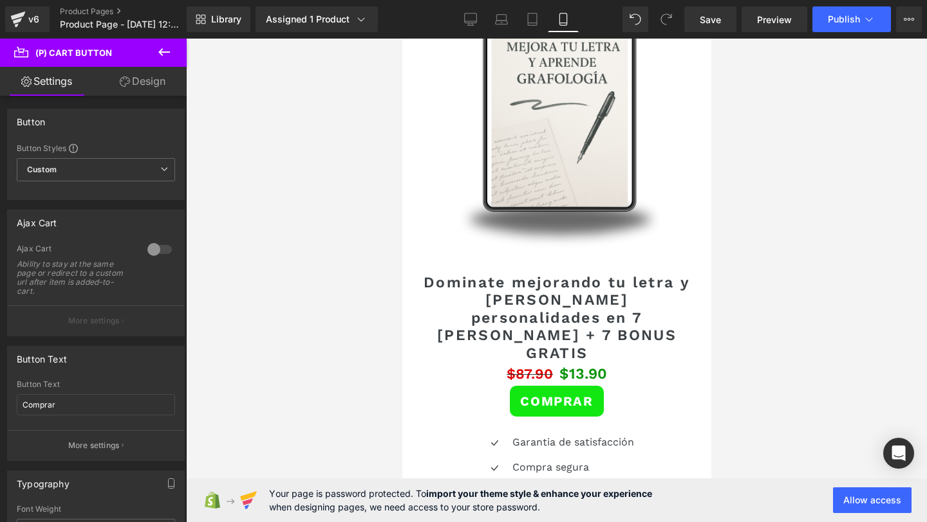
click at [106, 94] on link "Design" at bounding box center [142, 81] width 93 height 29
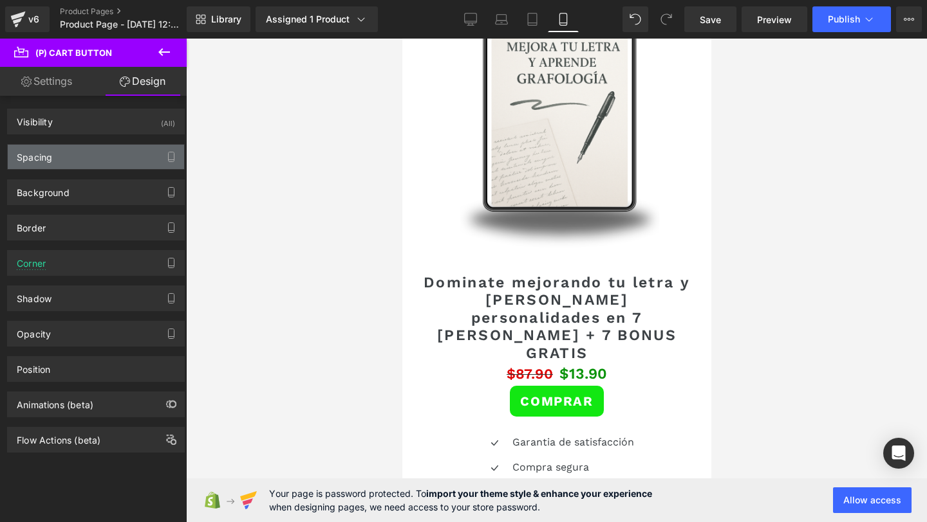
click at [101, 157] on div "Spacing" at bounding box center [96, 157] width 176 height 24
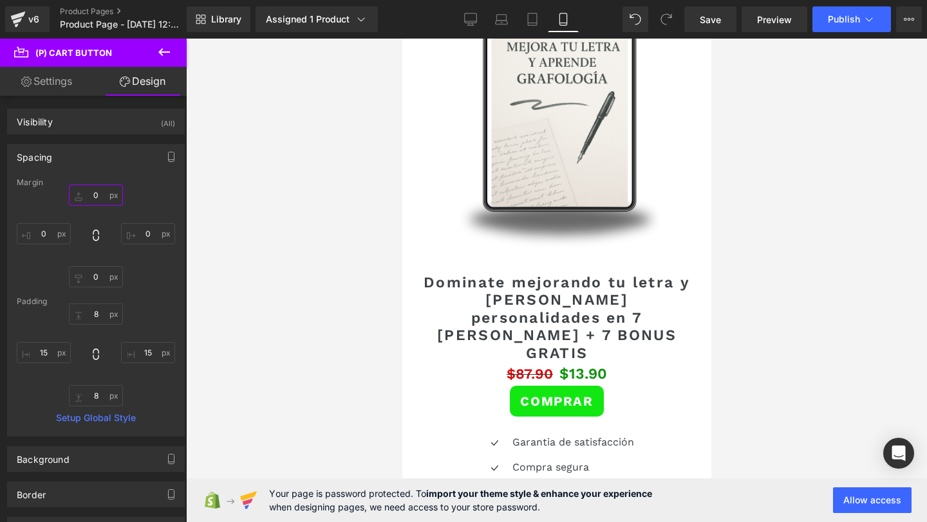
click at [91, 192] on input "0" at bounding box center [96, 195] width 54 height 21
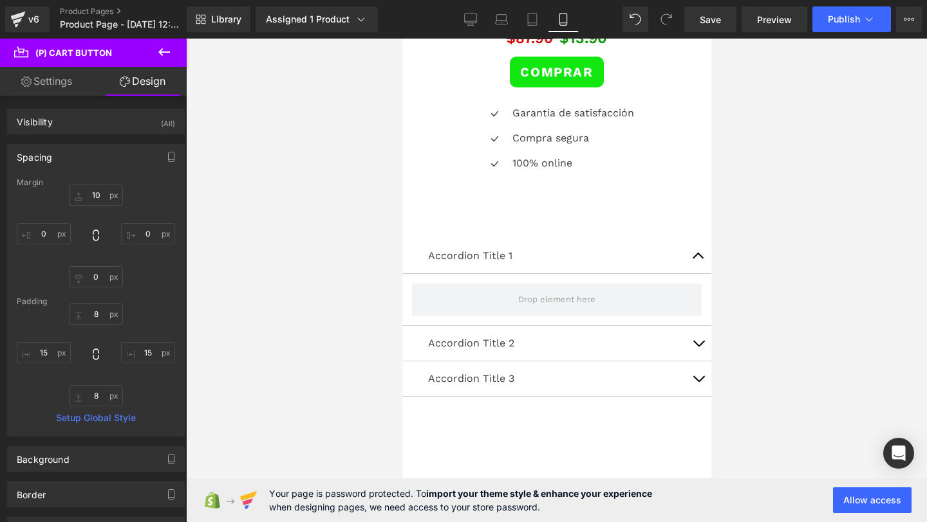
scroll to position [2323, 0]
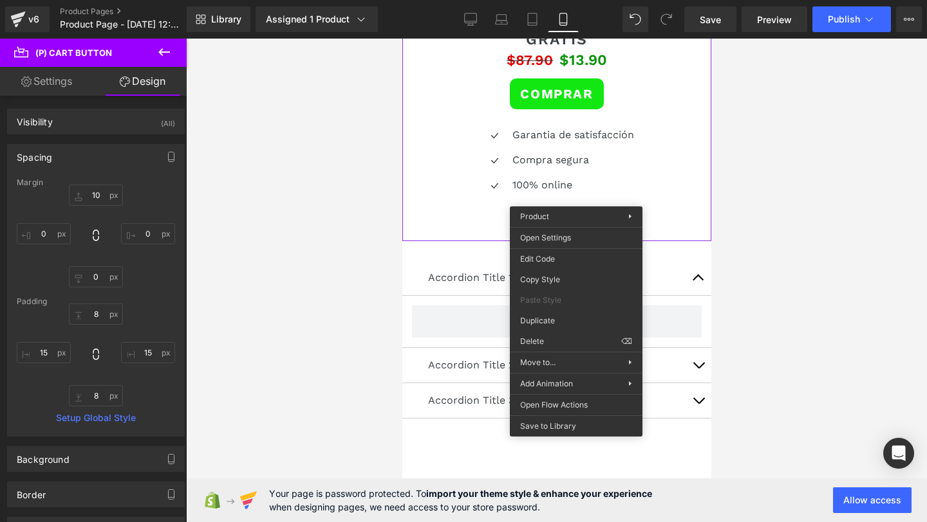
click at [504, 241] on div "Accordion Title 1 Text Block Accordion Title 2 Text Block Accordion Title 3 Tex…" at bounding box center [555, 339] width 309 height 197
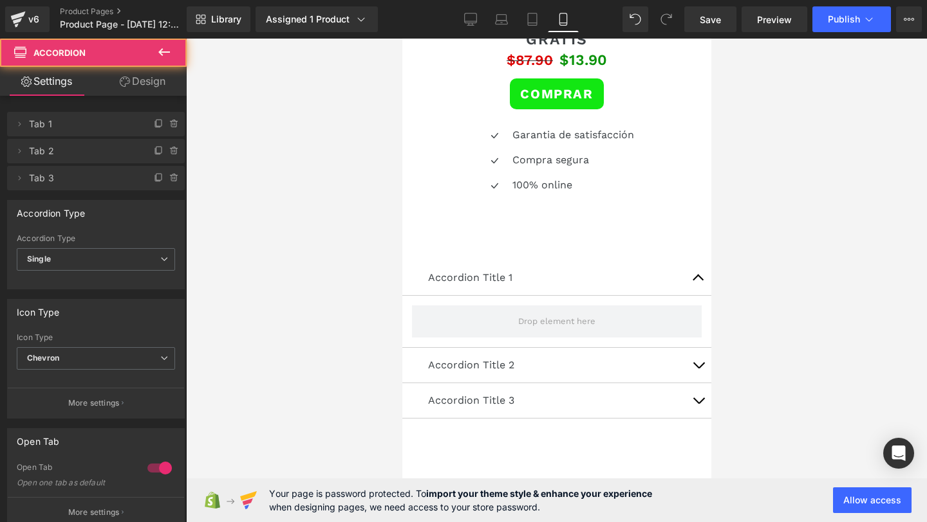
click at [401, 39] on div at bounding box center [401, 39] width 0 height 0
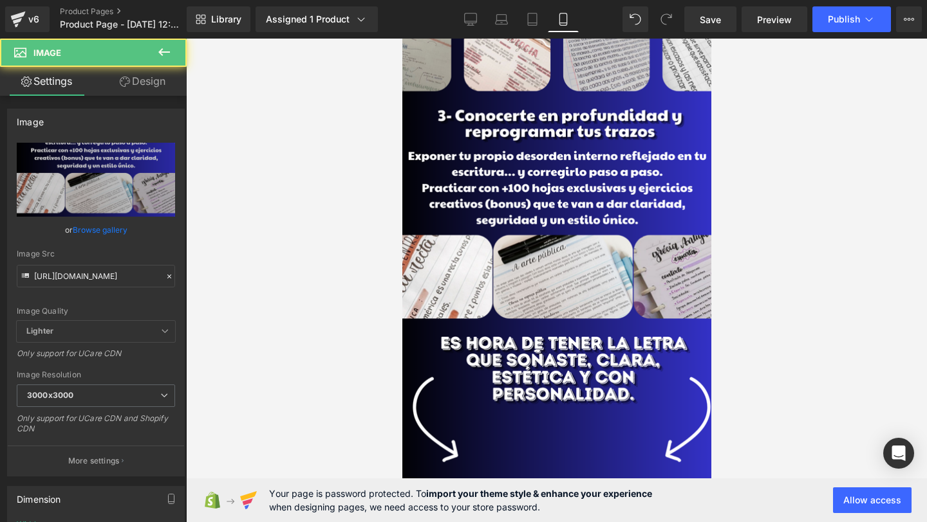
click at [510, 199] on img at bounding box center [556, 249] width 328 height 513
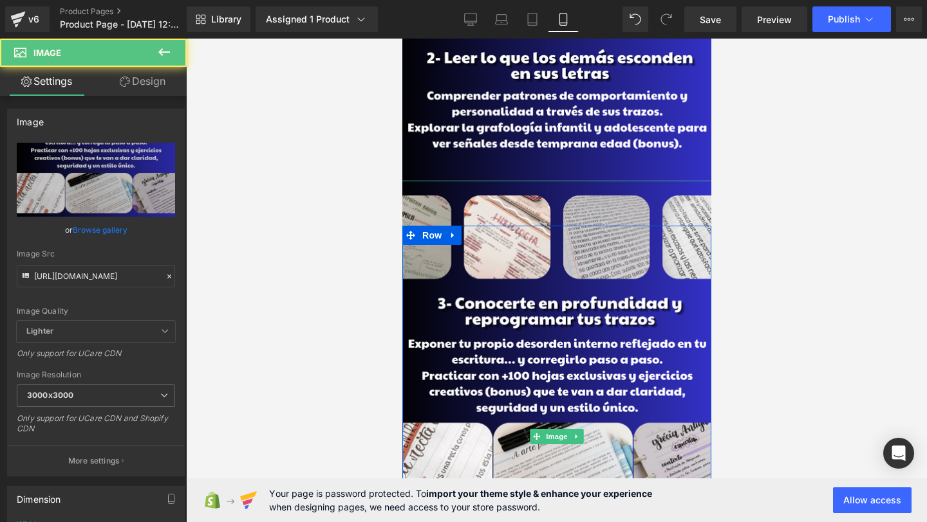
scroll to position [1130, 0]
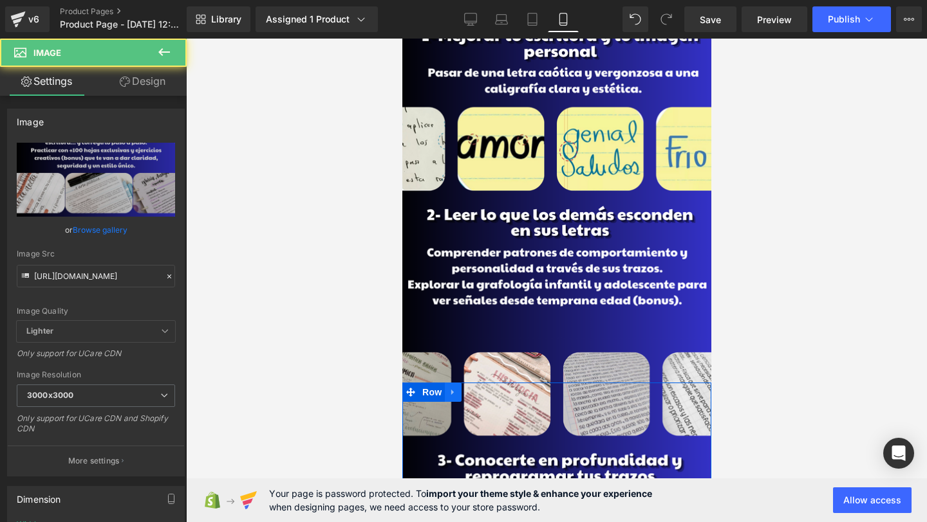
click at [455, 387] on link at bounding box center [452, 392] width 17 height 19
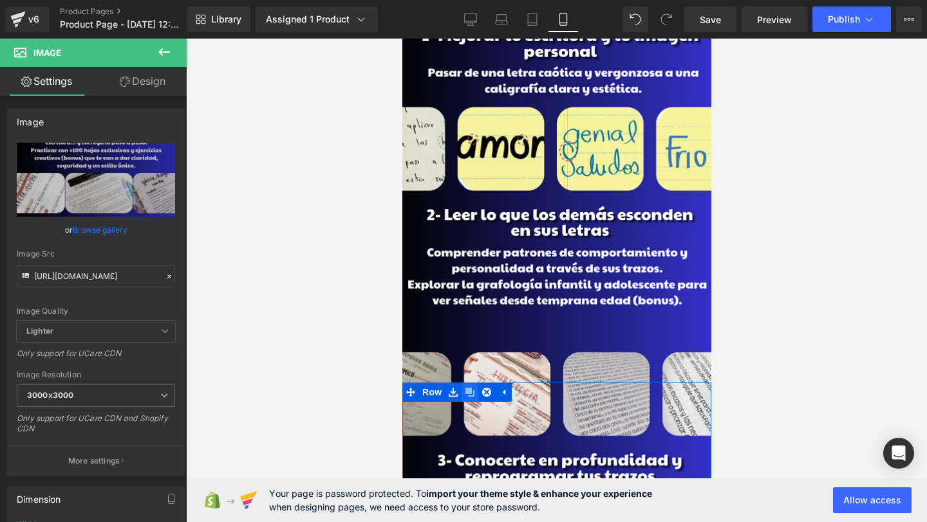
click at [467, 396] on icon at bounding box center [469, 392] width 9 height 9
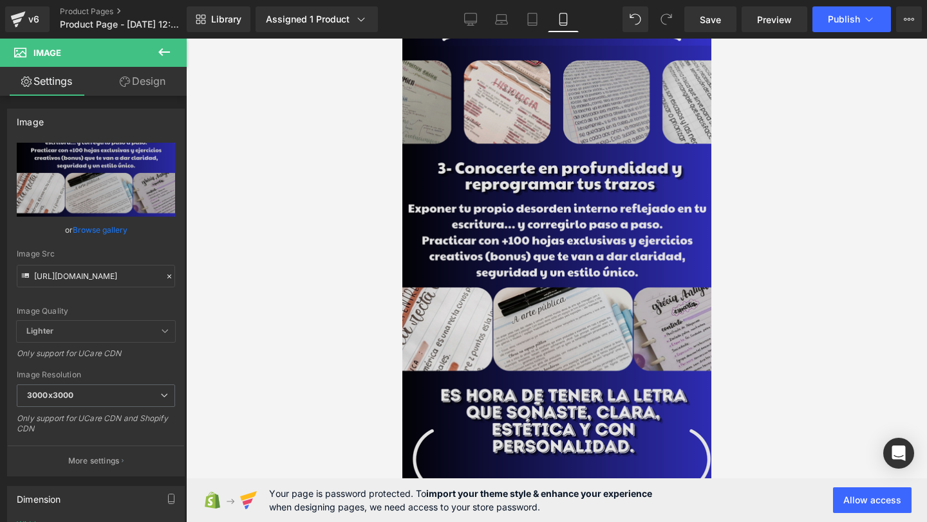
click at [457, 231] on img at bounding box center [556, 302] width 328 height 513
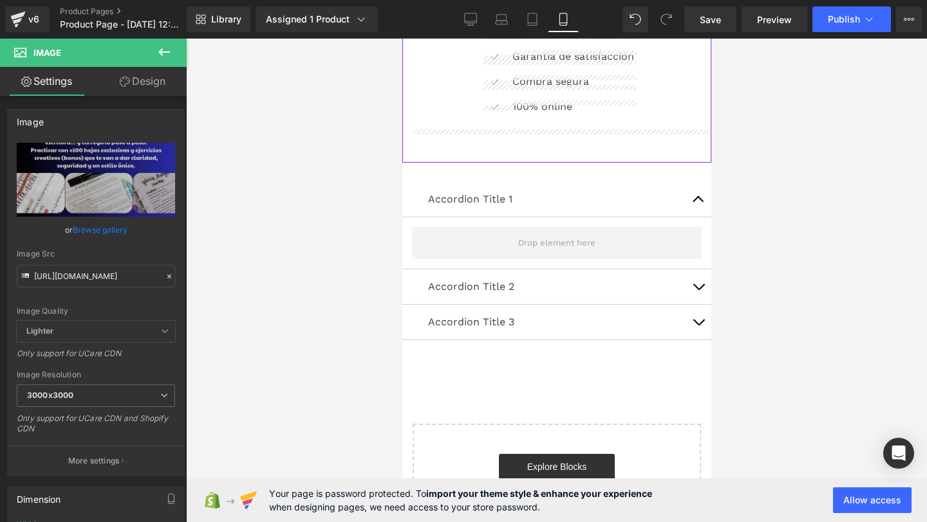
scroll to position [2430, 0]
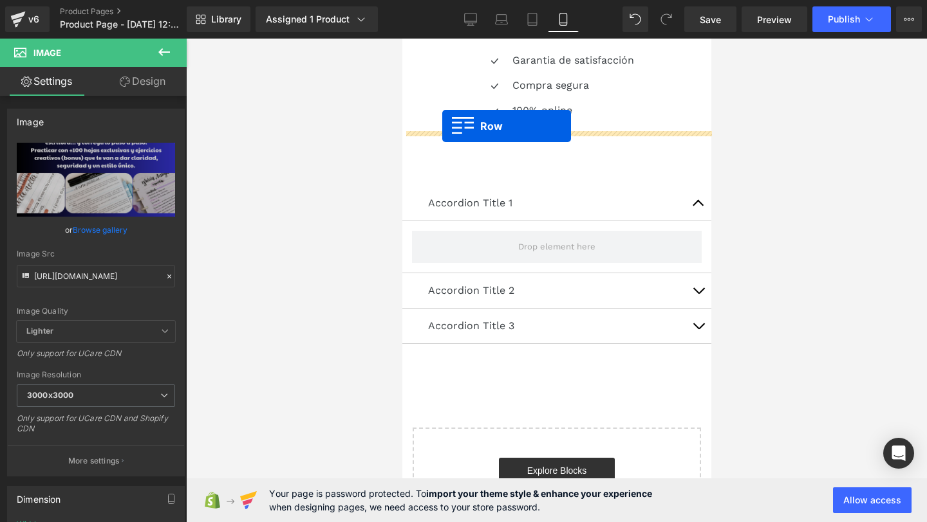
drag, startPoint x: 407, startPoint y: 75, endPoint x: 441, endPoint y: 126, distance: 61.7
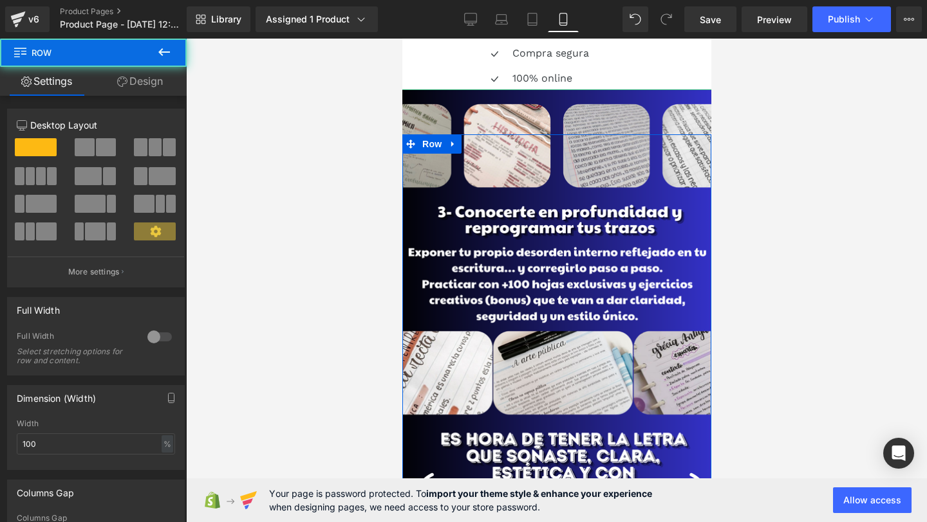
scroll to position [2398, 0]
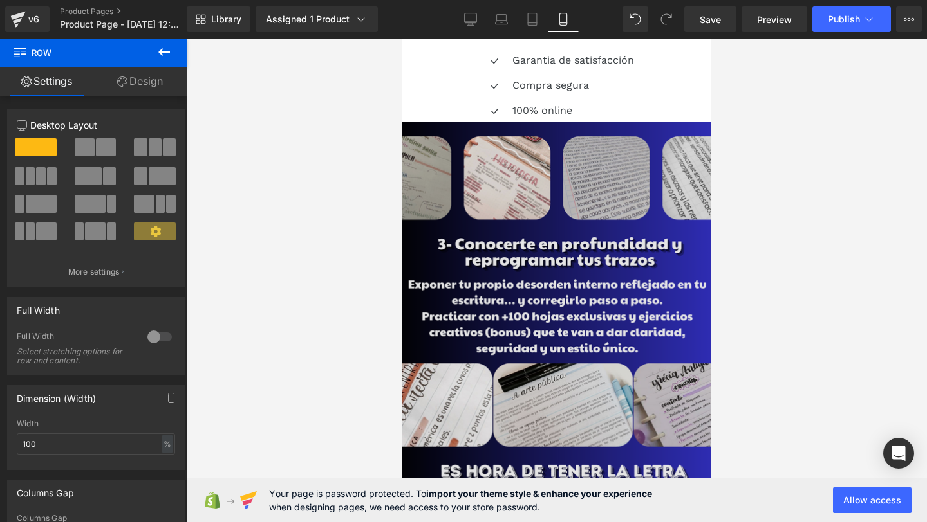
click at [569, 209] on img at bounding box center [556, 378] width 328 height 513
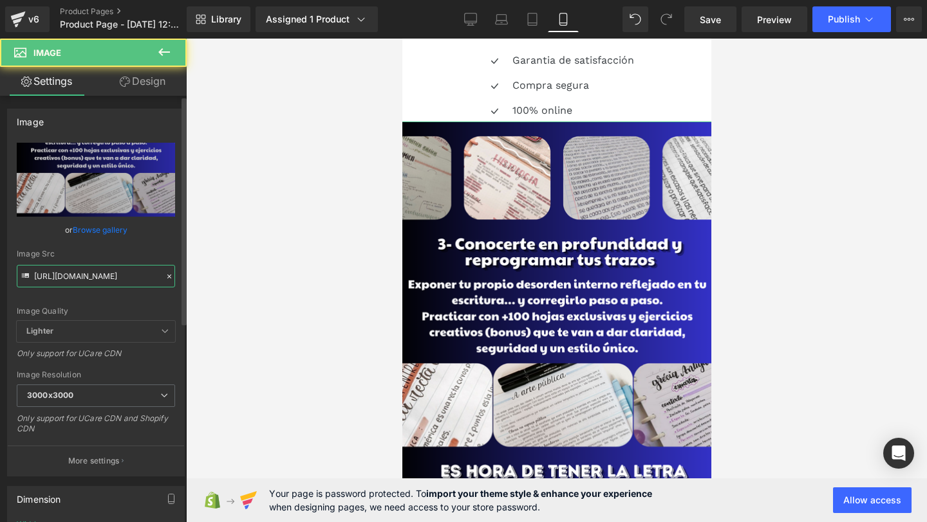
click at [60, 282] on input "https://i.postimg.cc/66DkgZB7/20.png" at bounding box center [96, 276] width 158 height 23
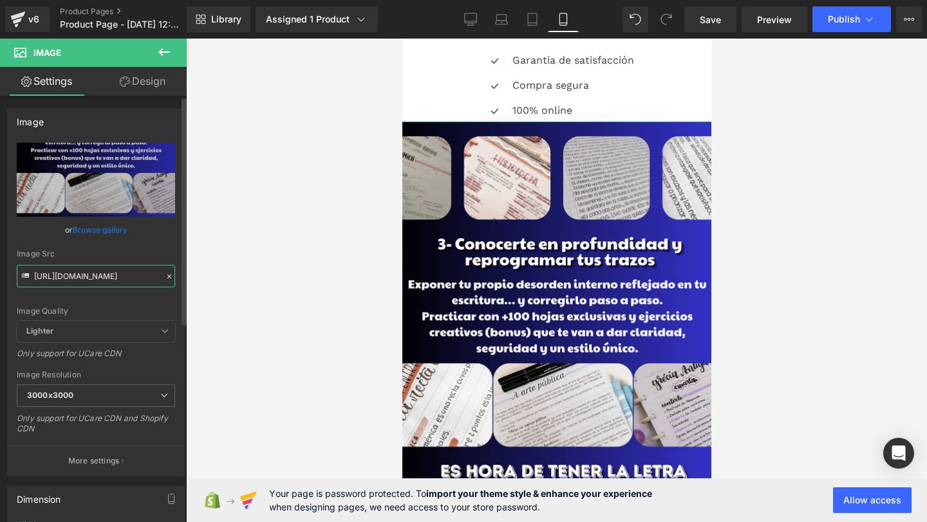
click at [60, 282] on input "https://i.postimg.cc/66DkgZB7/20.png" at bounding box center [96, 276] width 158 height 23
paste input "bYK7WnqH/21"
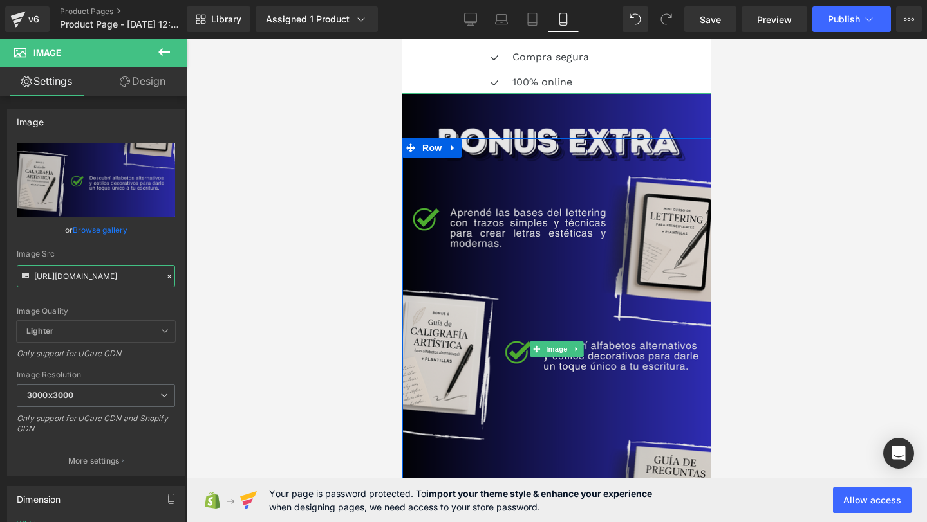
scroll to position [2417, 0]
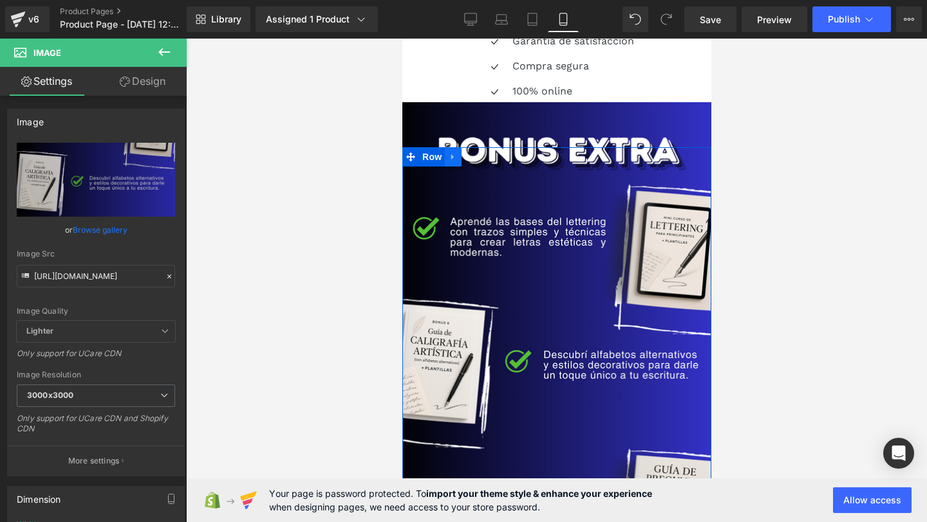
click at [451, 154] on icon at bounding box center [451, 157] width 3 height 6
click at [466, 152] on icon at bounding box center [469, 156] width 9 height 9
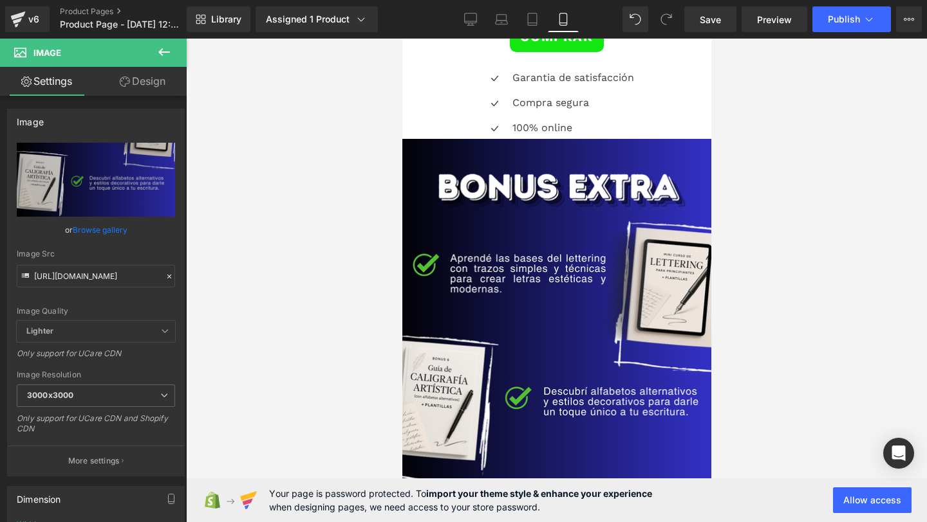
scroll to position [2352, 0]
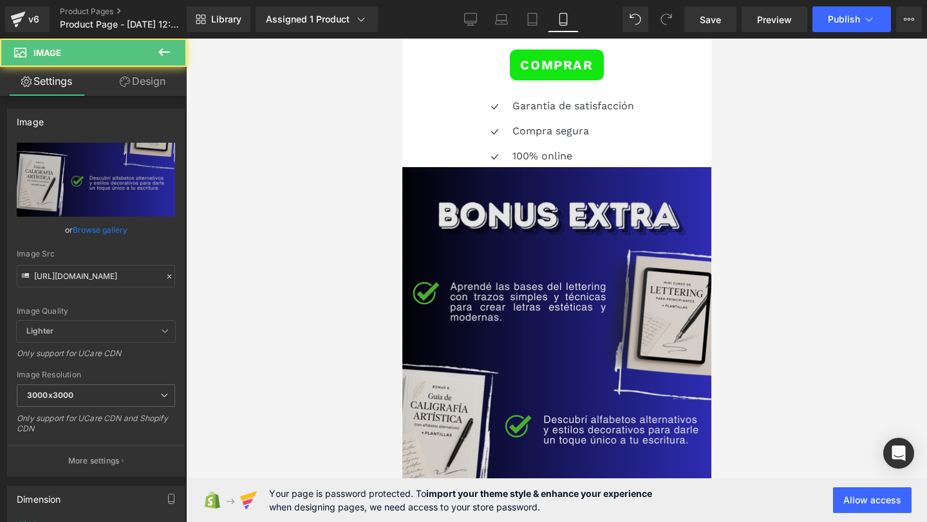
click at [466, 167] on img at bounding box center [556, 423] width 328 height 513
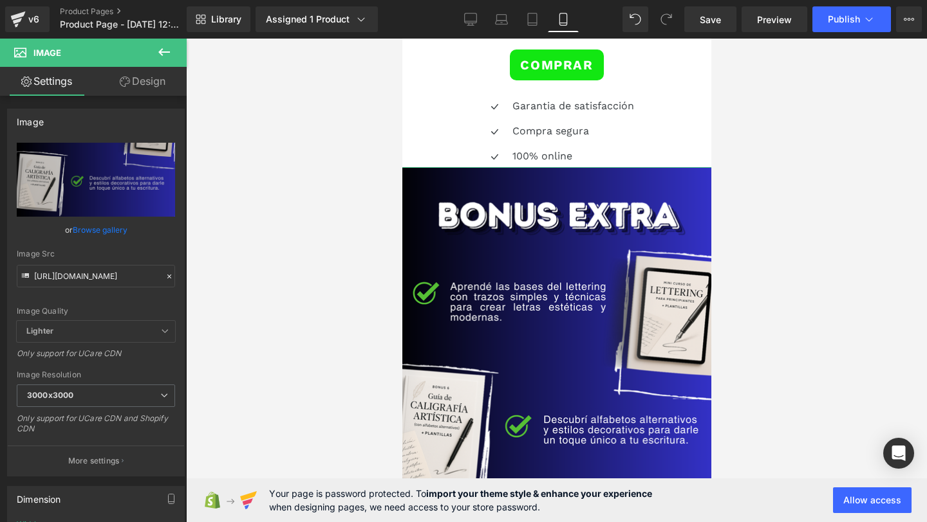
click at [143, 80] on link "Design" at bounding box center [142, 81] width 93 height 29
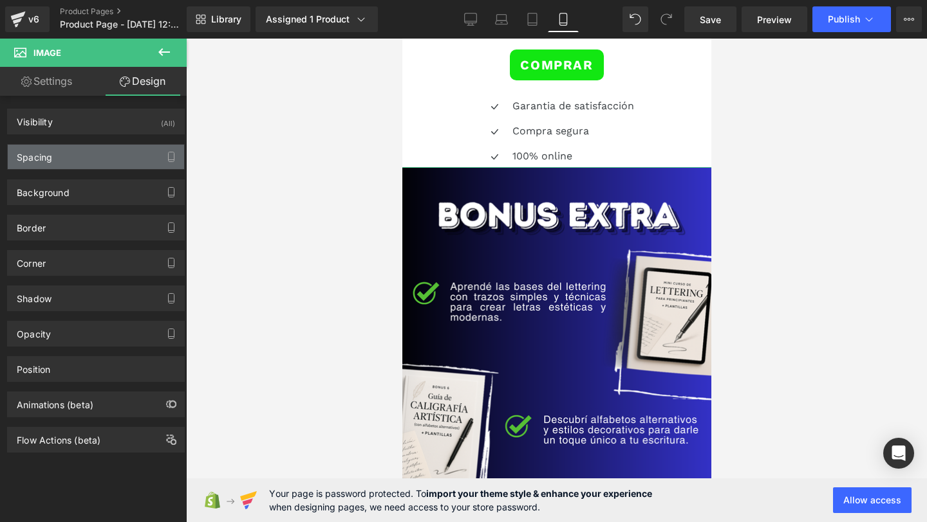
click at [94, 165] on div "Spacing" at bounding box center [96, 157] width 176 height 24
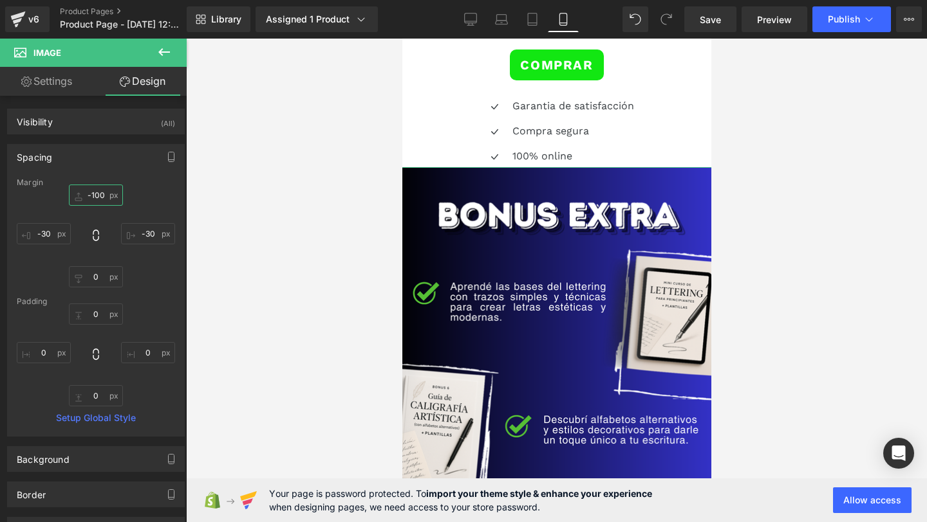
click at [88, 200] on input "-100" at bounding box center [96, 195] width 54 height 21
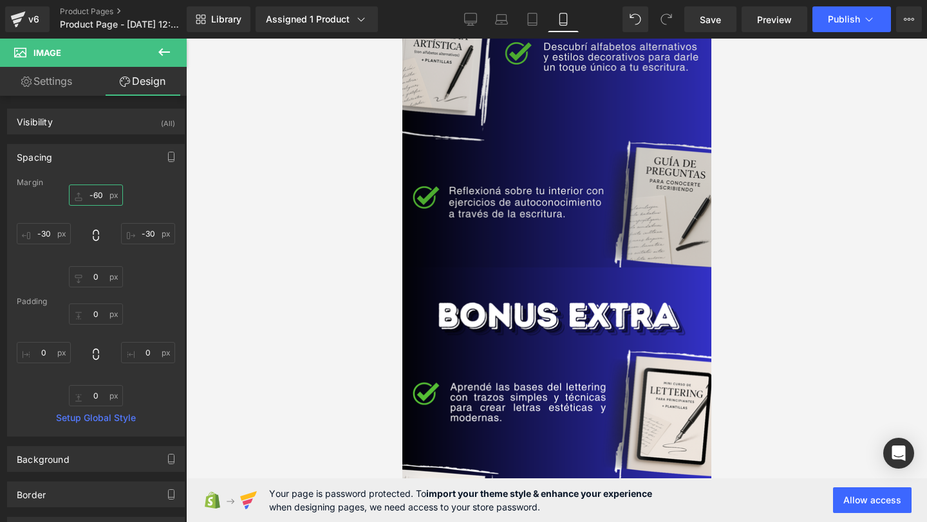
scroll to position [2830, 0]
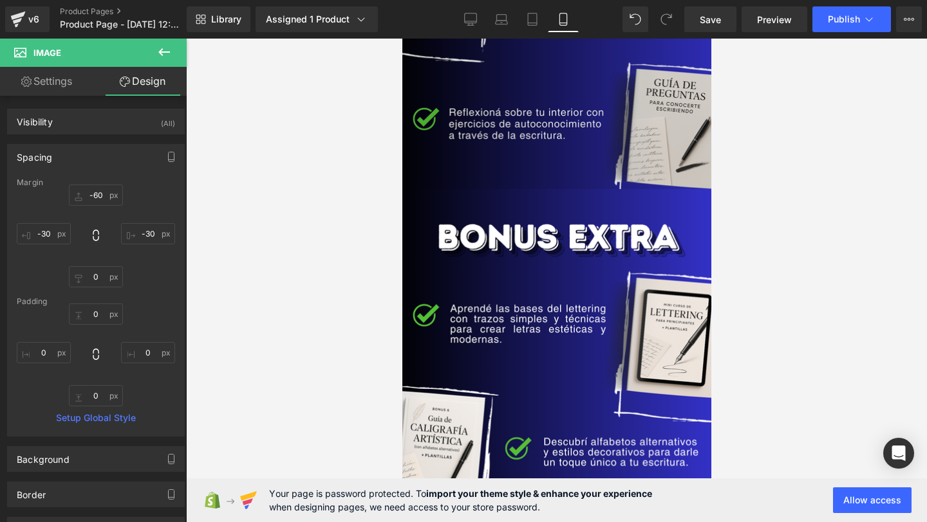
click at [596, 300] on img at bounding box center [556, 445] width 328 height 513
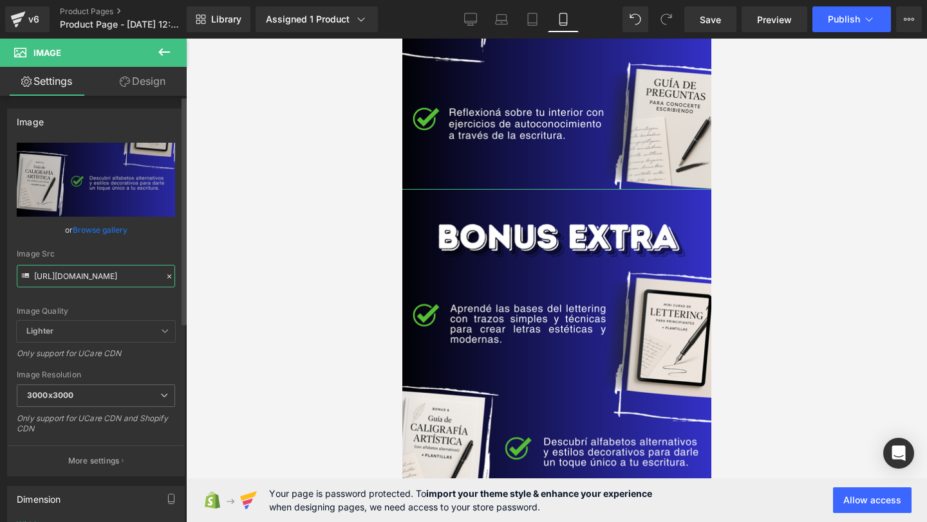
click at [134, 268] on input "https://i.postimg.cc/bYK7WnqH/21.png" at bounding box center [96, 276] width 158 height 23
paste input "h4Hk6mKs/22"
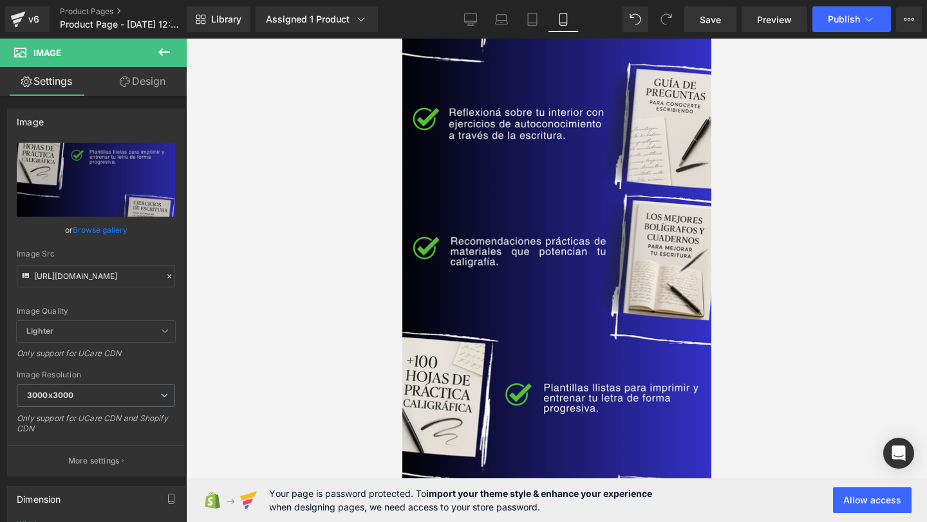
scroll to position [0, 0]
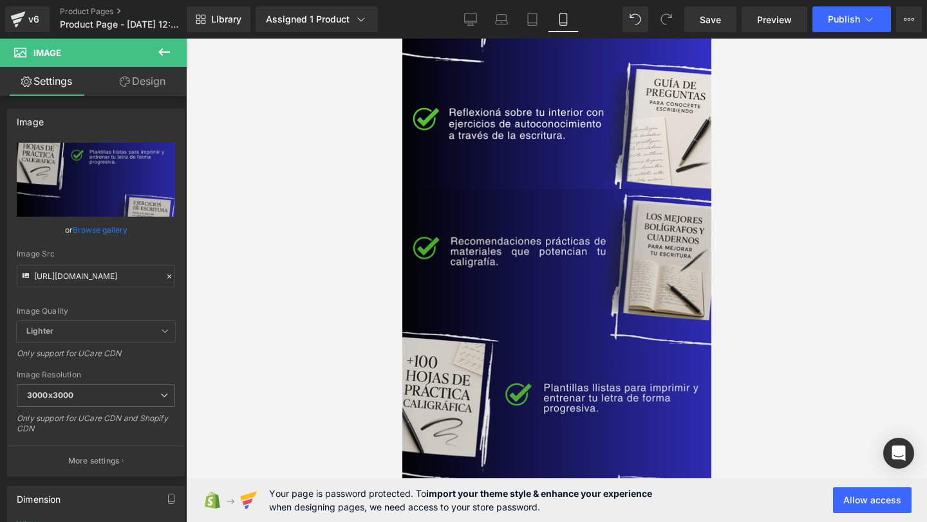
click at [633, 392] on img at bounding box center [556, 445] width 328 height 513
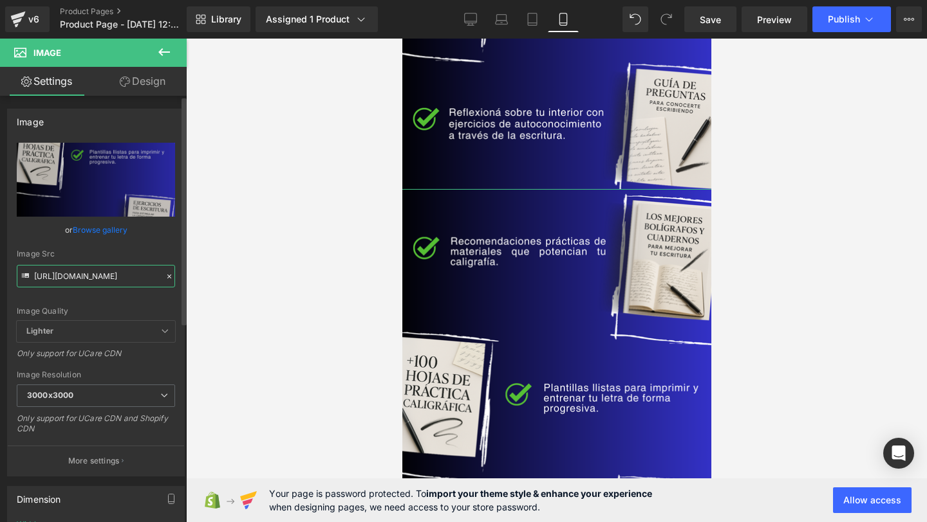
click at [97, 277] on input "https://i.postimg.cc/h4Hk6mKs/22.png" at bounding box center [96, 276] width 158 height 23
paste input "y6jKGPf1/Grafologia_(2)"
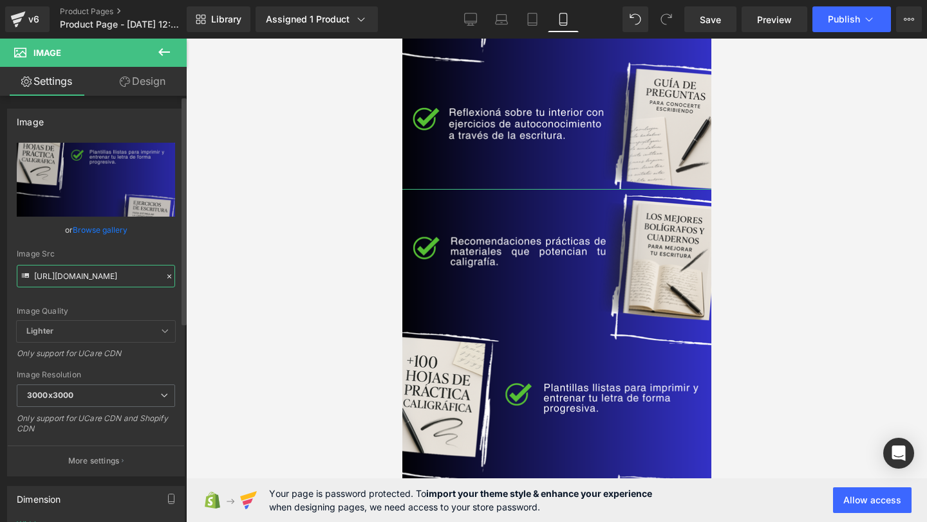
scroll to position [0, 58]
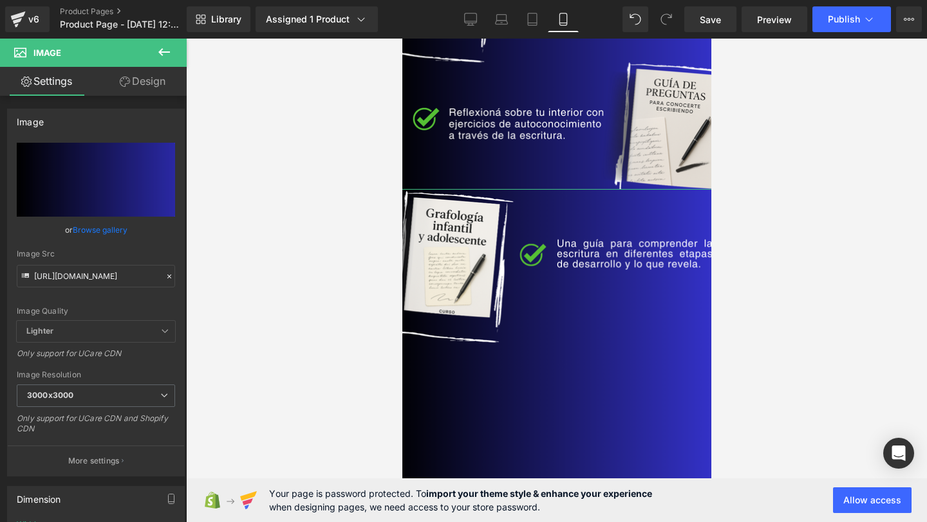
click at [139, 85] on link "Design" at bounding box center [142, 81] width 93 height 29
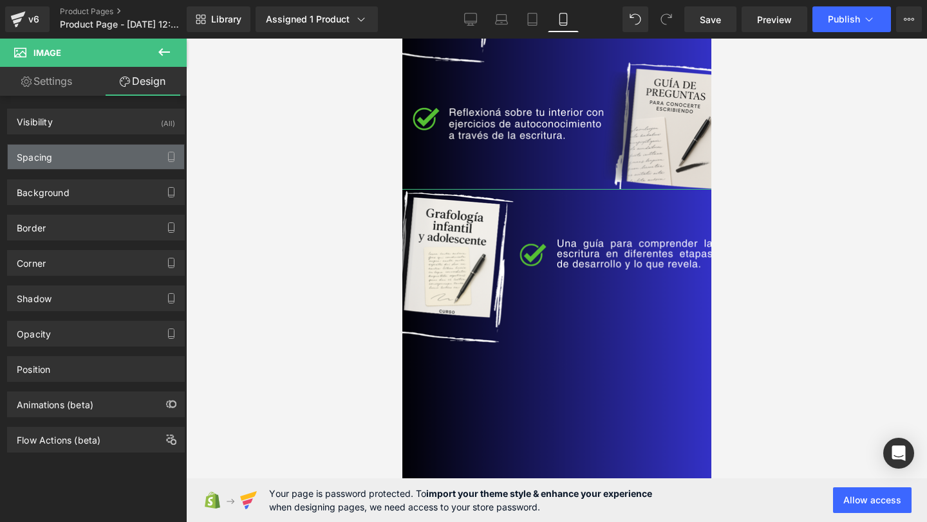
click at [107, 149] on div "Spacing" at bounding box center [96, 157] width 176 height 24
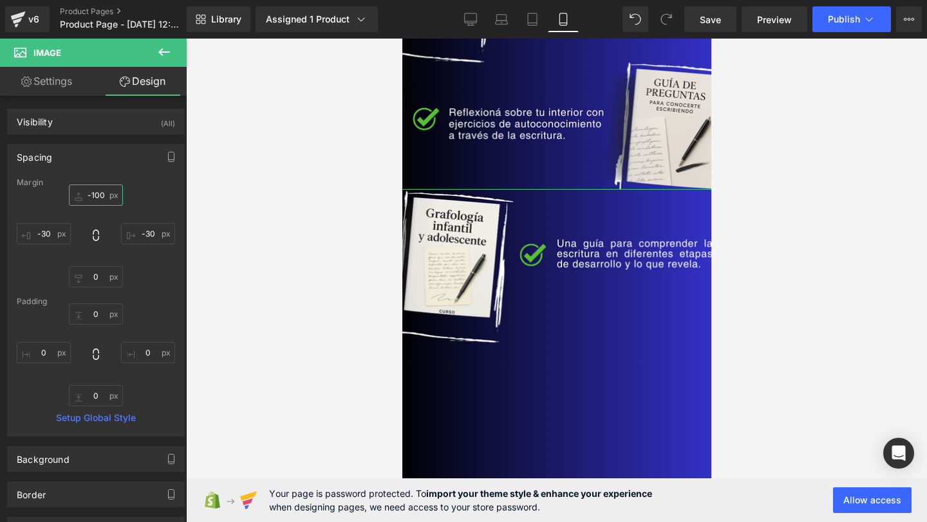
click at [97, 190] on input "-100" at bounding box center [96, 195] width 54 height 21
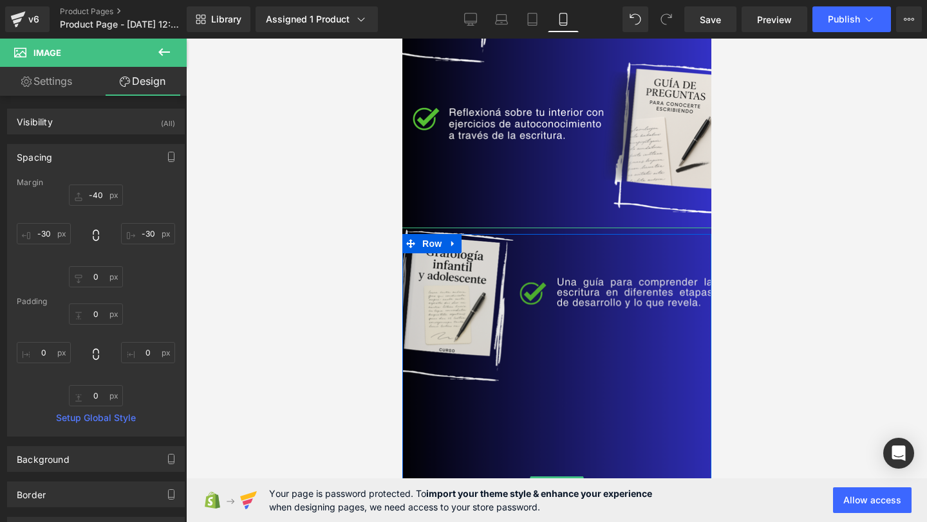
click at [512, 335] on img at bounding box center [556, 484] width 328 height 513
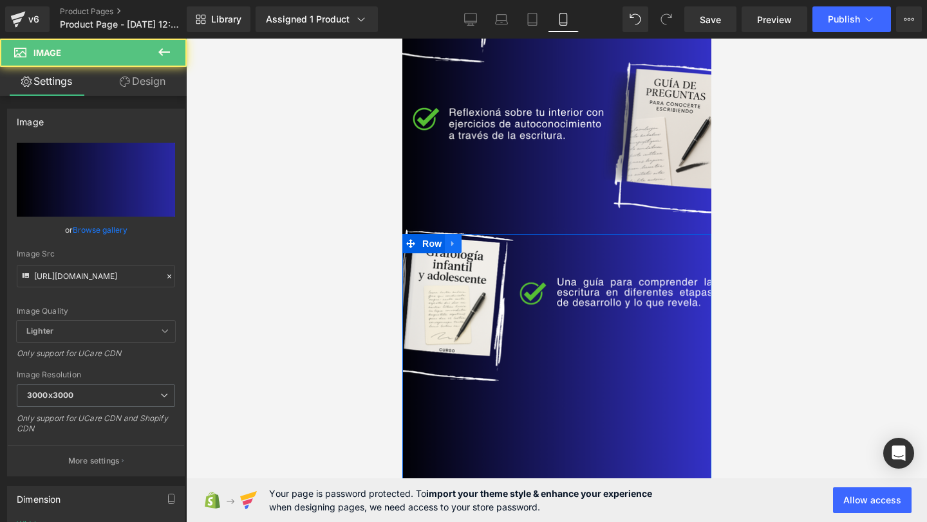
click at [456, 239] on icon at bounding box center [452, 244] width 9 height 10
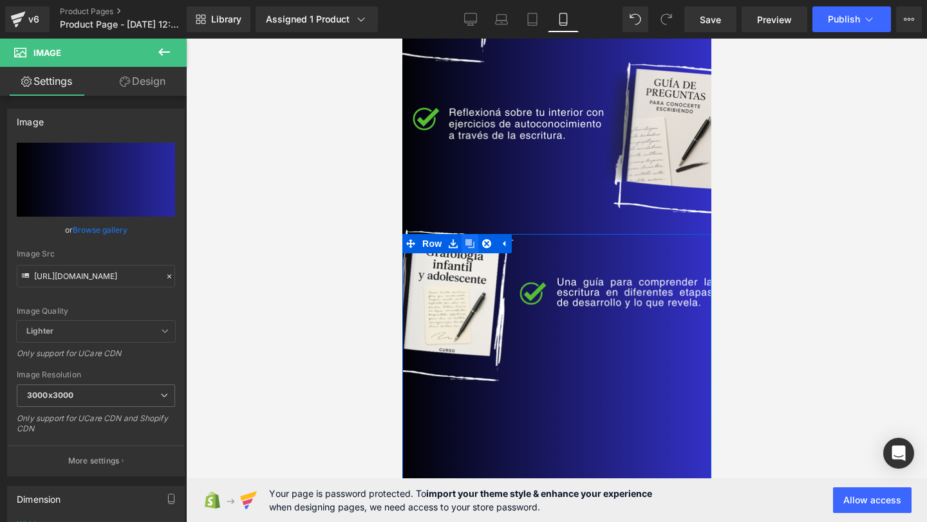
click at [472, 239] on icon at bounding box center [469, 244] width 9 height 10
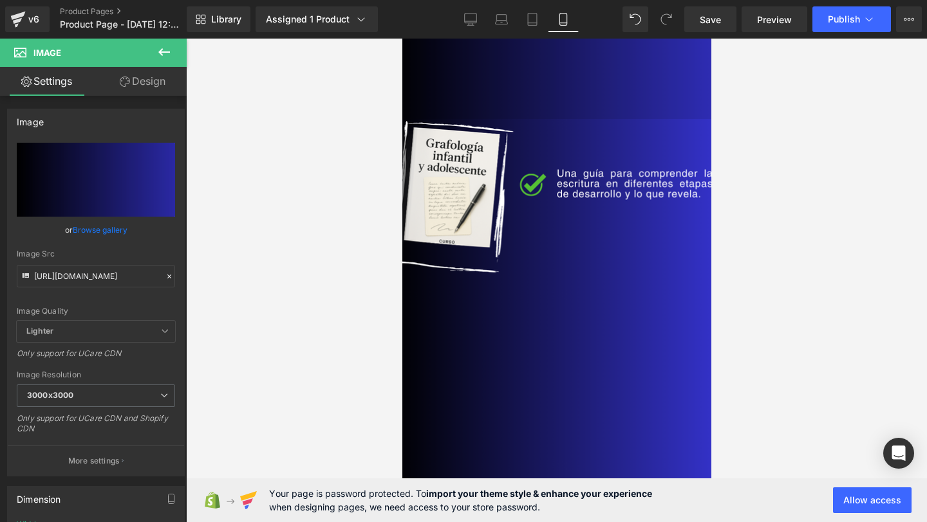
scroll to position [3452, 0]
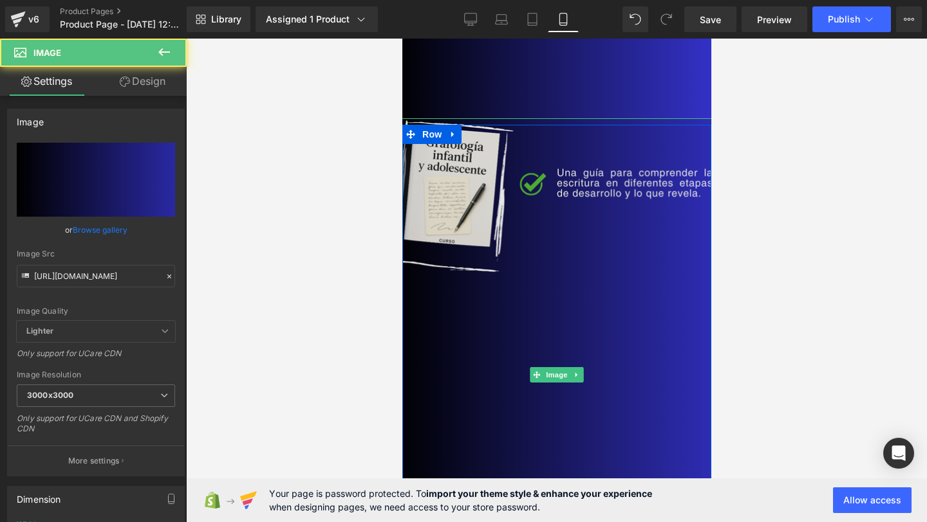
click at [626, 162] on img at bounding box center [556, 374] width 328 height 513
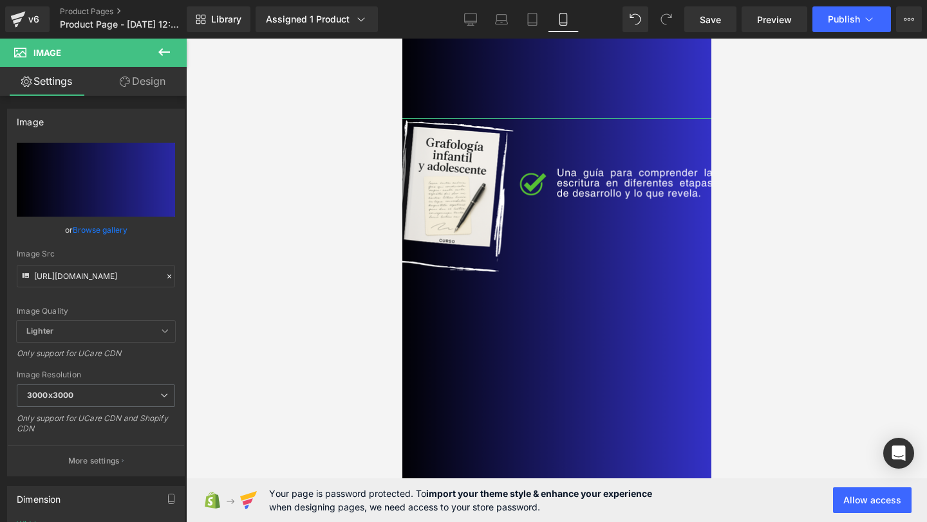
click at [131, 74] on link "Design" at bounding box center [142, 81] width 93 height 29
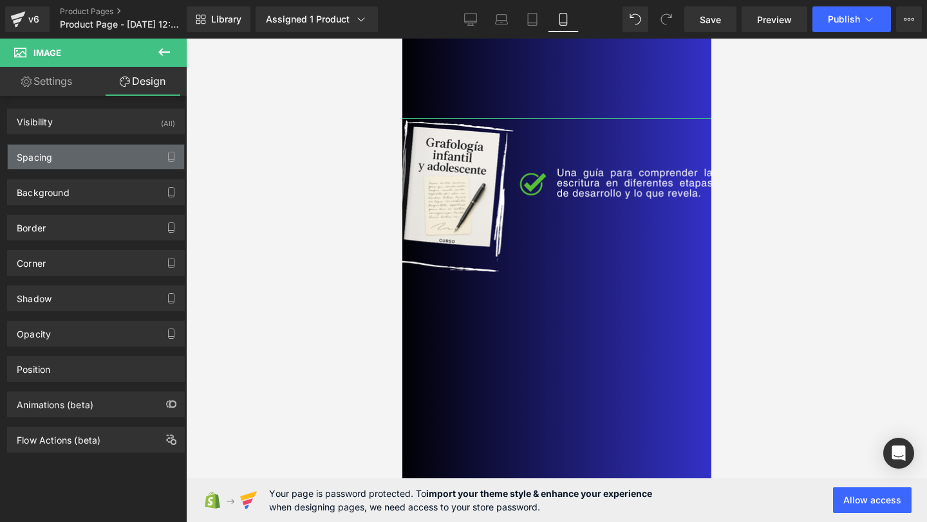
click at [100, 164] on div "Spacing" at bounding box center [96, 157] width 176 height 24
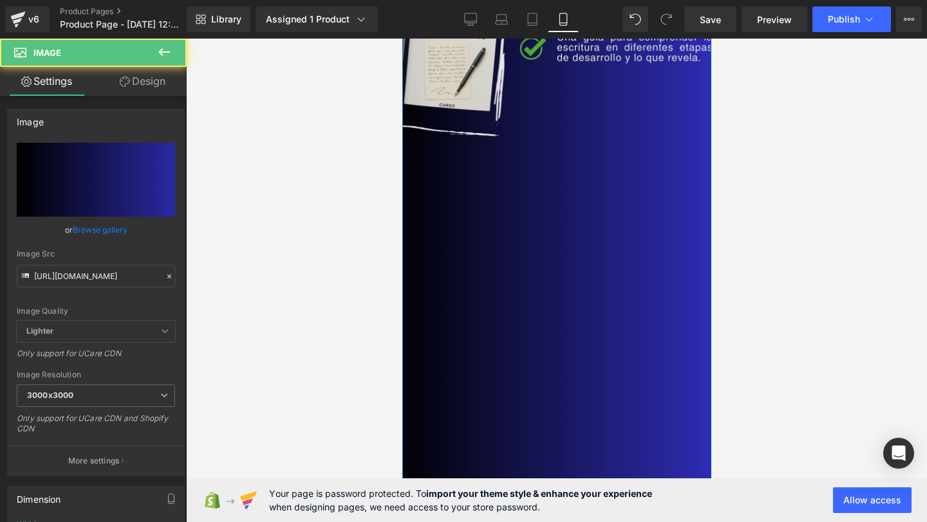
click at [656, 243] on img at bounding box center [556, 239] width 328 height 513
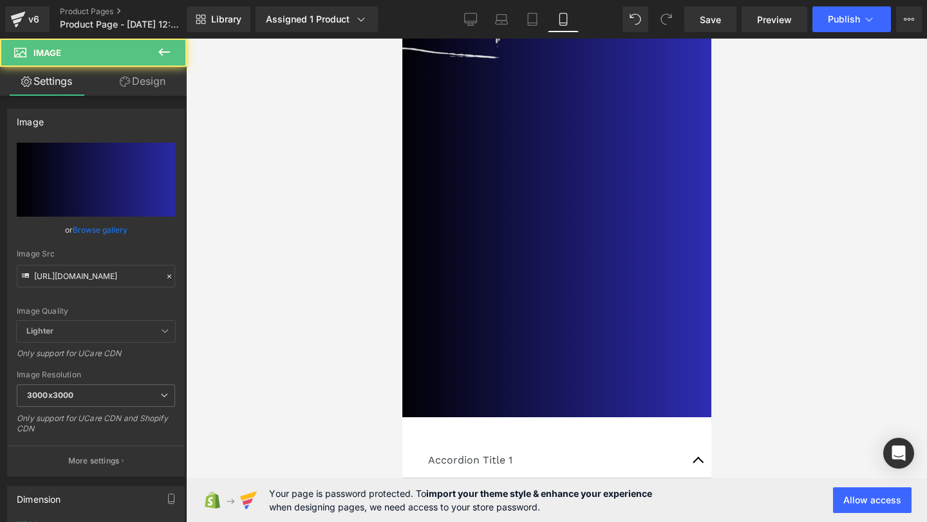
scroll to position [3610, 0]
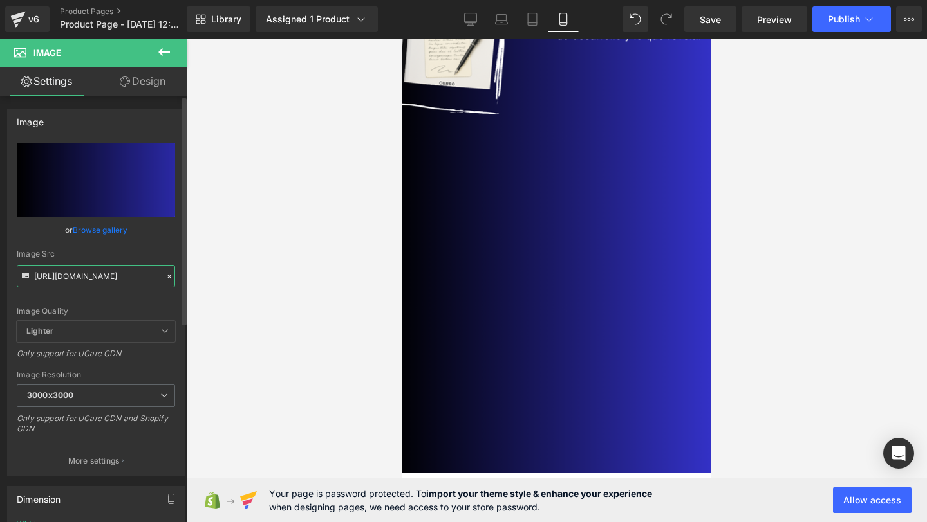
click at [149, 274] on input "https://i.postimg.cc/y6jKGPf1/Grafologia__2_.png" at bounding box center [96, 276] width 158 height 23
paste input "h4Hk6mKs/22"
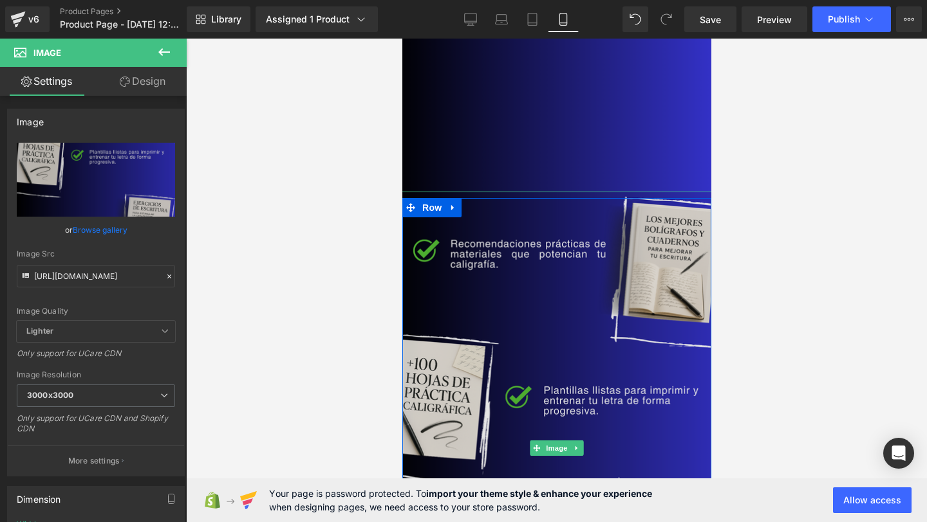
scroll to position [0, 0]
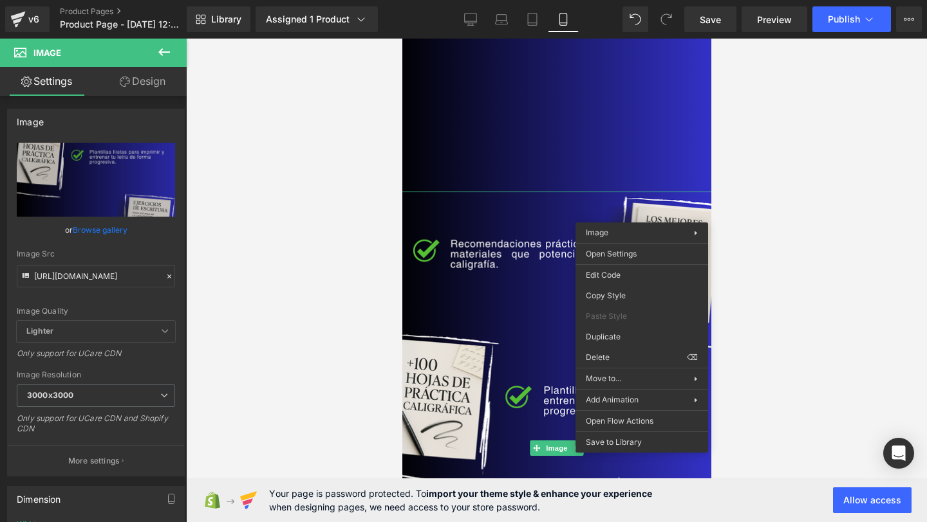
click at [141, 78] on link "Design" at bounding box center [142, 81] width 93 height 29
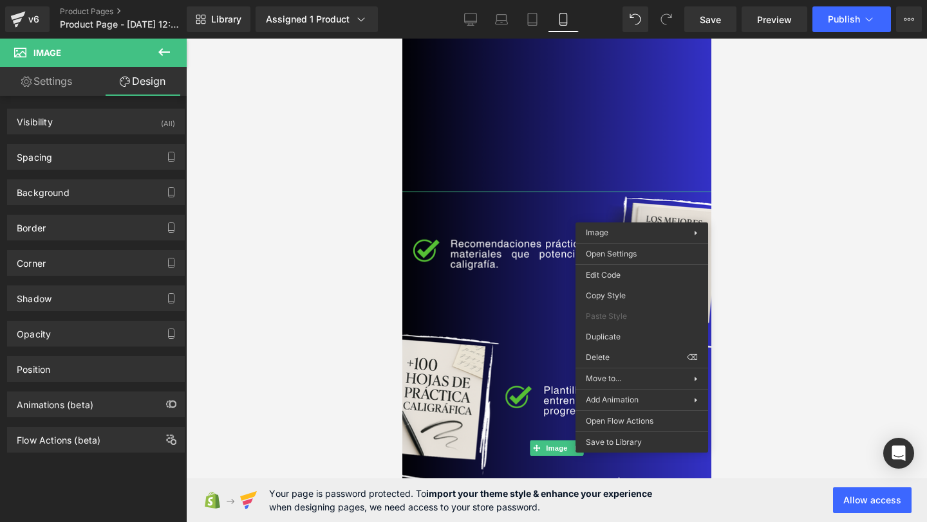
click at [73, 172] on div "Background Color & Image color transparent Color transparent 0 % Image Replace …" at bounding box center [96, 187] width 192 height 35
click at [87, 158] on div "Spacing" at bounding box center [96, 157] width 176 height 24
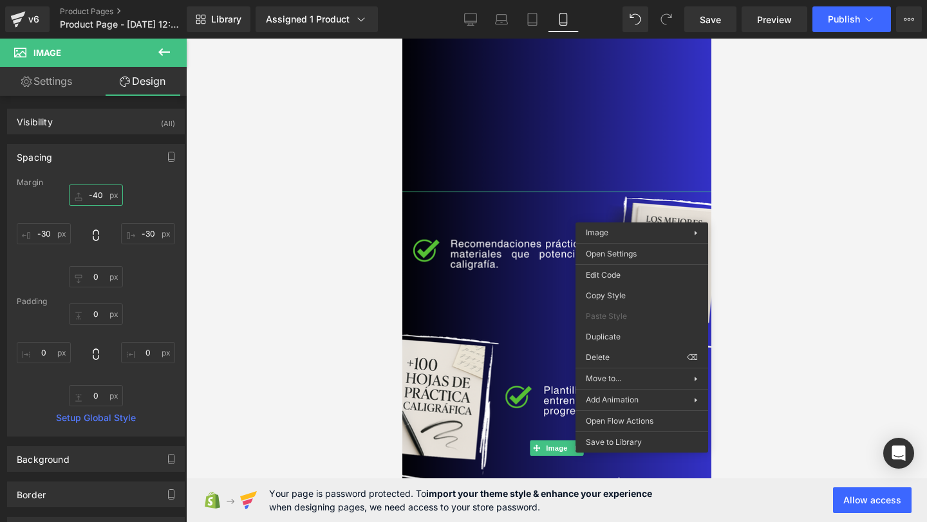
click at [102, 195] on input "-40" at bounding box center [96, 195] width 54 height 21
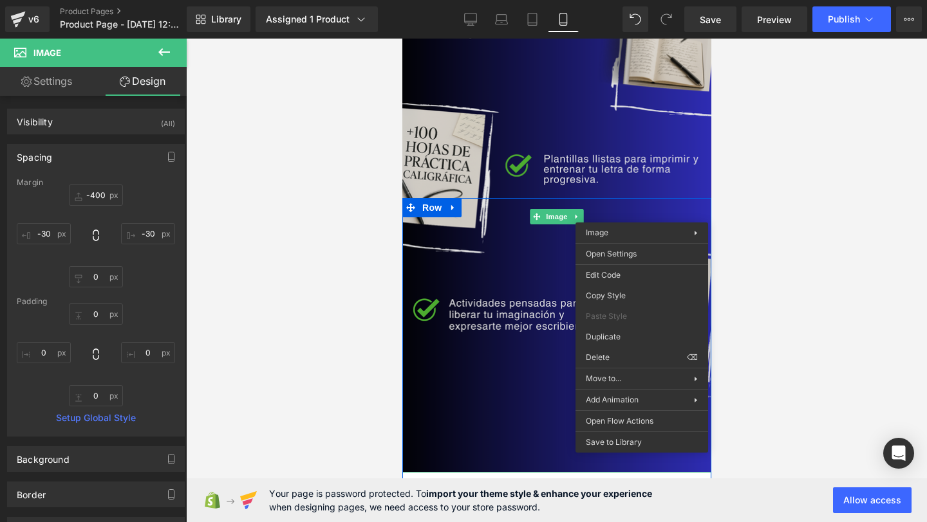
click at [459, 254] on img at bounding box center [556, 216] width 328 height 513
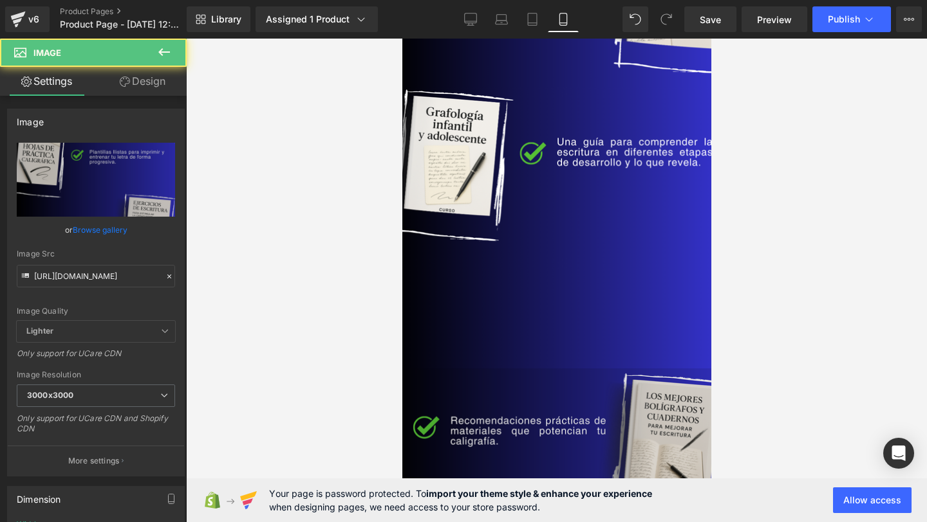
scroll to position [3070, 0]
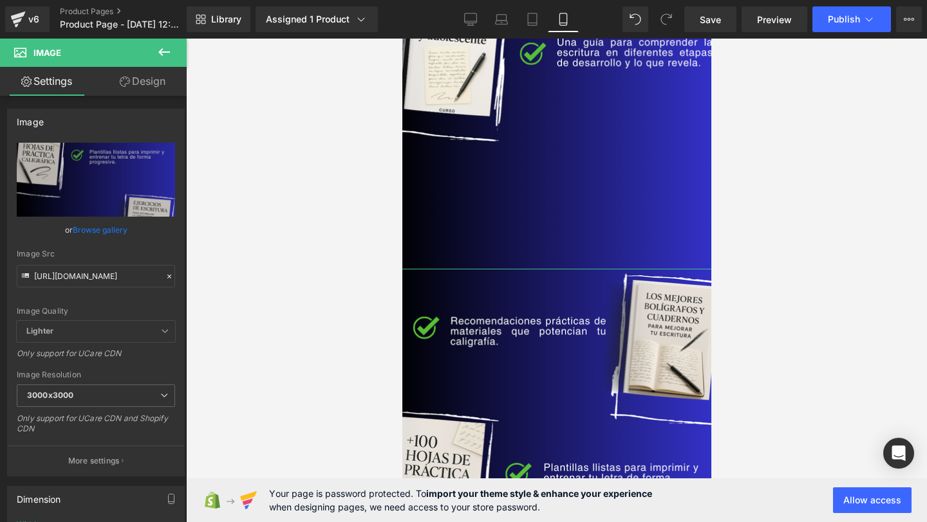
click at [140, 74] on link "Design" at bounding box center [142, 81] width 93 height 29
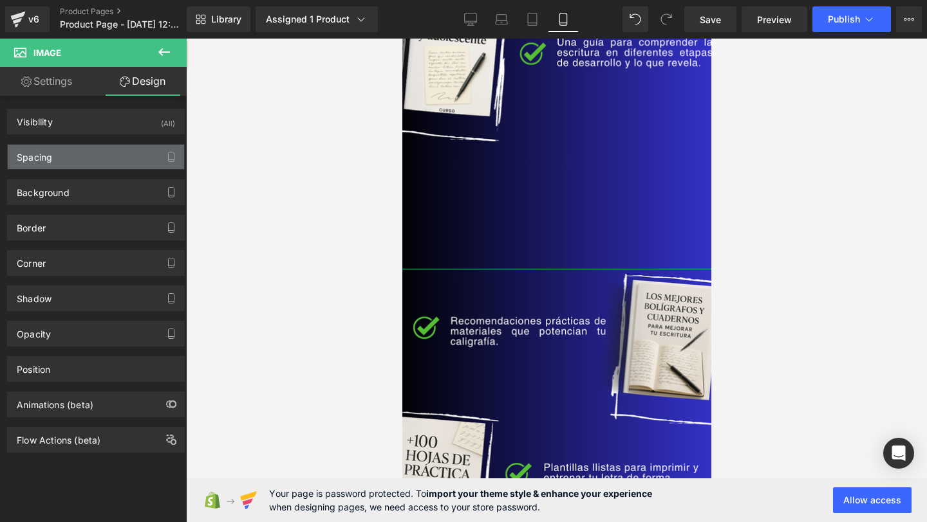
click at [108, 154] on div "Spacing" at bounding box center [96, 157] width 176 height 24
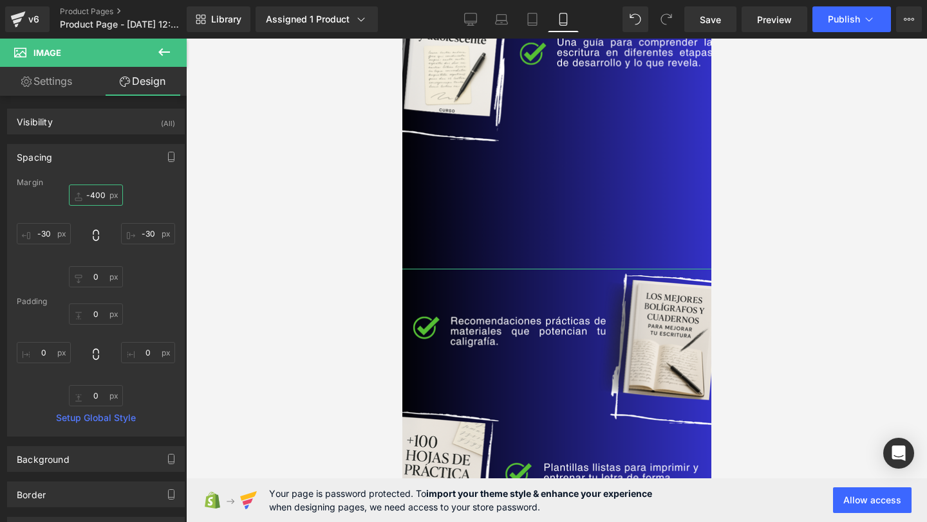
click at [97, 195] on input "-400" at bounding box center [96, 195] width 54 height 21
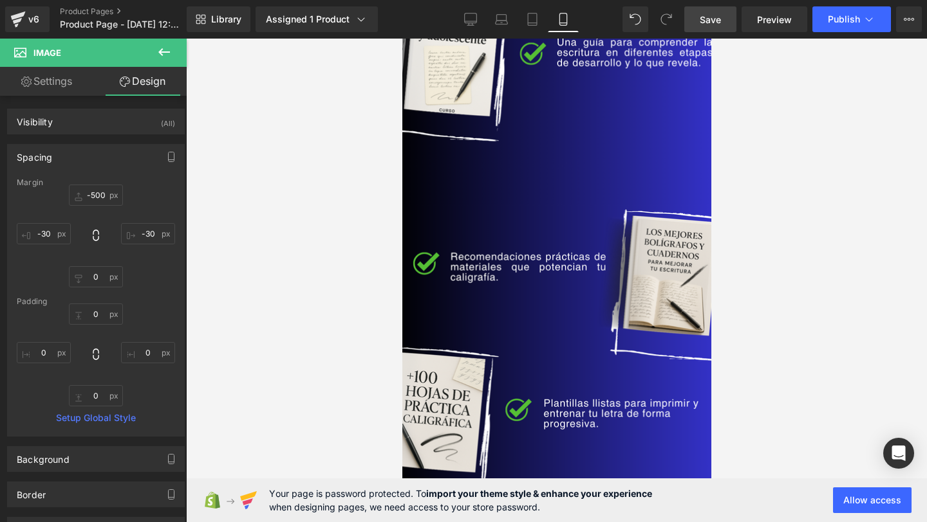
click at [710, 28] on link "Save" at bounding box center [710, 19] width 52 height 26
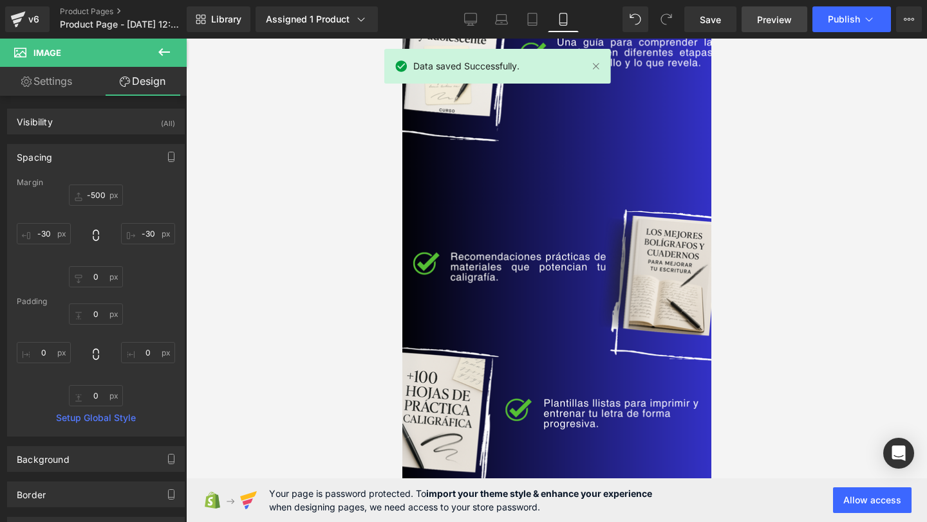
click at [773, 23] on span "Preview" at bounding box center [774, 20] width 35 height 14
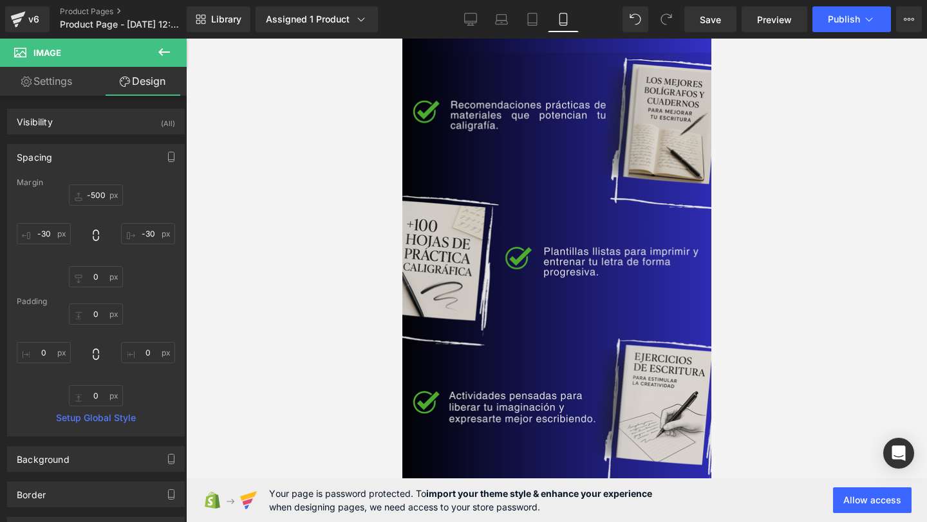
scroll to position [3188, 0]
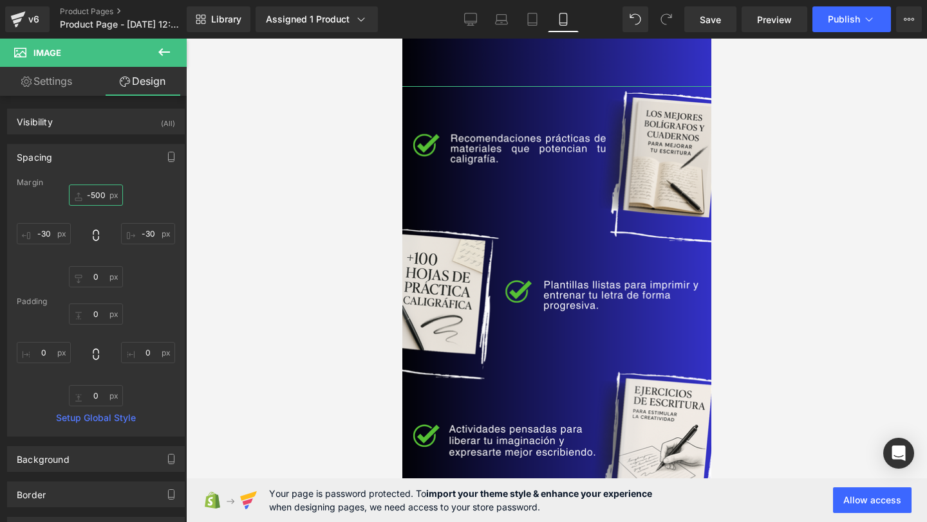
click at [95, 195] on input "-500" at bounding box center [96, 195] width 54 height 21
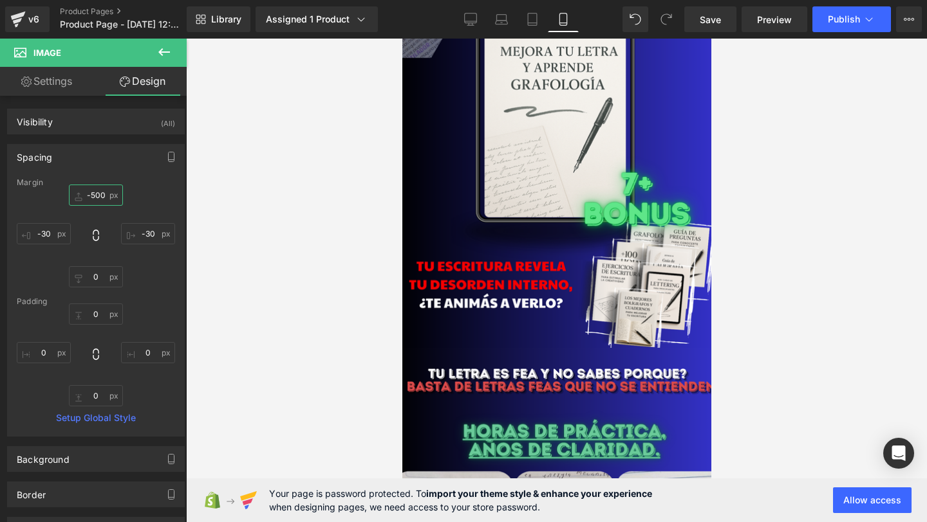
scroll to position [0, 0]
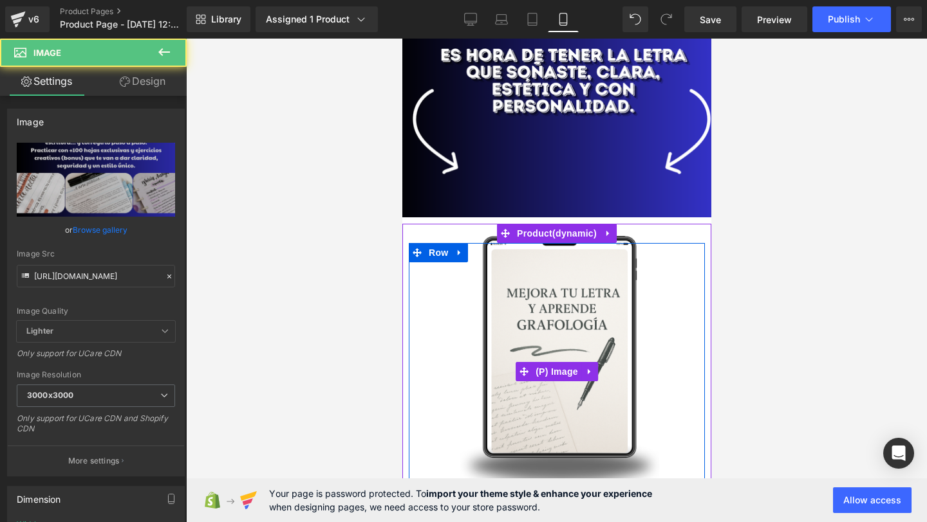
click at [503, 288] on img at bounding box center [555, 372] width 243 height 297
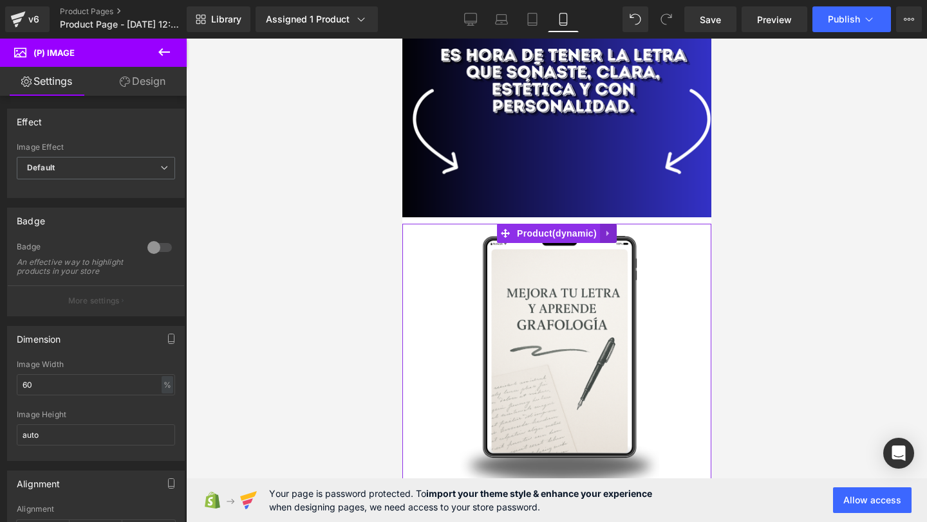
click at [607, 232] on icon at bounding box center [607, 233] width 9 height 10
click at [599, 235] on icon at bounding box center [599, 233] width 9 height 9
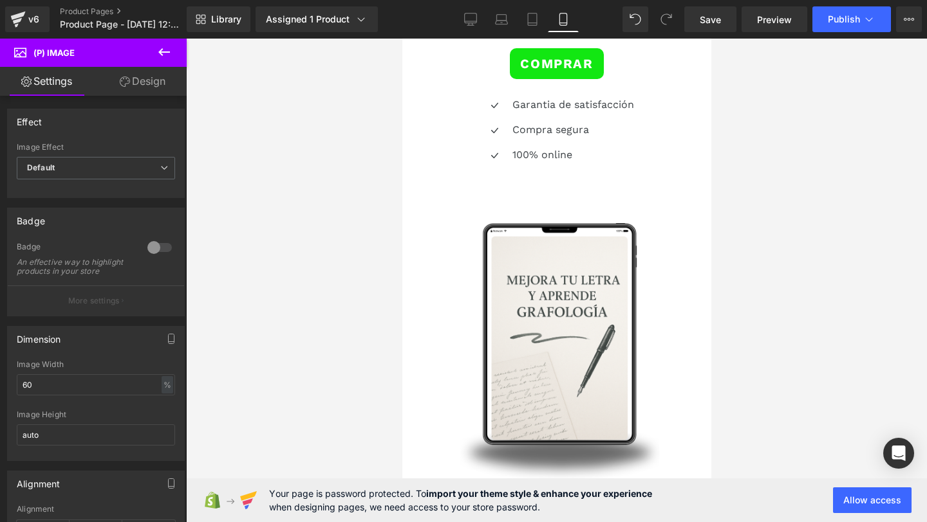
scroll to position [2223, 0]
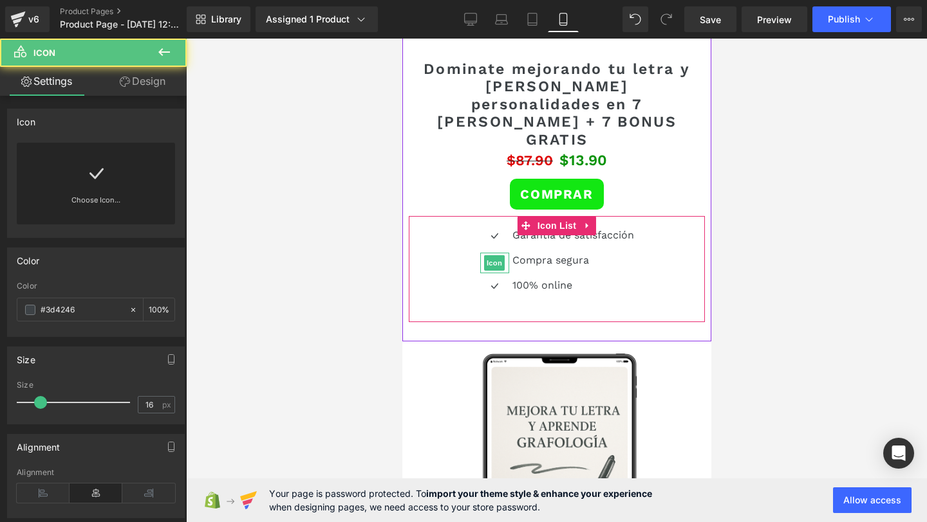
click at [502, 253] on div "Icon" at bounding box center [493, 263] width 29 height 21
click at [433, 342] on div "Sale Off" at bounding box center [555, 490] width 405 height 297
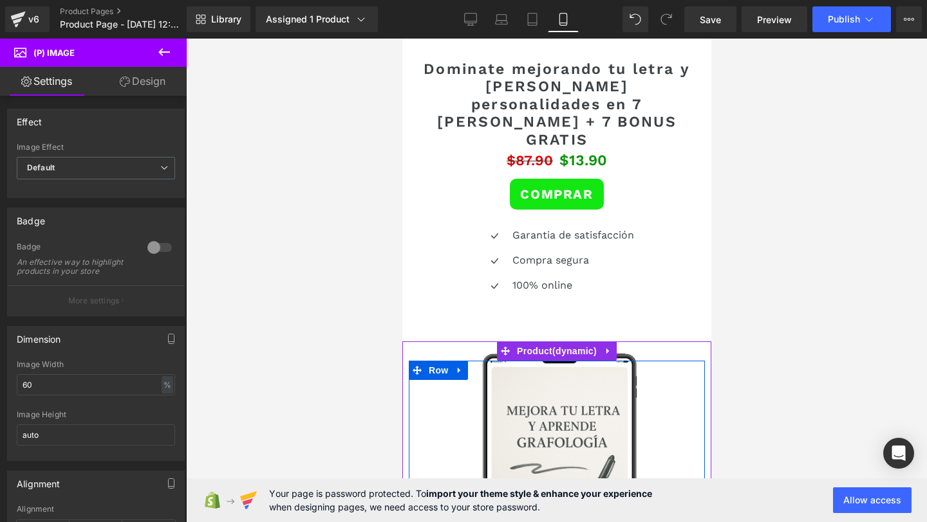
click at [412, 342] on div "Sale Off" at bounding box center [555, 490] width 405 height 297
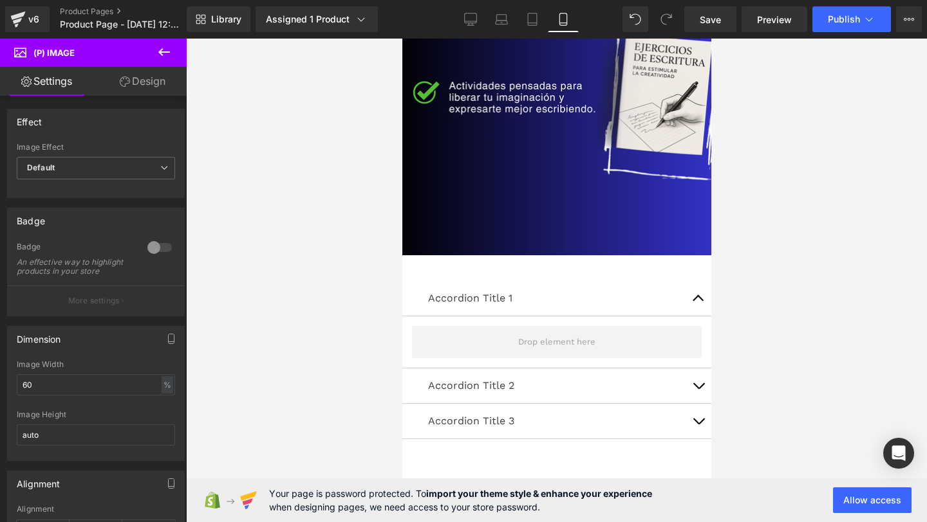
scroll to position [3691, 0]
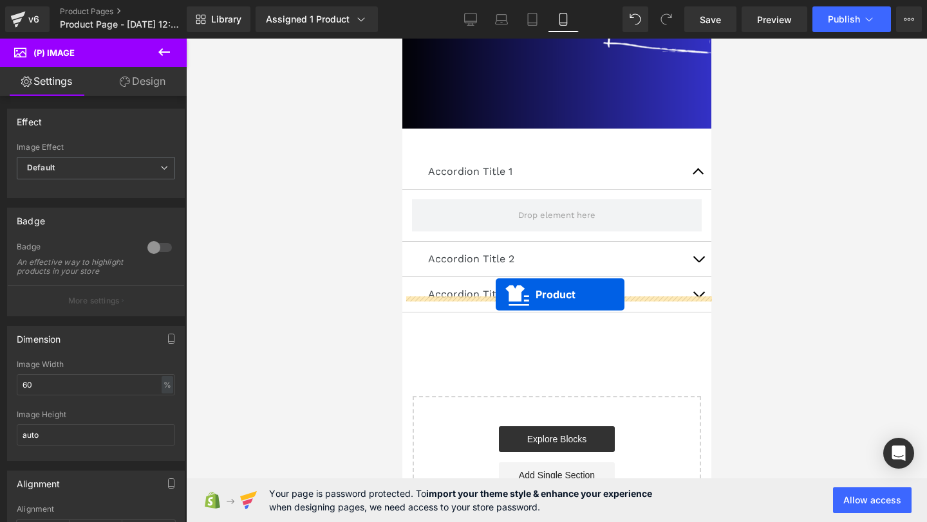
drag, startPoint x: 507, startPoint y: 315, endPoint x: 495, endPoint y: 295, distance: 23.9
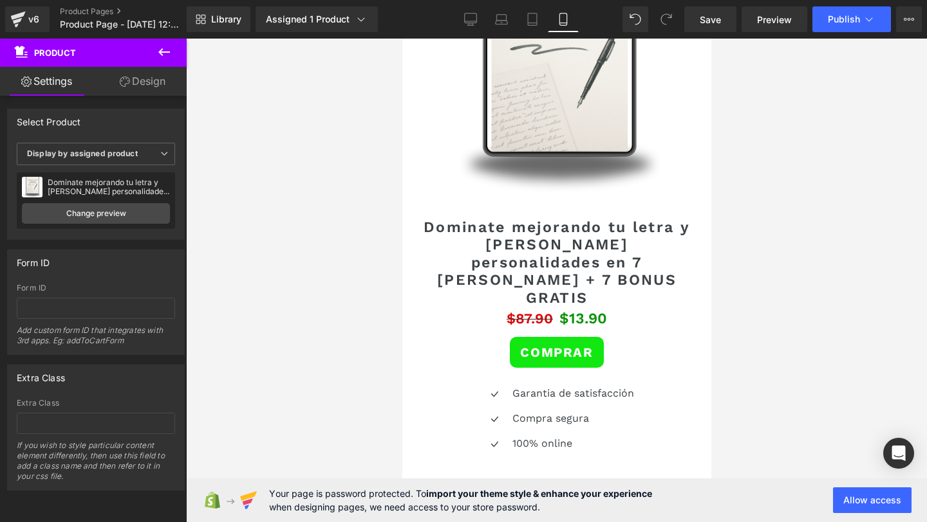
scroll to position [2107, 0]
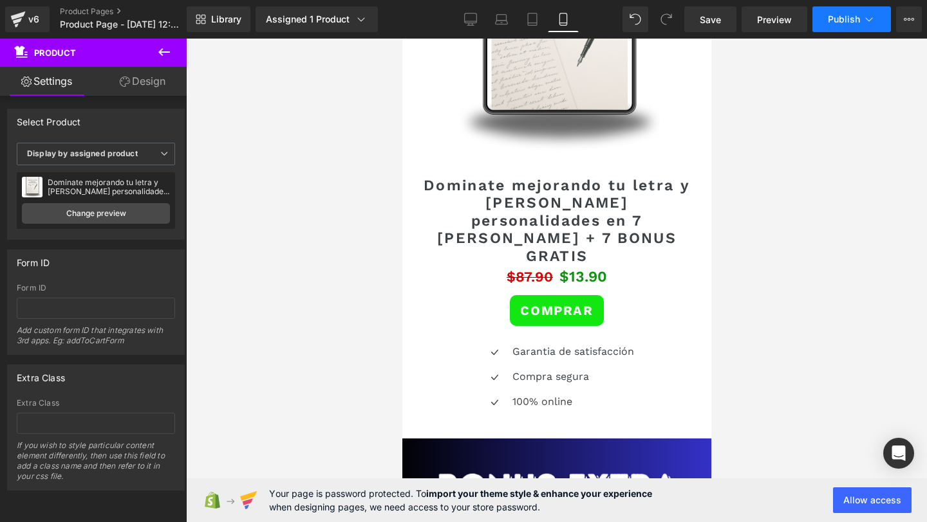
click at [830, 21] on span "Publish" at bounding box center [843, 19] width 32 height 10
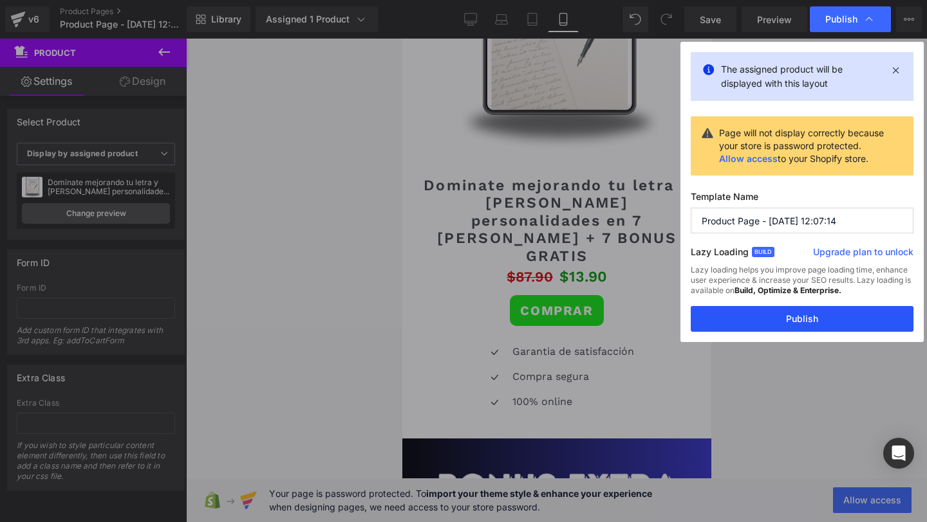
click at [818, 324] on button "Publish" at bounding box center [801, 319] width 223 height 26
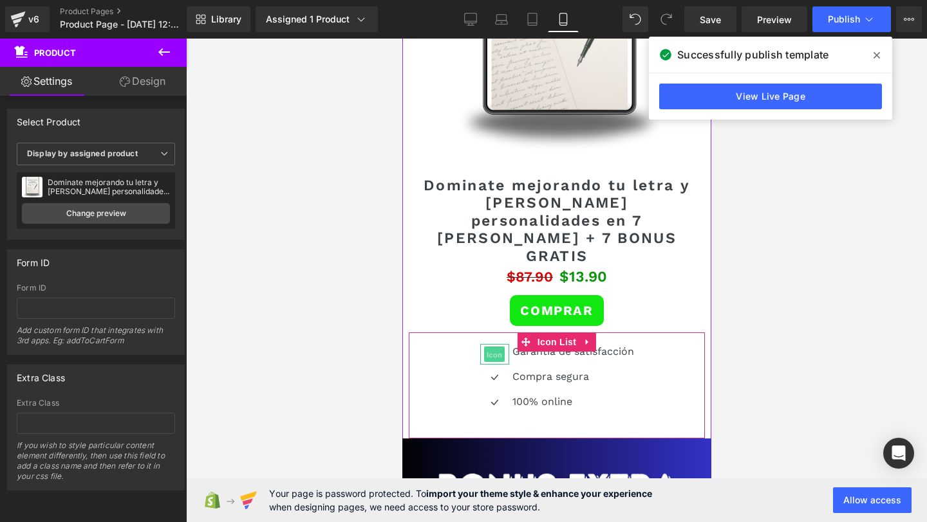
click at [494, 347] on span "Icon" at bounding box center [493, 354] width 21 height 15
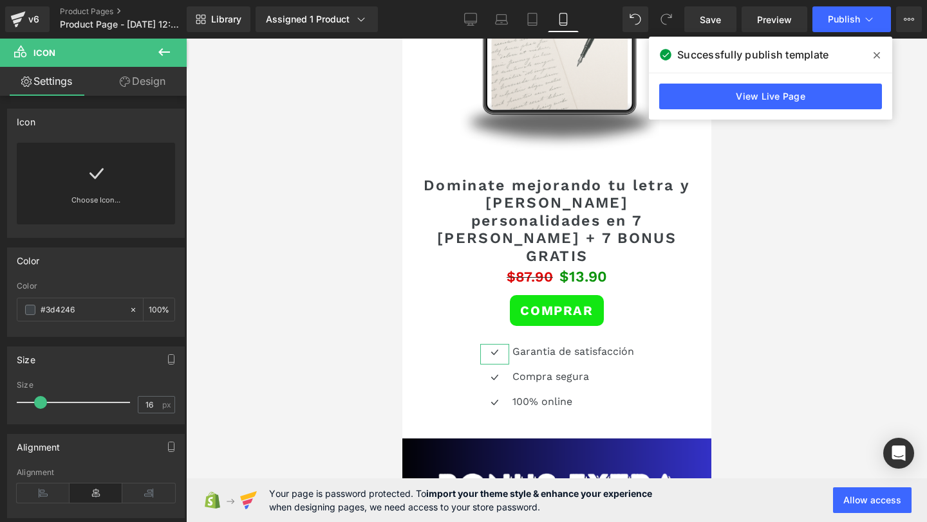
click at [101, 174] on icon at bounding box center [96, 173] width 21 height 21
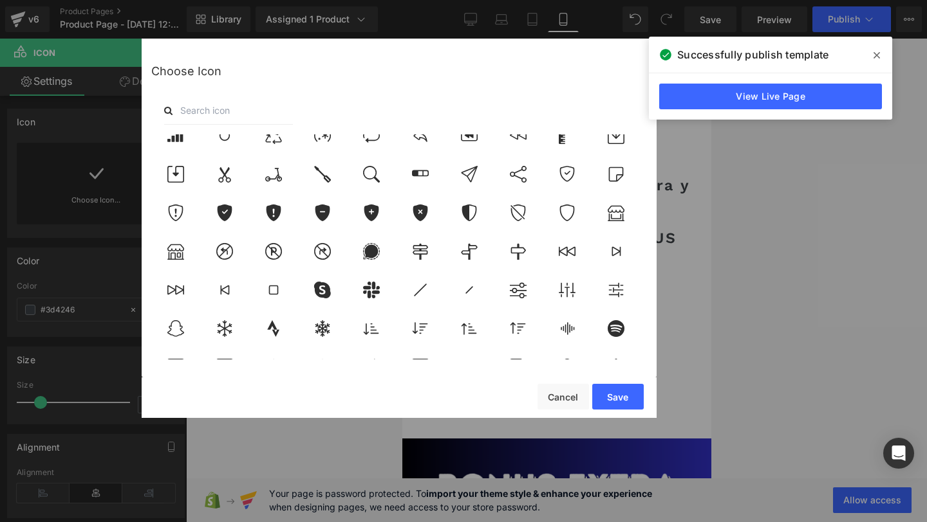
scroll to position [4487, 0]
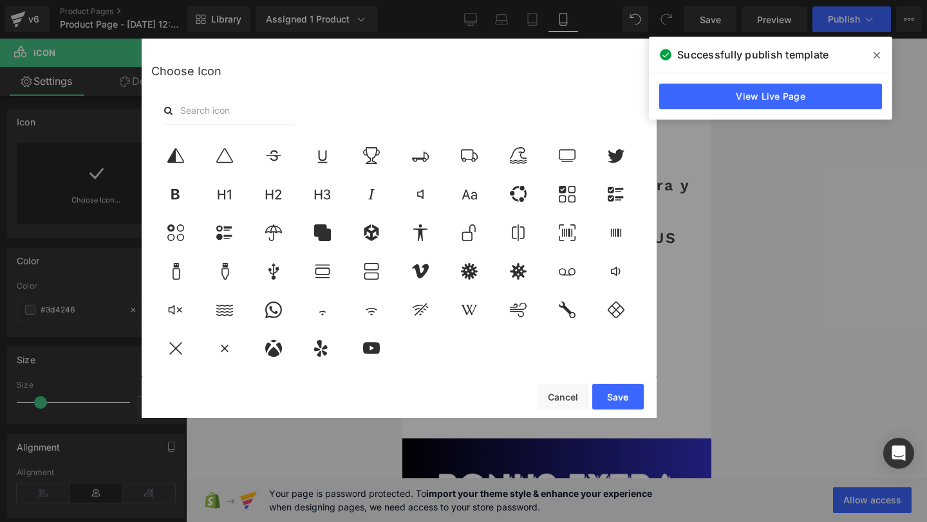
click at [197, 108] on input "text" at bounding box center [228, 111] width 129 height 28
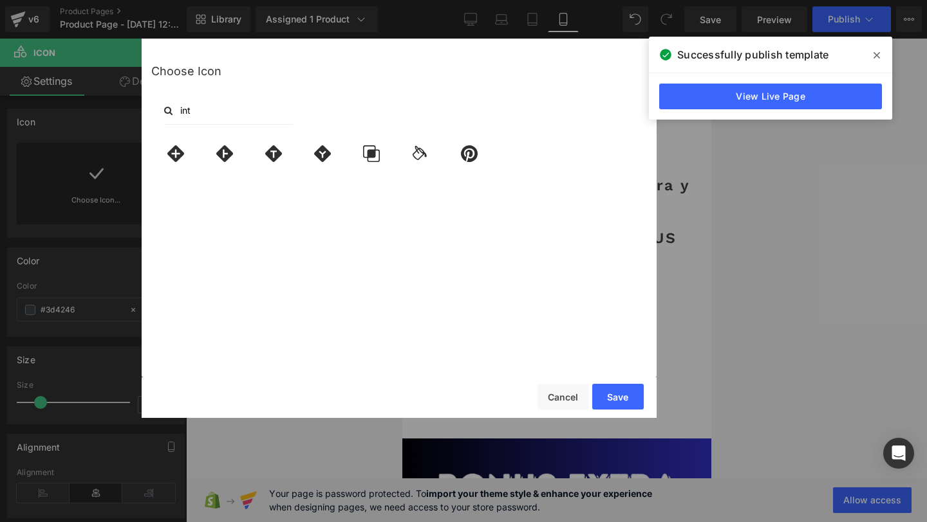
scroll to position [0, 0]
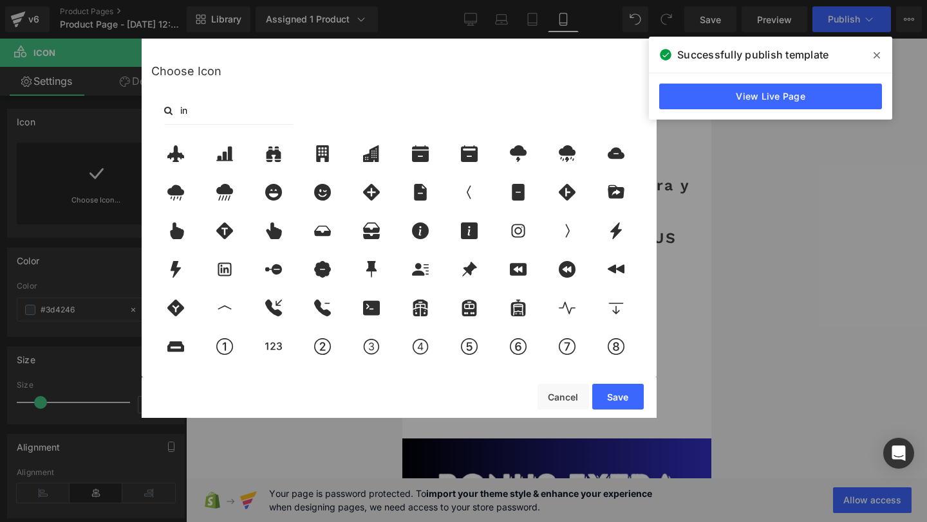
type input "i"
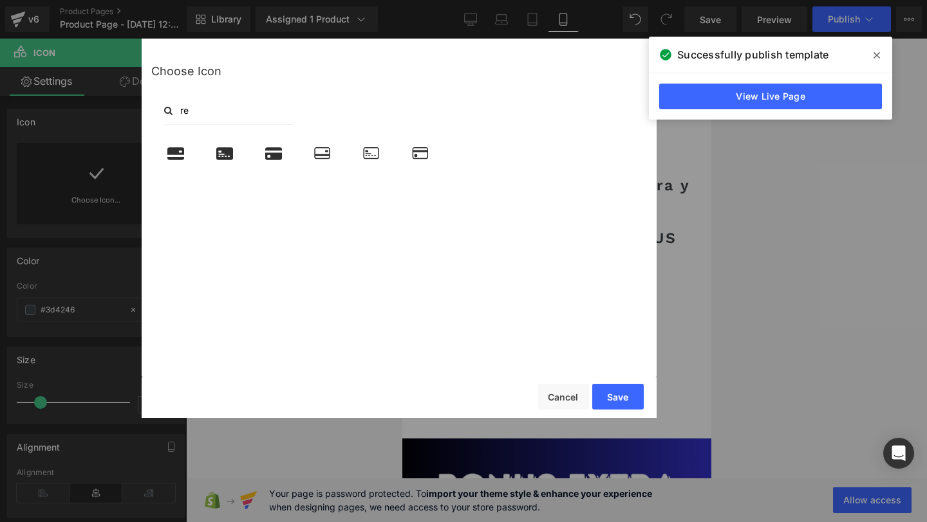
type input "r"
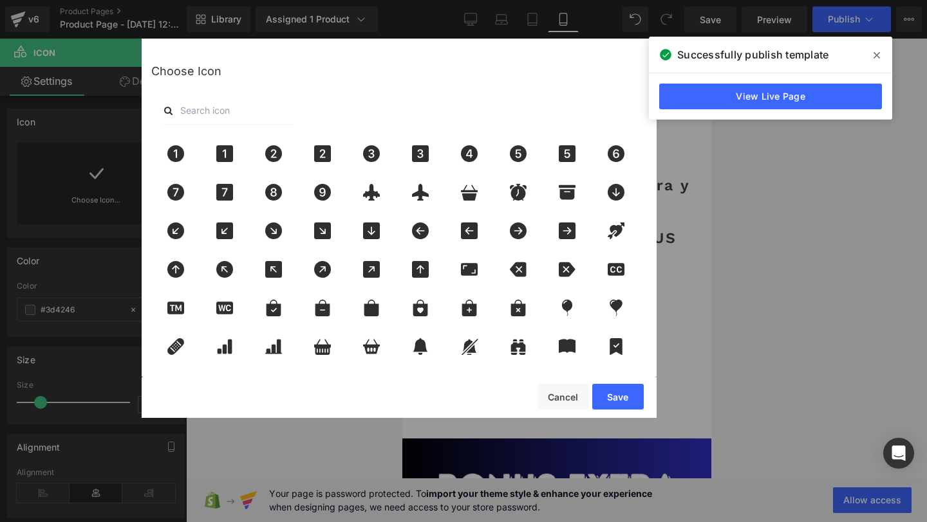
click at [211, 115] on input "text" at bounding box center [228, 111] width 129 height 28
click at [209, 114] on input "text" at bounding box center [228, 111] width 129 height 28
click at [394, 117] on div at bounding box center [398, 111] width 495 height 28
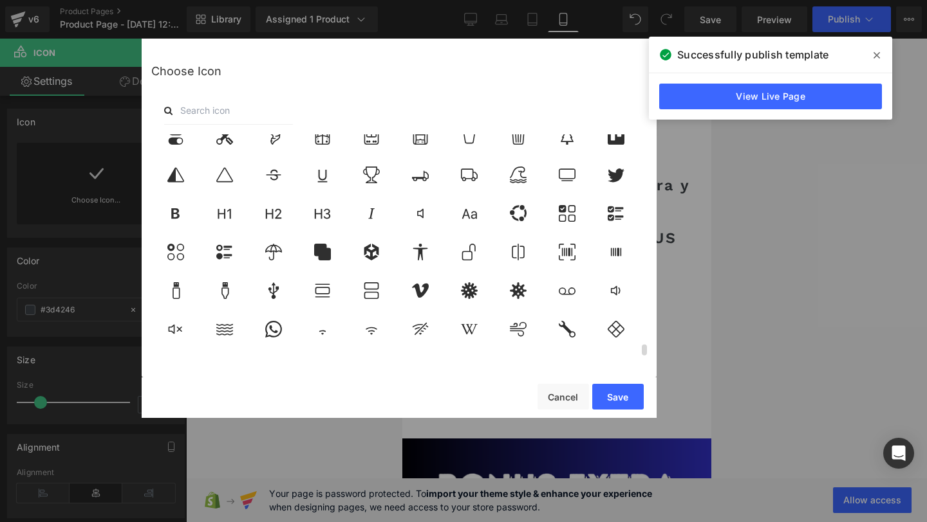
scroll to position [4460, 0]
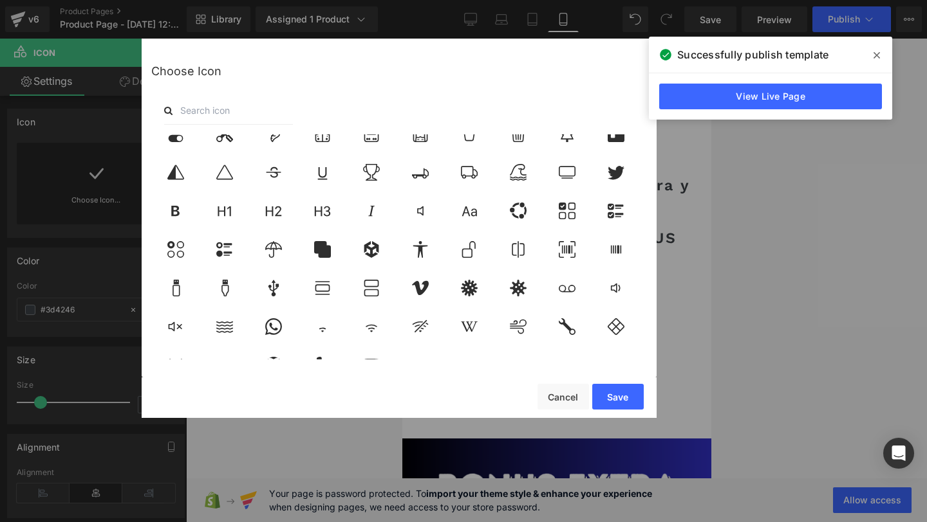
click at [196, 110] on input "text" at bounding box center [228, 111] width 129 height 28
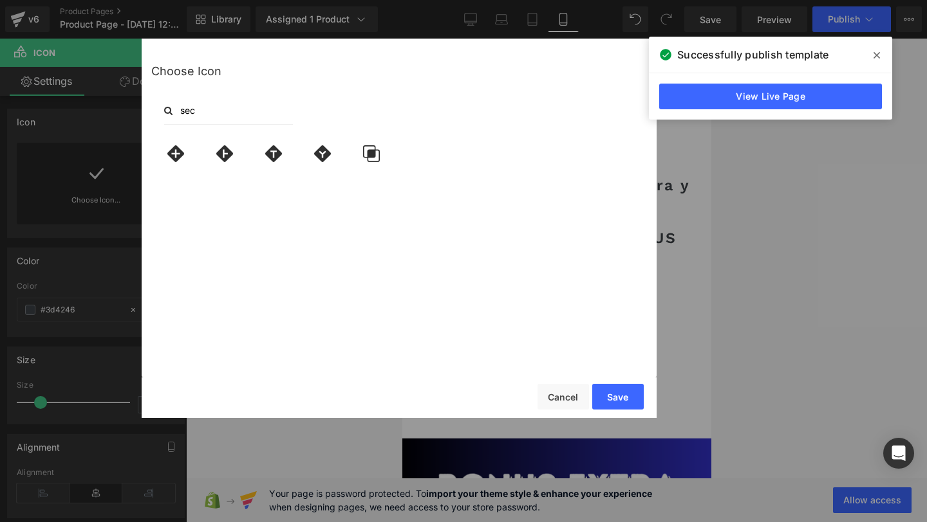
scroll to position [0, 0]
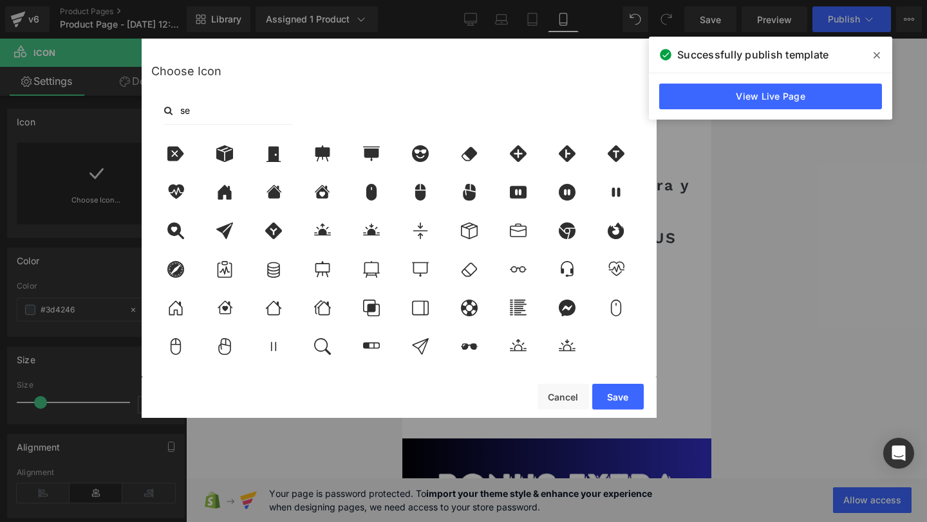
type input "s"
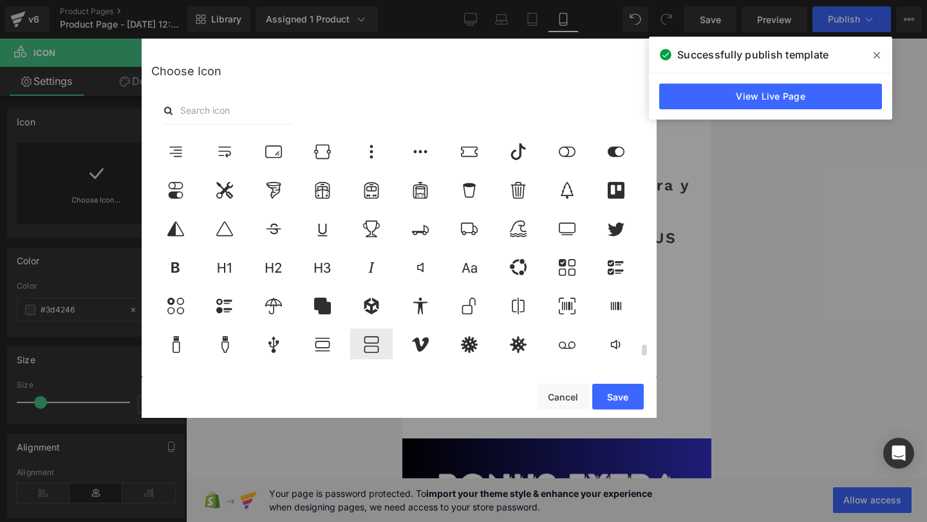
scroll to position [4487, 0]
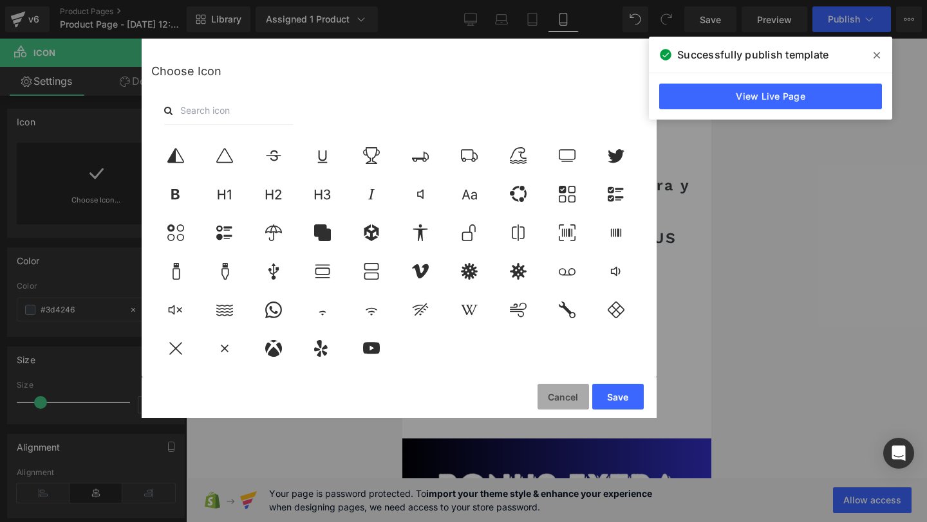
click at [551, 394] on button "Cancel" at bounding box center [562, 397] width 51 height 26
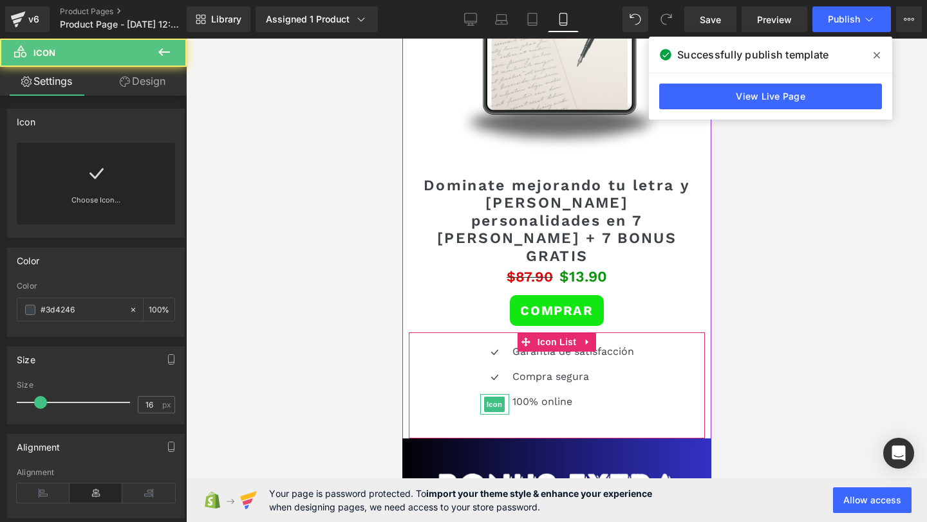
click at [497, 394] on div "Icon" at bounding box center [493, 404] width 29 height 21
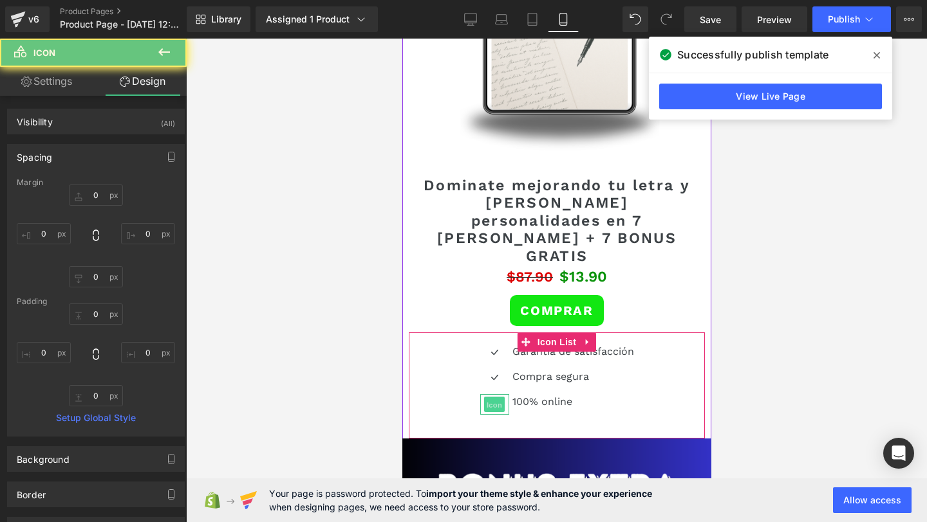
click at [491, 397] on span "Icon" at bounding box center [493, 404] width 21 height 15
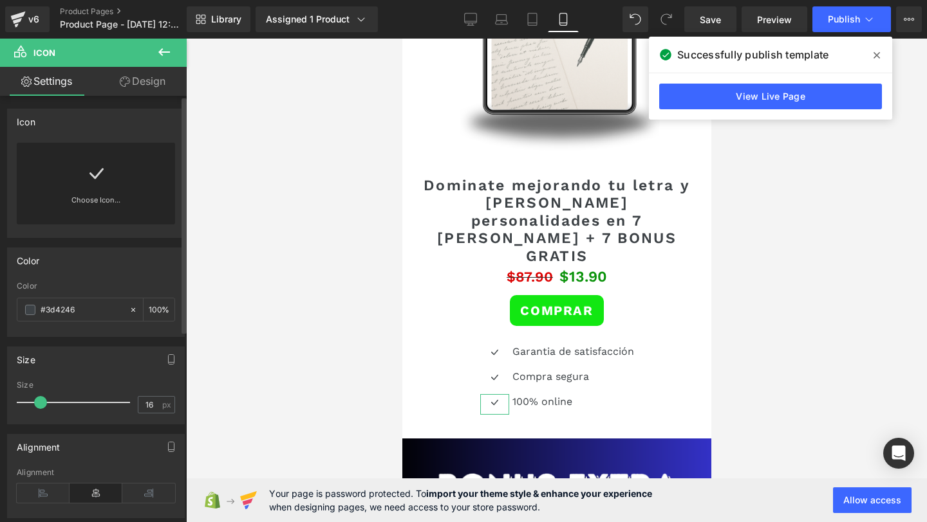
click at [79, 178] on div "Choose Icon..." at bounding box center [96, 184] width 158 height 82
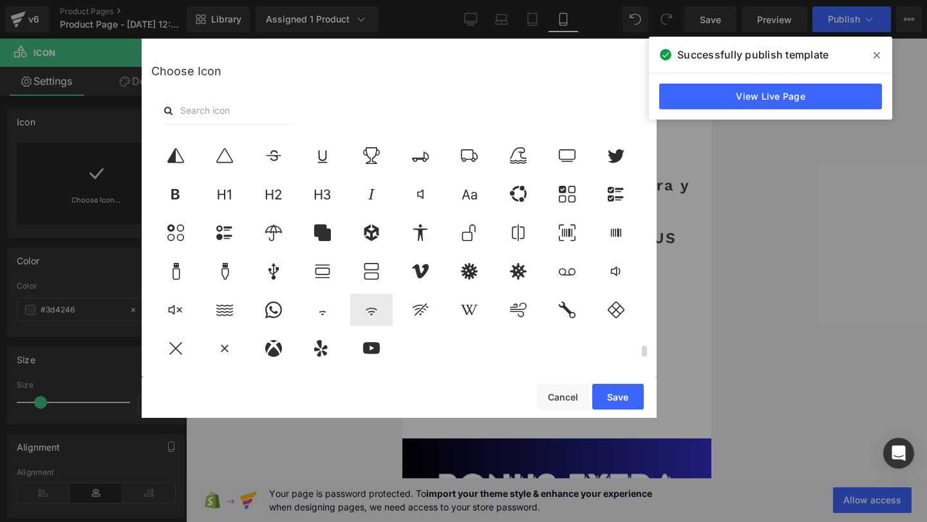
click at [367, 308] on icon at bounding box center [371, 310] width 27 height 17
click at [604, 390] on button "Save" at bounding box center [617, 397] width 51 height 26
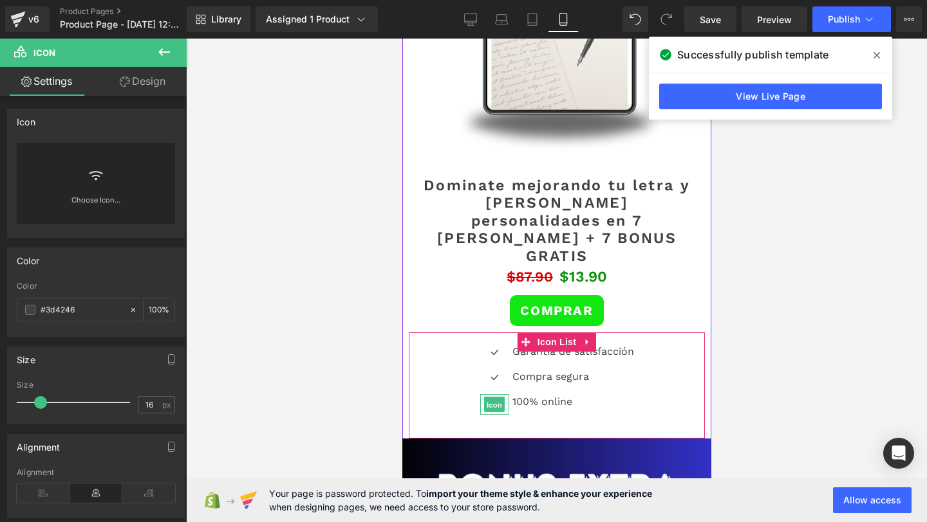
click at [494, 397] on span "Icon" at bounding box center [493, 404] width 21 height 15
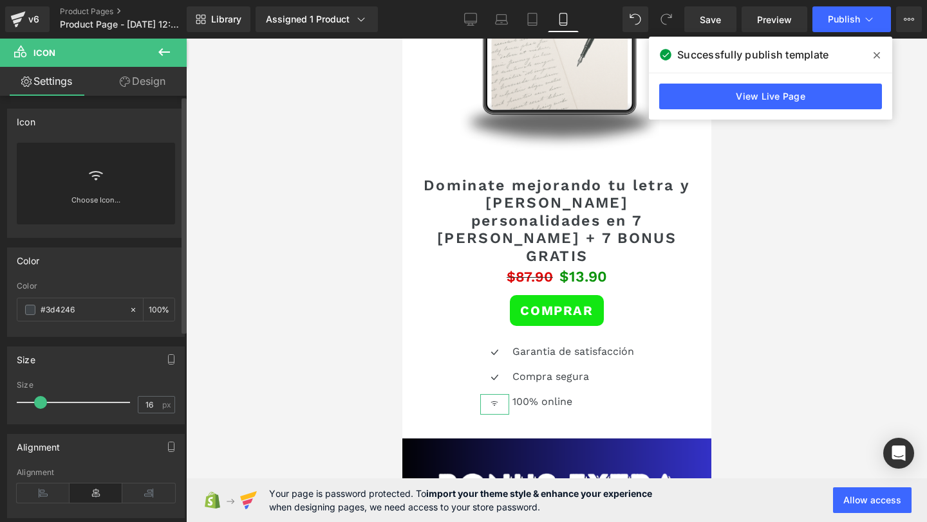
scroll to position [25, 0]
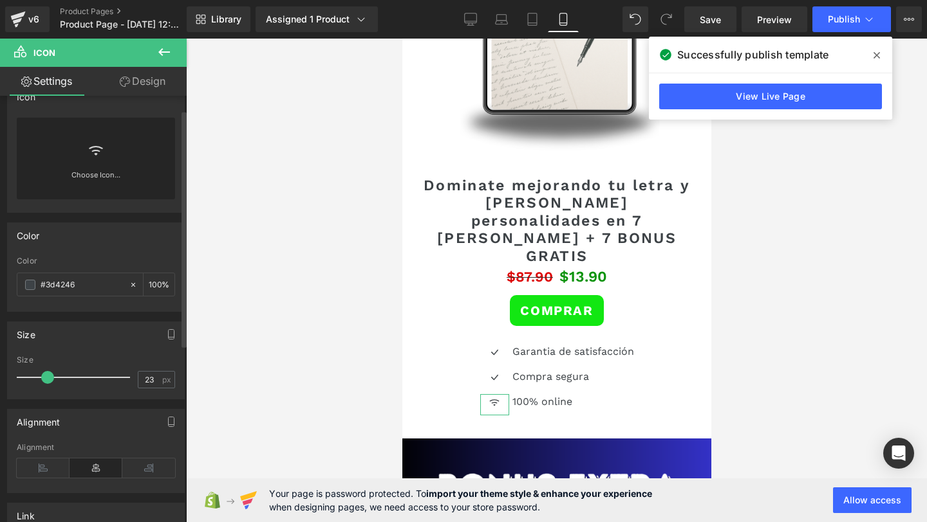
drag, startPoint x: 39, startPoint y: 374, endPoint x: 46, endPoint y: 375, distance: 7.1
click at [46, 375] on span at bounding box center [47, 377] width 13 height 13
type input "25"
click at [48, 376] on span at bounding box center [50, 377] width 13 height 13
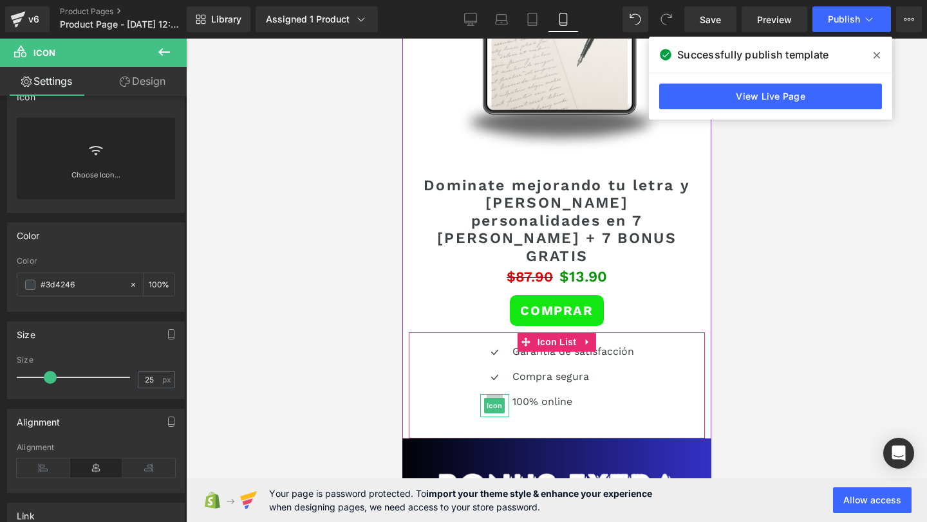
click at [490, 398] on span "Icon" at bounding box center [493, 405] width 21 height 15
click at [496, 372] on span "Icon" at bounding box center [493, 379] width 21 height 15
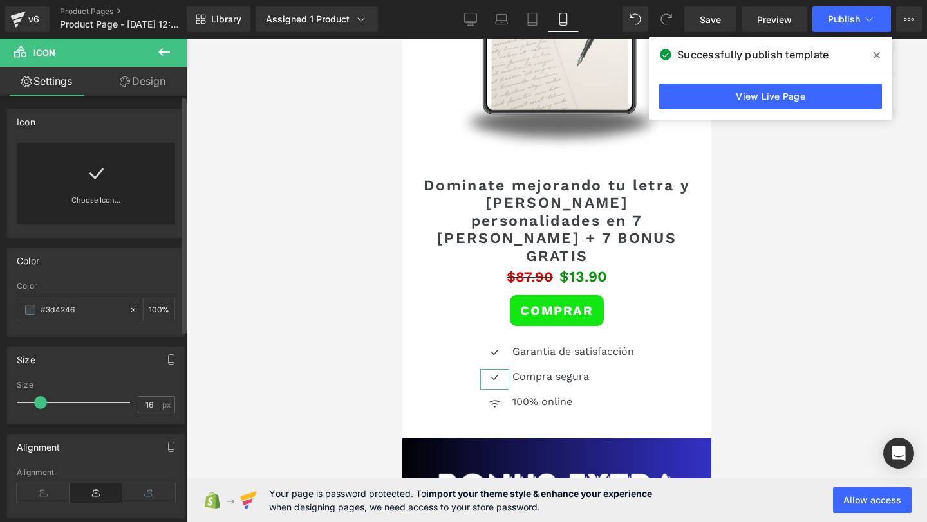
click at [82, 183] on div "Choose Icon..." at bounding box center [96, 184] width 158 height 82
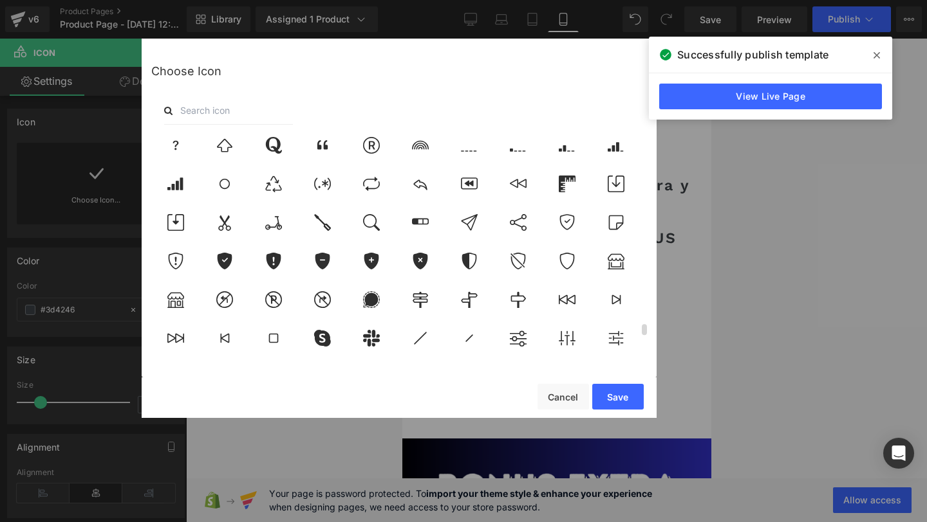
scroll to position [4022, 0]
click at [375, 267] on icon at bounding box center [371, 262] width 15 height 17
click at [460, 262] on icon at bounding box center [469, 262] width 27 height 17
click at [618, 394] on button "Save" at bounding box center [617, 397] width 51 height 26
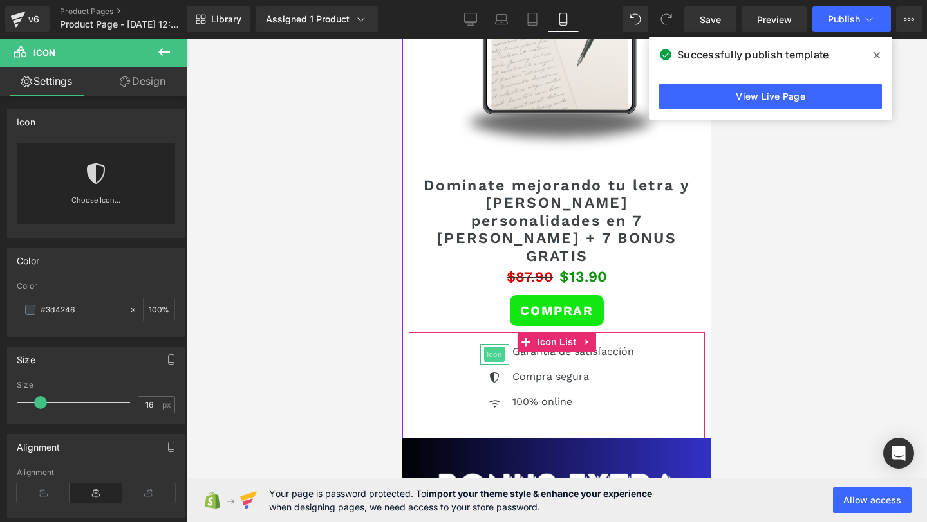
click at [489, 347] on span "Icon" at bounding box center [493, 354] width 21 height 15
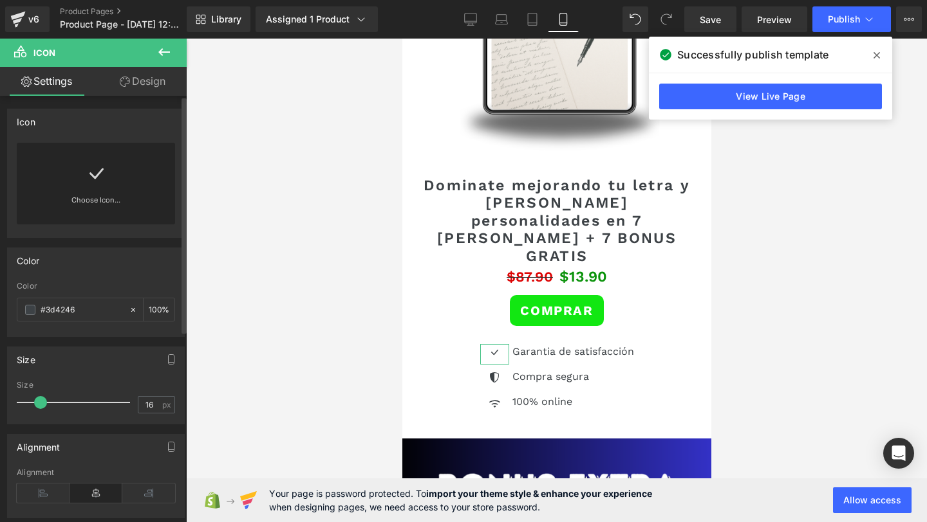
click at [97, 170] on icon at bounding box center [96, 173] width 21 height 21
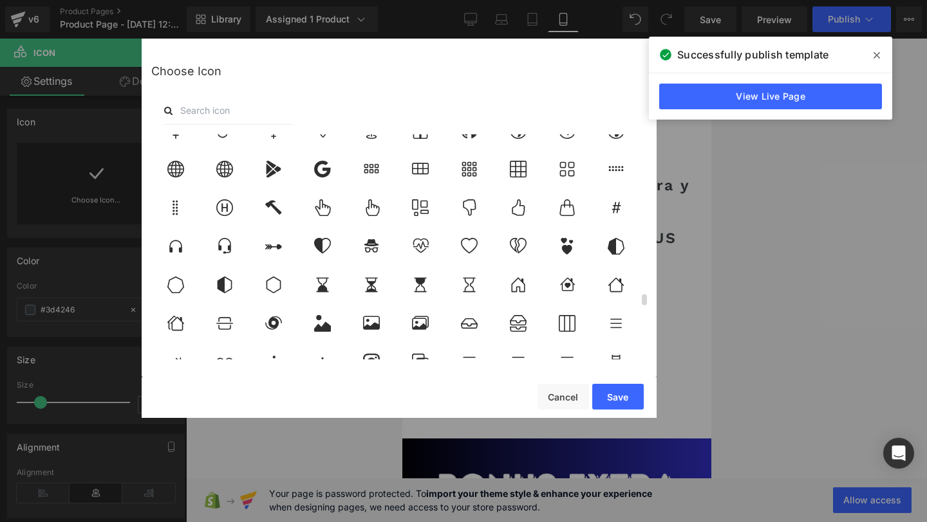
scroll to position [3397, 0]
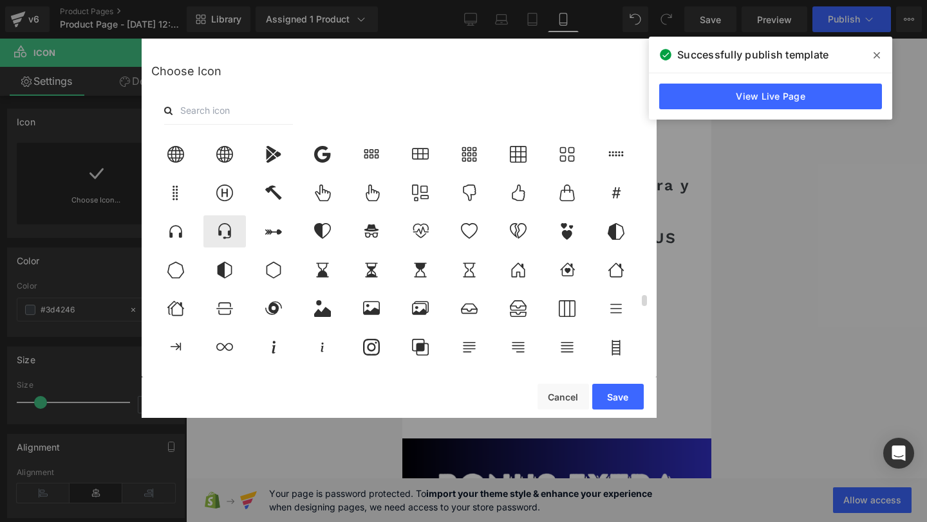
click at [209, 236] on div at bounding box center [224, 232] width 42 height 32
click at [629, 400] on button "Save" at bounding box center [617, 397] width 51 height 26
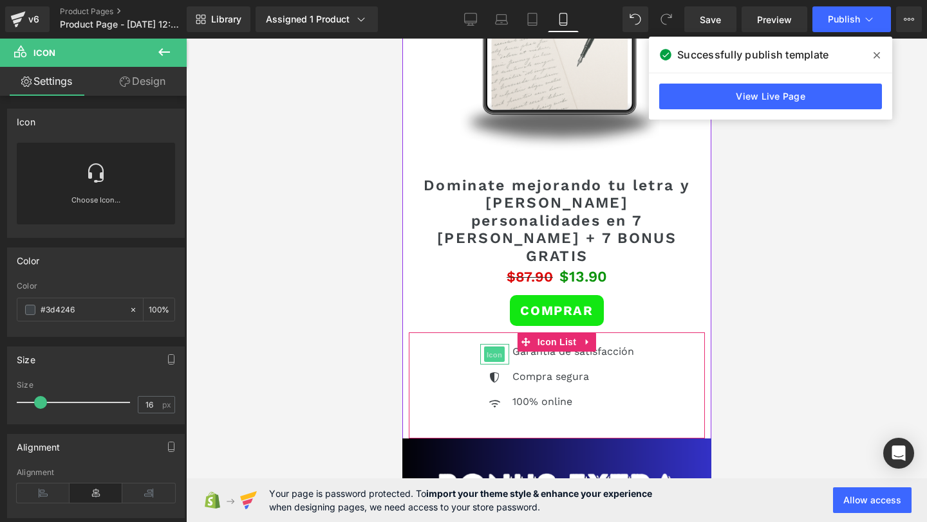
click at [497, 347] on span "Icon" at bounding box center [493, 354] width 21 height 15
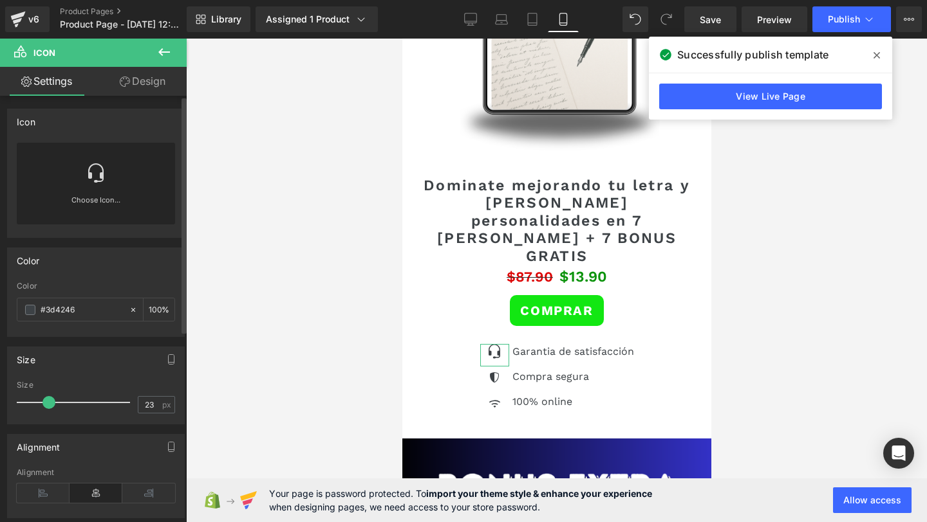
type input "22"
drag, startPoint x: 37, startPoint y: 407, endPoint x: 44, endPoint y: 408, distance: 6.5
click at [44, 408] on span at bounding box center [47, 402] width 13 height 13
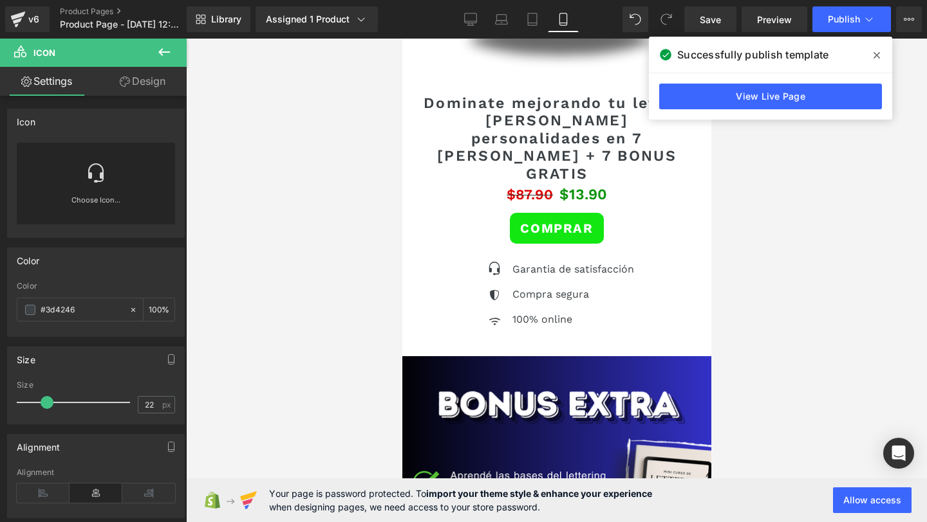
scroll to position [2188, 0]
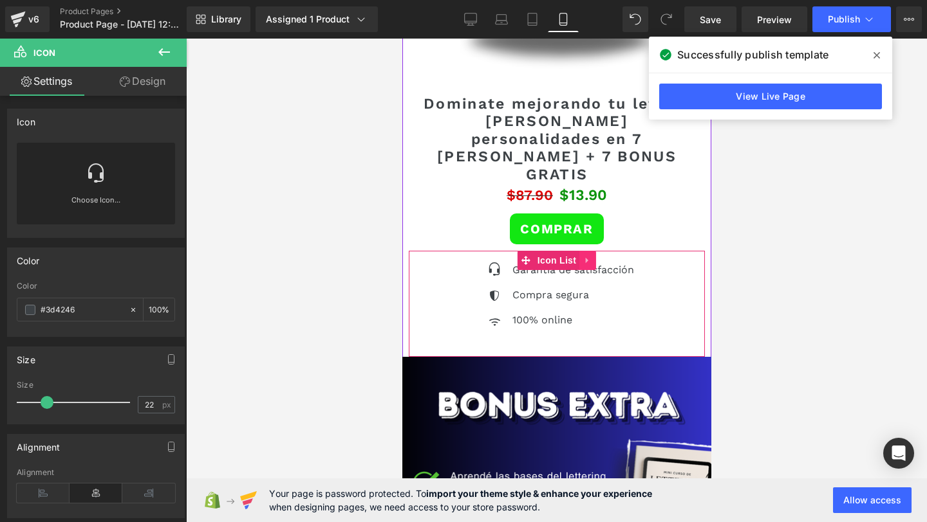
click at [589, 251] on link at bounding box center [586, 260] width 17 height 19
click at [577, 256] on icon at bounding box center [578, 260] width 9 height 9
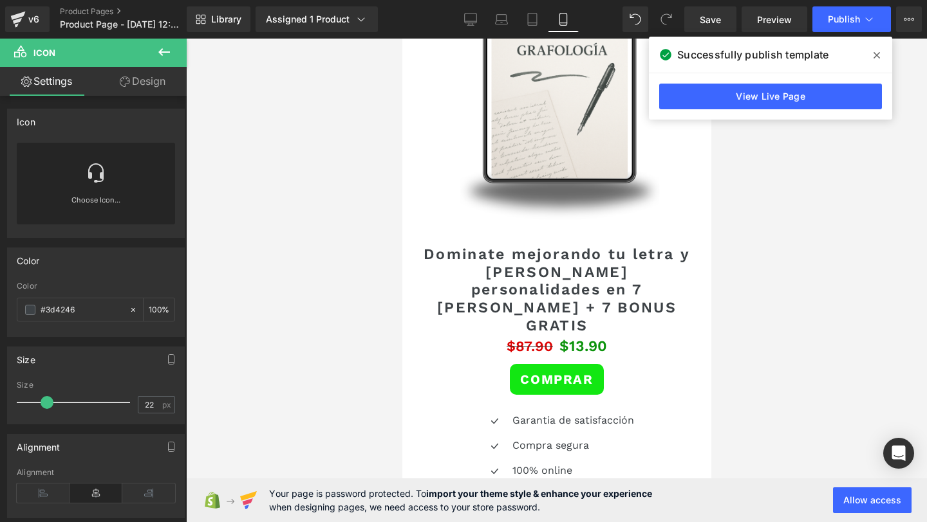
scroll to position [4229, 0]
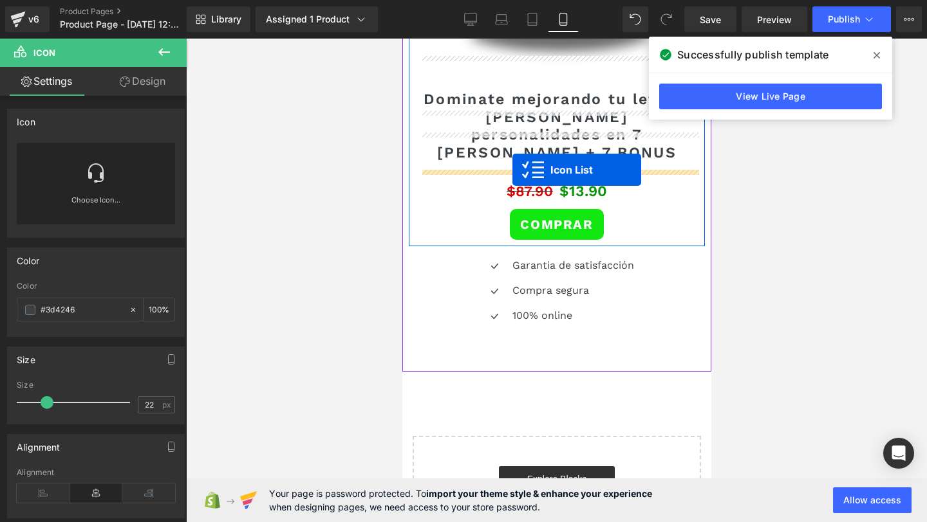
drag, startPoint x: 529, startPoint y: 329, endPoint x: 512, endPoint y: 170, distance: 160.5
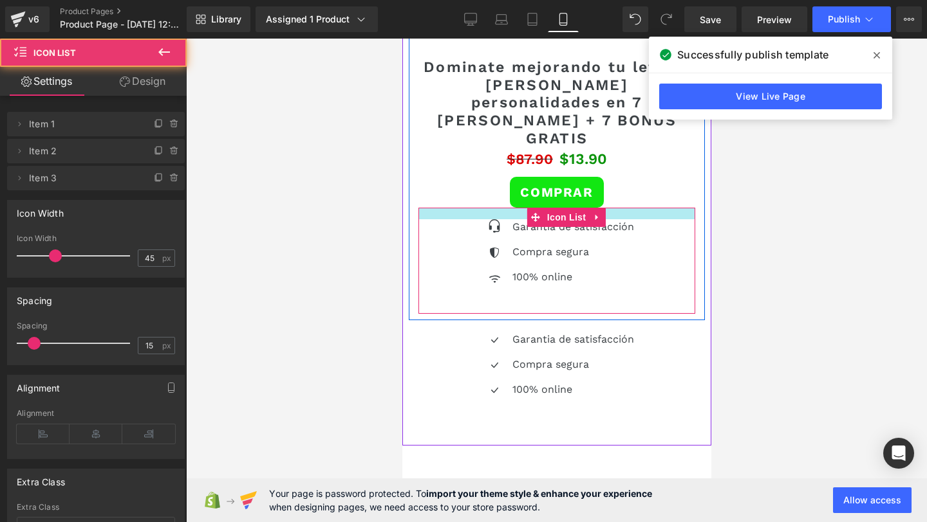
scroll to position [4196, 0]
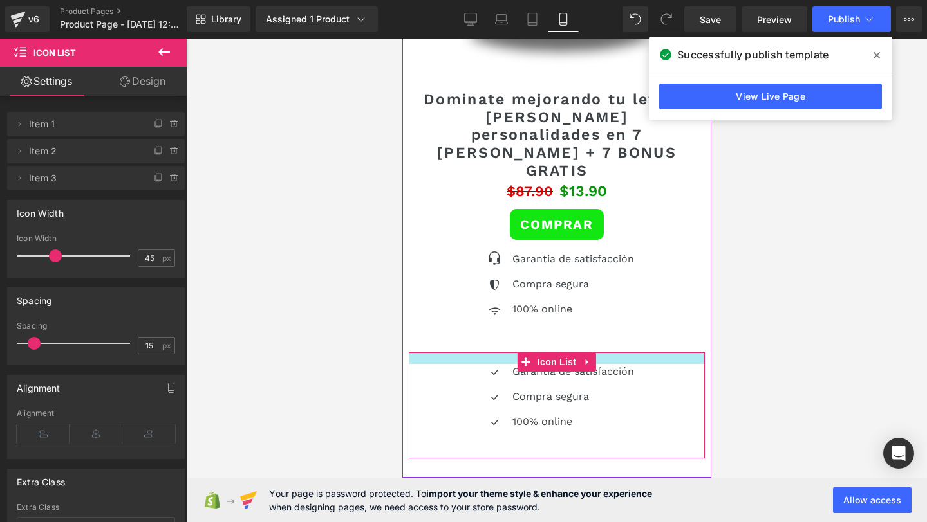
click at [597, 353] on div at bounding box center [556, 359] width 296 height 12
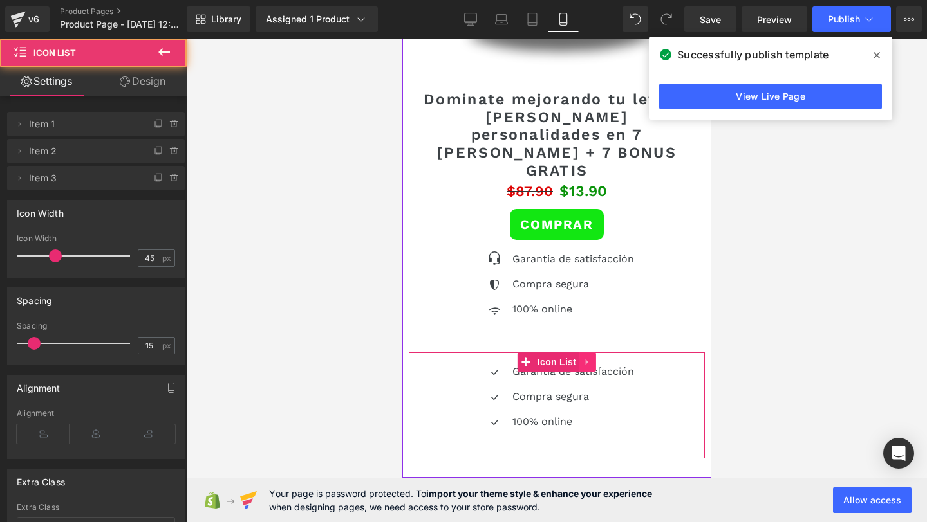
click at [586, 358] on icon at bounding box center [586, 363] width 9 height 10
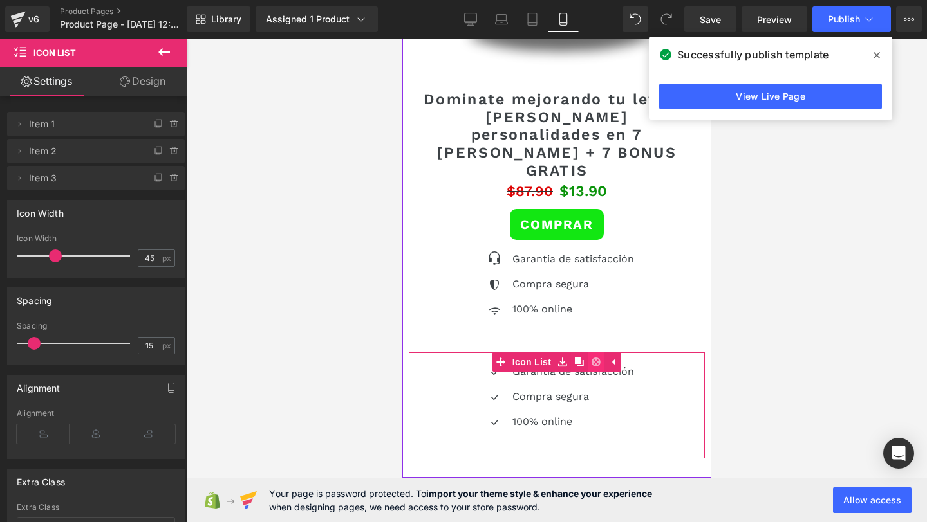
click at [598, 358] on icon at bounding box center [595, 363] width 9 height 10
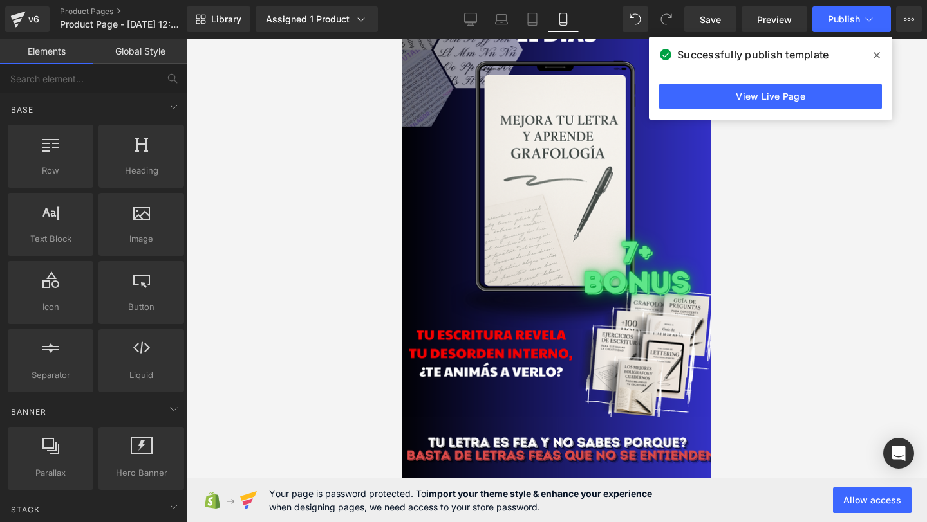
scroll to position [0, 0]
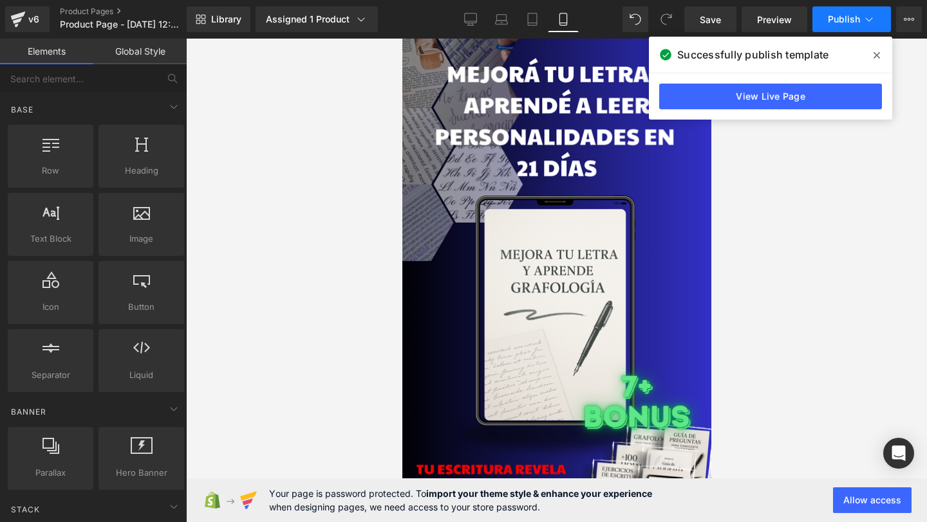
click at [828, 17] on span "Publish" at bounding box center [843, 19] width 32 height 10
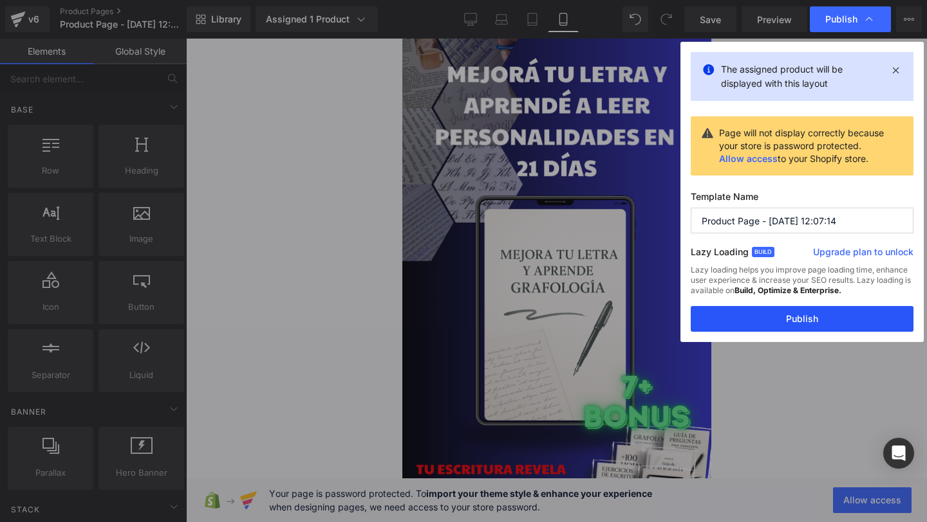
click at [783, 314] on button "Publish" at bounding box center [801, 319] width 223 height 26
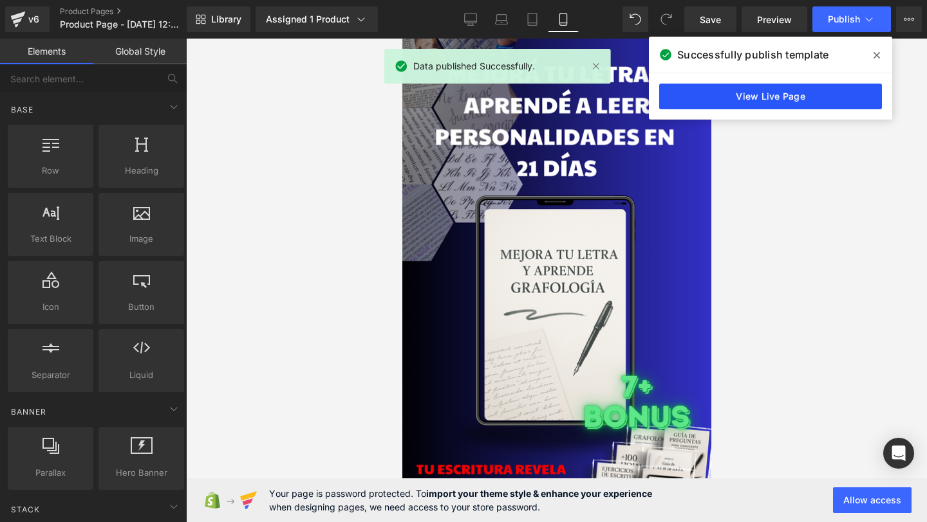
click at [775, 104] on link "View Live Page" at bounding box center [770, 97] width 223 height 26
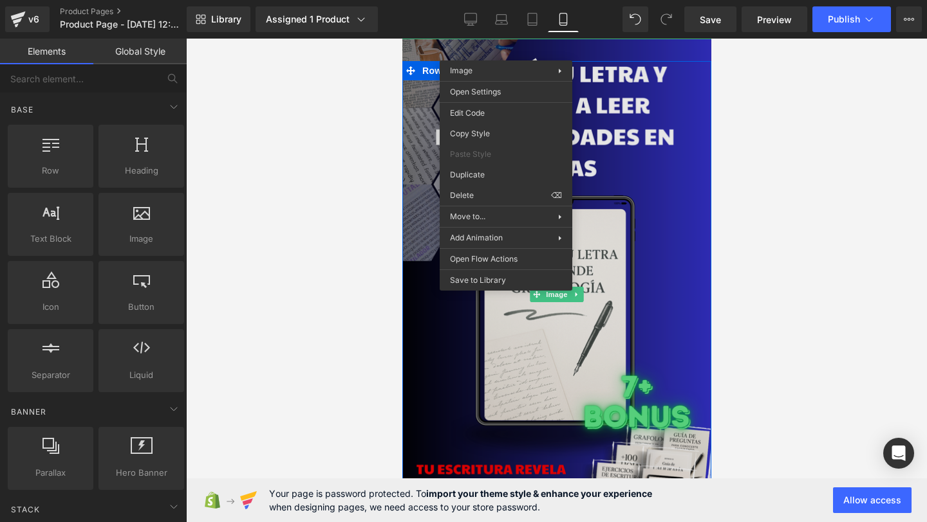
click at [414, 128] on img at bounding box center [556, 295] width 328 height 513
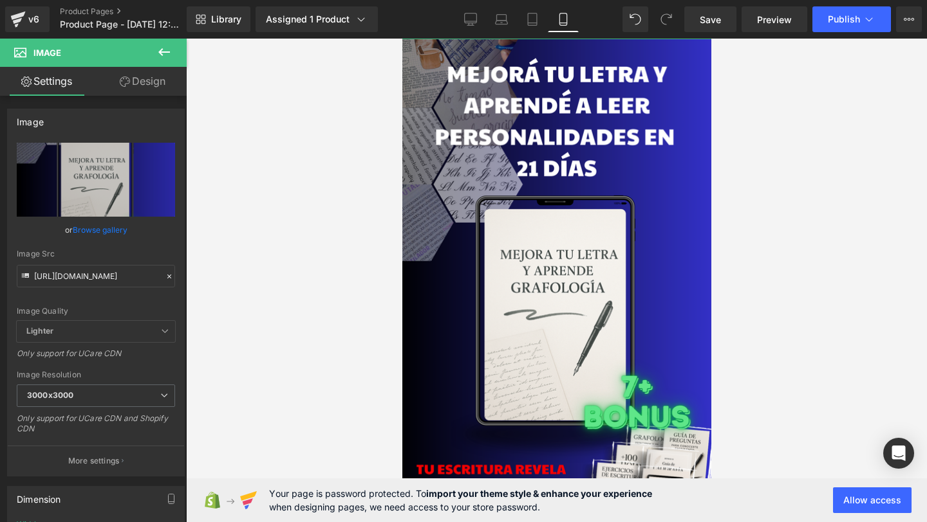
click at [124, 79] on icon at bounding box center [125, 82] width 10 height 10
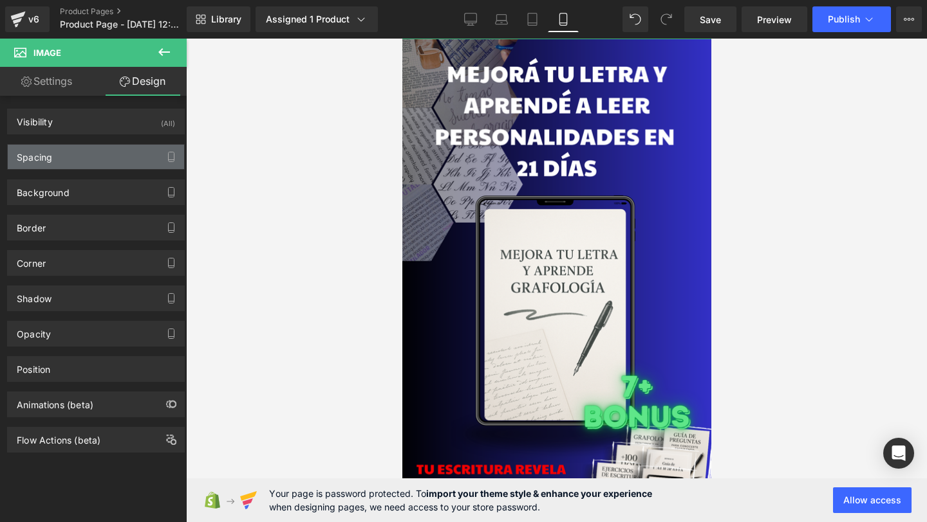
click at [100, 166] on div "Spacing" at bounding box center [96, 157] width 176 height 24
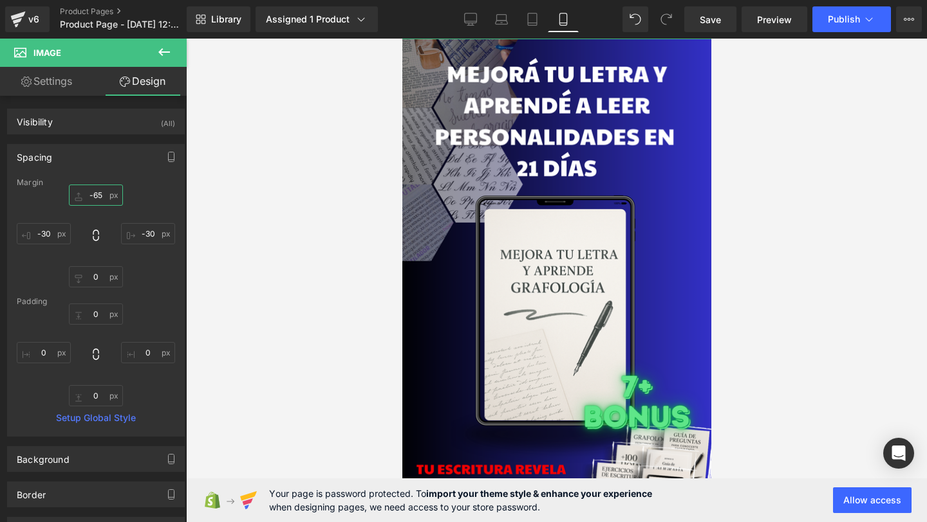
click at [94, 201] on input "-65" at bounding box center [96, 195] width 54 height 21
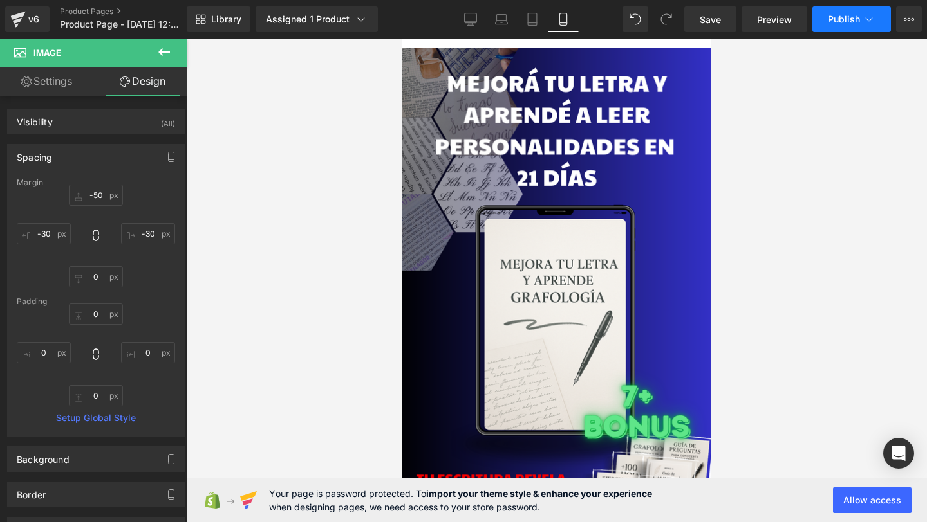
click at [838, 8] on button "Publish" at bounding box center [851, 19] width 78 height 26
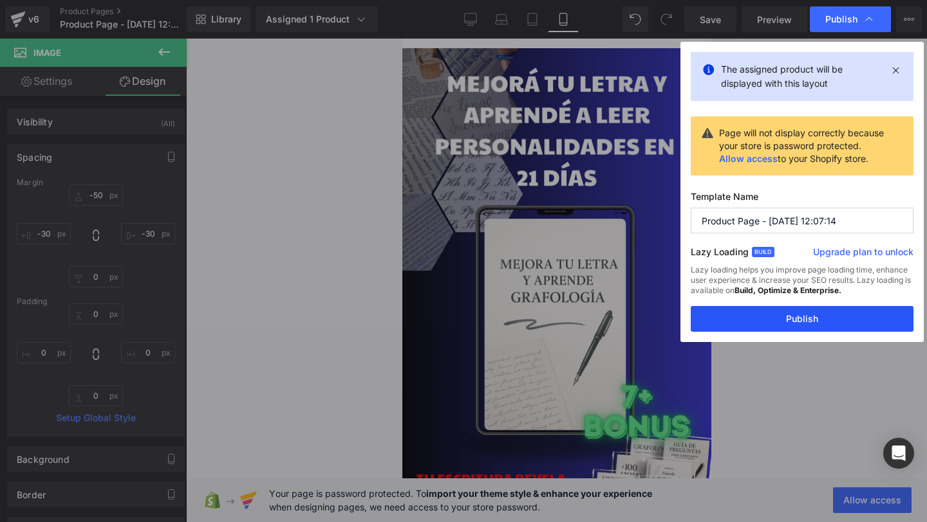
click at [773, 317] on button "Publish" at bounding box center [801, 319] width 223 height 26
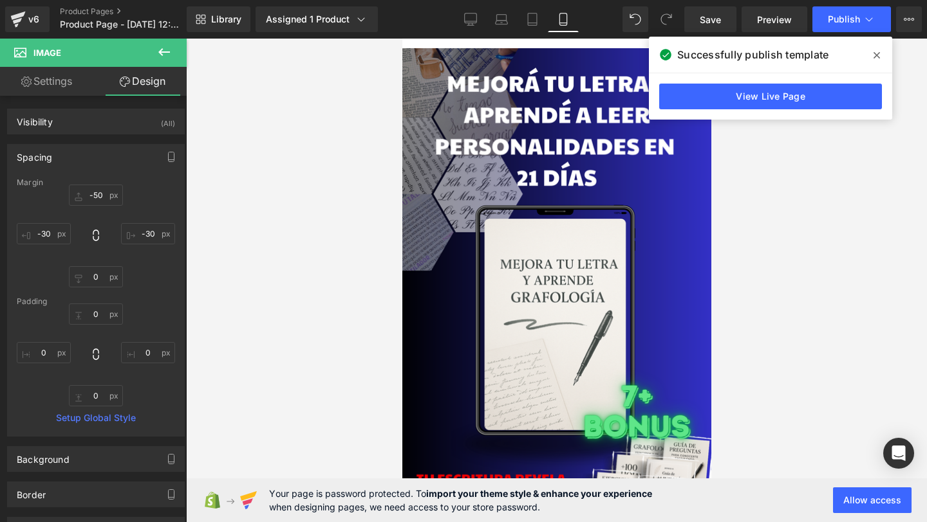
click at [838, 180] on div at bounding box center [556, 281] width 741 height 484
click at [93, 184] on div "Margin" at bounding box center [96, 182] width 158 height 9
click at [93, 194] on input "-50" at bounding box center [96, 195] width 54 height 21
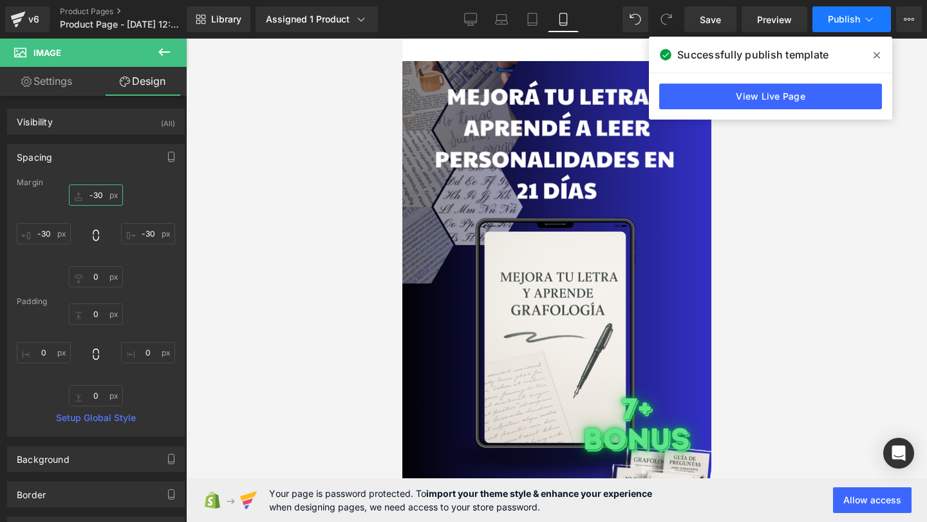
type input "-30"
click at [842, 17] on span "Publish" at bounding box center [843, 19] width 32 height 10
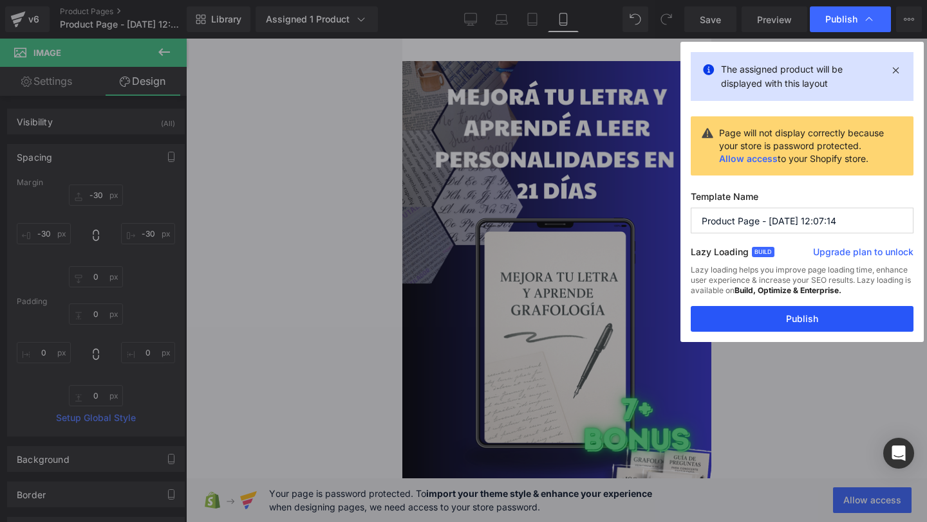
click at [749, 327] on button "Publish" at bounding box center [801, 319] width 223 height 26
